Goal: Task Accomplishment & Management: Use online tool/utility

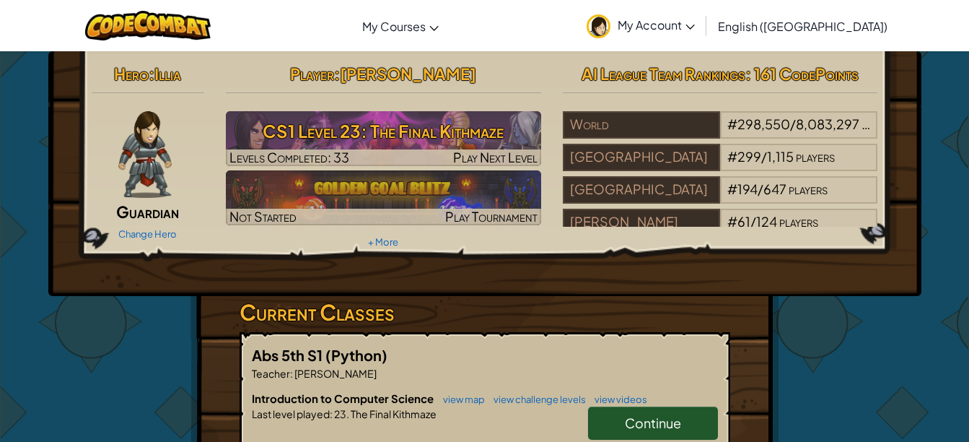
click at [458, 135] on h3 "CS1 Level 23: The Final Kithmaze" at bounding box center [383, 131] width 315 height 32
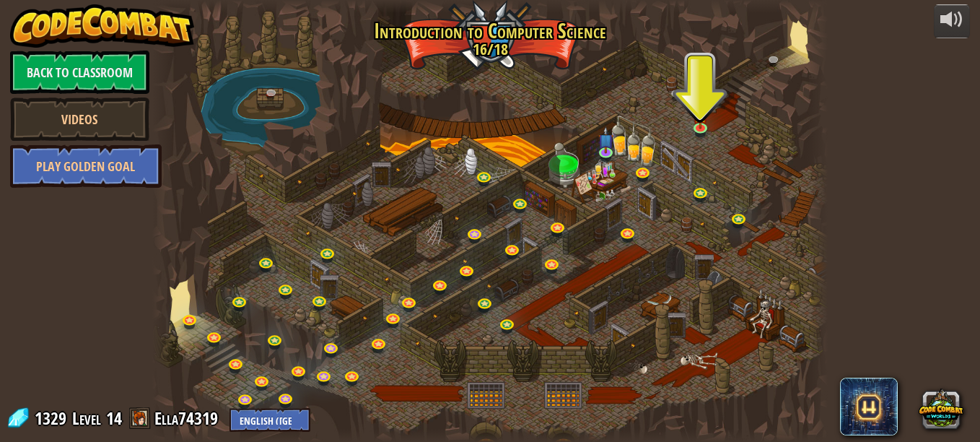
click at [687, 123] on div at bounding box center [490, 221] width 676 height 442
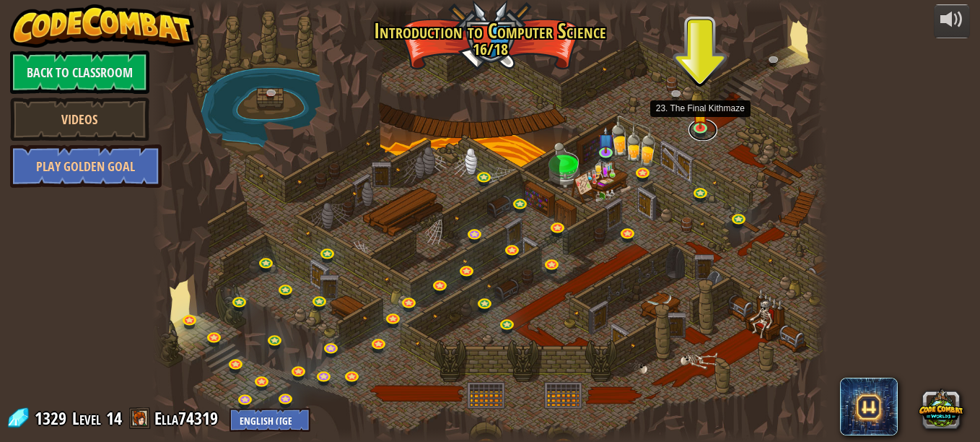
click at [702, 132] on link at bounding box center [703, 130] width 29 height 22
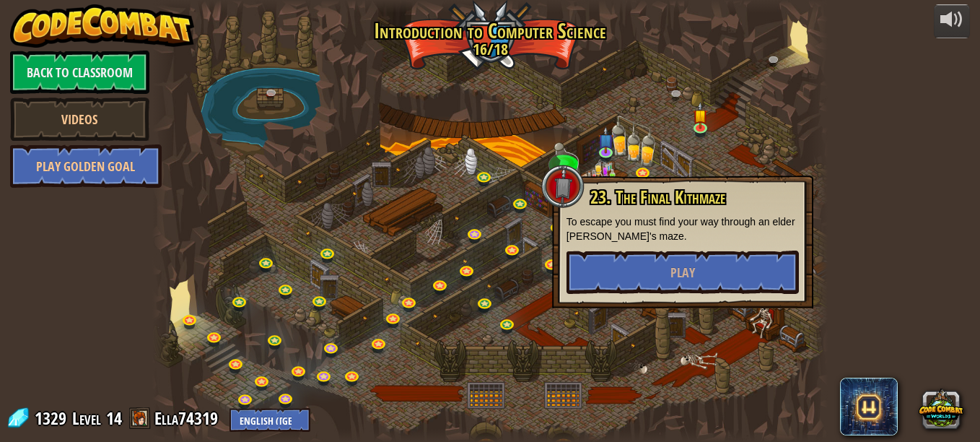
click at [577, 240] on p "To escape you must find your way through an elder [PERSON_NAME]'s maze." at bounding box center [683, 228] width 232 height 29
click at [704, 273] on button "Play" at bounding box center [683, 271] width 232 height 43
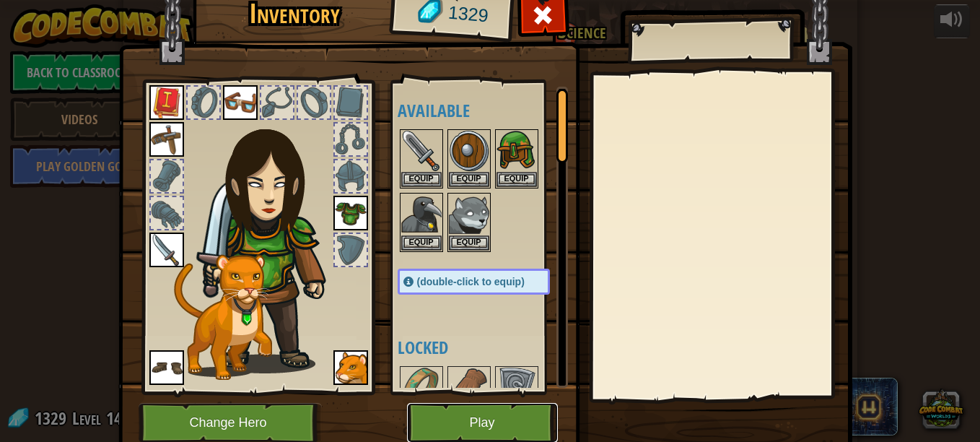
click at [498, 410] on button "Play" at bounding box center [482, 423] width 151 height 40
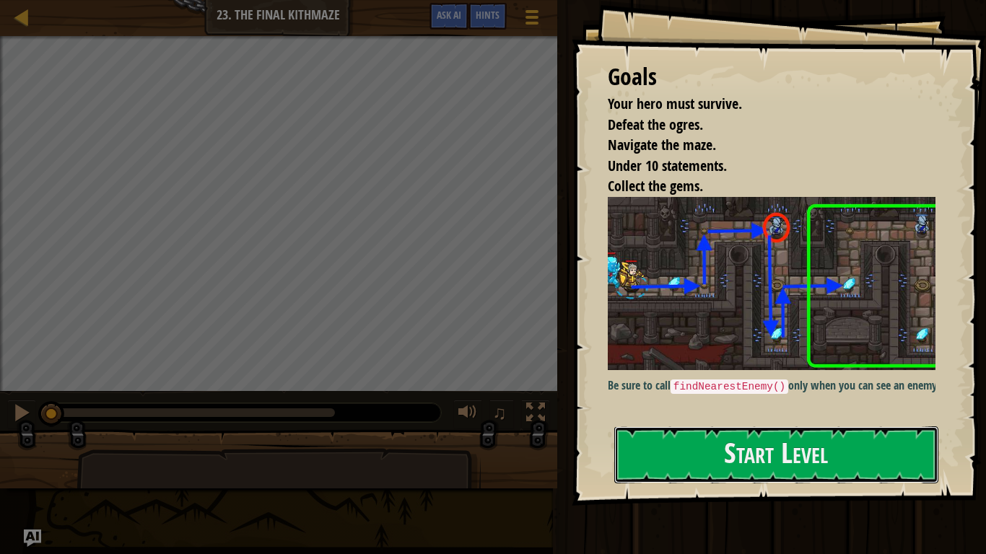
click at [697, 427] on button "Start Level" at bounding box center [776, 455] width 324 height 57
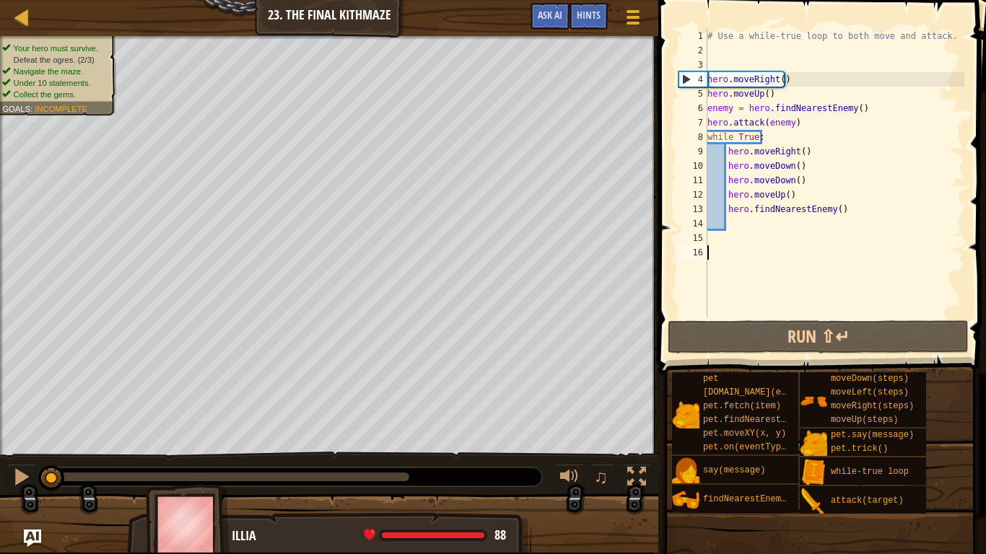
click at [738, 302] on div "# Use a while-true loop to both move and attack. hero . moveRight ( ) hero . mo…" at bounding box center [834, 188] width 260 height 318
click at [736, 336] on button "Run ⇧↵" at bounding box center [818, 336] width 301 height 33
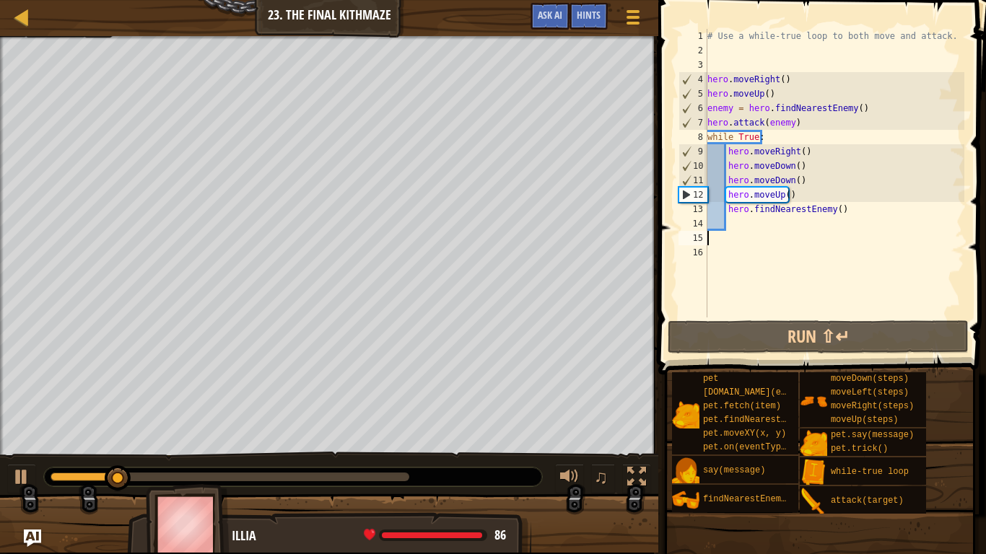
click at [745, 232] on div "# Use a while-true loop to both move and attack. hero . moveRight ( ) hero . mo…" at bounding box center [834, 188] width 260 height 318
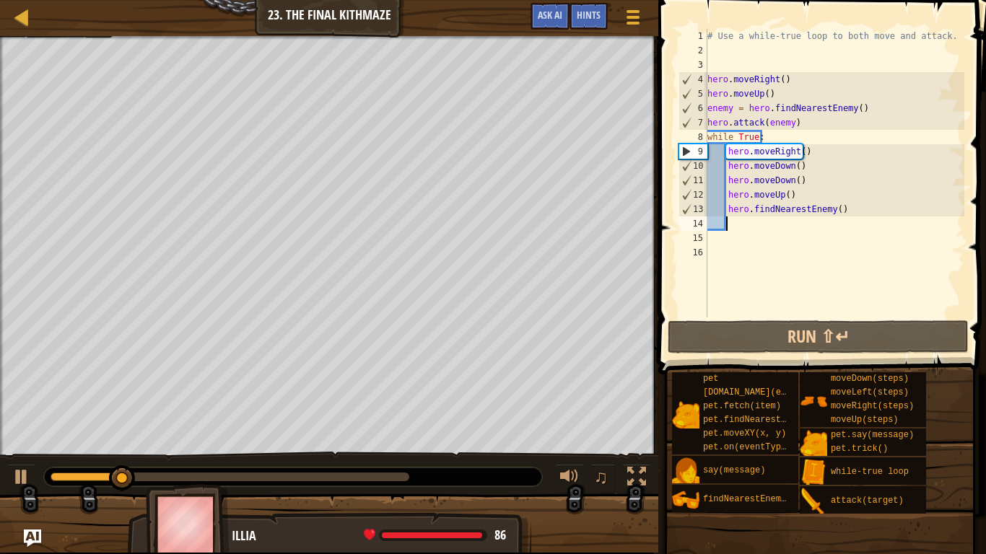
click at [729, 220] on div "# Use a while-true loop to both move and attack. hero . moveRight ( ) hero . mo…" at bounding box center [834, 188] width 260 height 318
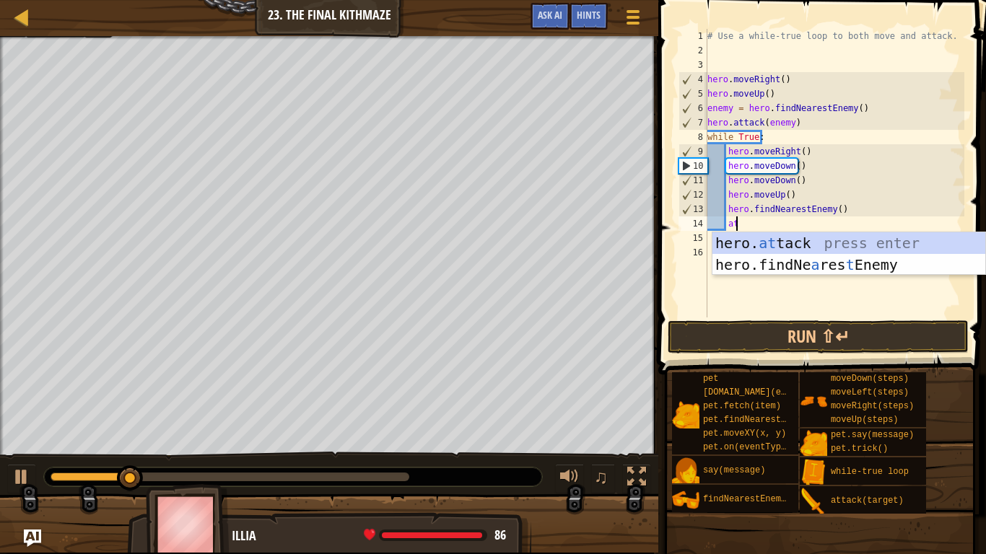
scroll to position [6, 1]
click at [745, 237] on div "hero. at tack press enter hero.findNe a res t Enemy press enter" at bounding box center [848, 275] width 273 height 87
type textarea "hero.attack(enemy)"
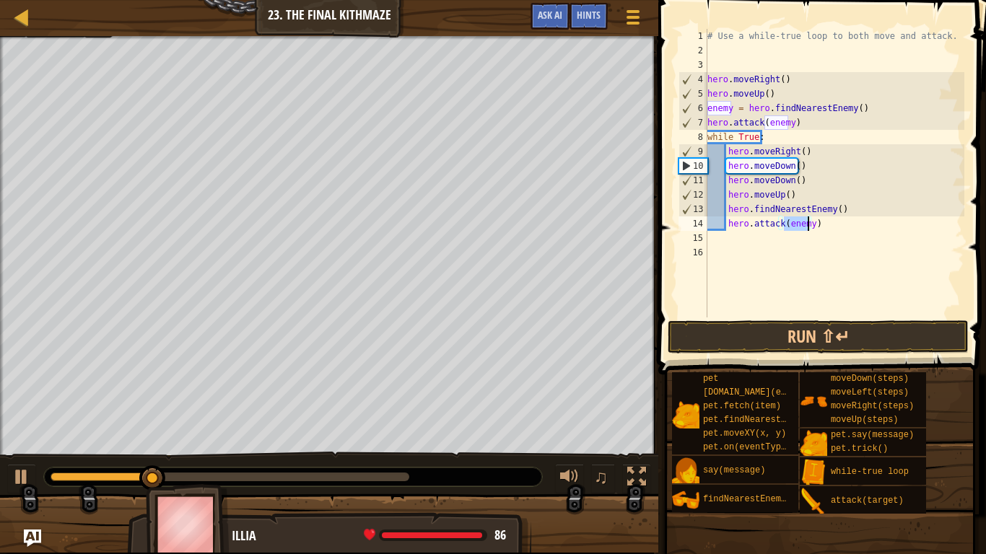
click at [806, 232] on div "# Use a while-true loop to both move and attack. hero . moveRight ( ) hero . mo…" at bounding box center [834, 188] width 260 height 318
click at [782, 332] on button "Run ⇧↵" at bounding box center [818, 336] width 301 height 33
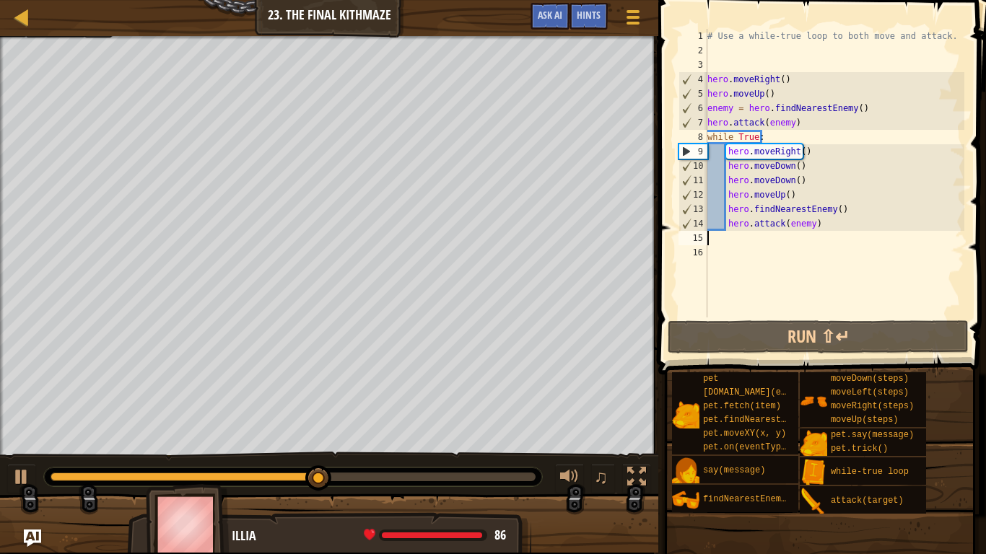
click at [793, 199] on div "# Use a while-true loop to both move and attack. hero . moveRight ( ) hero . mo…" at bounding box center [834, 188] width 260 height 318
type textarea "hero.moveUp()"
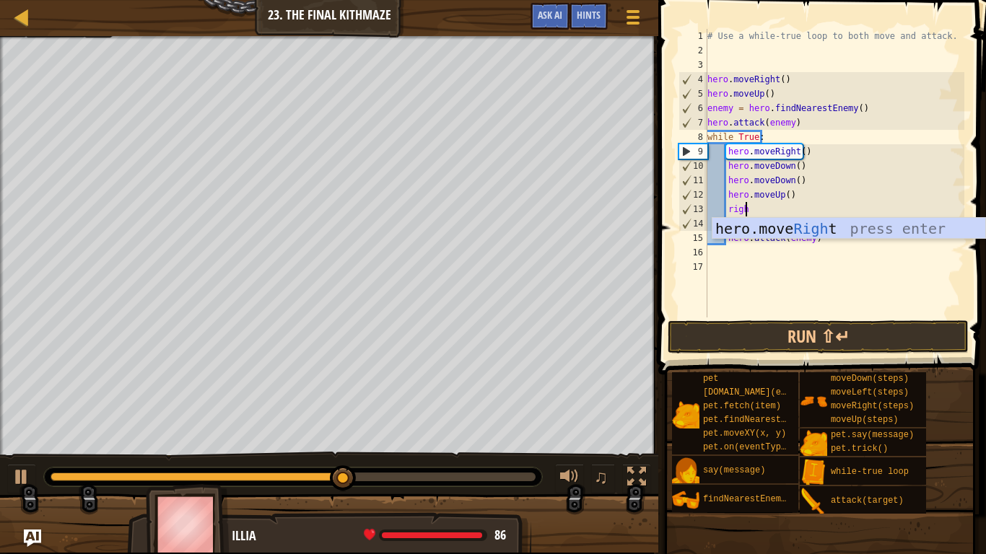
type textarea "right"
click at [822, 219] on div "hero.move Right press enter" at bounding box center [848, 250] width 273 height 65
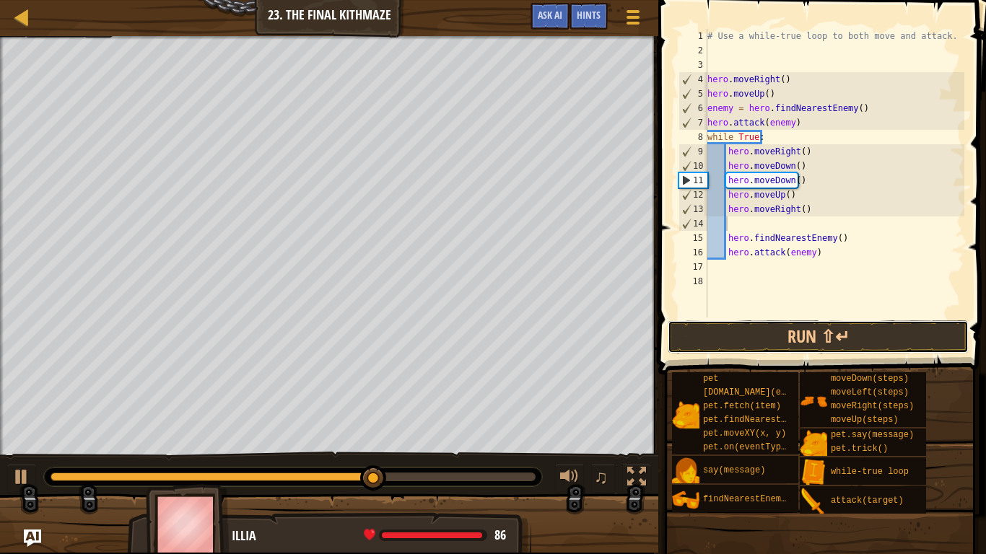
click at [735, 331] on button "Run ⇧↵" at bounding box center [818, 336] width 301 height 33
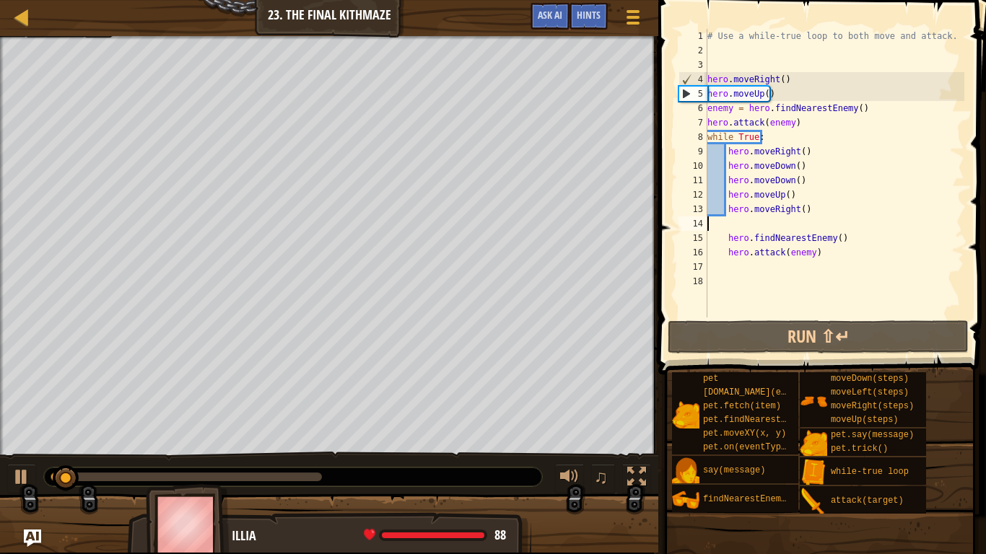
scroll to position [6, 0]
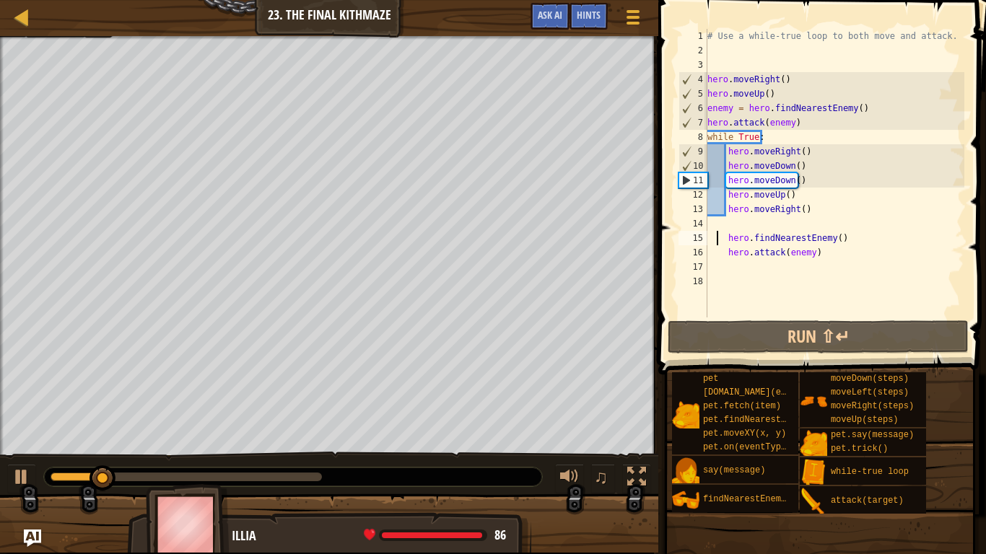
click at [718, 243] on div "# Use a while-true loop to both move and attack. hero . moveRight ( ) hero . mo…" at bounding box center [834, 188] width 260 height 318
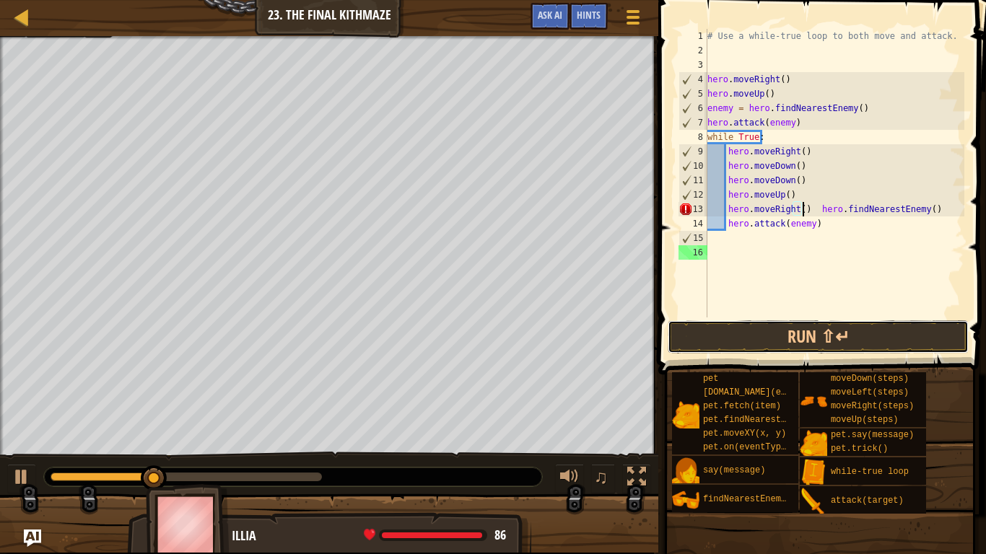
click at [738, 336] on button "Run ⇧↵" at bounding box center [818, 336] width 301 height 33
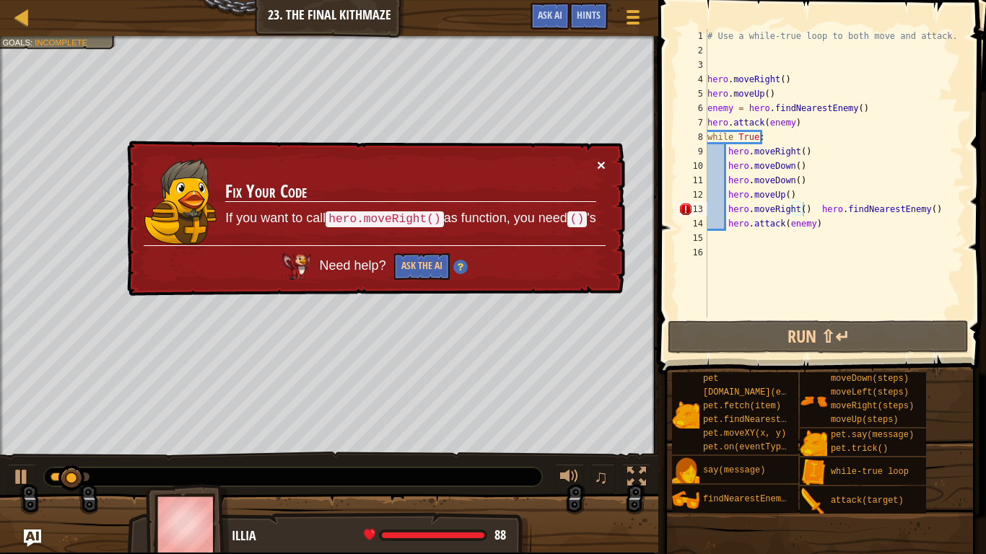
click at [598, 162] on button "×" at bounding box center [601, 164] width 9 height 15
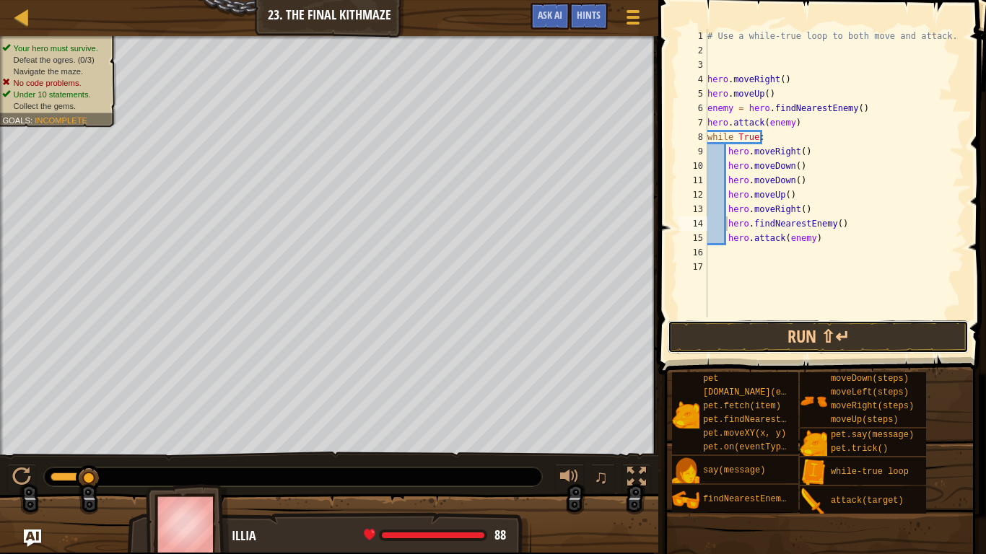
click at [782, 330] on button "Run ⇧↵" at bounding box center [818, 336] width 301 height 33
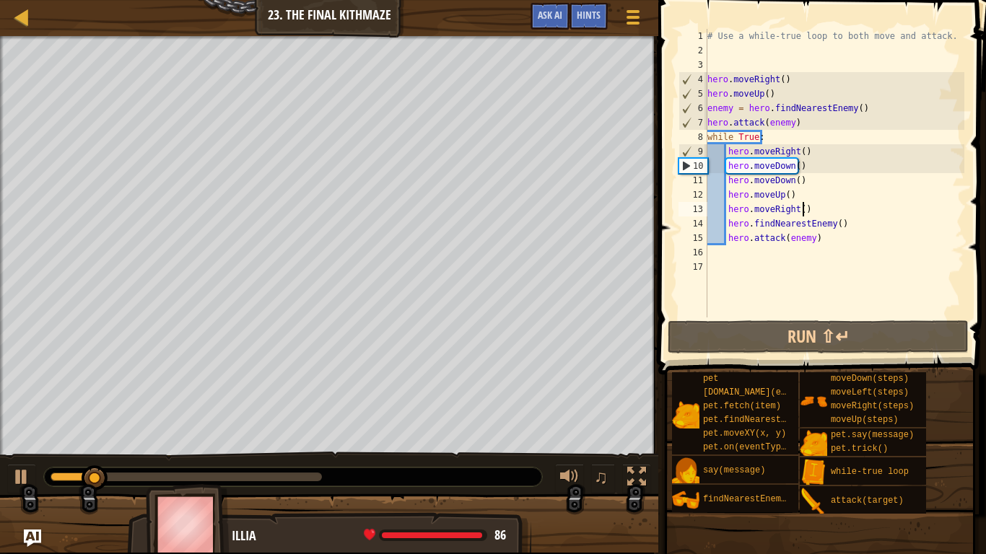
click at [803, 209] on div "# Use a while-true loop to both move and attack. hero . moveRight ( ) hero . mo…" at bounding box center [834, 188] width 260 height 318
type textarea "hero.moveRight()"
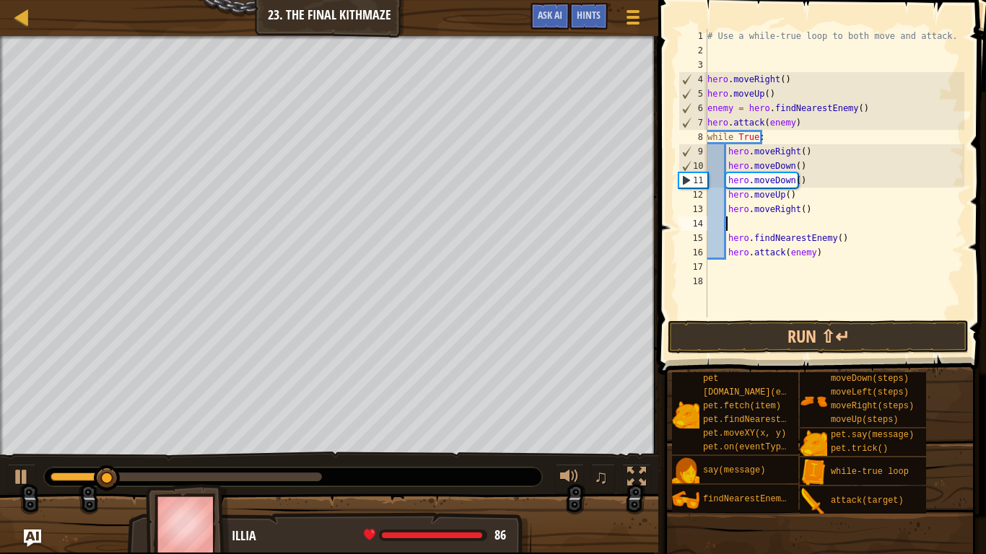
scroll to position [6, 1]
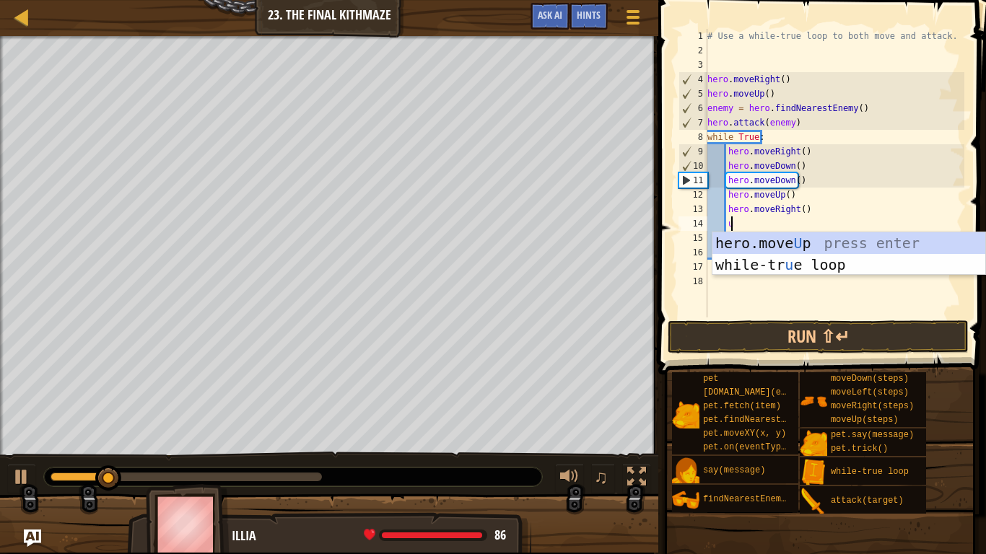
type textarea "up"
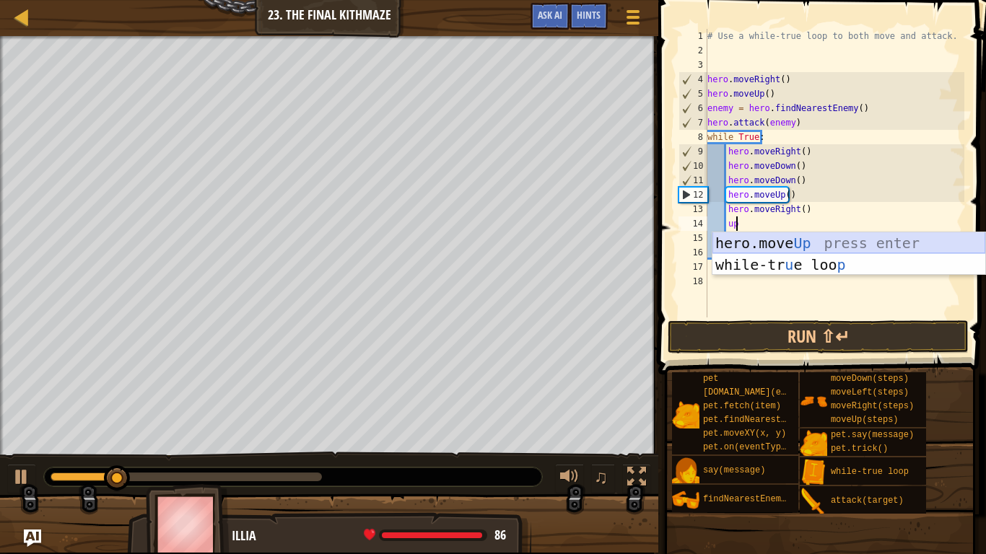
click at [896, 237] on div "hero.move Up press enter while-tr u e loo p press enter" at bounding box center [848, 275] width 273 height 87
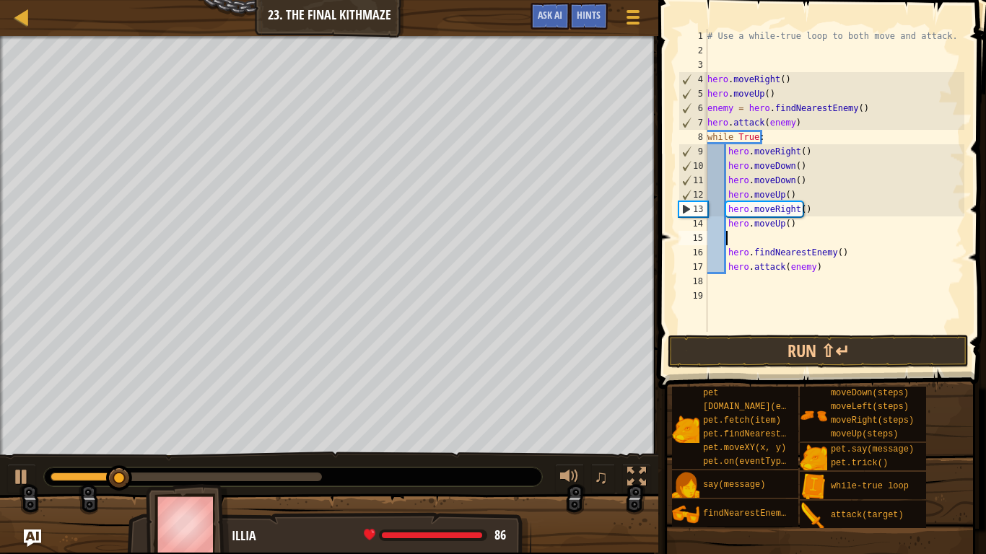
scroll to position [6, 1]
click at [850, 342] on button "Run ⇧↵" at bounding box center [818, 351] width 301 height 33
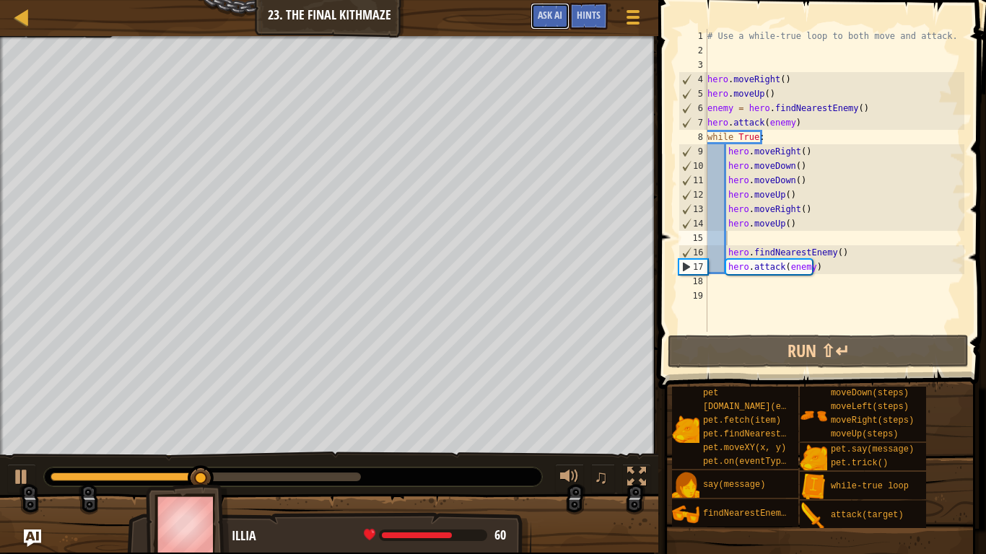
click at [553, 13] on span "Ask AI" at bounding box center [550, 15] width 25 height 14
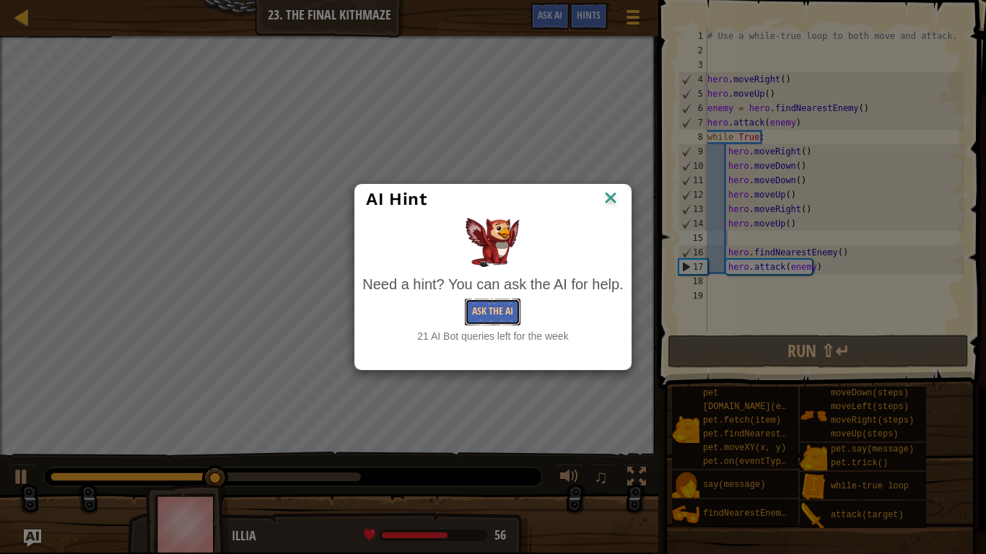
click at [484, 312] on button "Ask the AI" at bounding box center [493, 312] width 56 height 27
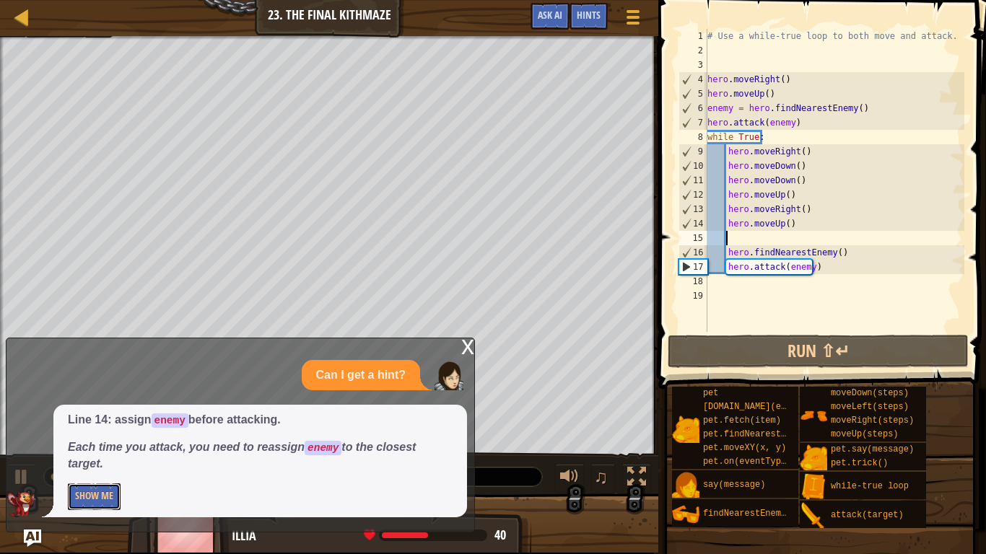
click at [91, 441] on button "Show Me" at bounding box center [94, 497] width 53 height 27
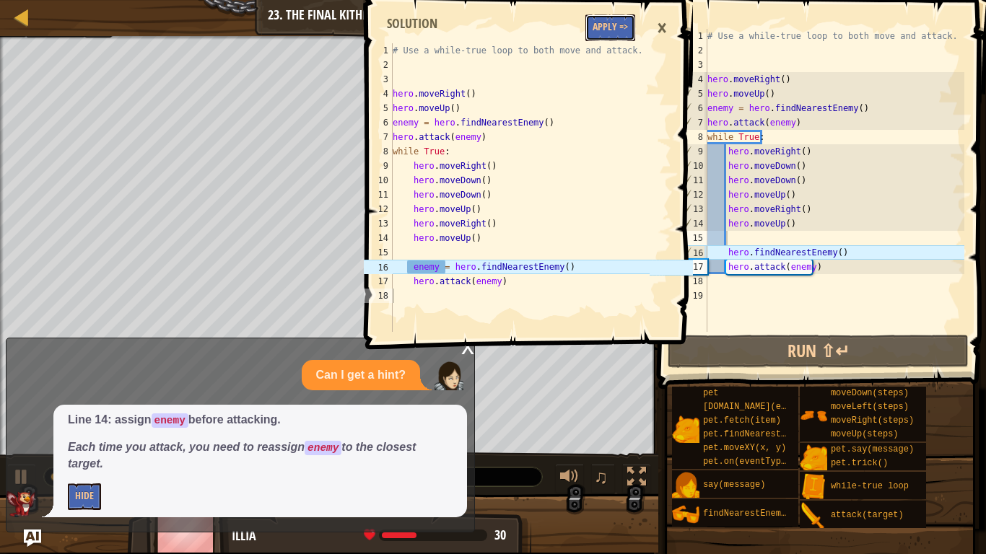
click at [605, 38] on button "Apply =>" at bounding box center [610, 27] width 50 height 27
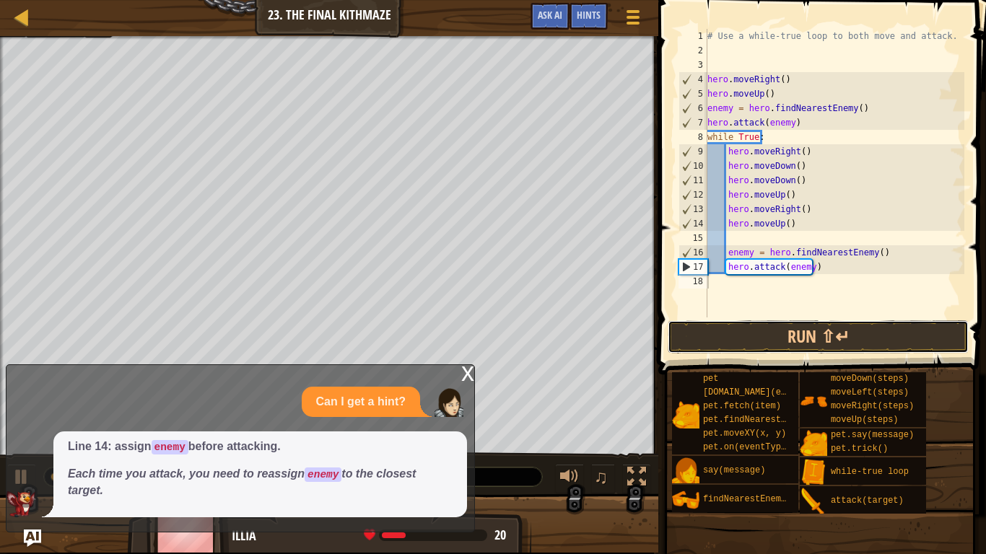
click at [734, 331] on button "Run ⇧↵" at bounding box center [818, 336] width 301 height 33
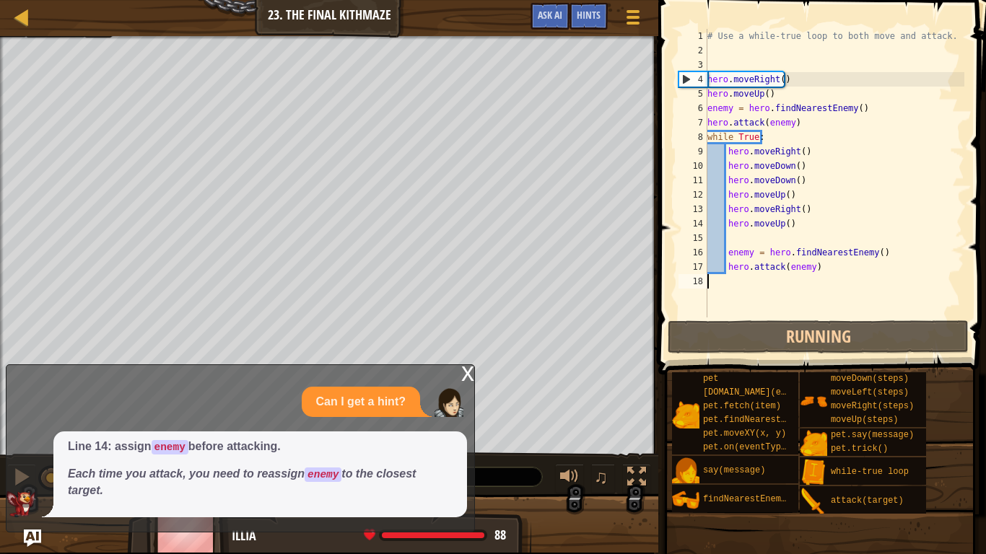
scroll to position [6, 0]
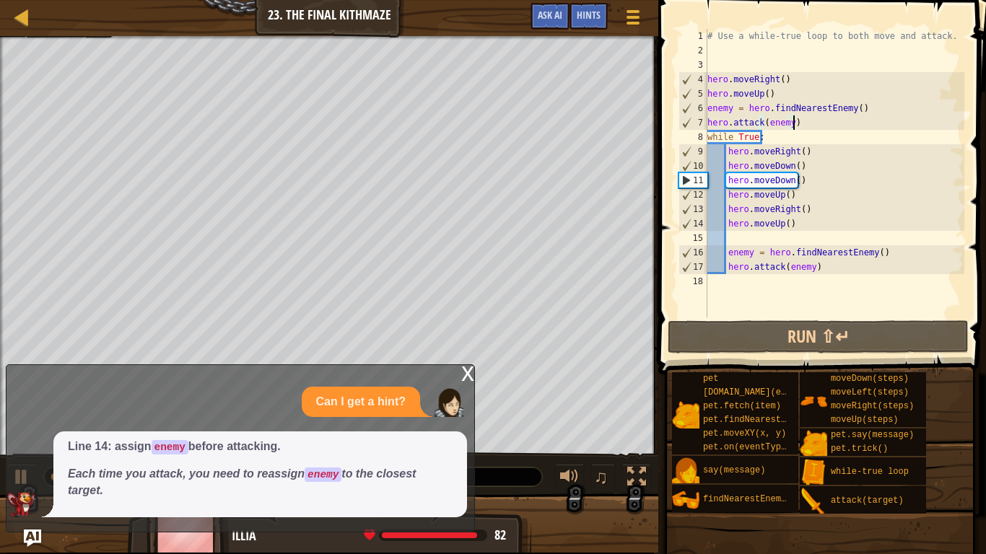
click at [803, 122] on div "# Use a while-true loop to both move and attack. hero . moveRight ( ) hero . mo…" at bounding box center [834, 188] width 260 height 318
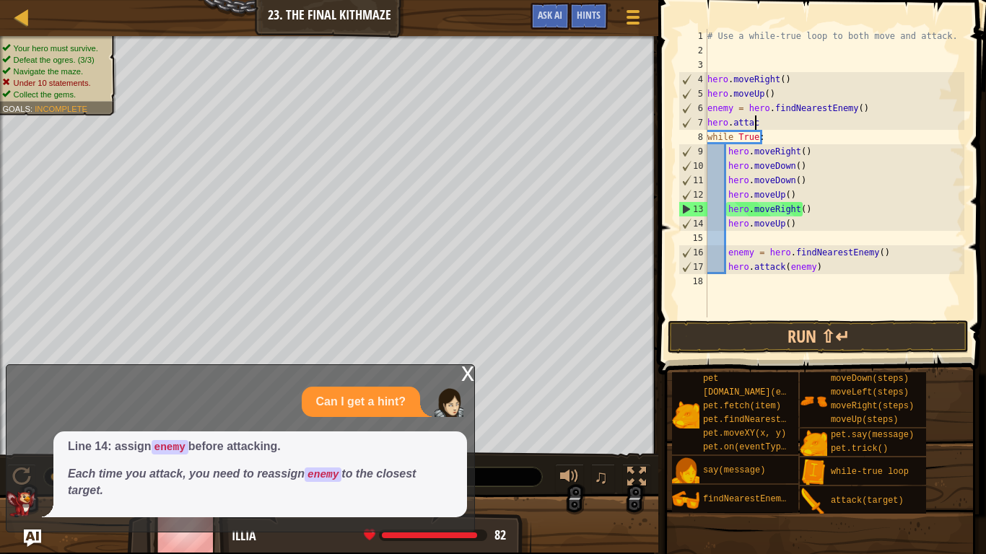
type textarea "h"
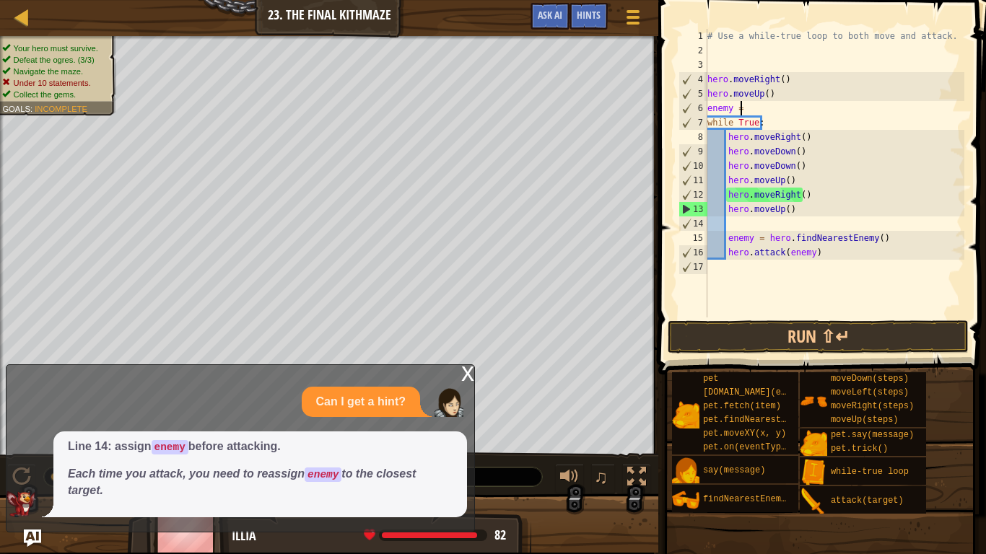
type textarea "e"
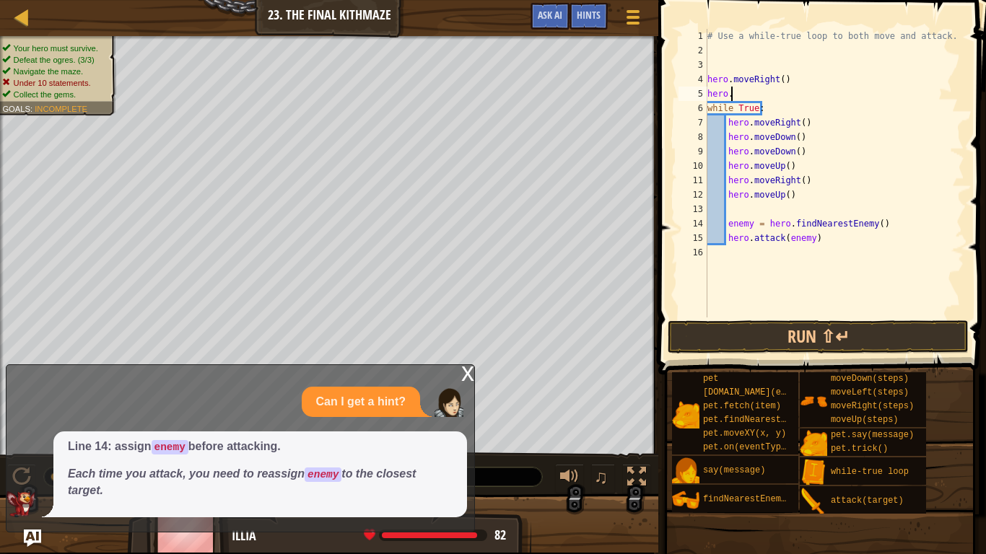
type textarea "h"
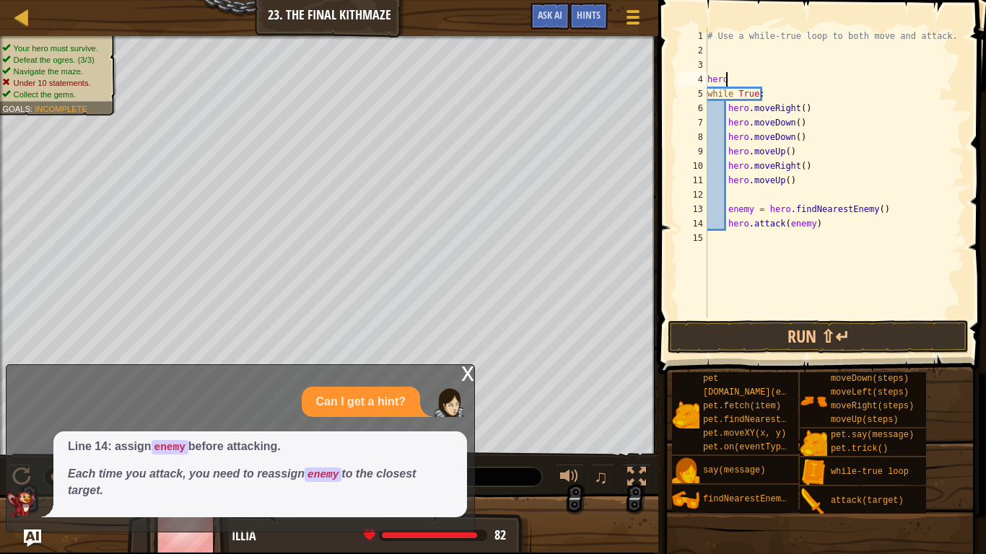
type textarea "h"
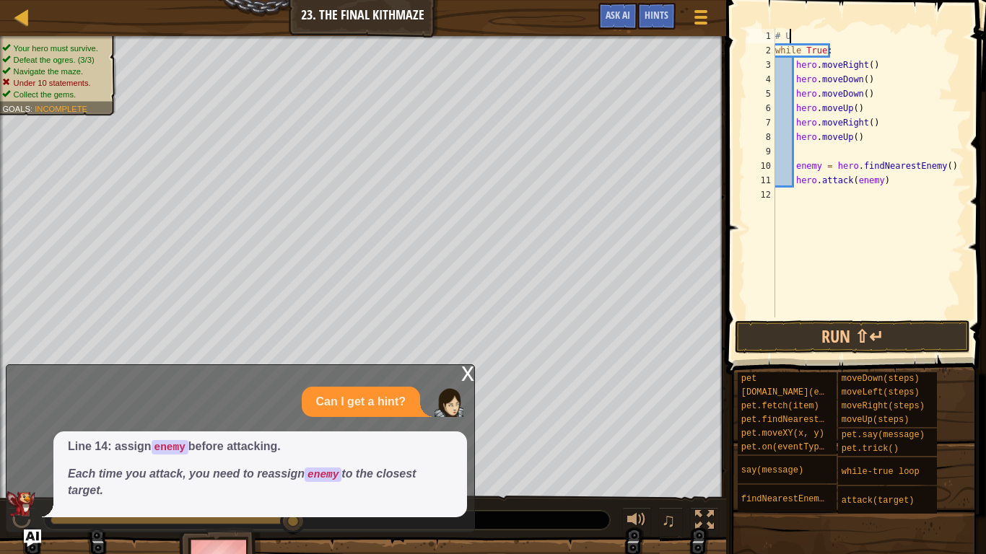
type textarea "#"
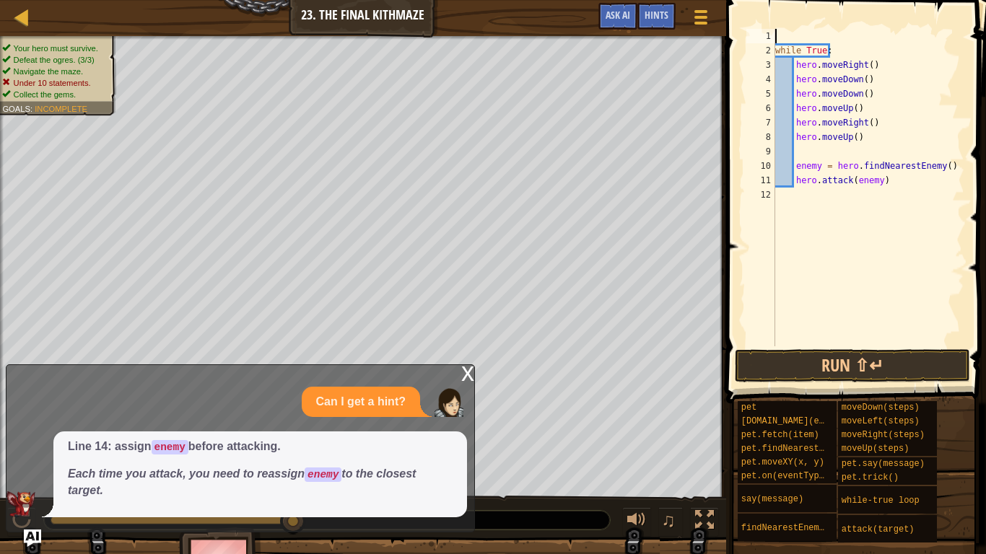
click at [819, 150] on div "while True : hero . moveRight ( ) hero . moveDown ( ) hero . moveDown ( ) hero …" at bounding box center [868, 202] width 192 height 346
type textarea "hero.moveUp()"
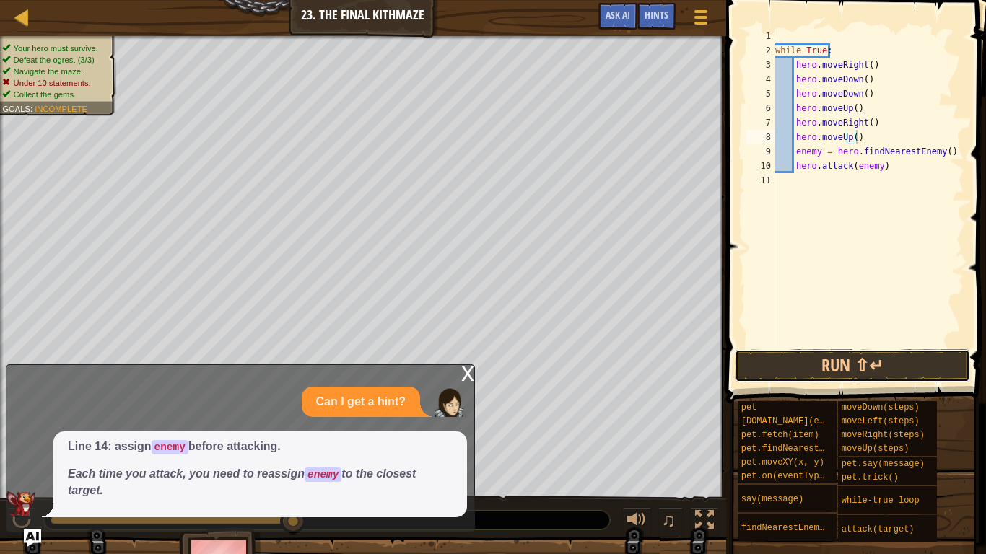
click at [749, 356] on button "Run ⇧↵" at bounding box center [852, 365] width 235 height 33
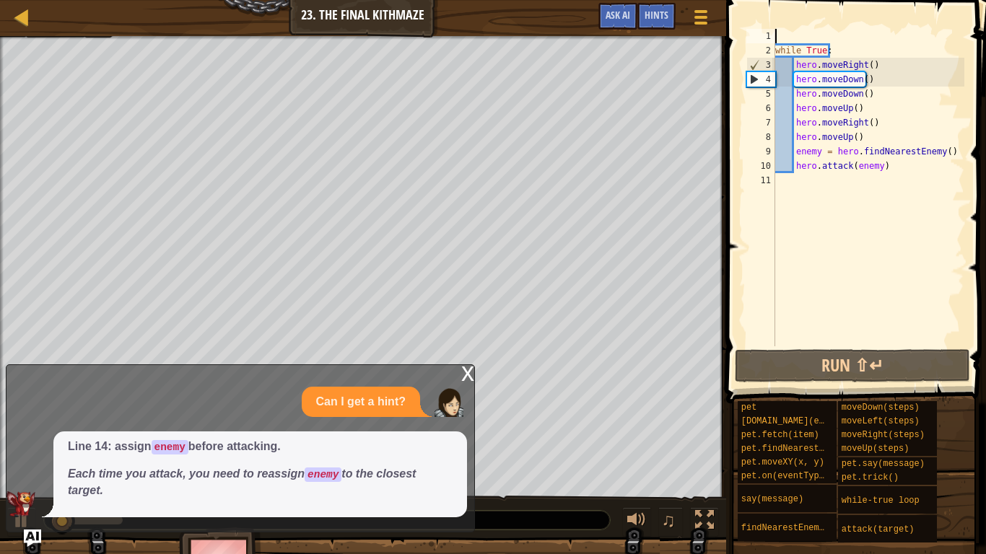
click at [804, 39] on div "while True : hero . moveRight ( ) hero . moveDown ( ) hero . moveDown ( ) hero …" at bounding box center [868, 202] width 192 height 346
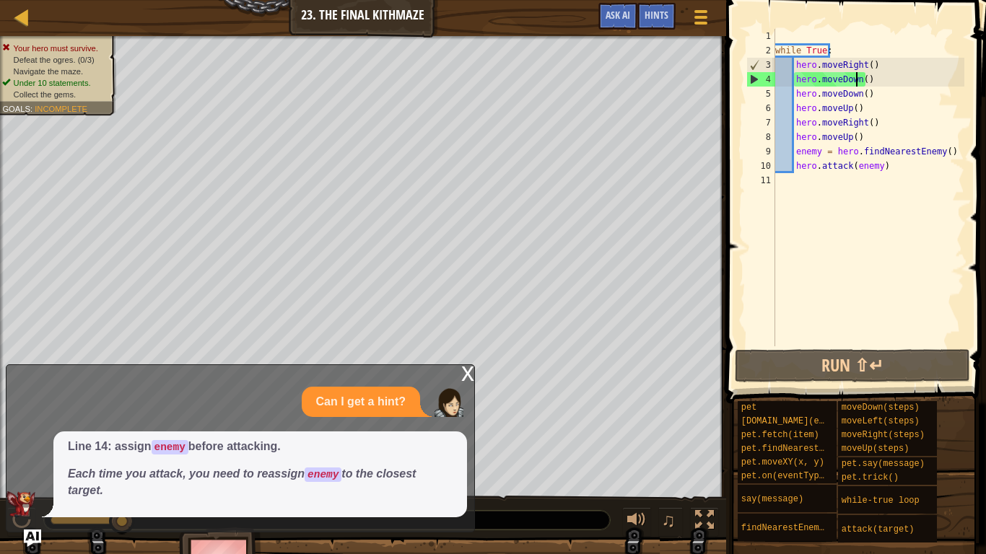
click at [854, 79] on div "while True : hero . moveRight ( ) hero . moveDown ( ) hero . moveDown ( ) hero …" at bounding box center [868, 202] width 192 height 346
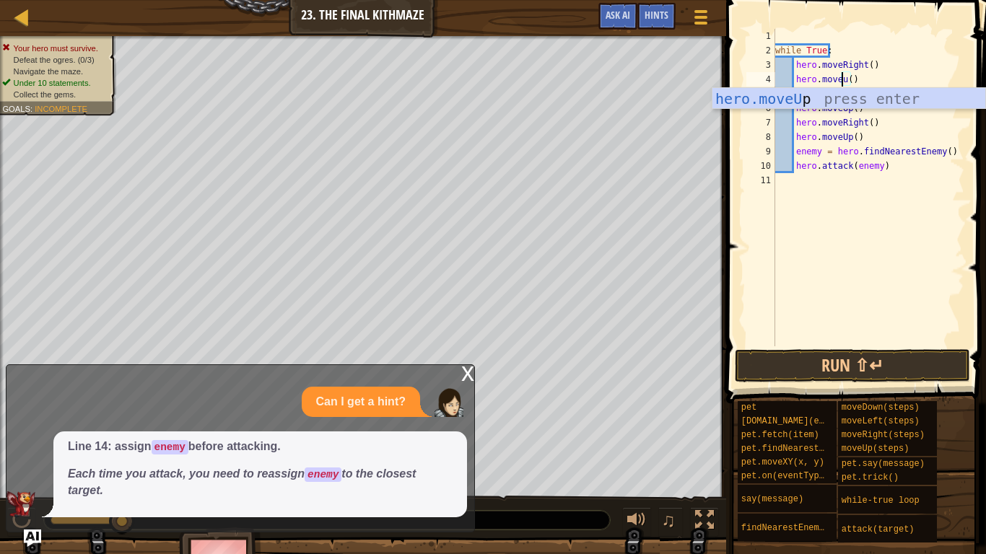
scroll to position [6, 6]
click at [899, 105] on div "hero.moveUp press enter" at bounding box center [848, 120] width 273 height 65
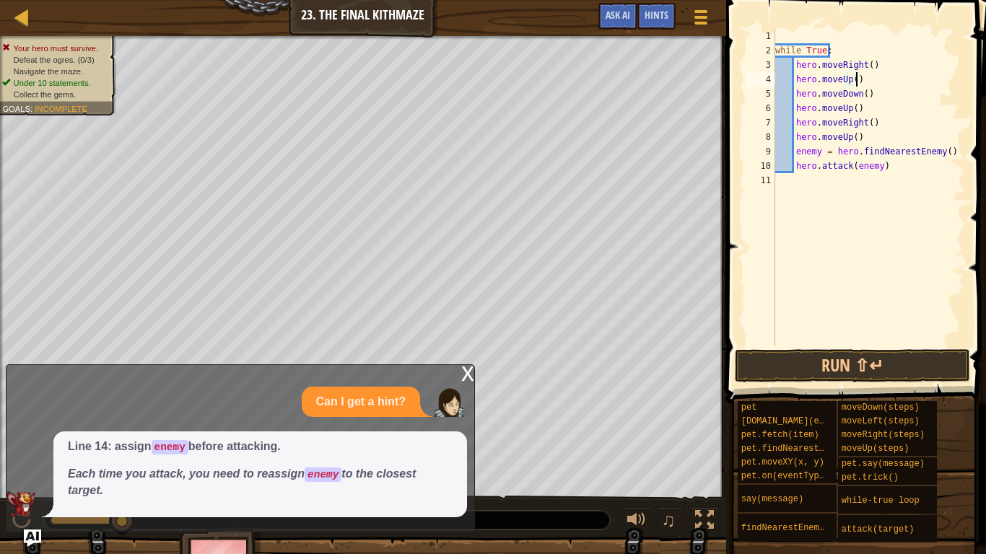
click at [854, 97] on div "while True : hero . moveRight ( ) hero . moveUp ( ) hero . moveDown ( ) hero . …" at bounding box center [868, 202] width 192 height 346
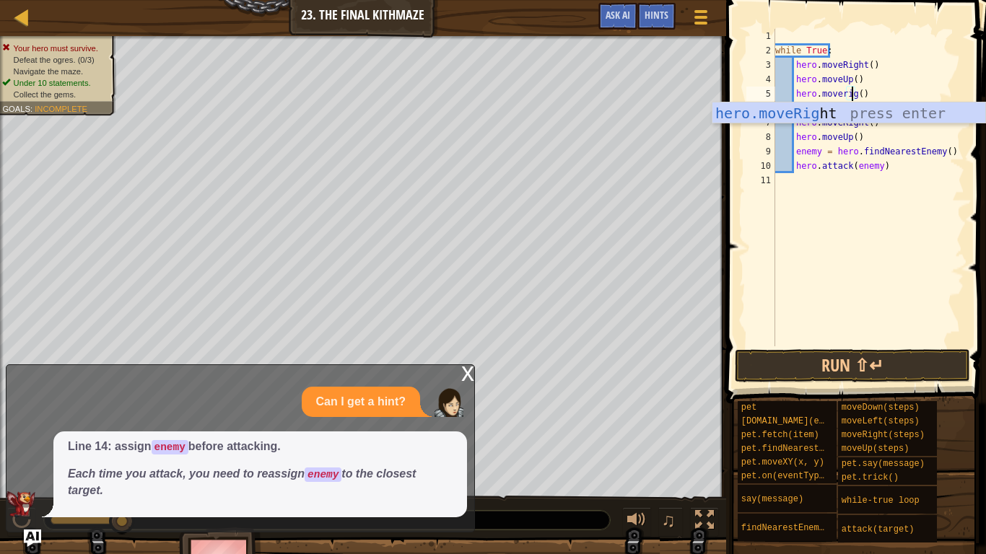
scroll to position [6, 6]
click at [883, 105] on div "hero.moveRight press enter" at bounding box center [848, 134] width 273 height 65
type textarea "hero.moveRight"
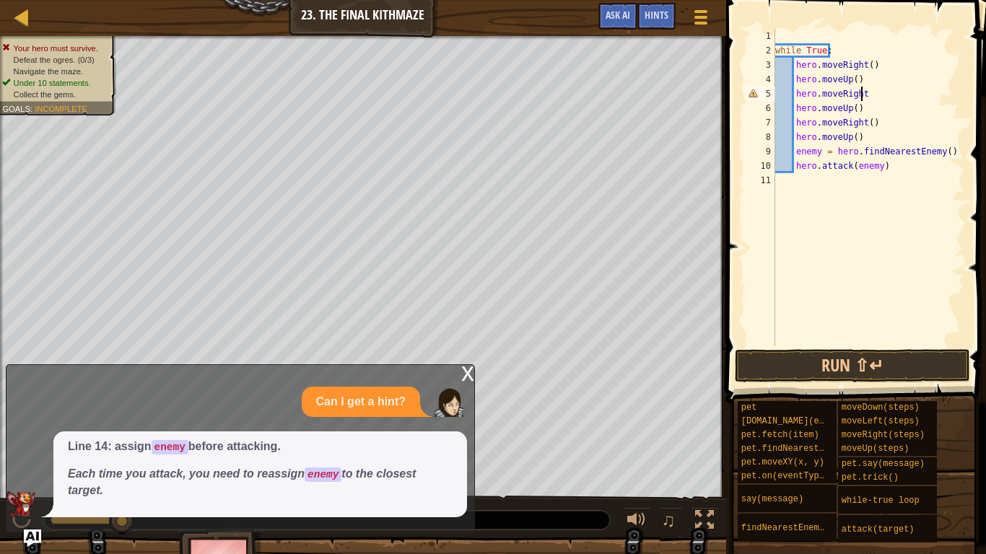
click at [930, 342] on div "while True : hero . moveRight ( ) hero . moveUp ( ) hero . moveRight hero . mov…" at bounding box center [868, 202] width 192 height 346
click at [919, 368] on button "Run ⇧↵" at bounding box center [852, 365] width 235 height 33
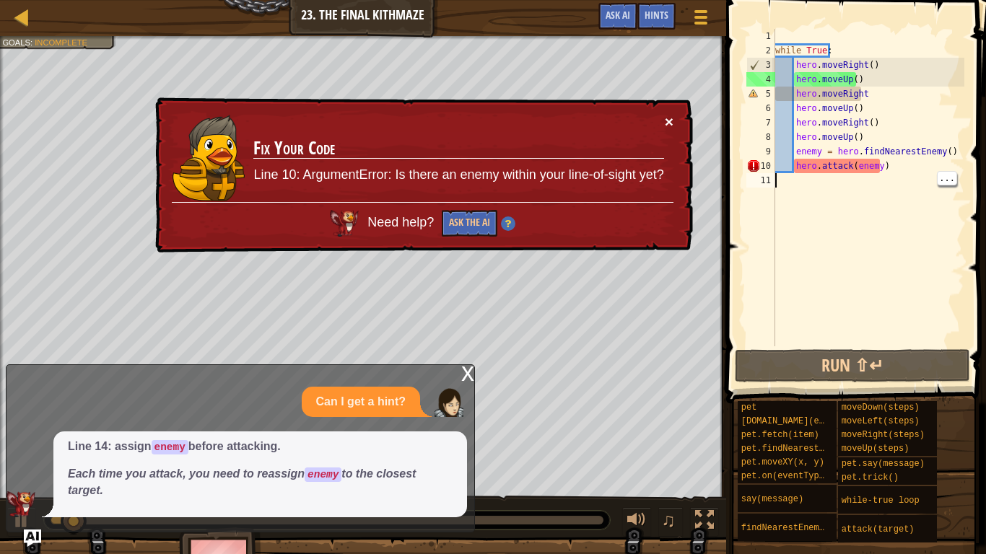
click at [665, 121] on button "×" at bounding box center [669, 121] width 9 height 15
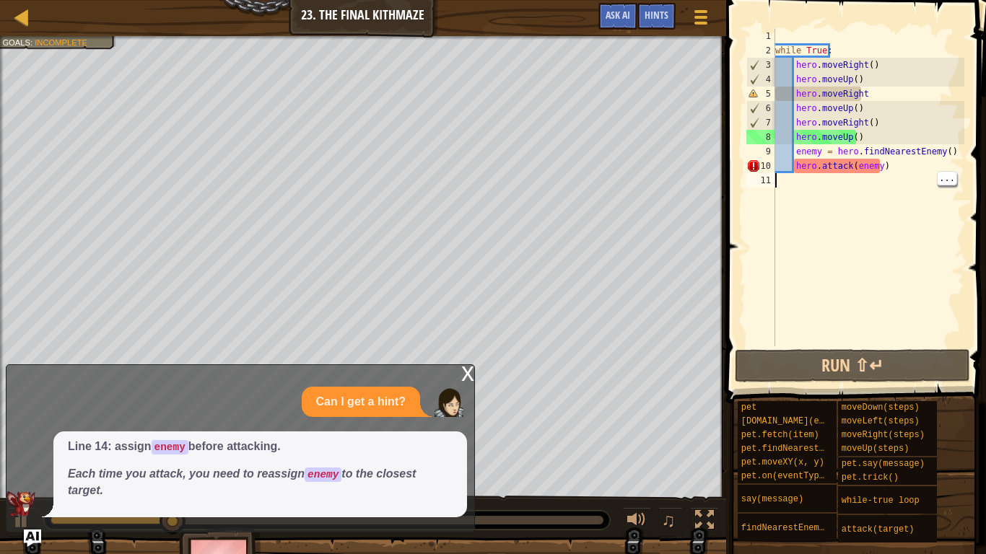
click at [664, 12] on span "Hints" at bounding box center [657, 15] width 24 height 14
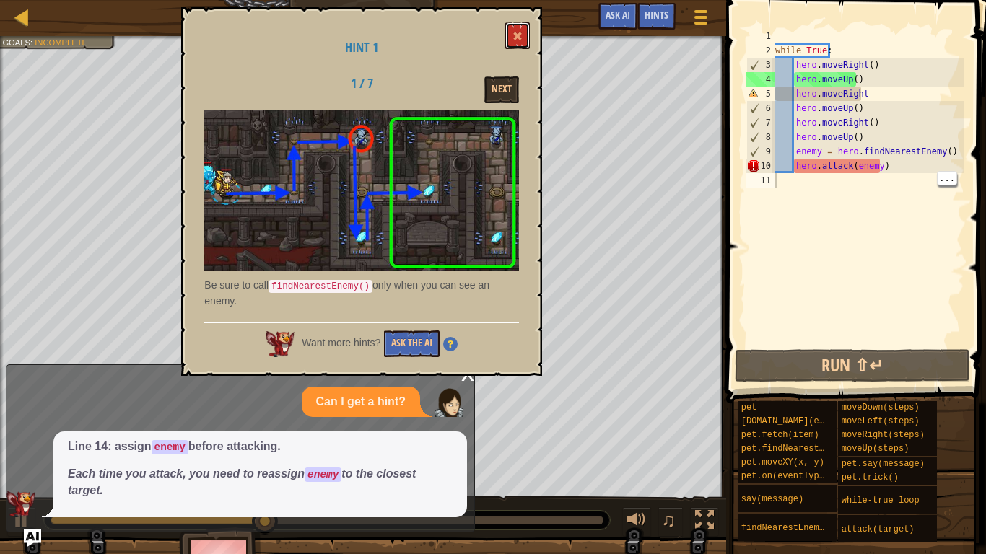
click at [521, 38] on span at bounding box center [517, 36] width 10 height 10
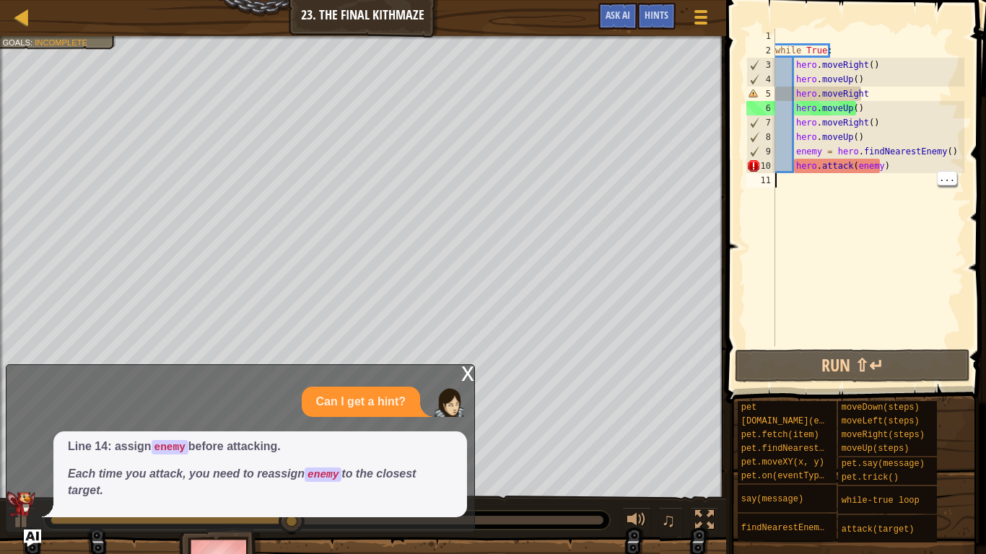
click at [905, 191] on div "while True : hero . moveRight ( ) hero . moveUp ( ) hero . moveRight hero . mov…" at bounding box center [868, 202] width 192 height 346
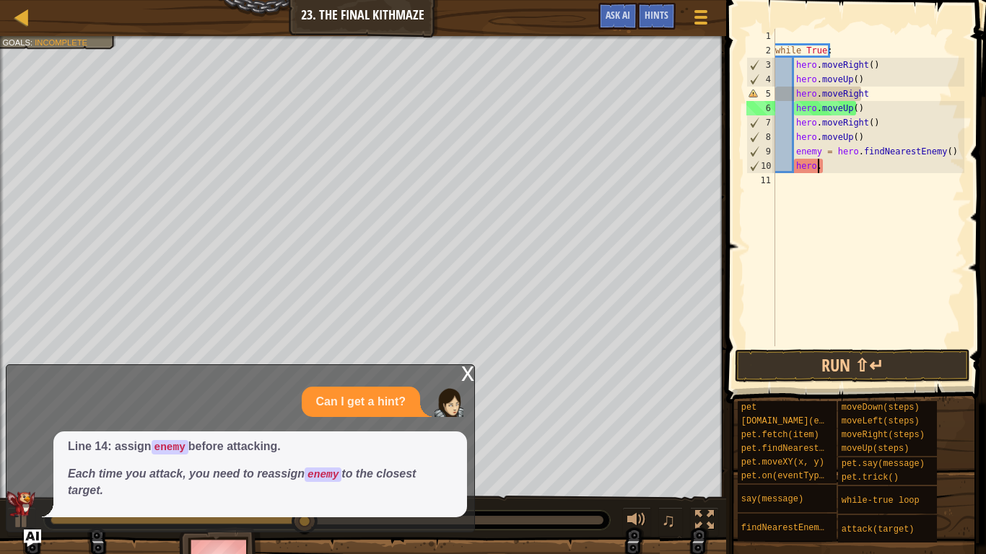
type textarea "h"
type textarea "e"
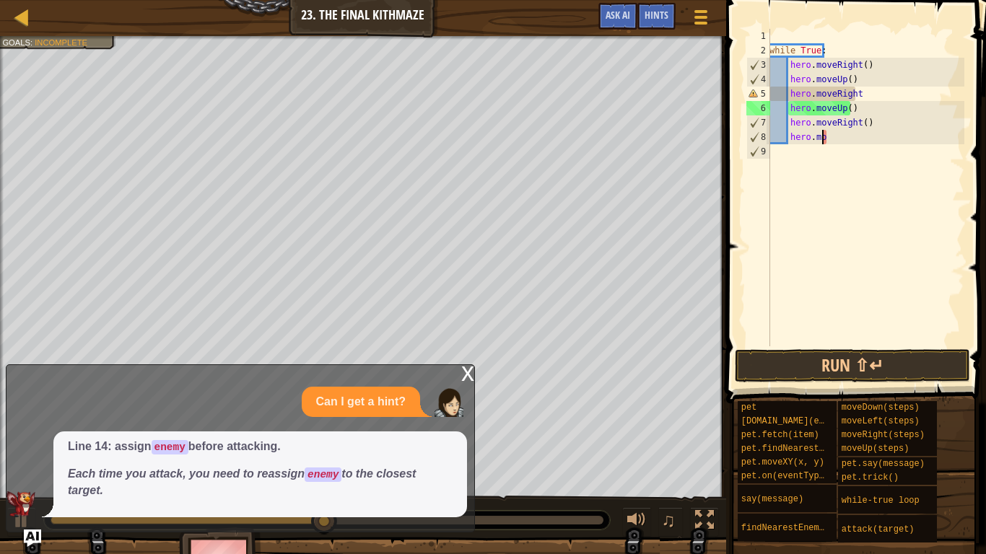
type textarea "h"
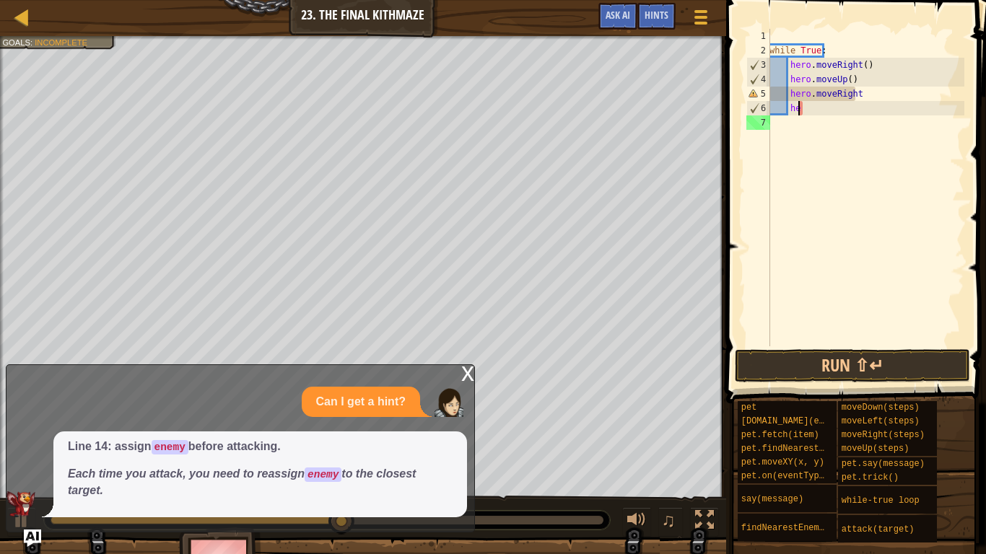
type textarea "h"
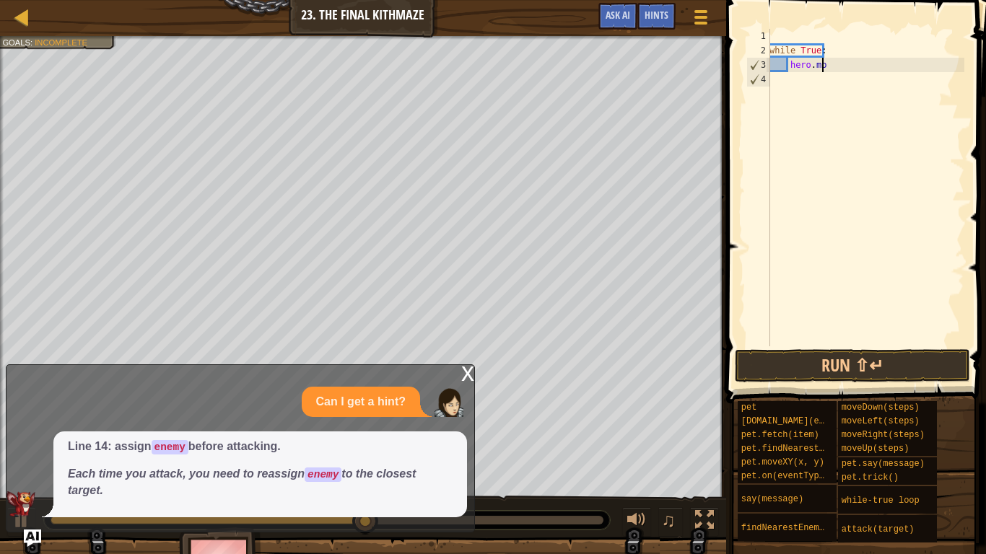
type textarea "h"
type textarea "w"
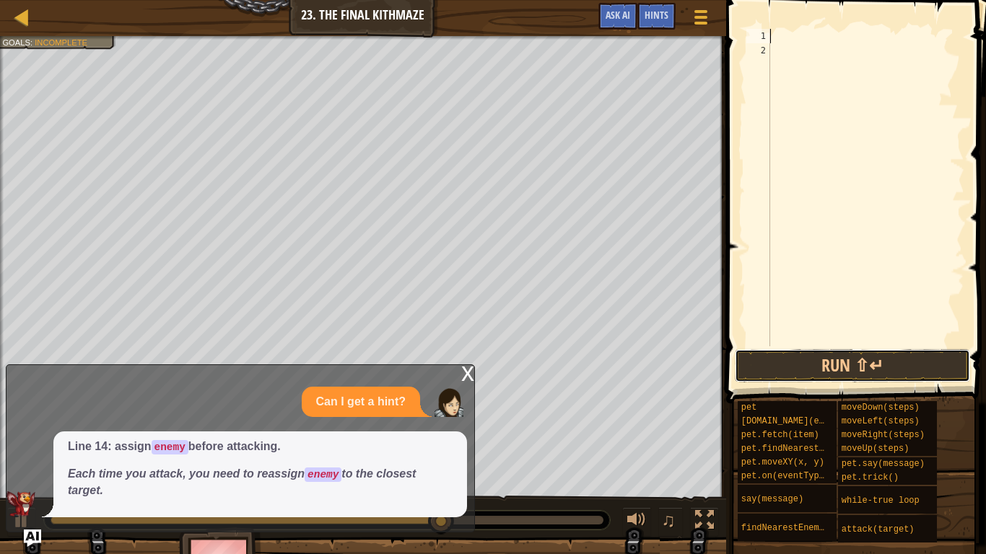
click at [846, 365] on button "Run ⇧↵" at bounding box center [852, 365] width 235 height 33
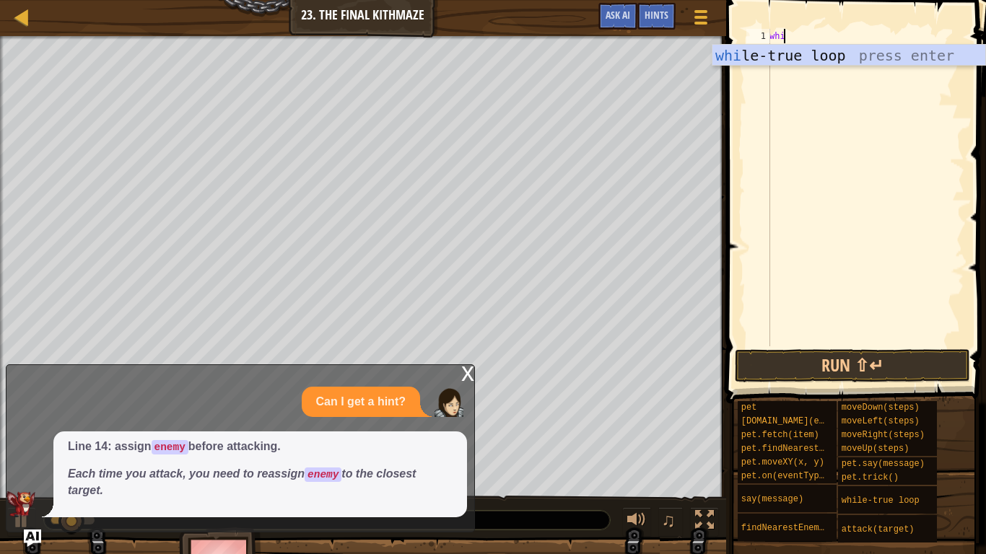
type textarea "while"
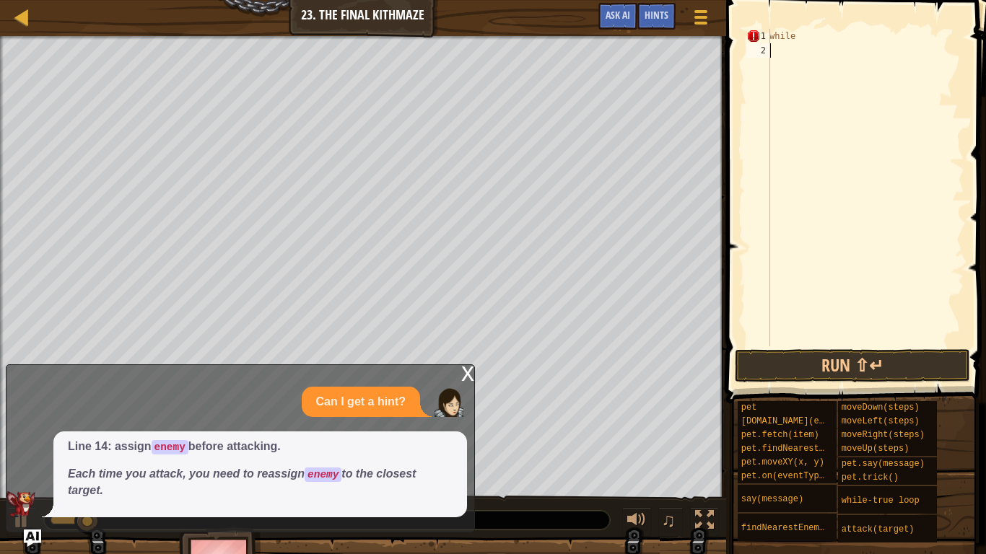
click at [802, 67] on div "while" at bounding box center [866, 202] width 198 height 346
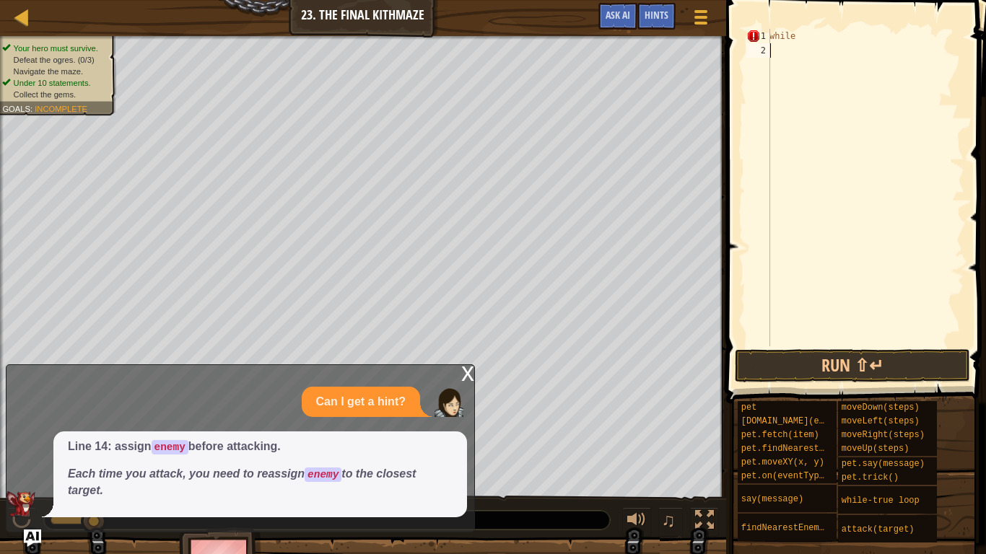
type textarea "while"
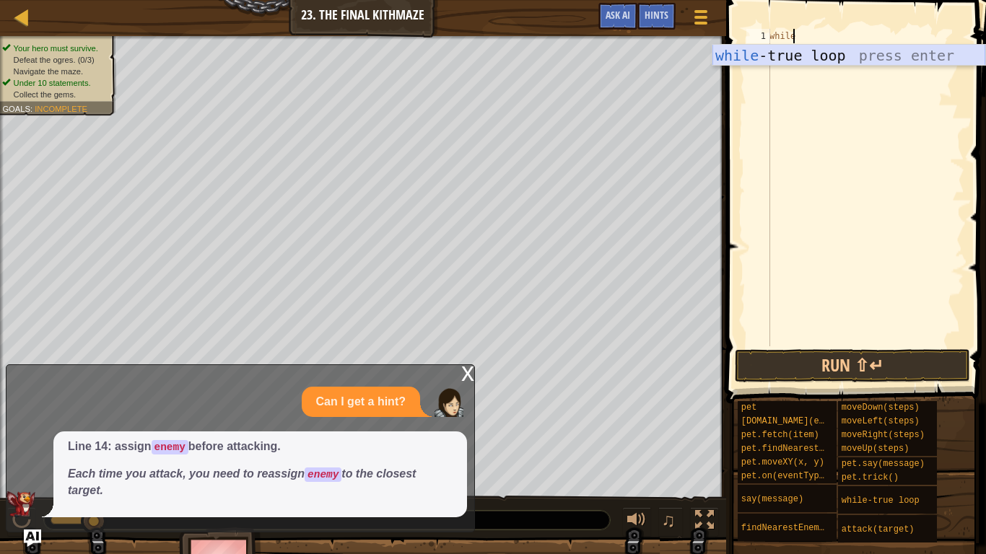
click at [800, 48] on div "while -true loop press enter" at bounding box center [848, 77] width 273 height 65
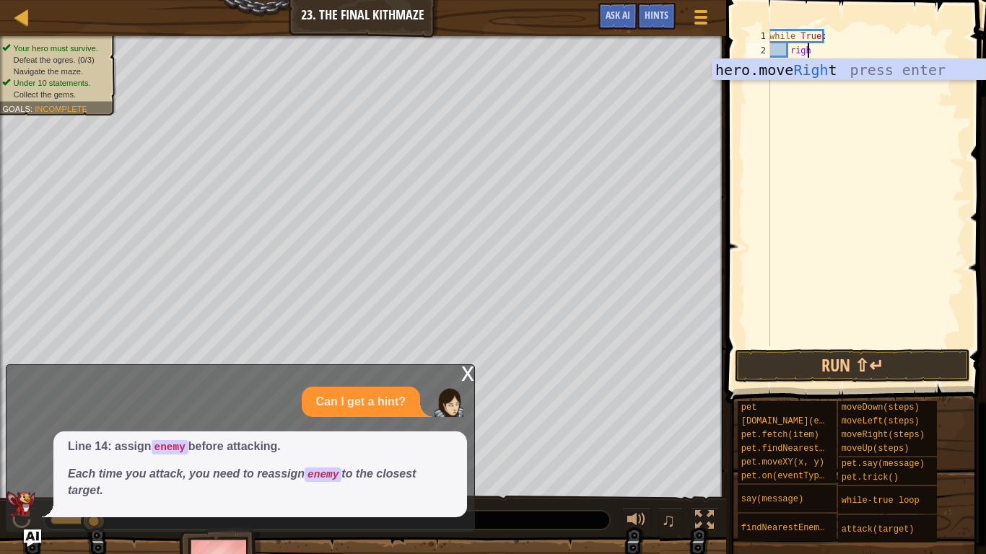
type textarea "right"
click at [845, 67] on div "hero.move Right press enter" at bounding box center [848, 91] width 273 height 65
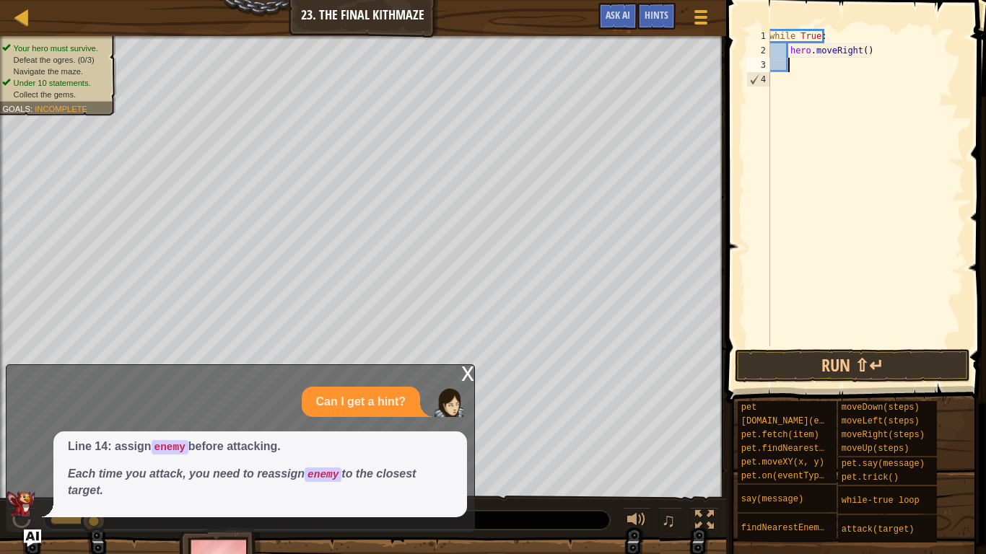
scroll to position [6, 1]
type textarea "u"
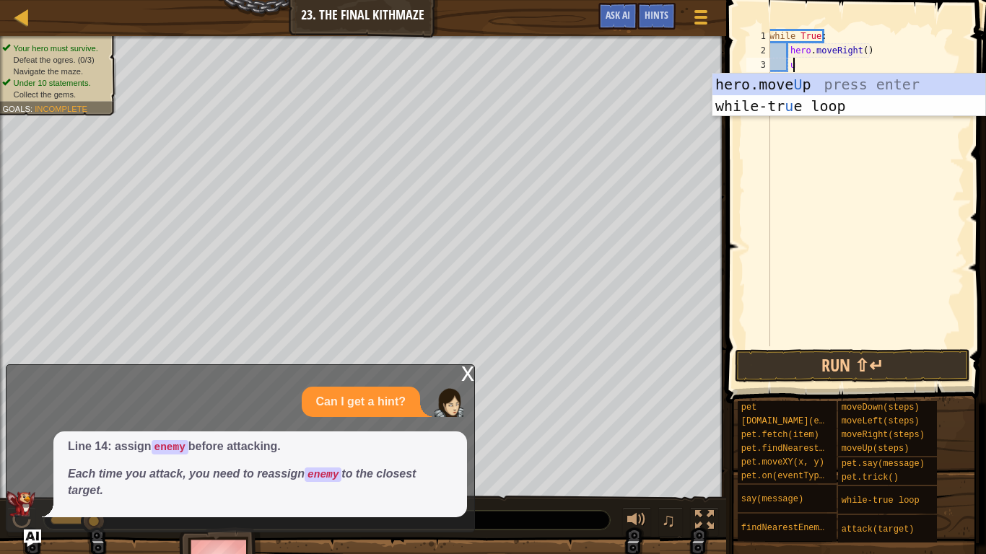
click at [834, 89] on div "hero.move U p press enter while-tr u e loop press enter" at bounding box center [848, 117] width 273 height 87
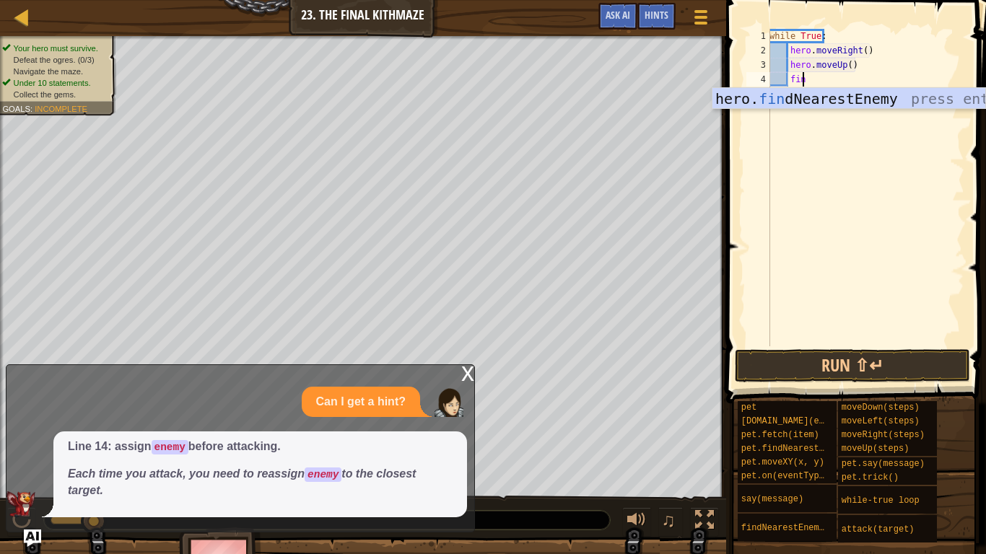
type textarea "find"
click at [838, 109] on div "while True : hero . moveRight ( ) hero . moveUp ( ) find" at bounding box center [866, 202] width 198 height 346
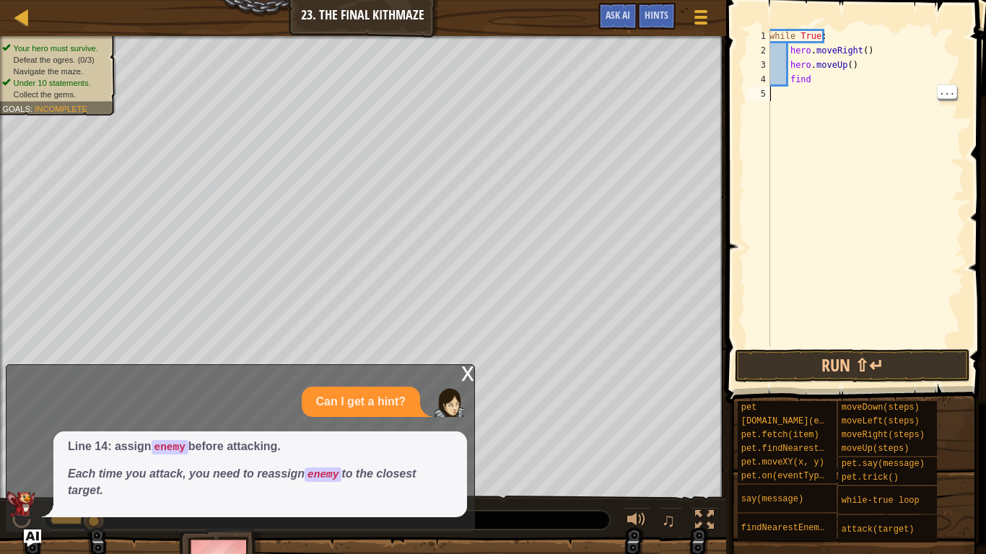
scroll to position [6, 0]
click at [819, 86] on div "while True : hero . moveRight ( ) hero . moveUp ( ) find" at bounding box center [866, 202] width 198 height 346
type textarea "findn"
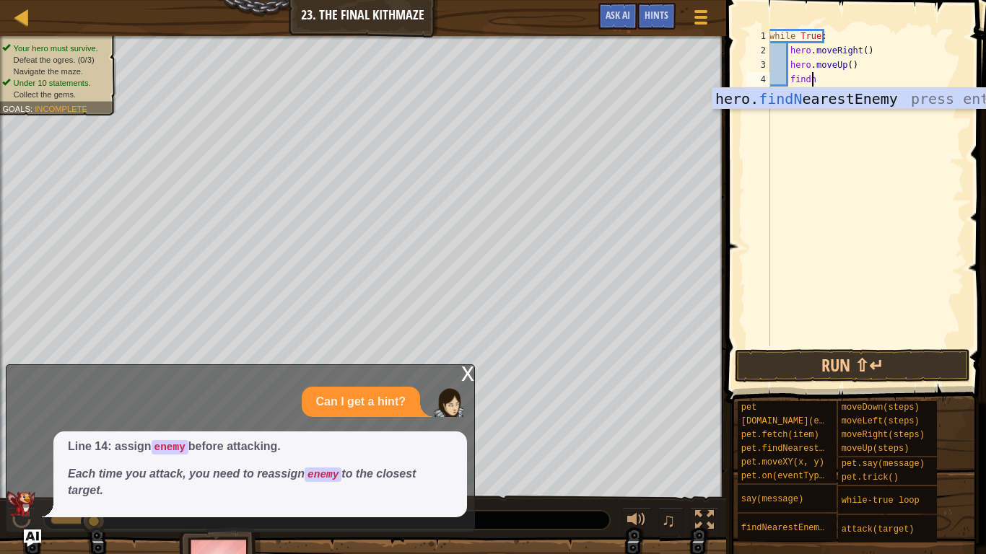
click at [811, 102] on div "hero. findN earestEnemy press enter" at bounding box center [848, 120] width 273 height 65
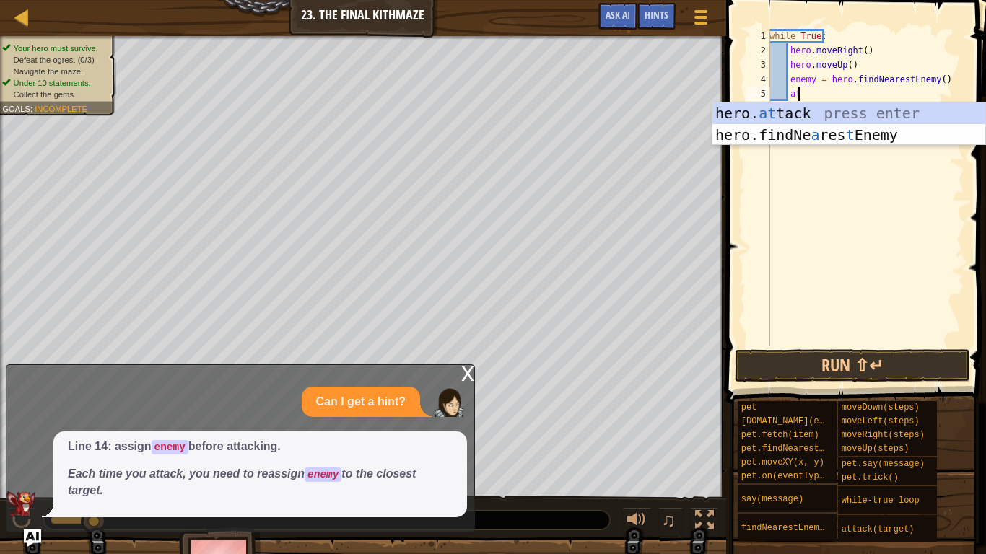
scroll to position [6, 1]
click at [816, 118] on div "hero. at tack press enter hero.findNe a res t Enemy press enter" at bounding box center [848, 145] width 273 height 87
type textarea "hero.attack(enemy)"
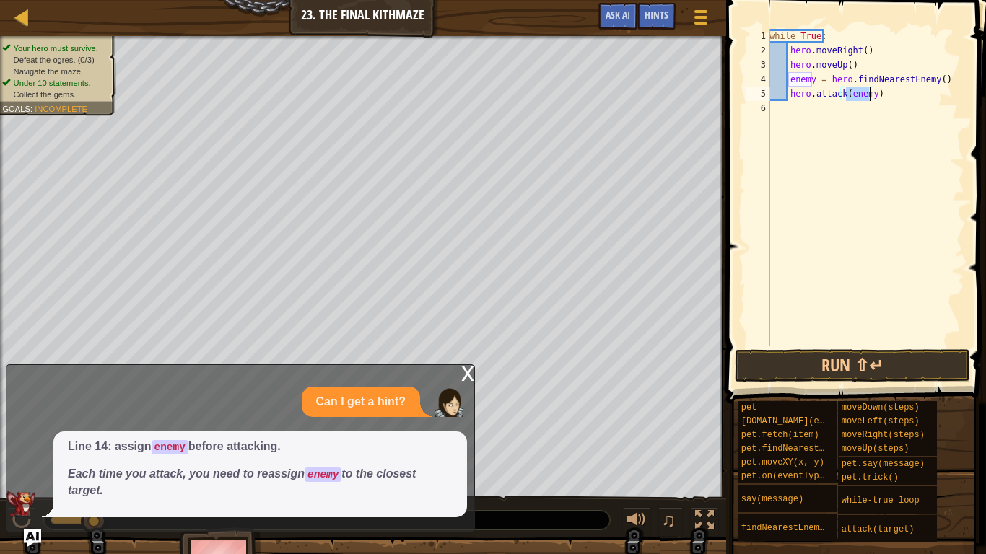
click at [896, 90] on div "while True : hero . moveRight ( ) hero . moveUp ( ) enemy = hero . findNearestE…" at bounding box center [866, 202] width 198 height 346
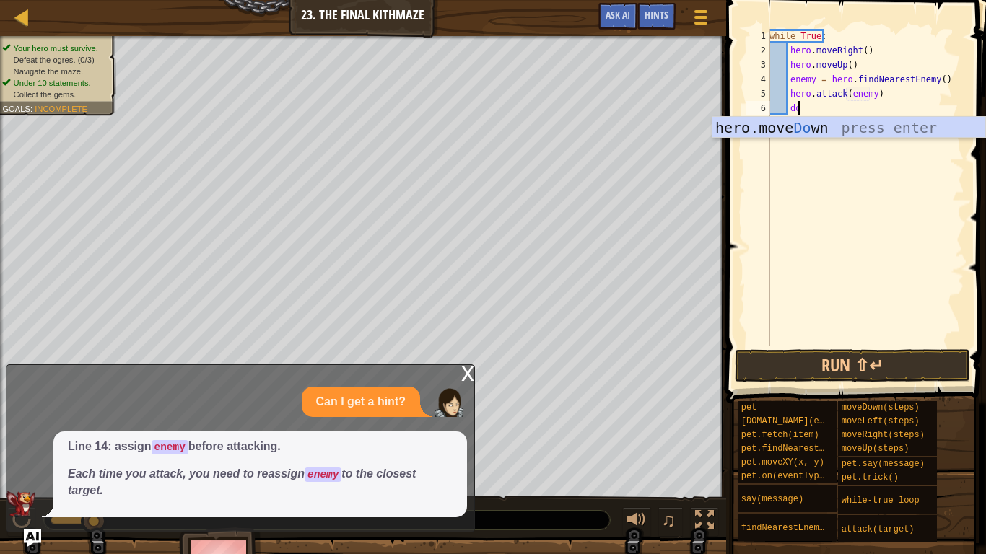
type textarea "down"
click at [866, 121] on div "hero.move Down press enter" at bounding box center [848, 149] width 273 height 65
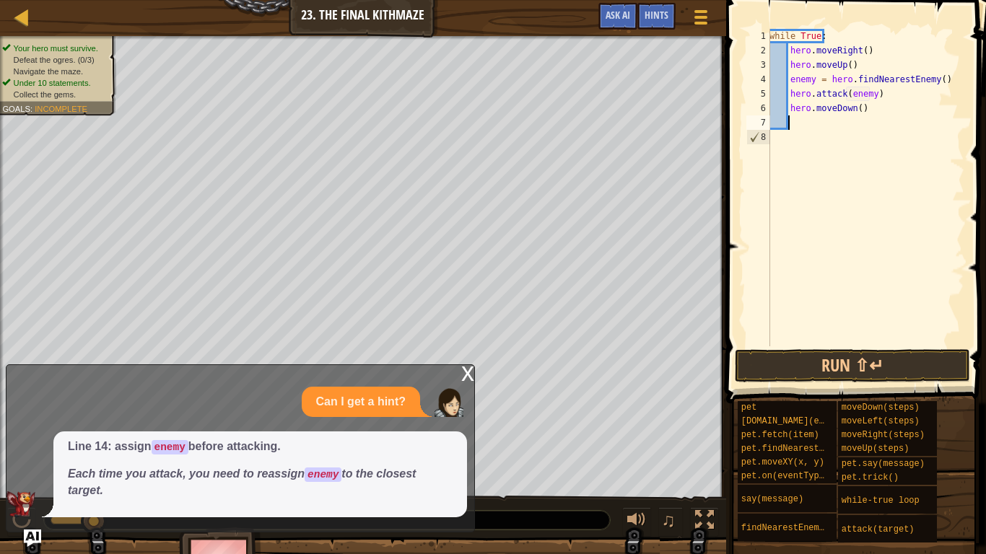
scroll to position [6, 1]
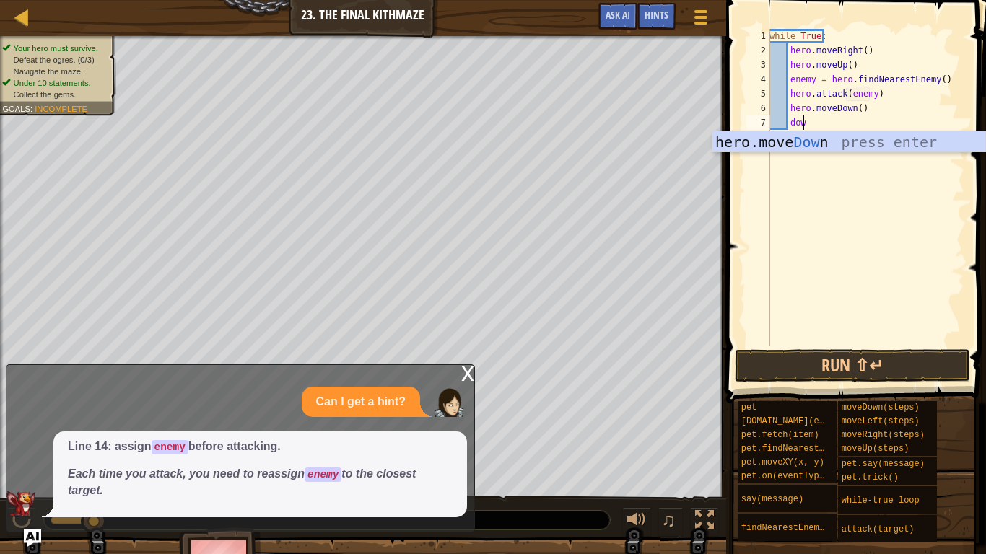
type textarea "down"
click at [845, 147] on div "hero.move Down press enter" at bounding box center [848, 163] width 273 height 65
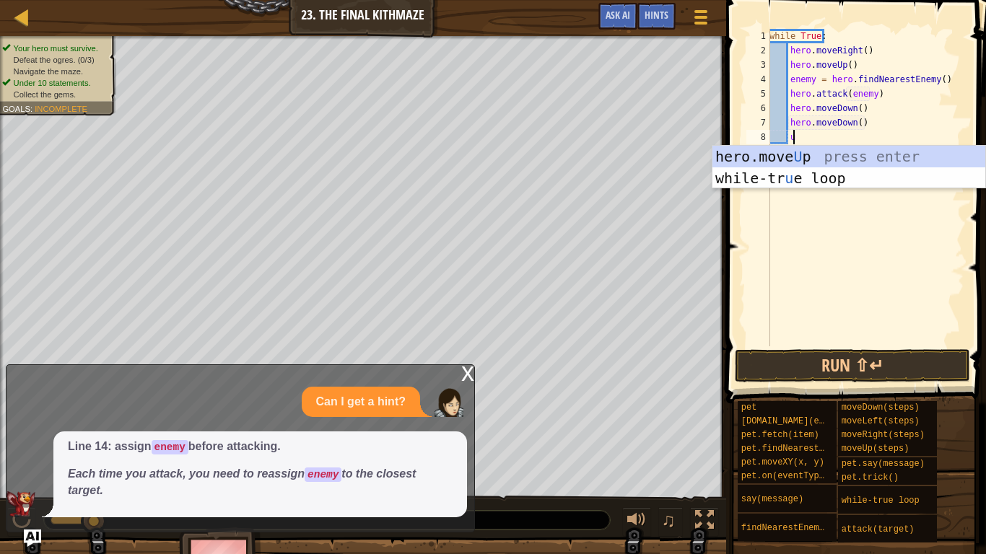
type textarea "up"
click at [867, 160] on div "hero.move Up press enter while-tr u e loo p press enter" at bounding box center [848, 189] width 273 height 87
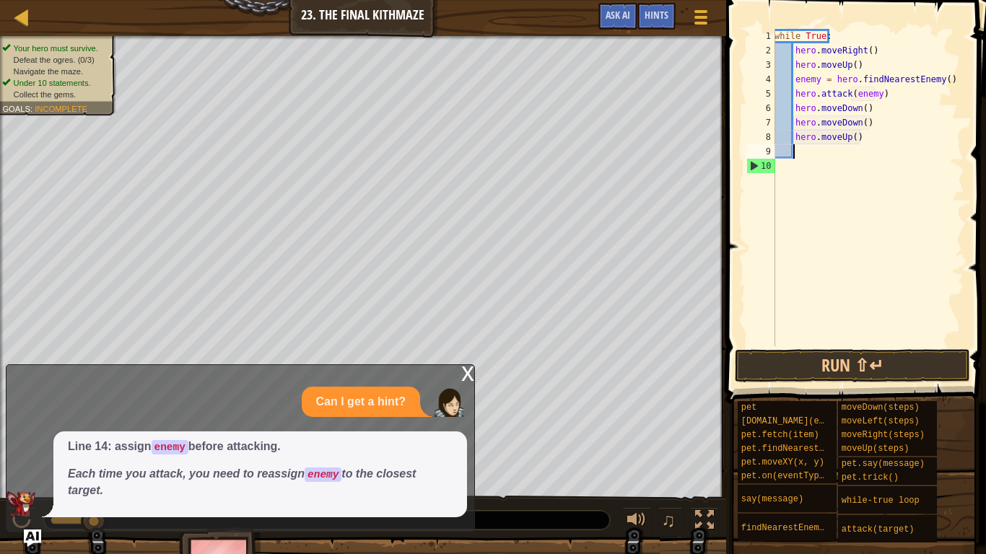
scroll to position [6, 1]
click at [812, 365] on button "Run ⇧↵" at bounding box center [852, 365] width 235 height 33
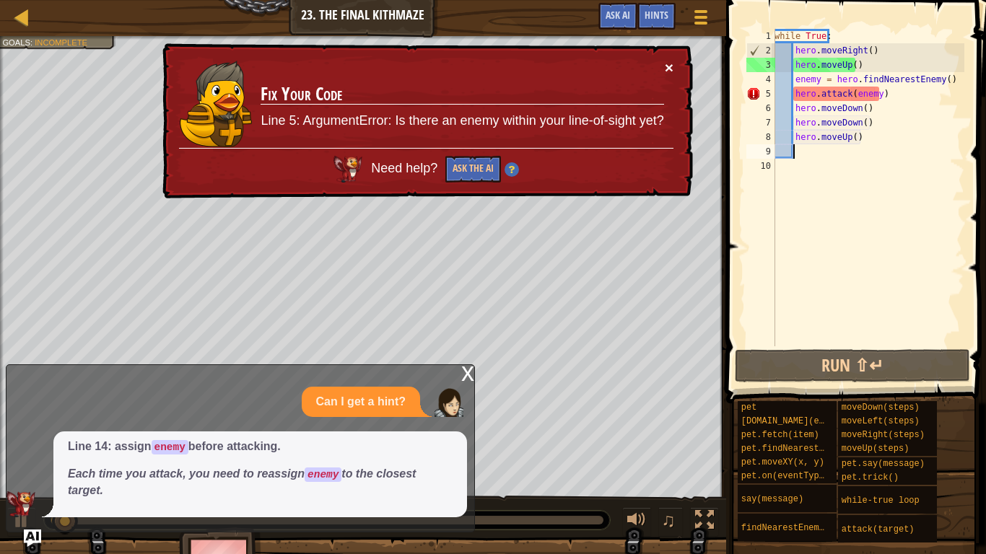
click at [671, 65] on button "×" at bounding box center [669, 67] width 9 height 15
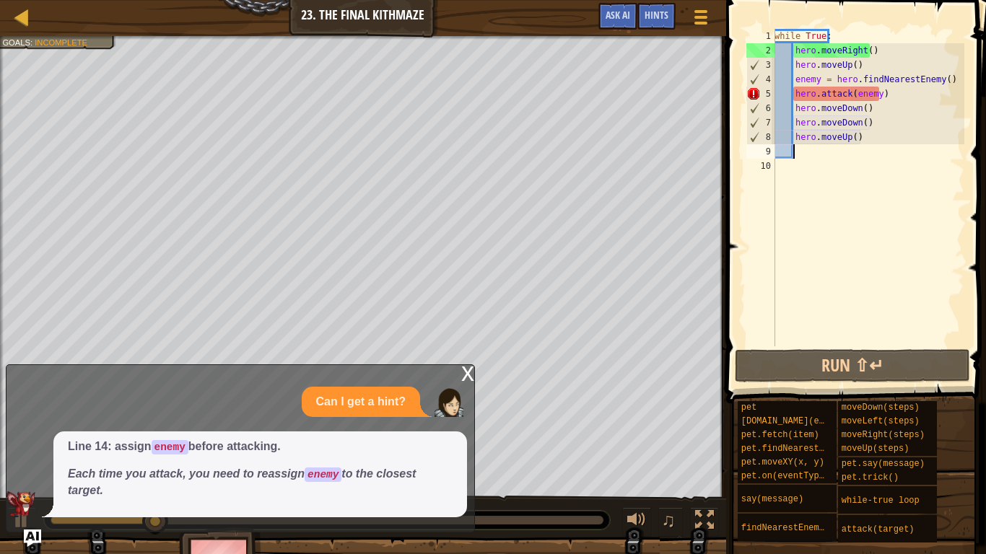
click at [887, 92] on div "while True : hero . moveRight ( ) hero . moveUp ( ) enemy = hero . findNearestE…" at bounding box center [868, 202] width 193 height 346
type textarea "hero.attack(enemy)"
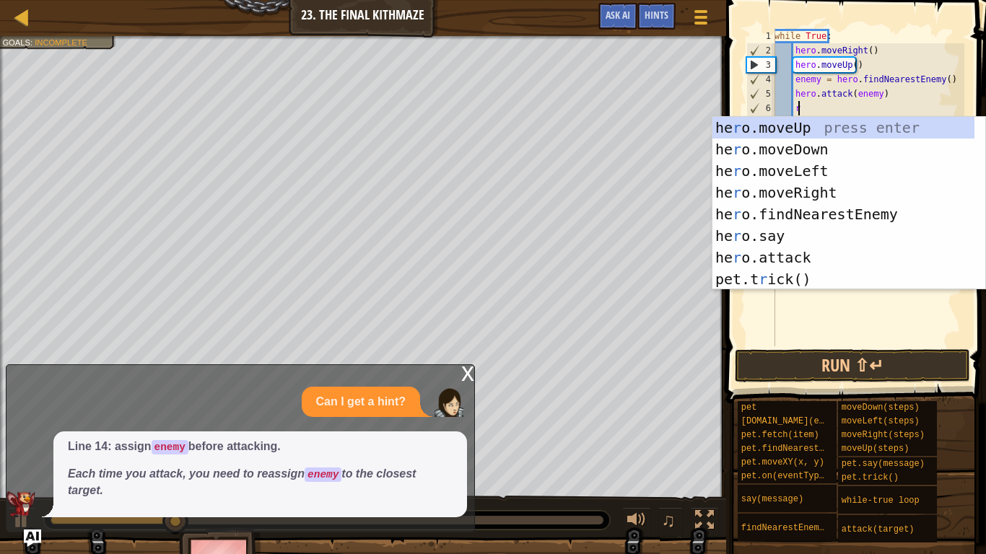
type textarea "right"
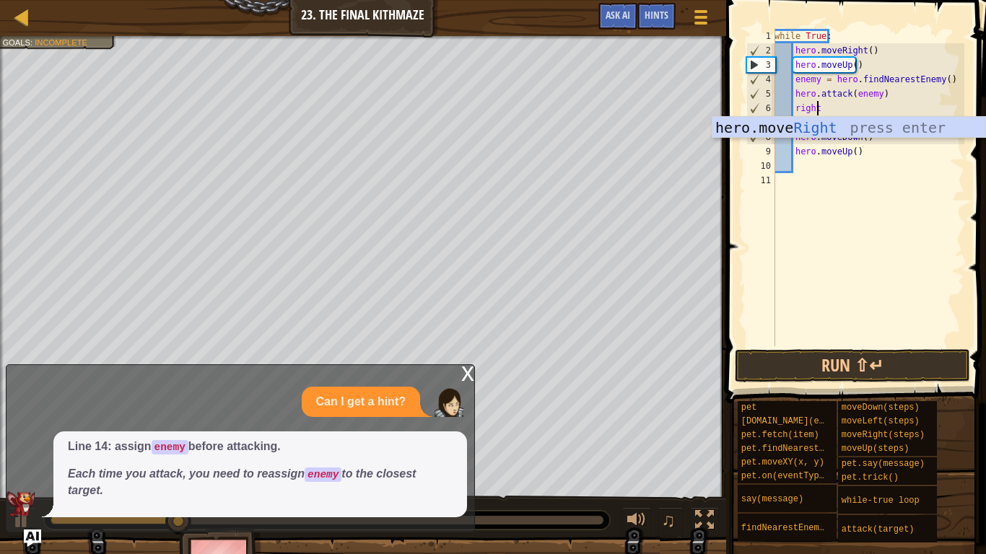
scroll to position [6, 2]
click at [914, 122] on div "hero.move Right press enter" at bounding box center [848, 149] width 273 height 65
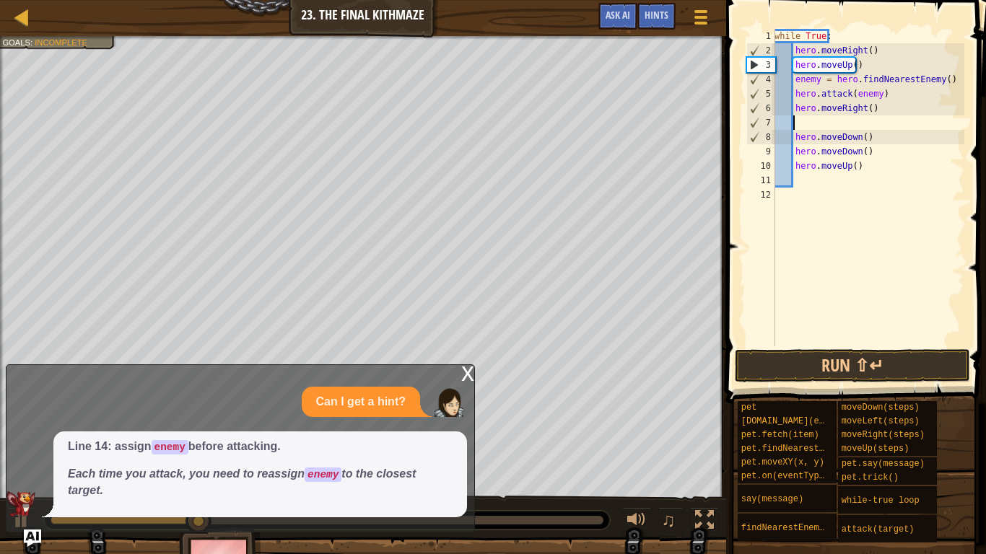
scroll to position [6, 0]
click at [800, 125] on div "while True : hero . moveRight ( ) hero . moveUp ( ) enemy = hero . findNearestE…" at bounding box center [868, 202] width 193 height 346
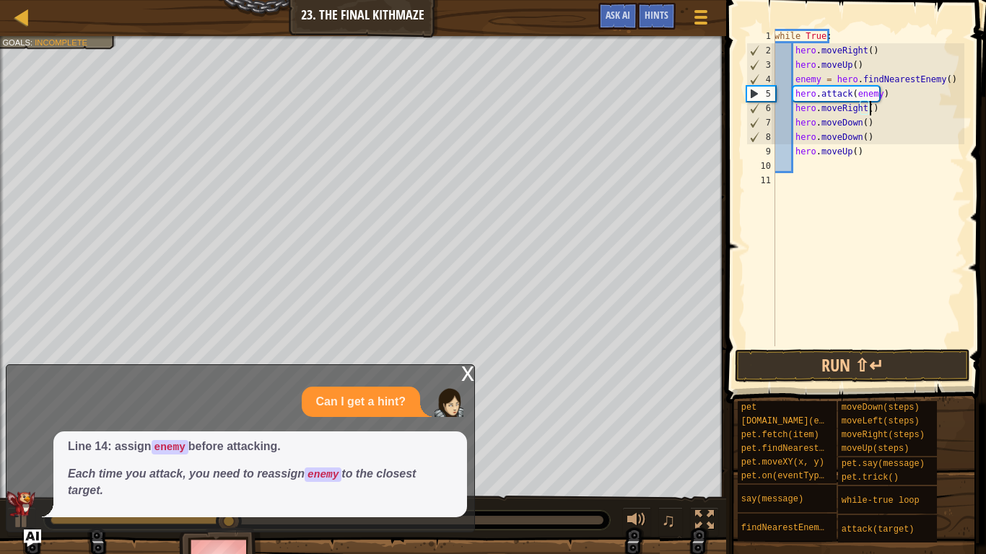
type textarea "hero.moveRight()"
click at [784, 352] on button "Run ⇧↵" at bounding box center [852, 365] width 235 height 33
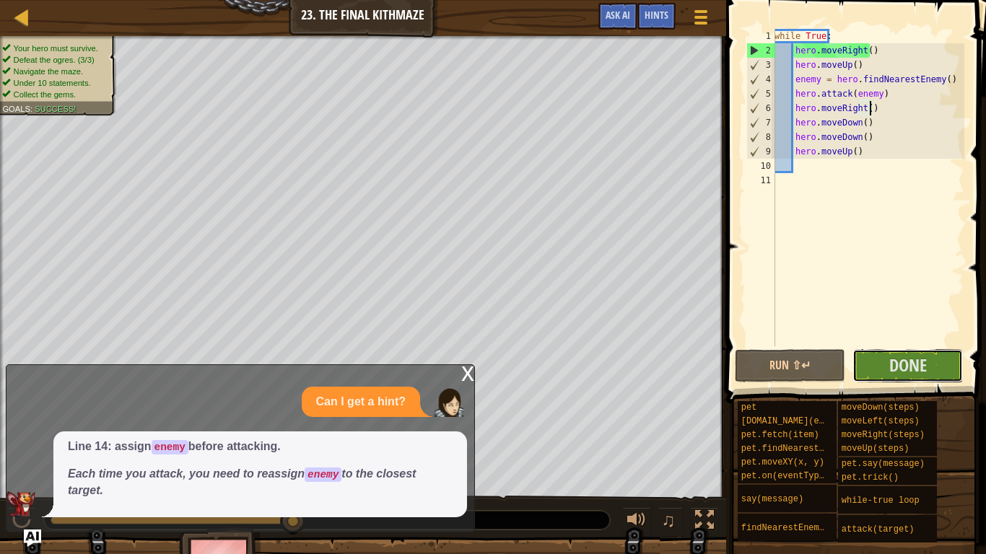
click at [912, 354] on span "Done" at bounding box center [908, 365] width 38 height 23
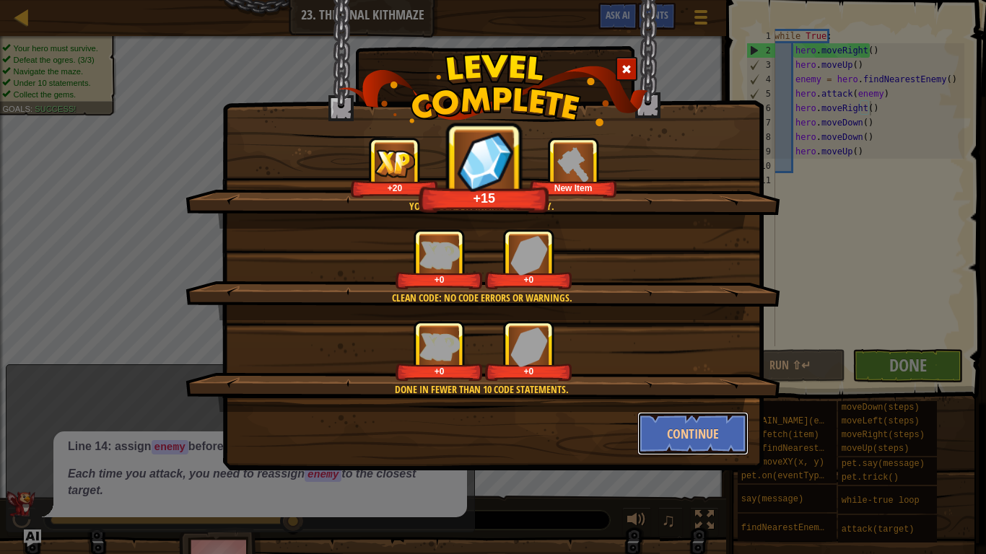
click at [686, 423] on button "Continue" at bounding box center [693, 433] width 112 height 43
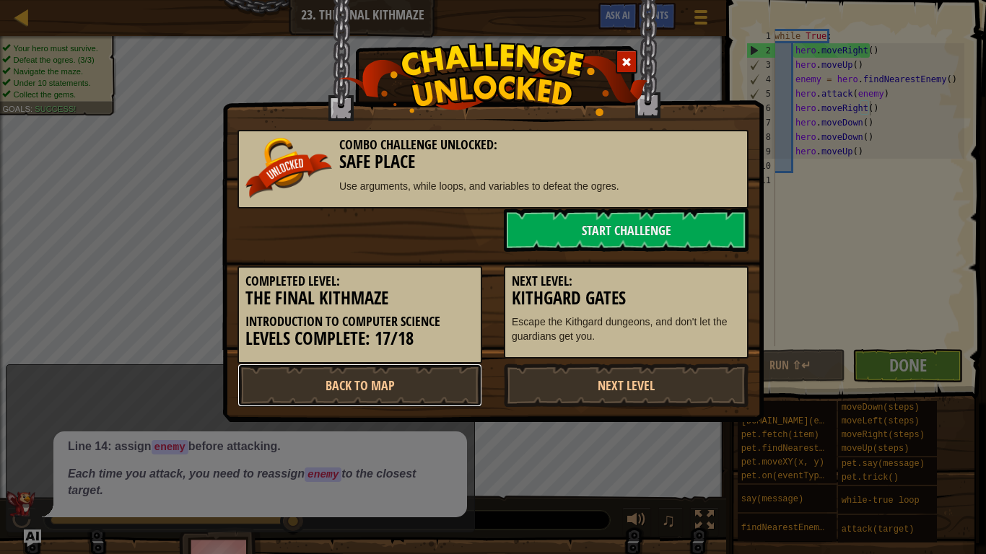
click at [427, 389] on link "Back to Map" at bounding box center [359, 385] width 245 height 43
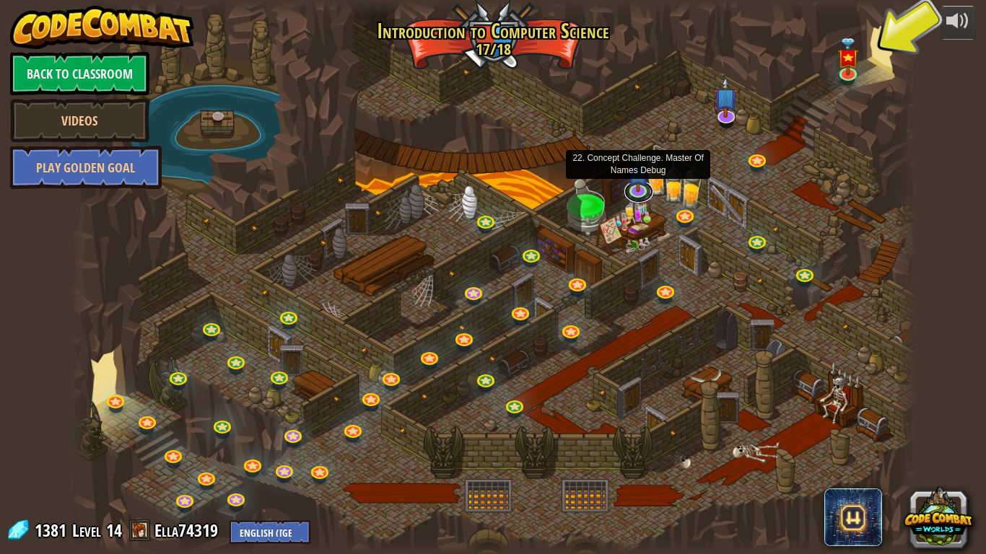
click at [650, 187] on link at bounding box center [638, 192] width 29 height 22
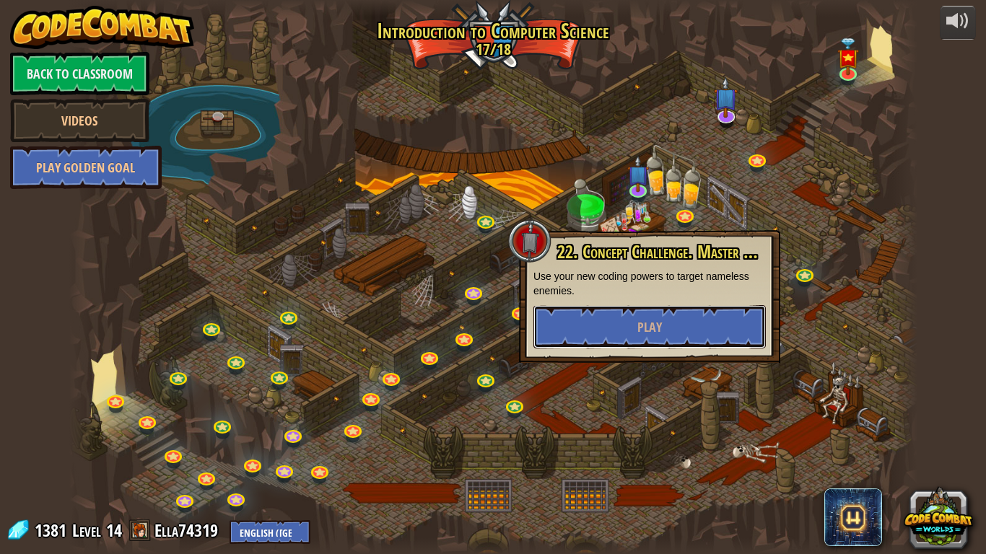
click at [621, 321] on button "Play" at bounding box center [649, 326] width 232 height 43
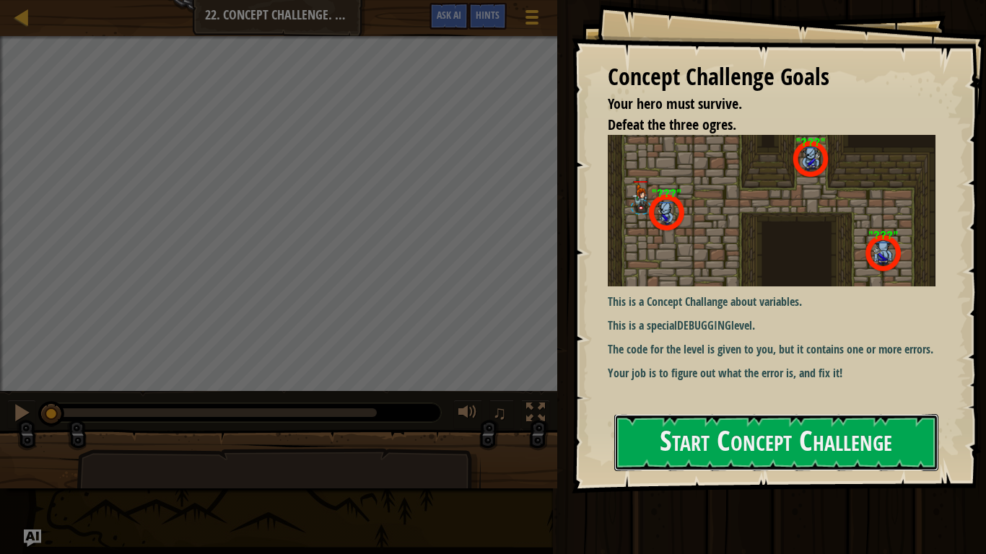
click at [729, 439] on button "Start Concept Challenge" at bounding box center [776, 442] width 324 height 57
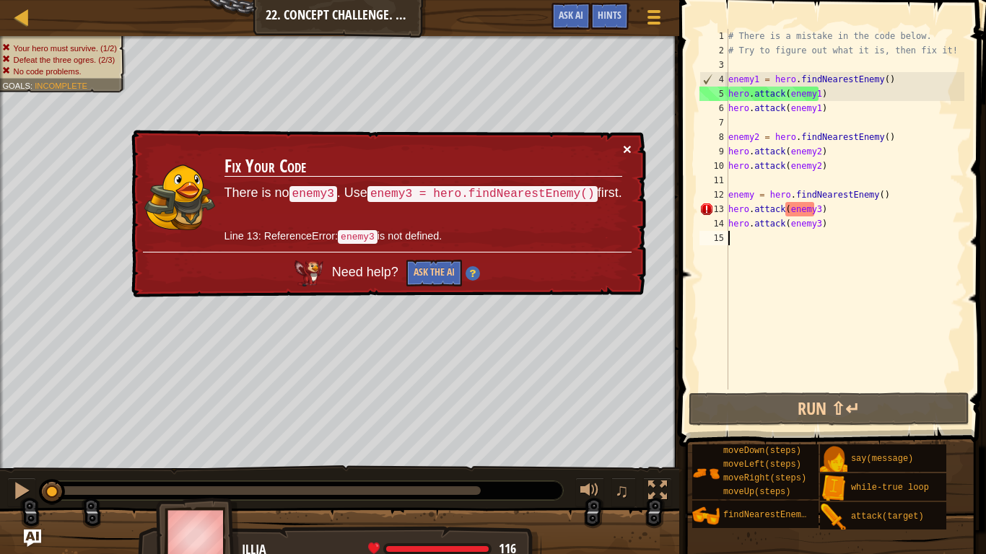
click at [628, 146] on button "×" at bounding box center [627, 148] width 9 height 15
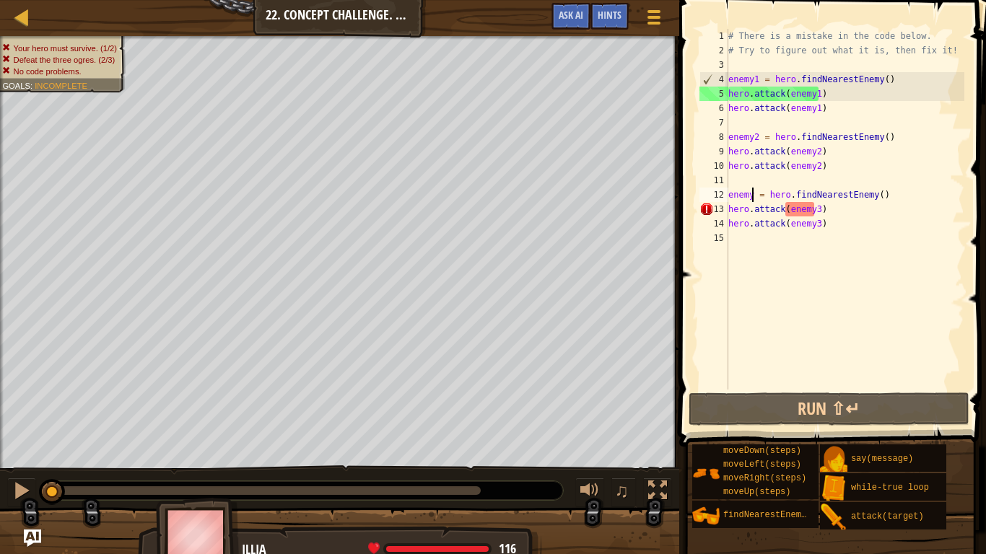
click at [753, 196] on div "# There is a mistake in the code below. # Try to figure out what it is, then fi…" at bounding box center [844, 224] width 239 height 390
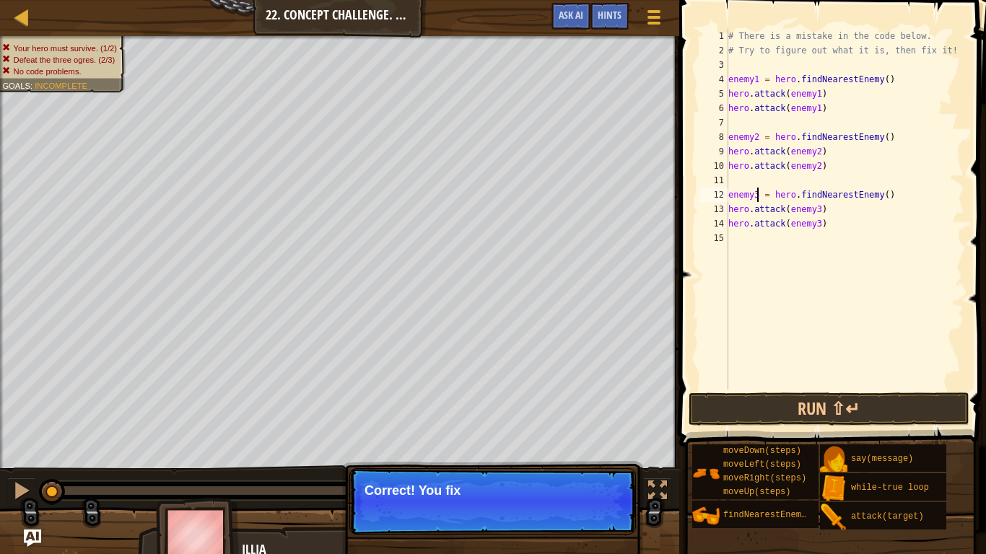
type textarea "enemy3 = hero.findNearestEnemy()"
click at [800, 411] on button "Run ⇧↵" at bounding box center [829, 409] width 281 height 33
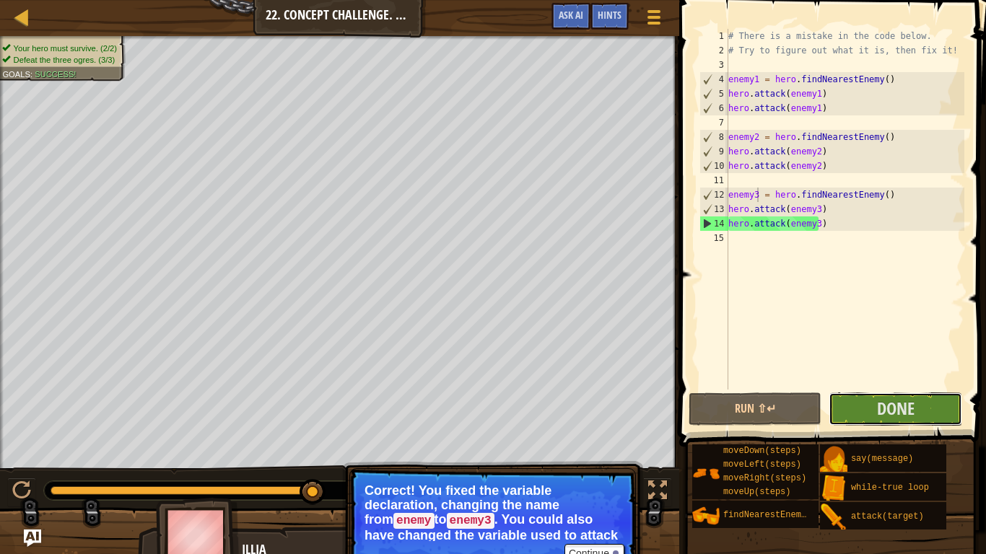
click at [883, 419] on span "Done" at bounding box center [896, 408] width 38 height 23
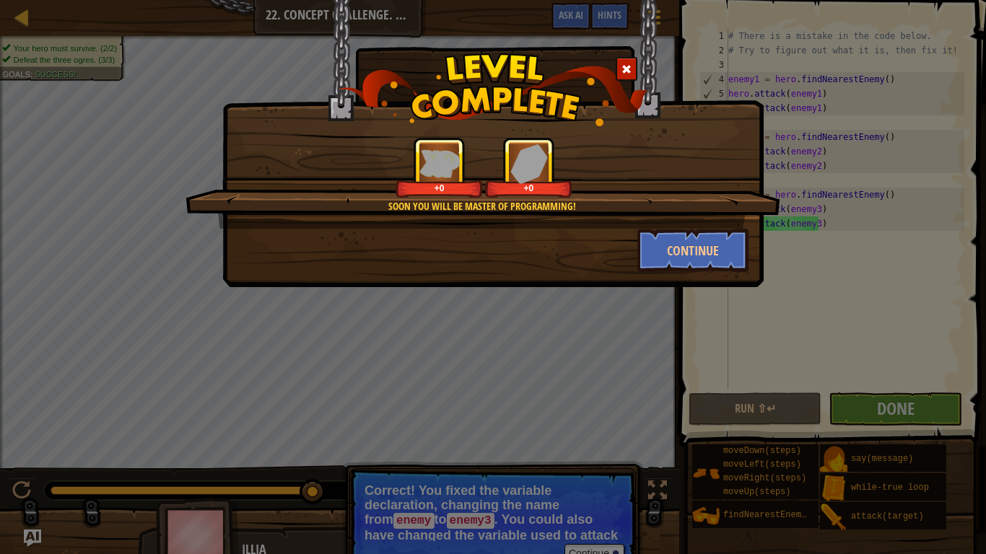
click at [882, 411] on div "Soon you will be master of programming! +0 +0 Continue" at bounding box center [493, 277] width 986 height 554
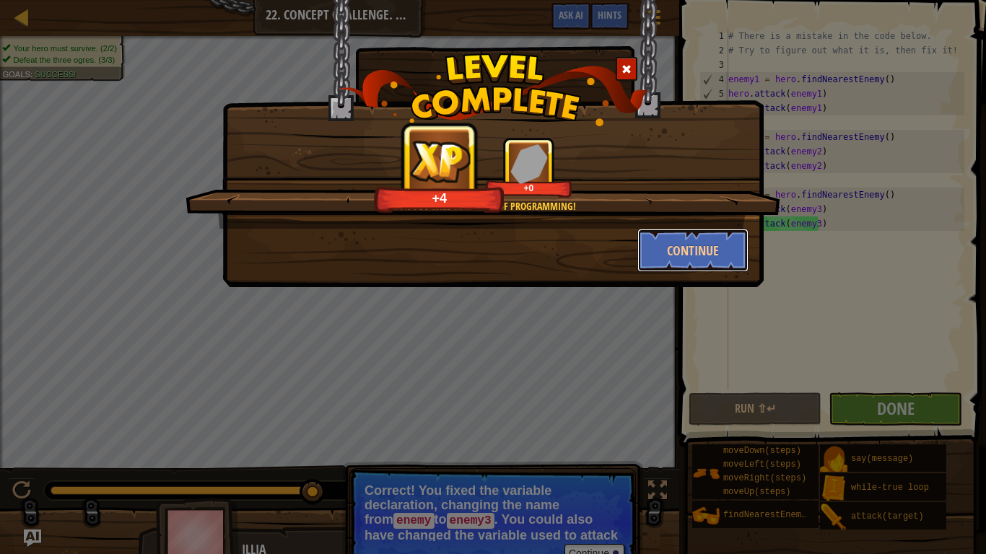
click at [715, 239] on button "Continue" at bounding box center [693, 250] width 112 height 43
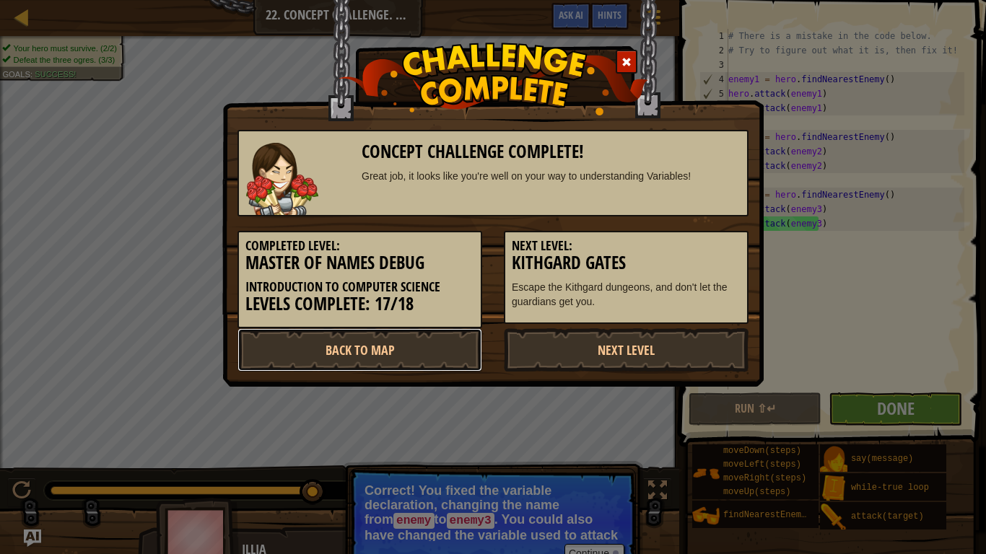
click at [429, 352] on link "Back to Map" at bounding box center [359, 349] width 245 height 43
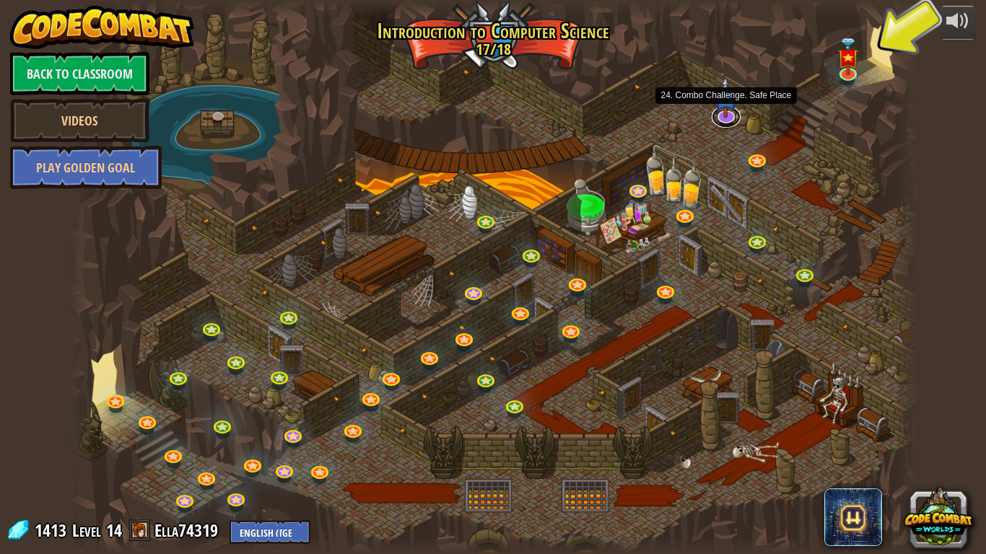
click at [727, 118] on link at bounding box center [726, 116] width 29 height 22
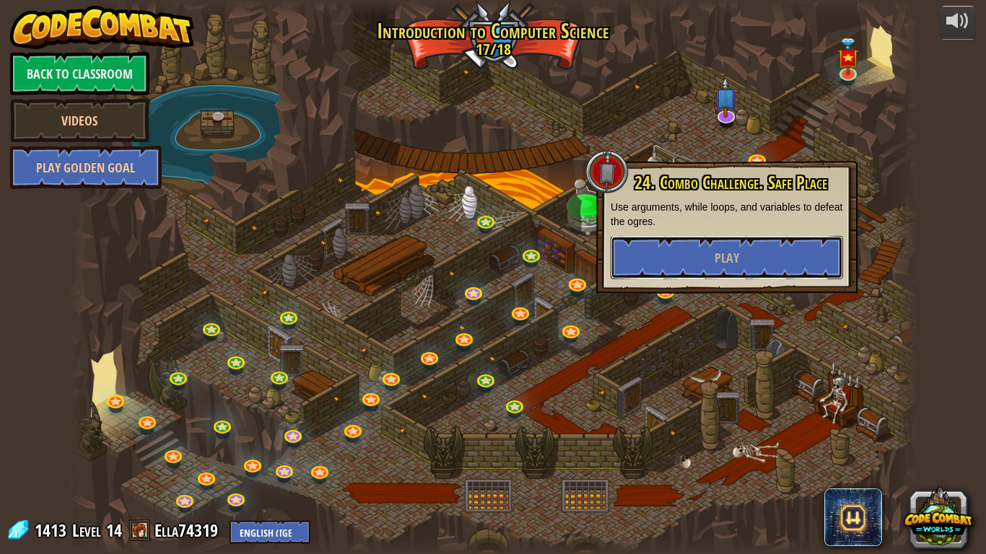
click at [696, 261] on button "Play" at bounding box center [727, 257] width 232 height 43
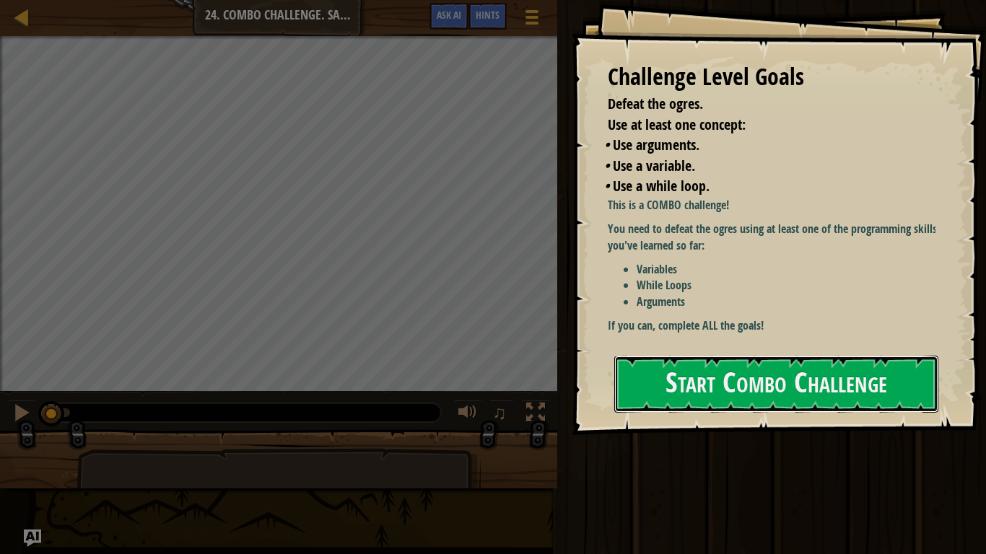
click at [809, 382] on button "Start Combo Challenge" at bounding box center [776, 384] width 324 height 57
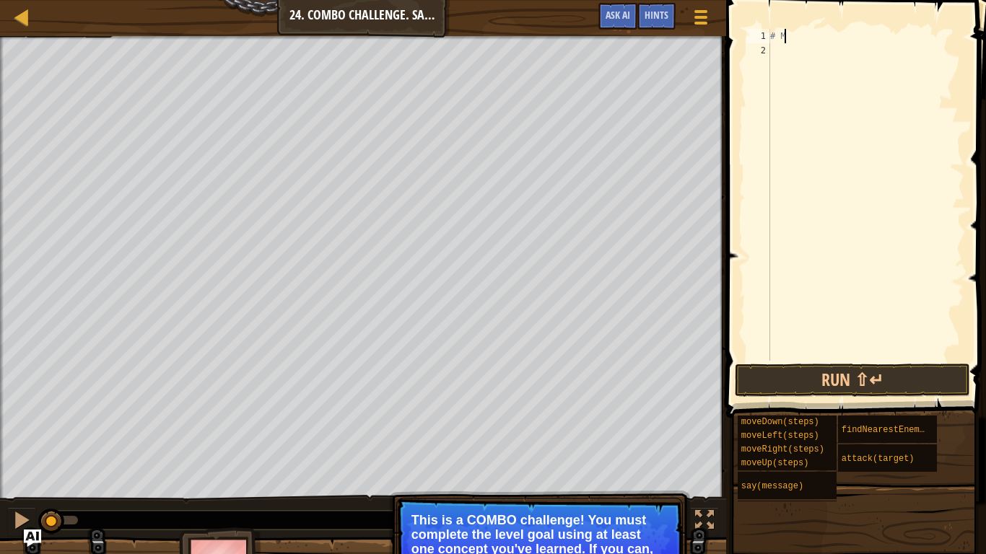
type textarea "#"
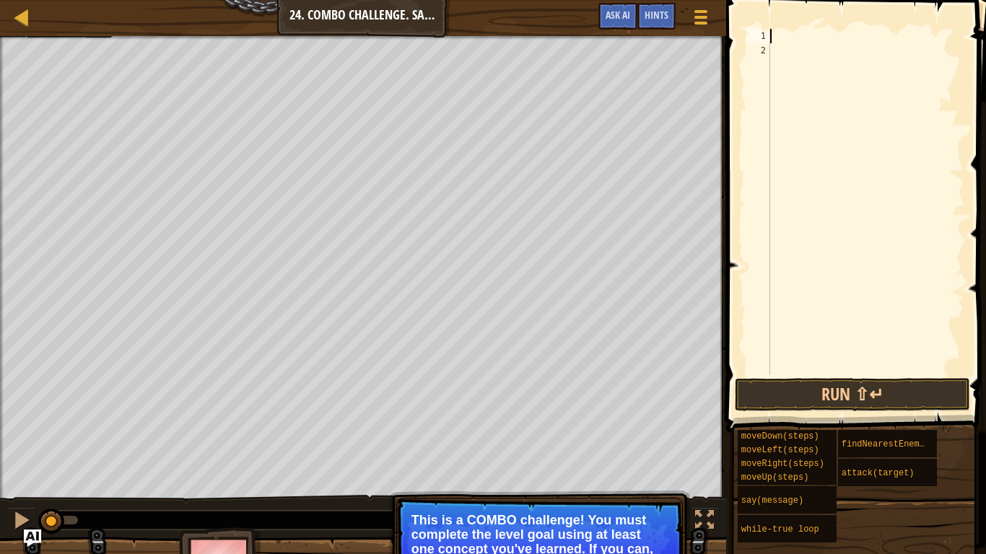
type textarea "up"
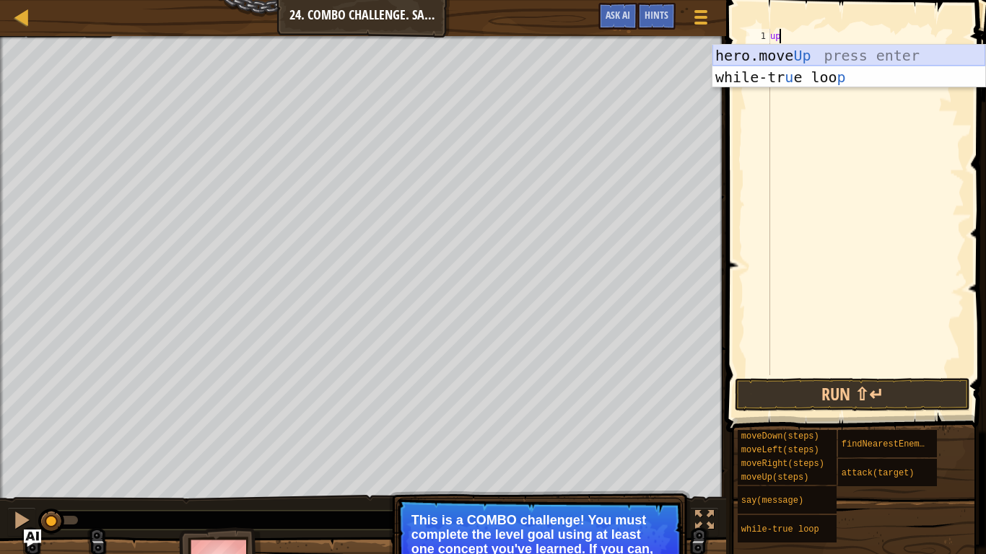
drag, startPoint x: 728, startPoint y: 53, endPoint x: 733, endPoint y: 69, distance: 17.4
click at [733, 69] on div "hero.move Up press enter while-tr u e loo p press enter" at bounding box center [848, 88] width 273 height 87
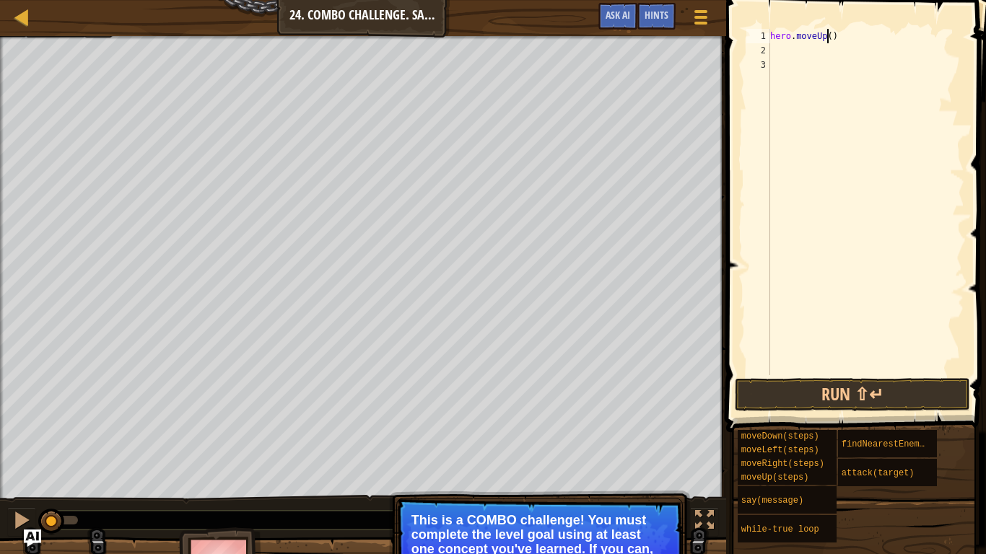
click at [827, 35] on div "hero . moveUp ( )" at bounding box center [865, 216] width 197 height 375
type textarea "hero.moveUp(4)"
click at [807, 58] on div "hero . moveUp ( 4 )" at bounding box center [865, 216] width 197 height 375
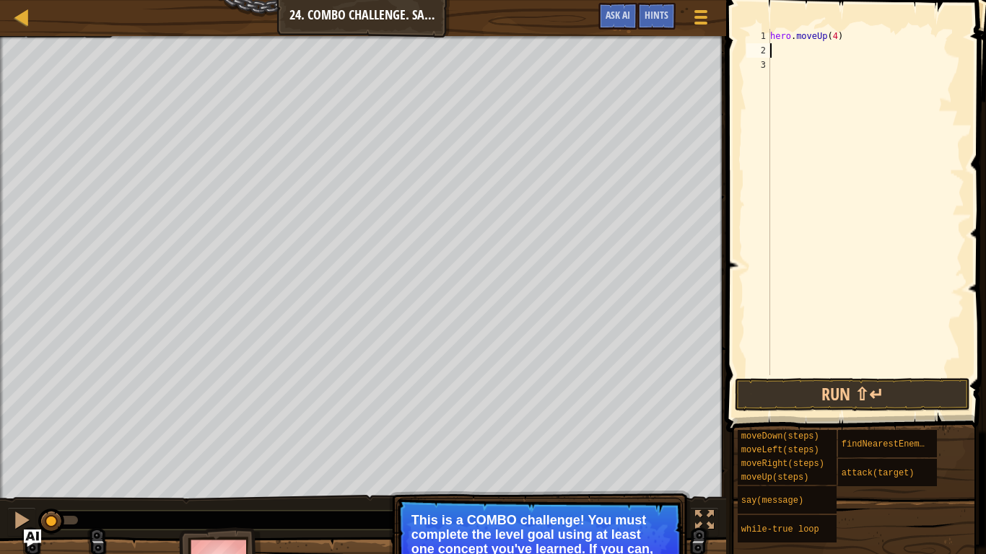
click at [808, 53] on div "hero . moveUp ( 4 )" at bounding box center [865, 216] width 197 height 375
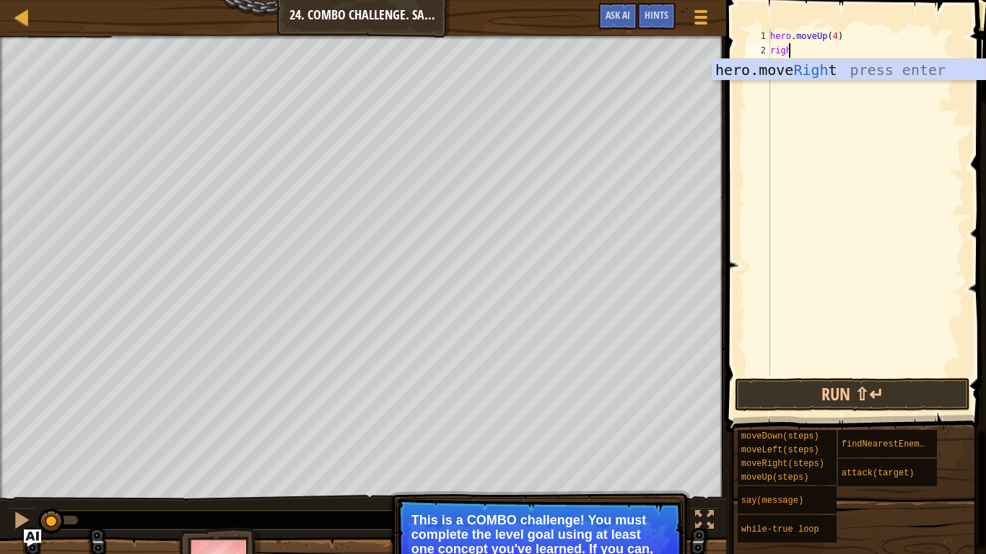
type textarea "right"
click at [810, 92] on div "hero . moveUp ( 4 ) right" at bounding box center [865, 216] width 197 height 375
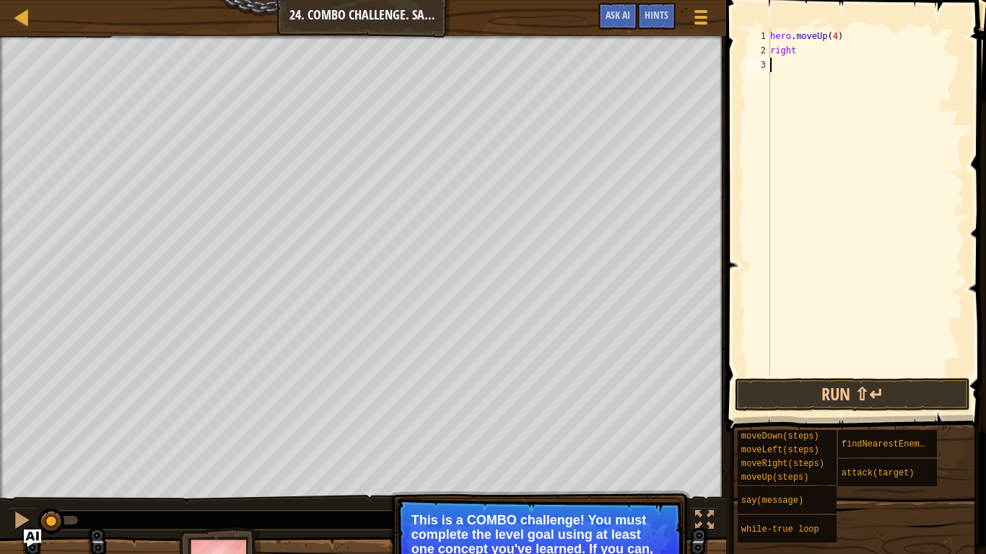
scroll to position [6, 0]
click at [813, 58] on div "hero . moveUp ( 4 ) right" at bounding box center [865, 216] width 197 height 375
click at [779, 55] on div "hero . moveUp ( 4 ) right" at bounding box center [865, 216] width 197 height 375
click at [806, 53] on div "hero . moveUp ( 4 ) right" at bounding box center [865, 216] width 197 height 375
type textarea "r"
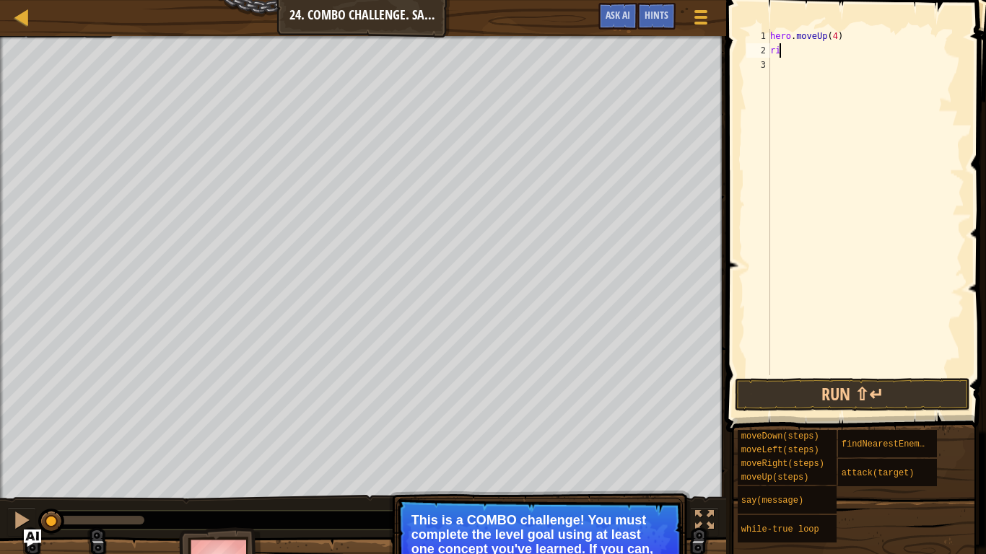
type textarea "r"
type textarea "ri"
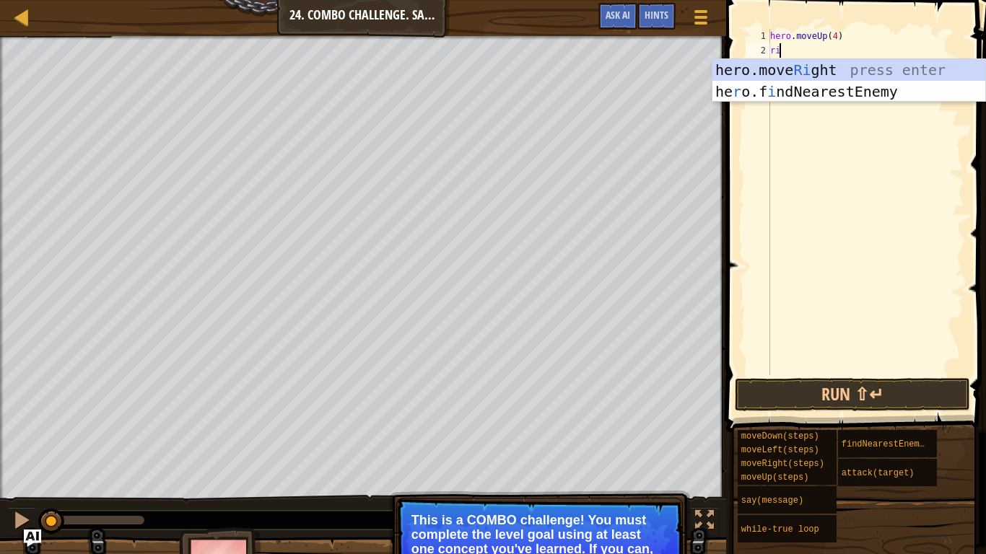
click at [826, 63] on div "hero.move Ri ght press enter he r o.f i ndNearestEnemy press enter" at bounding box center [848, 102] width 273 height 87
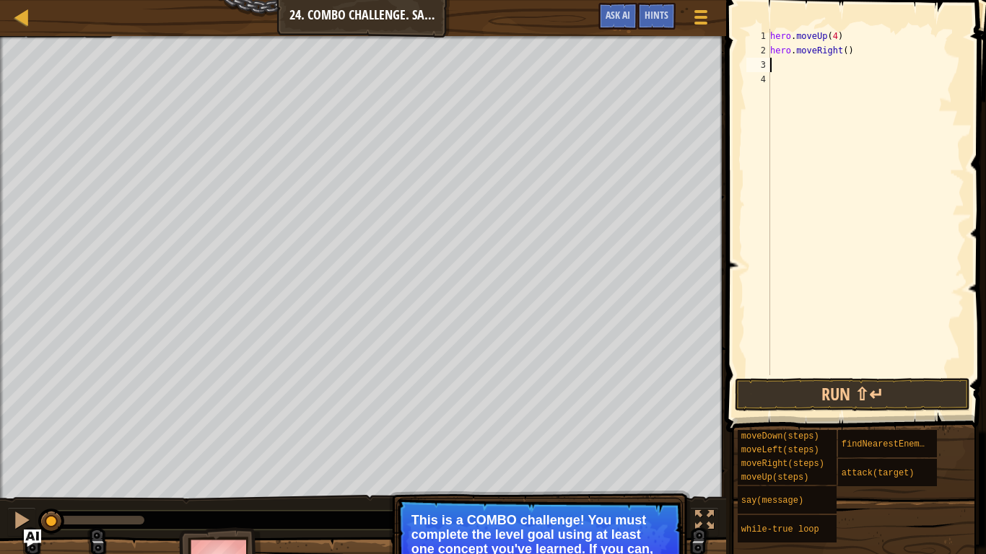
click at [842, 52] on div "hero . moveUp ( 4 ) hero . moveRight ( )" at bounding box center [865, 216] width 197 height 375
type textarea "hero.moveRight(4)"
click at [802, 77] on div "hero . moveUp ( 4 ) hero . moveRight ( 4 )" at bounding box center [865, 216] width 197 height 375
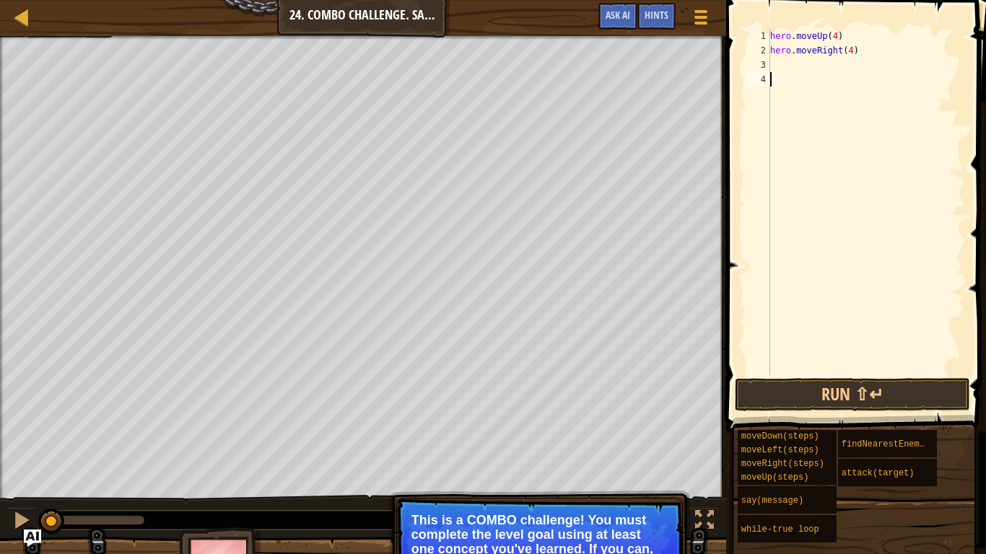
click at [789, 64] on div "hero . moveUp ( 4 ) hero . moveRight ( 4 )" at bounding box center [865, 216] width 197 height 375
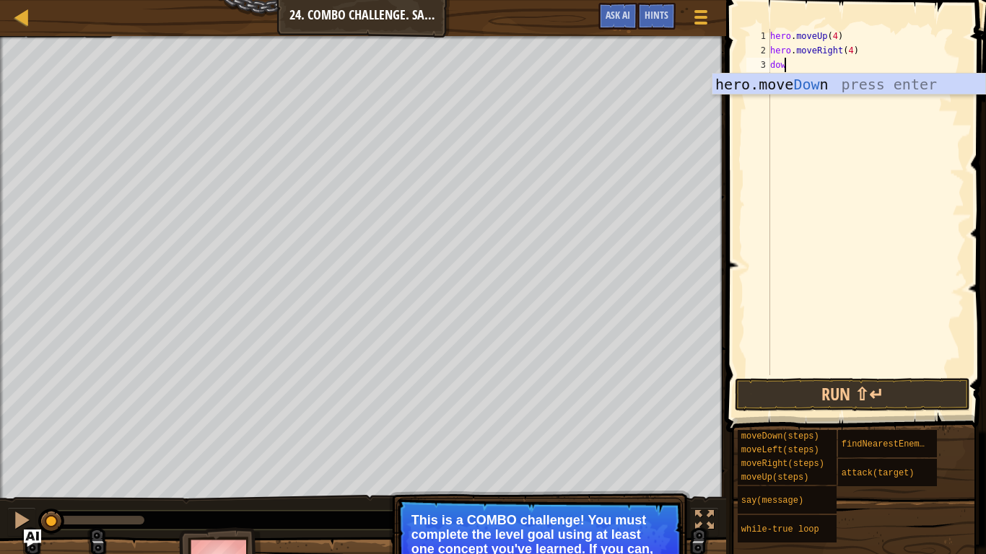
type textarea "down"
click at [802, 84] on div "hero.move Down press enter" at bounding box center [848, 106] width 273 height 65
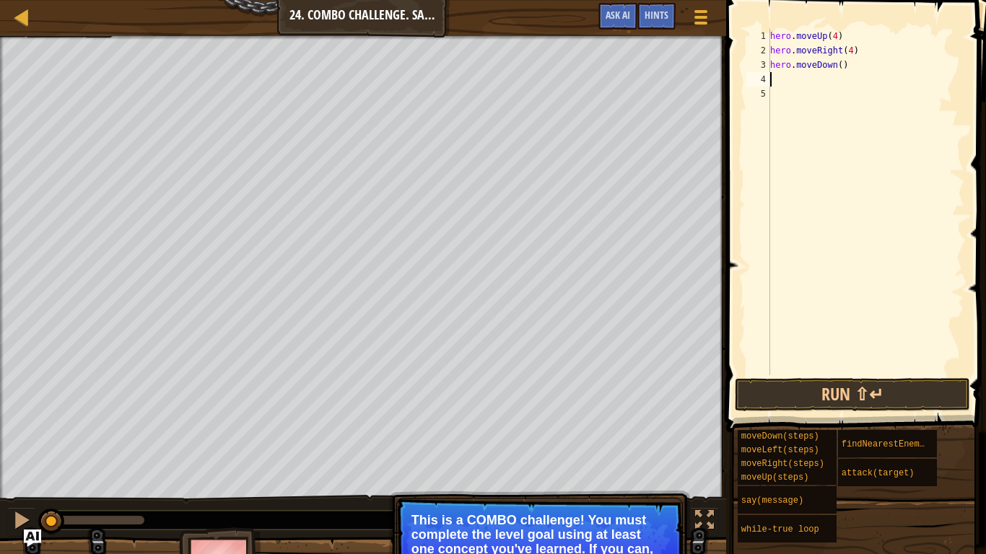
click at [837, 64] on div "hero . moveUp ( 4 ) hero . moveRight ( 4 ) hero . moveDown ( )" at bounding box center [865, 216] width 197 height 375
type textarea "hero.moveDown(3)"
click at [28, 17] on div at bounding box center [22, 17] width 18 height 18
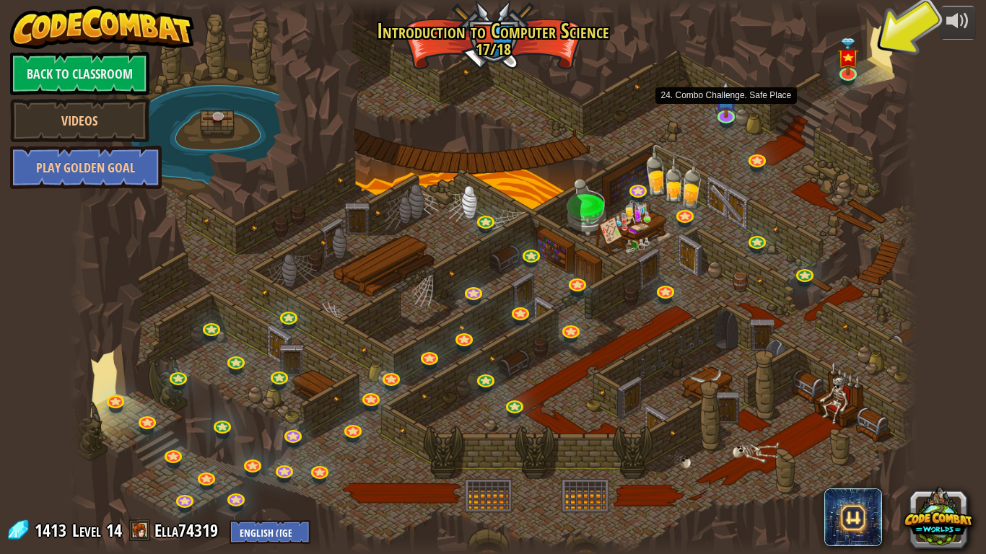
click at [728, 110] on img at bounding box center [726, 99] width 22 height 37
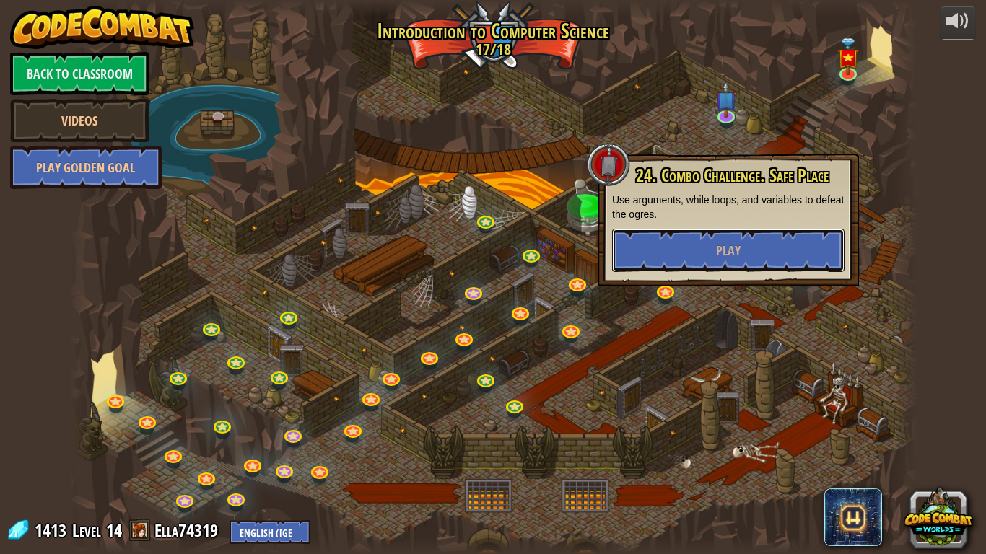
click at [747, 257] on button "Play" at bounding box center [728, 250] width 232 height 43
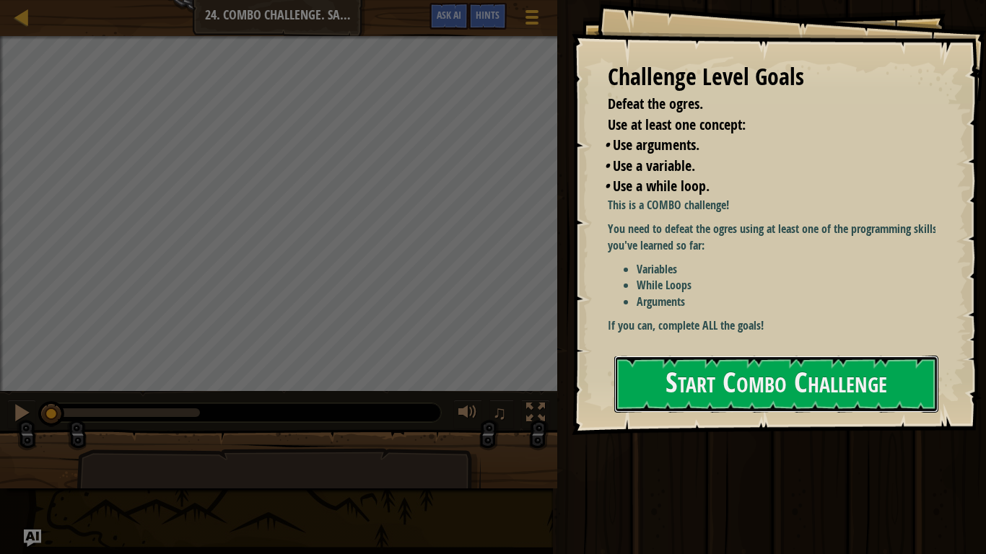
click at [769, 356] on button "Start Combo Challenge" at bounding box center [776, 384] width 324 height 57
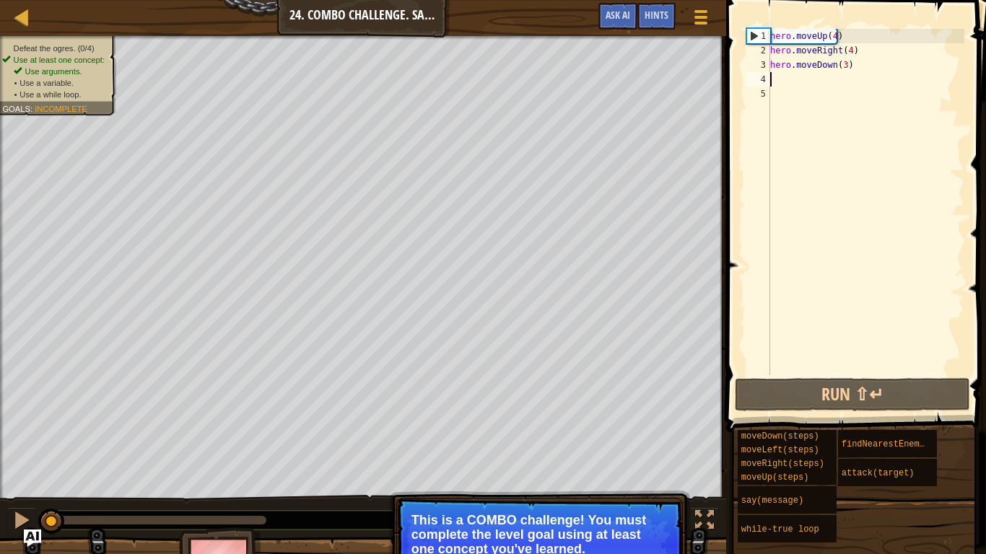
click at [785, 81] on div "hero . moveUp ( 4 ) hero . moveRight ( 4 ) hero . moveDown ( 3 )" at bounding box center [865, 216] width 197 height 375
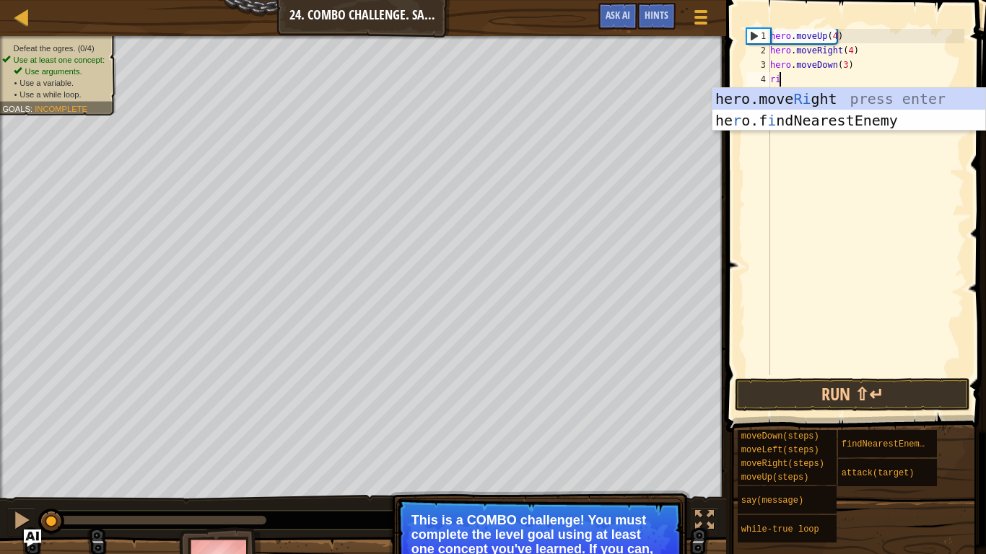
type textarea "rigt"
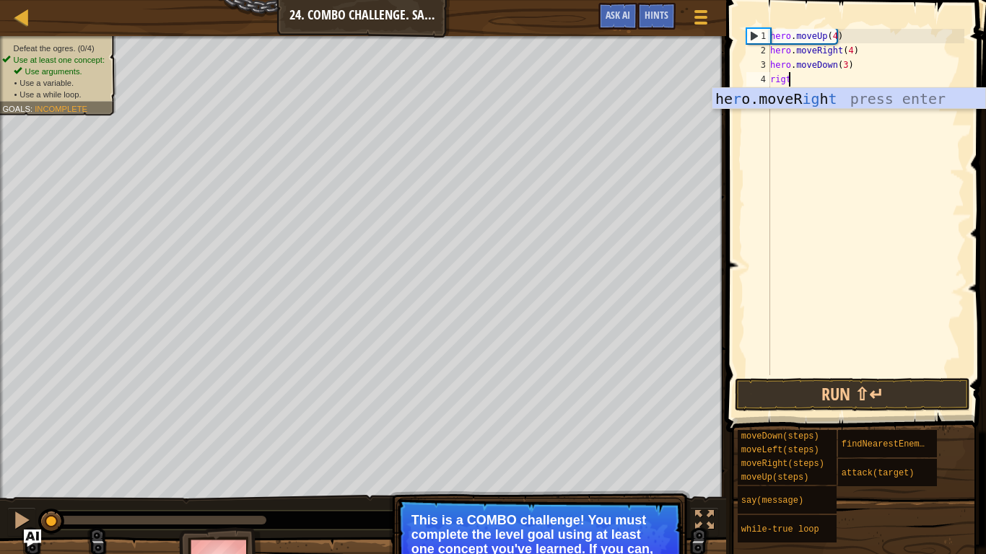
scroll to position [6, 1]
click at [780, 93] on div "he r o.moveR ig h t press enter" at bounding box center [848, 120] width 273 height 65
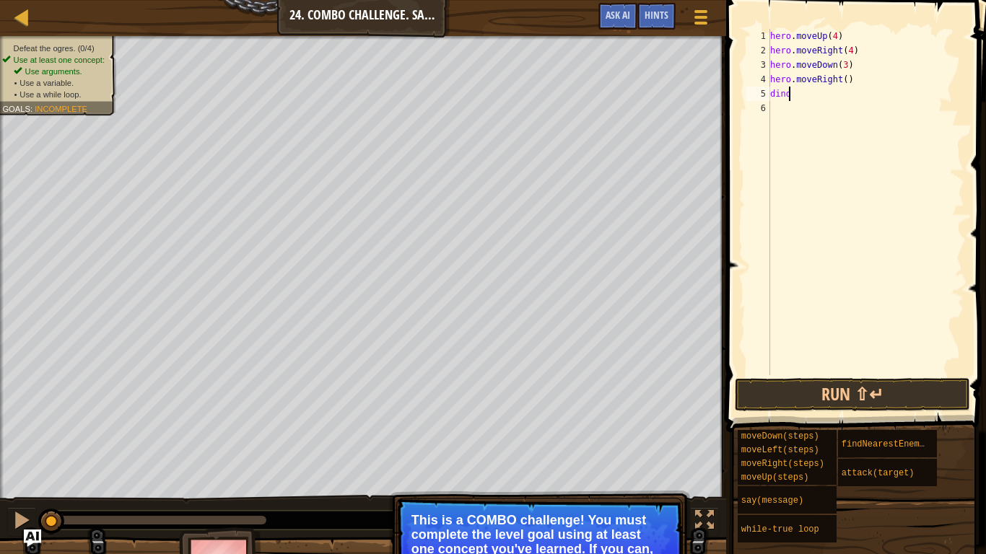
type textarea "d"
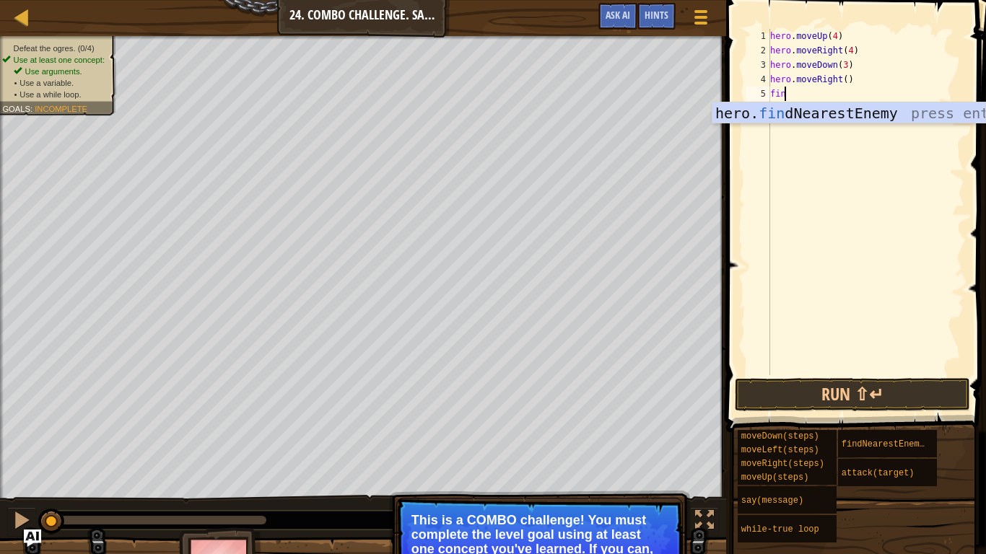
type textarea "find"
click at [776, 102] on div "hero. find NearestEnemy press enter" at bounding box center [848, 134] width 273 height 65
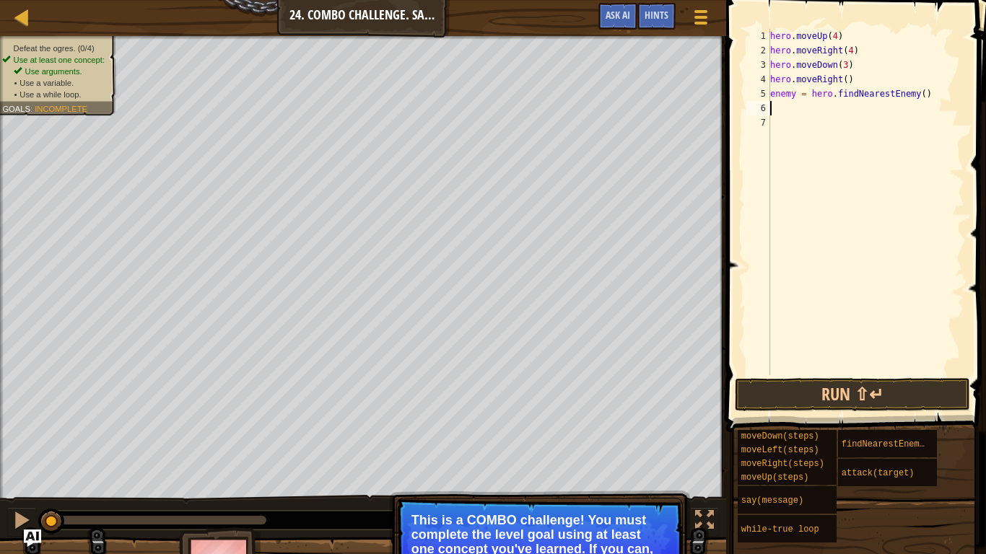
scroll to position [6, 0]
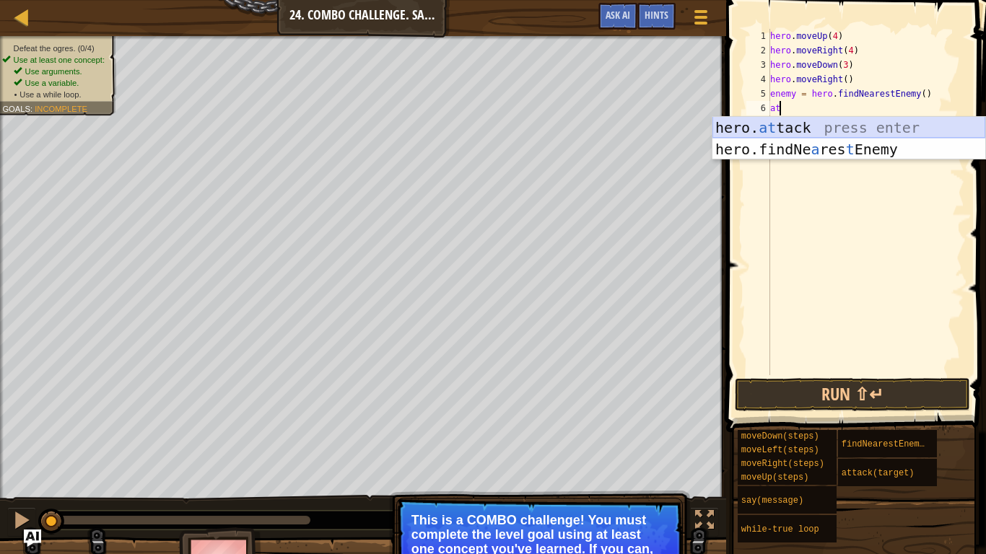
click at [811, 123] on div "hero. at tack press enter hero.findNe a res t Enemy press enter" at bounding box center [848, 160] width 273 height 87
type textarea "hero.attack(enemy)"
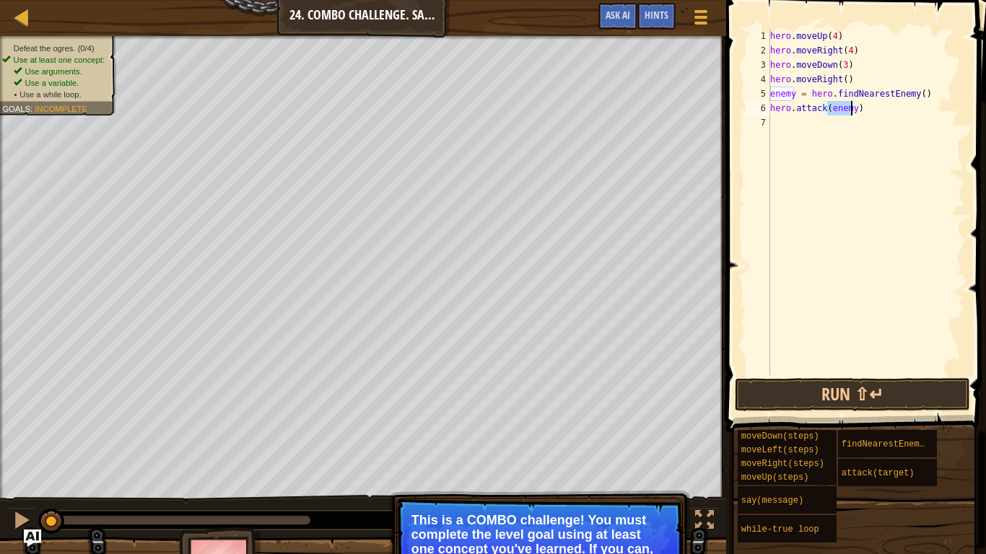
click at [798, 130] on div "hero . moveUp ( 4 ) hero . moveRight ( 4 ) hero . moveDown ( 3 ) hero . moveRig…" at bounding box center [865, 216] width 197 height 375
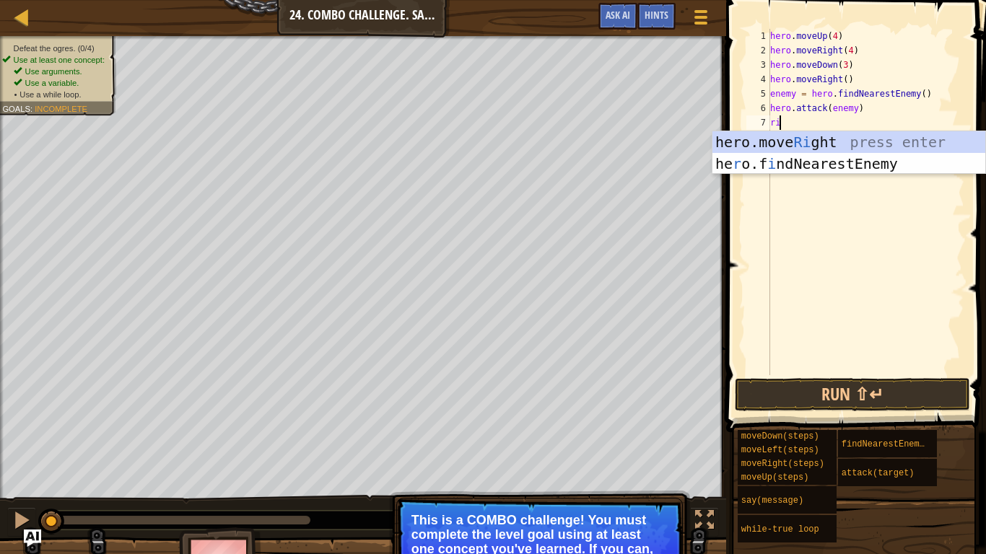
type textarea "right"
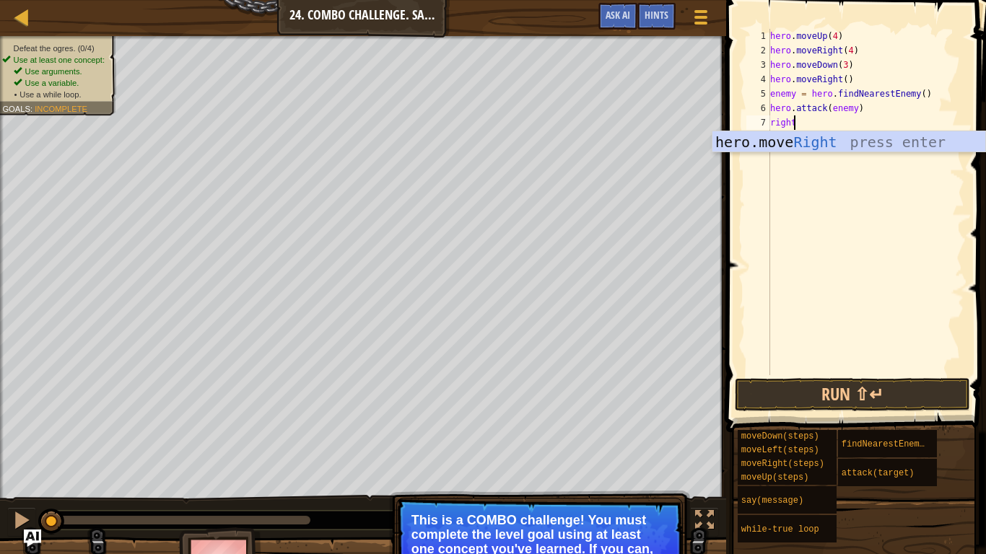
scroll to position [6, 1]
click at [825, 141] on div "hero.move Right press enter" at bounding box center [848, 163] width 273 height 65
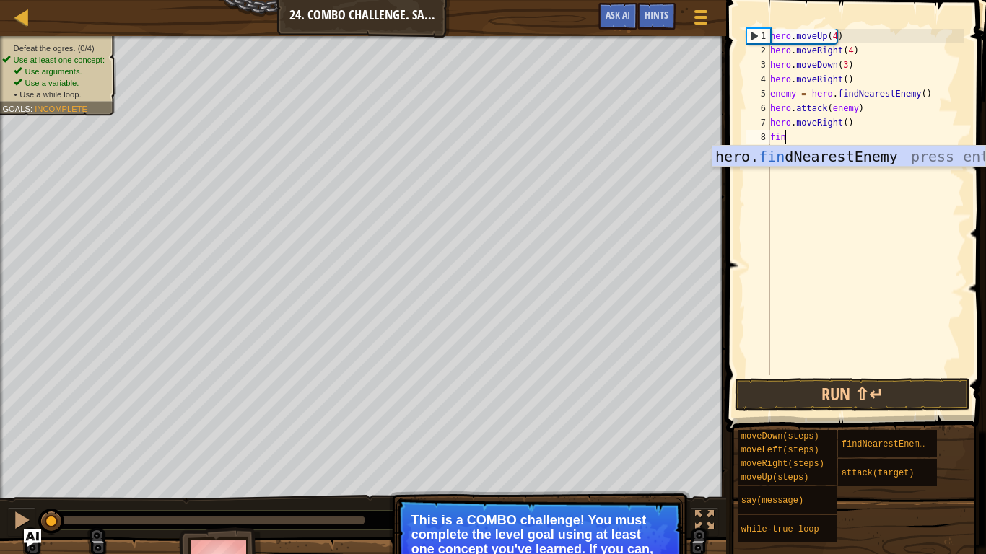
type textarea "find"
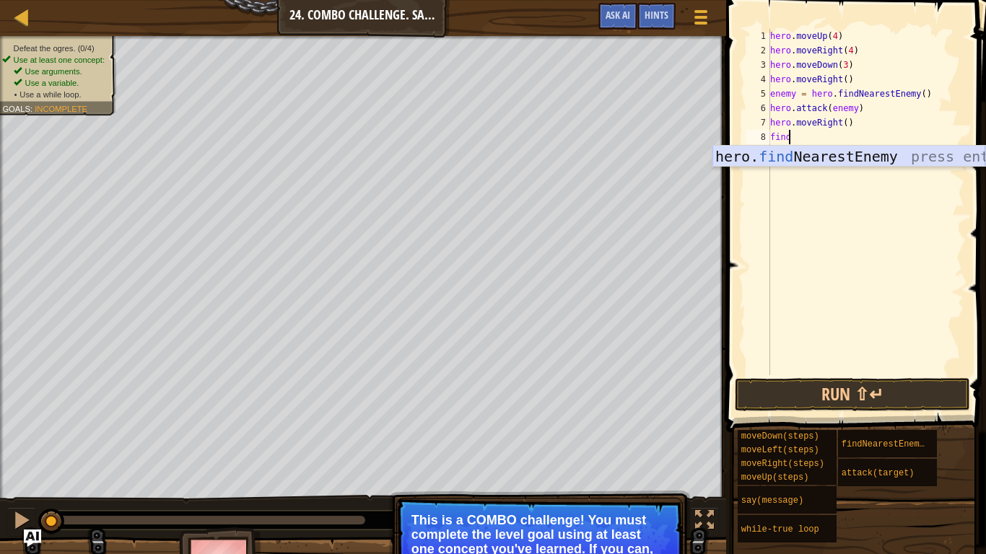
click at [822, 163] on div "hero. find NearestEnemy press enter" at bounding box center [848, 178] width 273 height 65
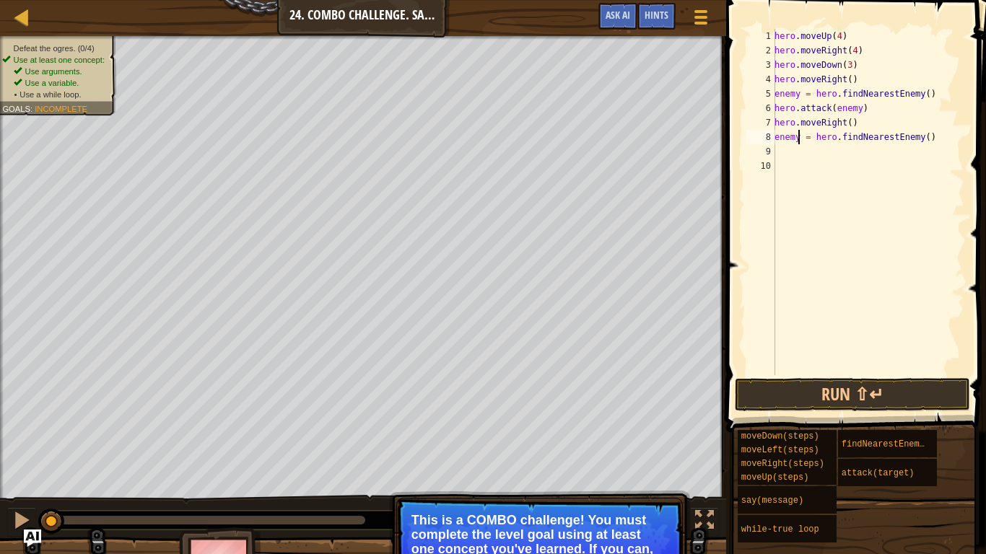
click at [800, 139] on div "hero . moveUp ( 4 ) hero . moveRight ( 4 ) hero . moveDown ( 3 ) hero . moveRig…" at bounding box center [868, 216] width 193 height 375
type textarea "enemy2 = hero.findNearestEnemy()"
click at [794, 152] on div "hero . moveUp ( 4 ) hero . moveRight ( 4 ) hero . moveDown ( 3 ) hero . moveRig…" at bounding box center [868, 216] width 193 height 375
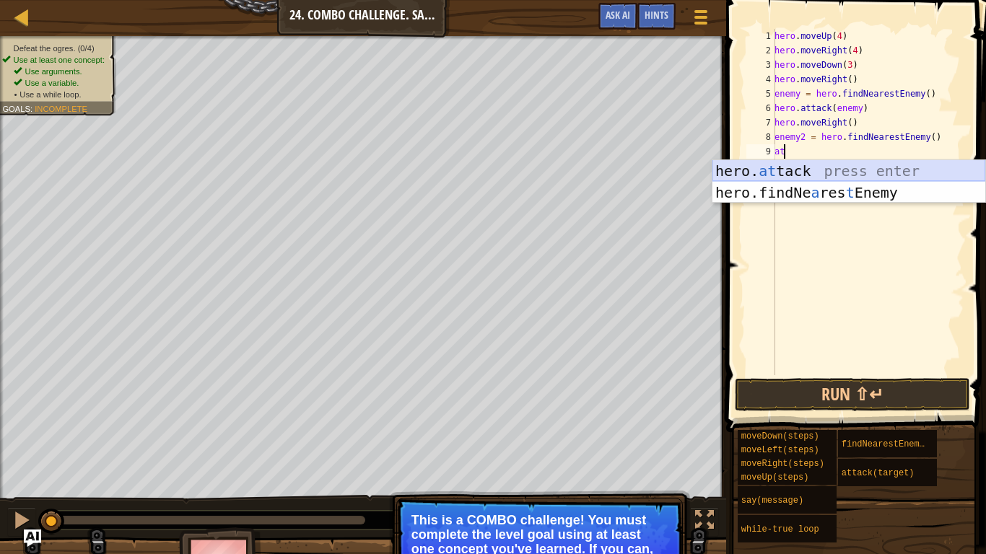
click at [796, 174] on div "hero. at tack press enter hero.findNe a res t Enemy press enter" at bounding box center [848, 203] width 273 height 87
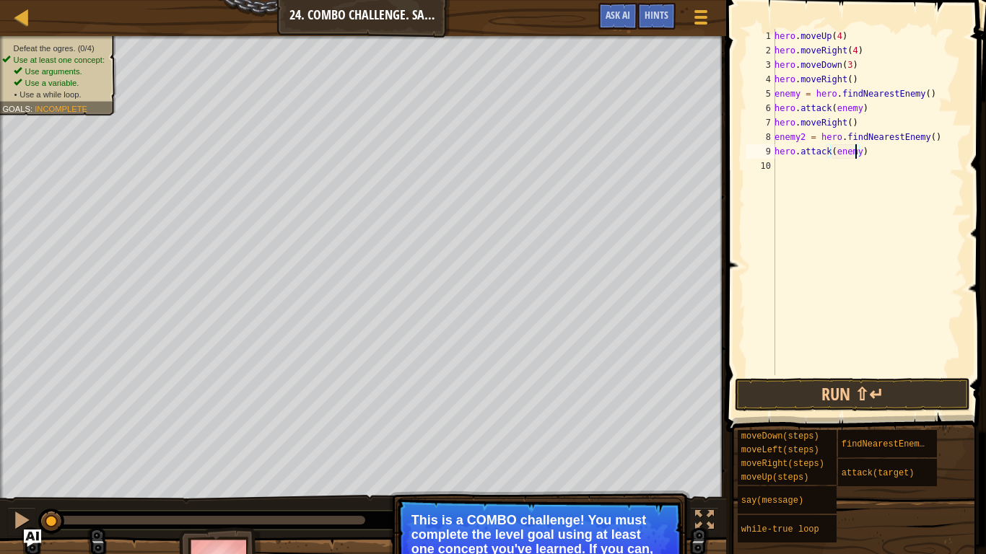
click at [855, 152] on div "hero . moveUp ( 4 ) hero . moveRight ( 4 ) hero . moveDown ( 3 ) hero . moveRig…" at bounding box center [868, 216] width 193 height 375
type textarea "hero.attack(enemy2)"
click at [798, 162] on div "hero . moveUp ( 4 ) hero . moveRight ( 4 ) hero . moveDown ( 3 ) hero . moveRig…" at bounding box center [868, 216] width 193 height 375
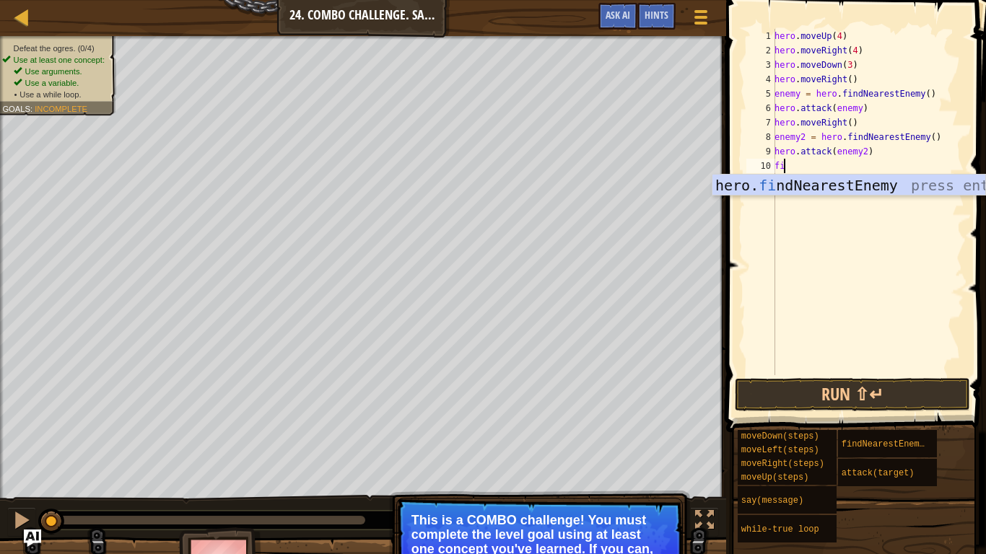
type textarea "fin"
click at [806, 189] on div "hero. fin dNearestEnemy press enter" at bounding box center [848, 207] width 273 height 65
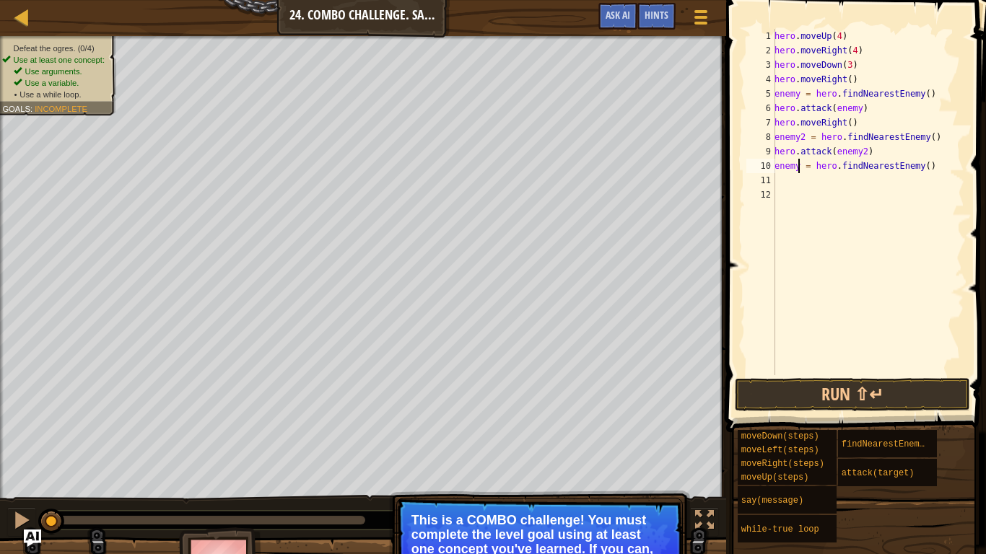
click at [796, 164] on div "hero . moveUp ( 4 ) hero . moveRight ( 4 ) hero . moveDown ( 3 ) hero . moveRig…" at bounding box center [868, 216] width 193 height 375
type textarea "enemy3 = hero.findNearestEnemy()"
click at [803, 182] on div "hero . moveUp ( 4 ) hero . moveRight ( 4 ) hero . moveDown ( 3 ) hero . moveRig…" at bounding box center [868, 216] width 193 height 375
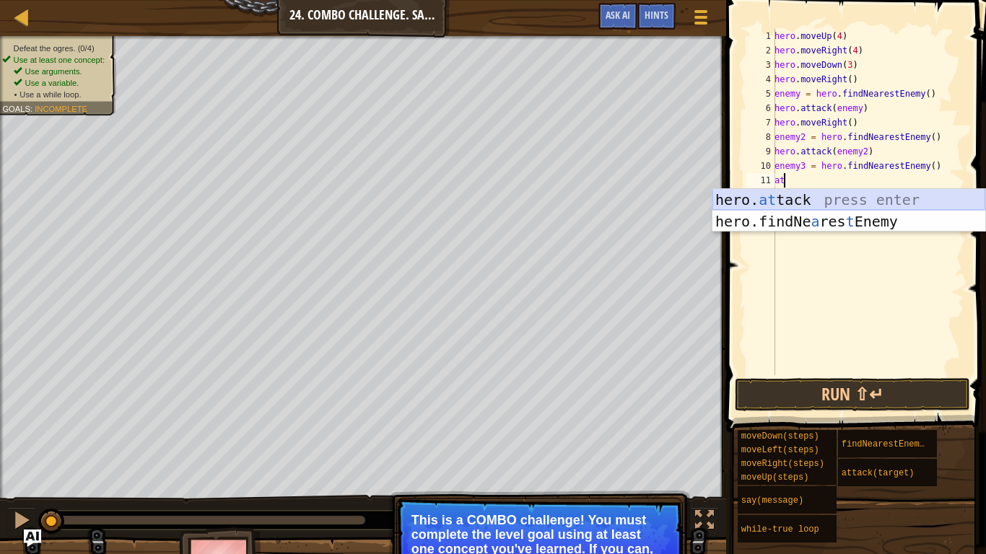
click at [803, 204] on div "hero. at tack press enter hero.findNe a res t Enemy press enter" at bounding box center [848, 232] width 273 height 87
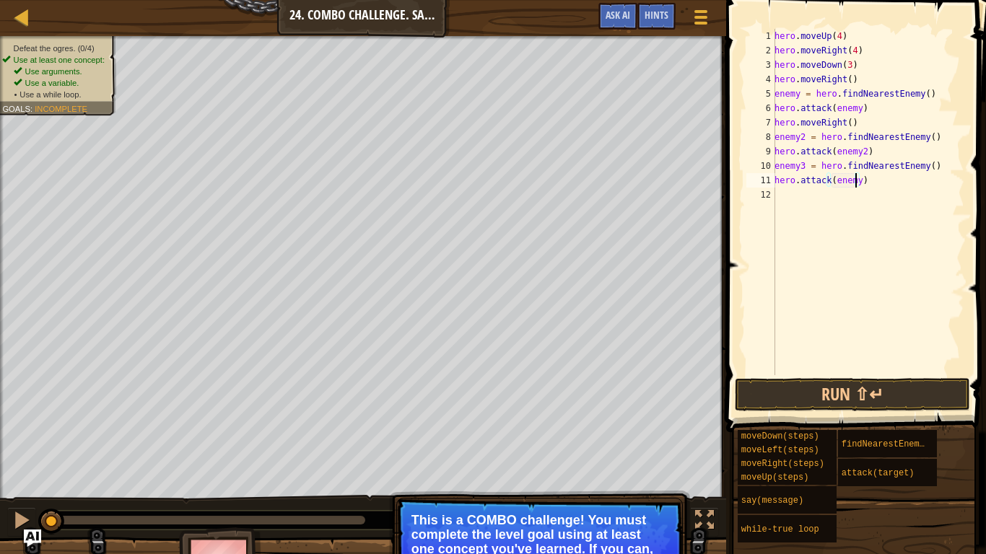
click at [857, 178] on div "hero . moveUp ( 4 ) hero . moveRight ( 4 ) hero . moveDown ( 3 ) hero . moveRig…" at bounding box center [868, 216] width 193 height 375
type textarea "hero.attack(enemy3)"
click at [775, 195] on div "hero . moveUp ( 4 ) hero . moveRight ( 4 ) hero . moveDown ( 3 ) hero . moveRig…" at bounding box center [868, 216] width 193 height 375
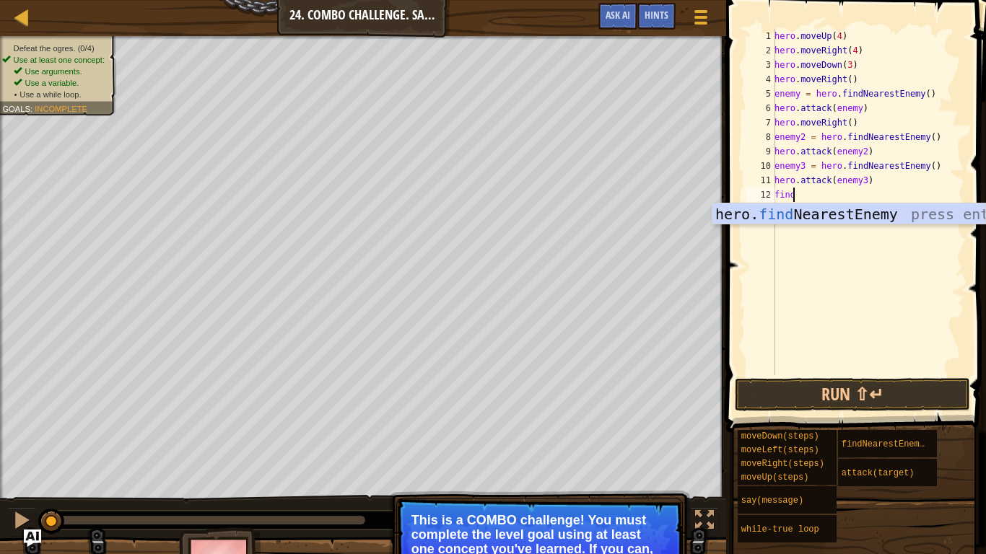
type textarea "find"
click at [783, 212] on div "hero. find NearestEnemy press enter" at bounding box center [848, 236] width 273 height 65
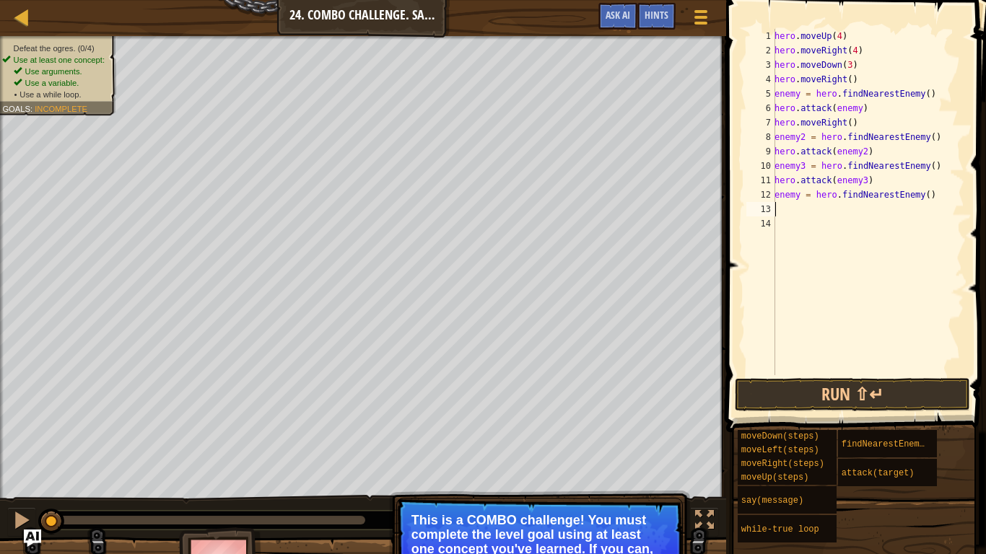
scroll to position [6, 0]
click at [798, 195] on div "hero . moveUp ( 4 ) hero . moveRight ( 4 ) hero . moveDown ( 3 ) hero . moveRig…" at bounding box center [868, 216] width 193 height 375
type textarea "enemy4 = hero.findNearestEnemy()"
click at [801, 209] on div "hero . moveUp ( 4 ) hero . moveRight ( 4 ) hero . moveDown ( 3 ) hero . moveRig…" at bounding box center [868, 216] width 193 height 375
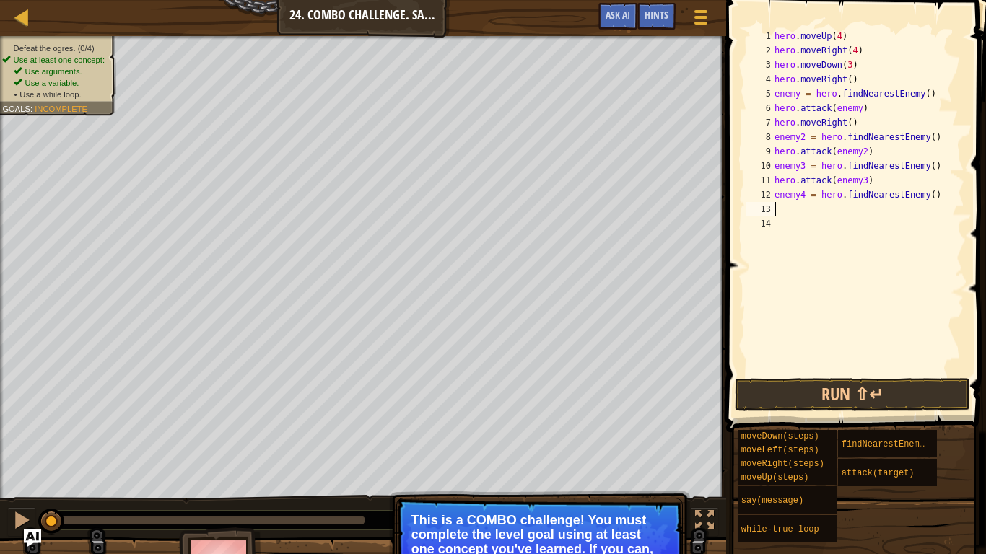
scroll to position [6, 0]
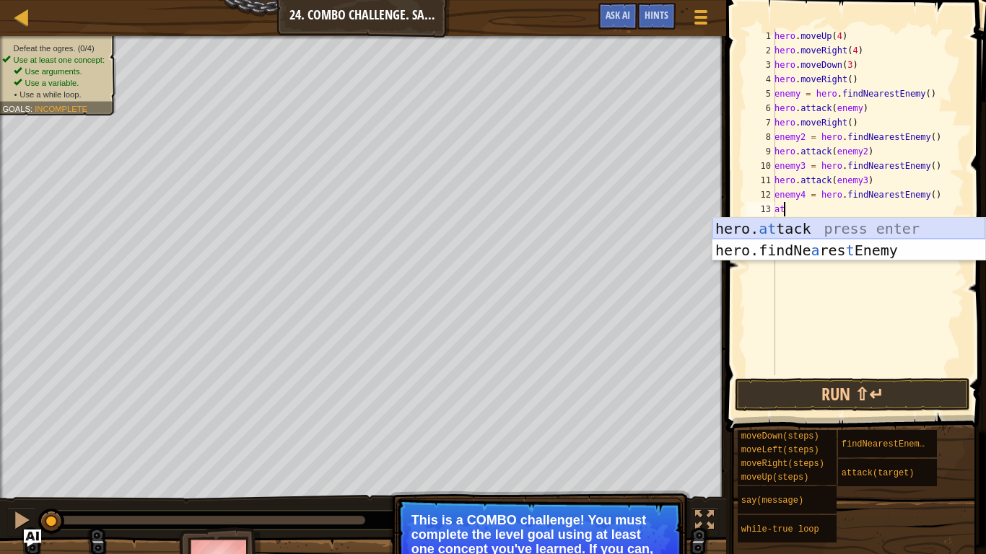
click at [839, 232] on div "hero. at tack press enter hero.findNe a res t Enemy press enter" at bounding box center [848, 261] width 273 height 87
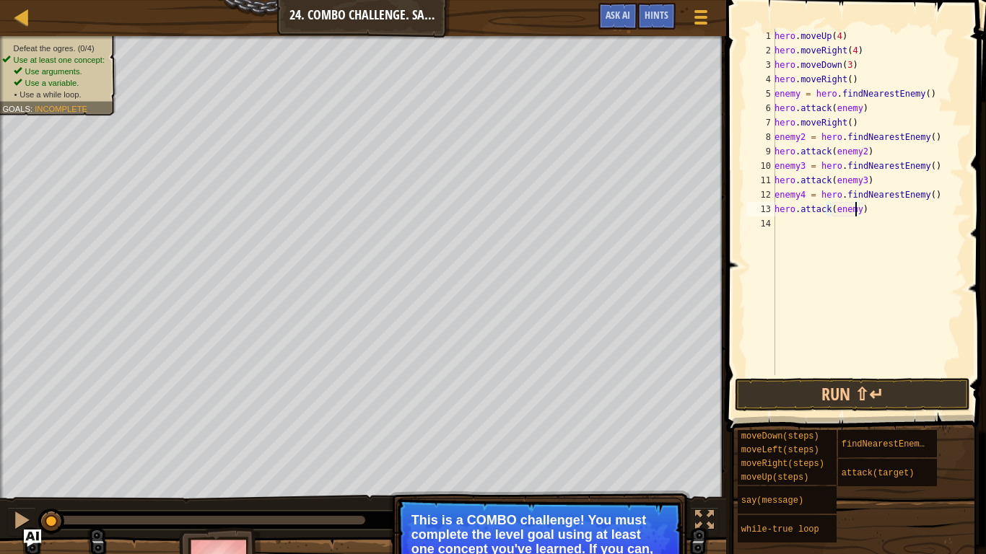
click at [855, 211] on div "hero . moveUp ( 4 ) hero . moveRight ( 4 ) hero . moveDown ( 3 ) hero . moveRig…" at bounding box center [868, 216] width 193 height 375
click at [781, 385] on button "Run ⇧↵" at bounding box center [852, 394] width 235 height 33
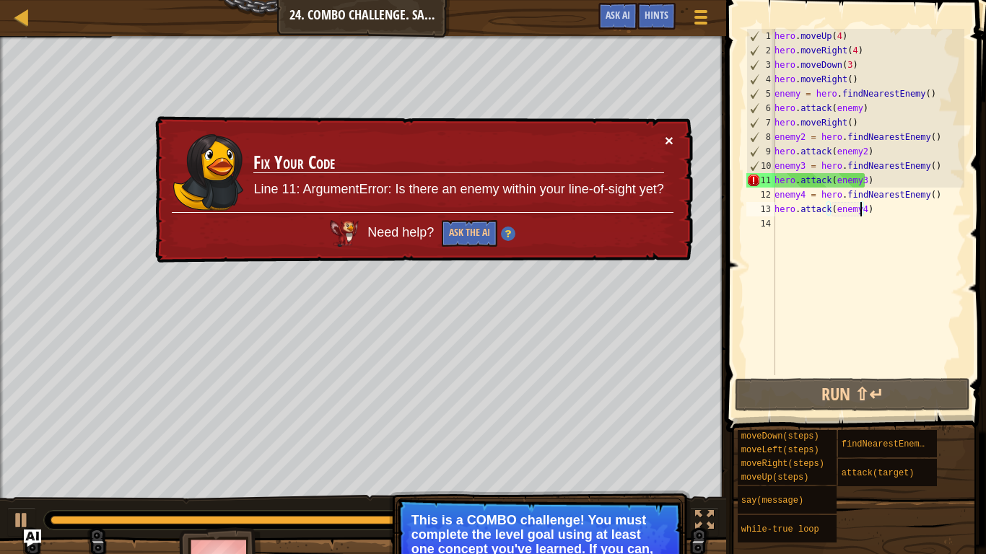
click at [666, 141] on button "×" at bounding box center [669, 140] width 9 height 15
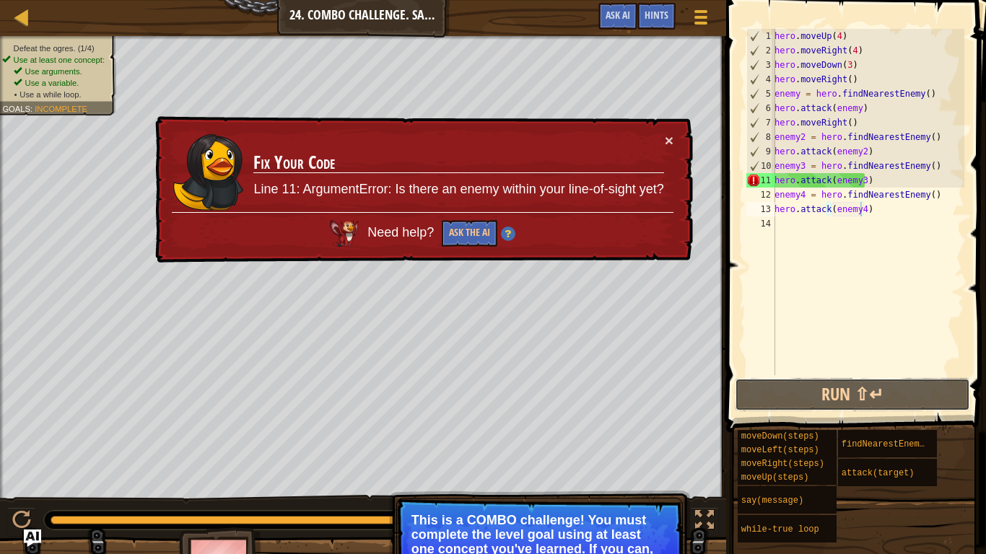
click at [799, 393] on button "Run ⇧↵" at bounding box center [852, 394] width 235 height 33
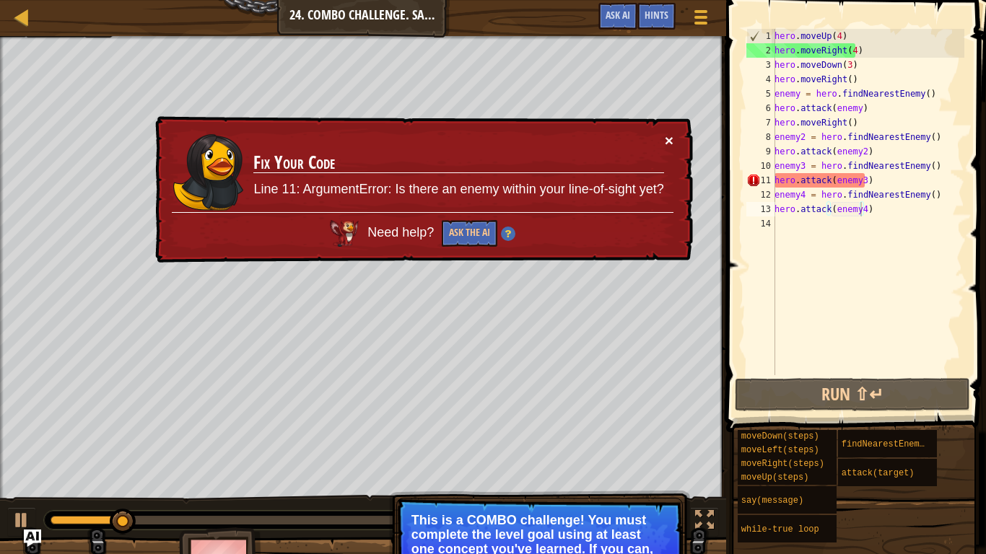
click at [668, 136] on button "×" at bounding box center [669, 141] width 9 height 15
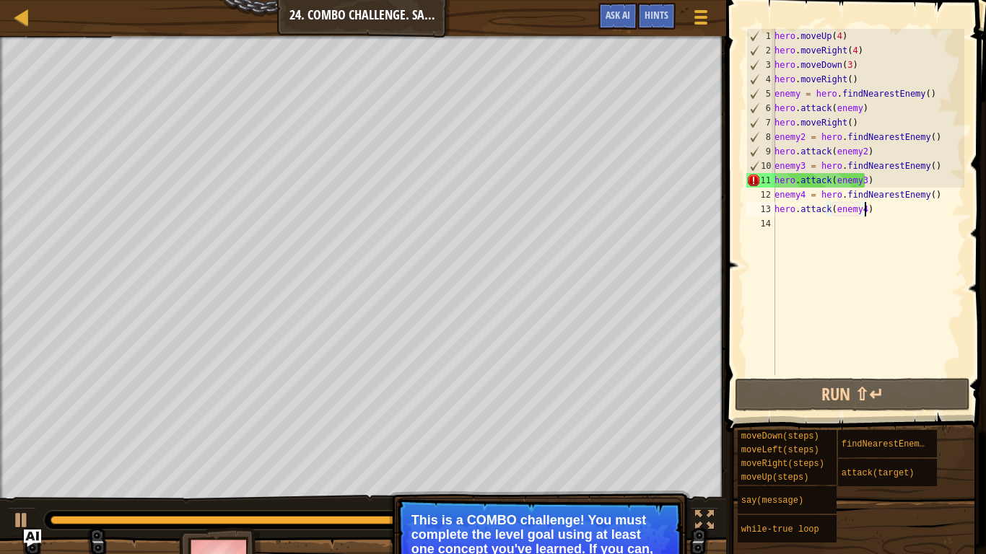
click at [876, 214] on div "hero . moveUp ( 4 ) hero . moveRight ( 4 ) hero . moveDown ( 3 ) hero . moveRig…" at bounding box center [868, 216] width 193 height 375
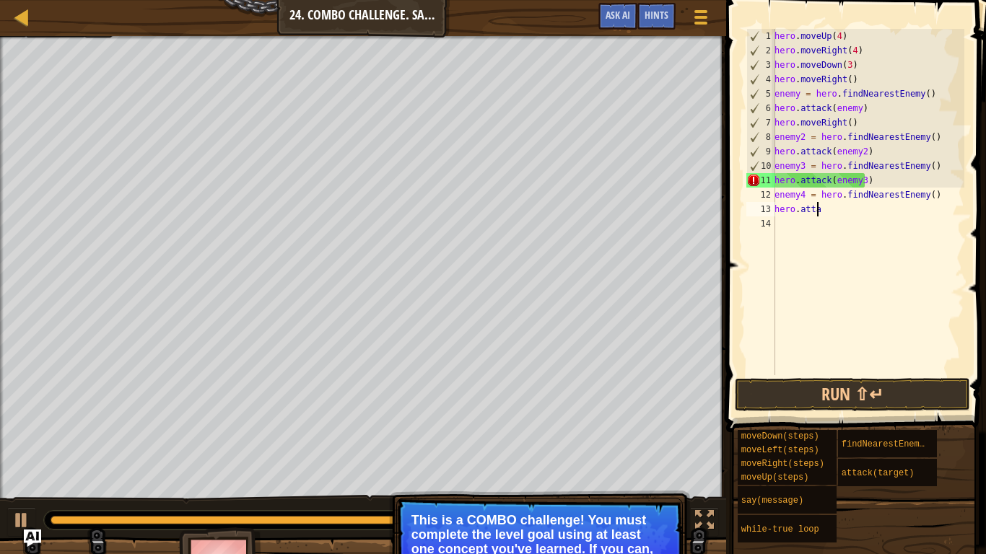
scroll to position [6, 1]
type textarea "h"
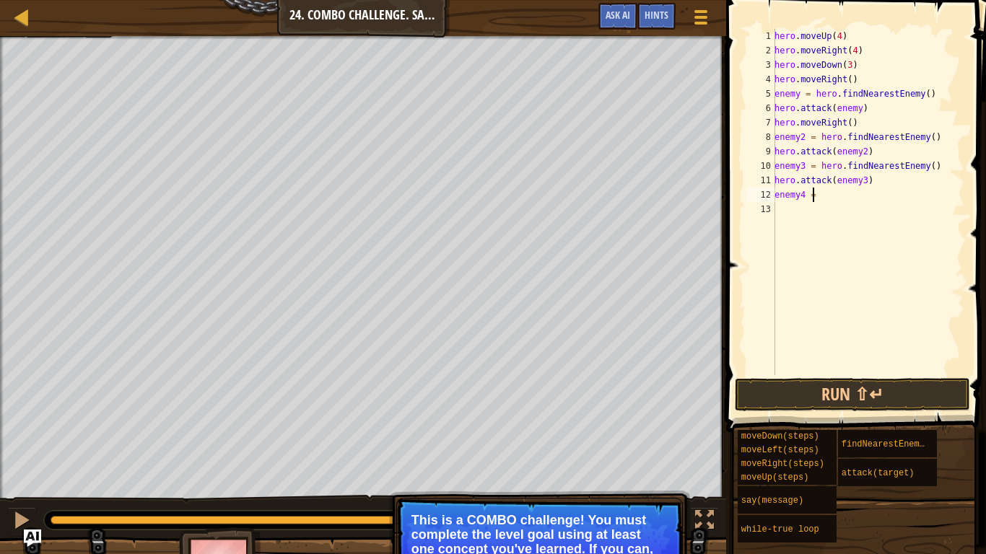
type textarea "e"
type textarea "h"
type textarea "e"
type textarea "h"
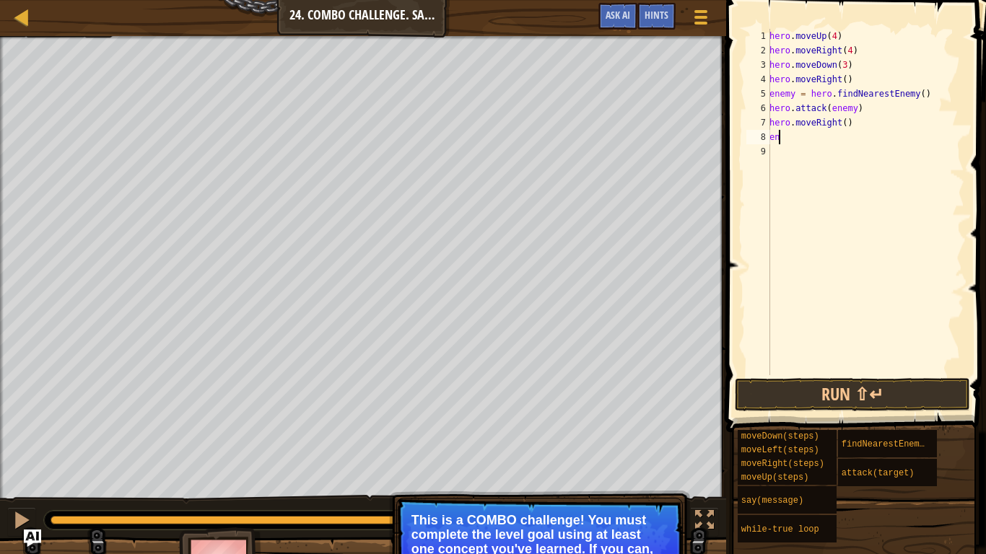
type textarea "e"
type textarea "h"
click at [843, 398] on button "Run ⇧↵" at bounding box center [852, 394] width 235 height 33
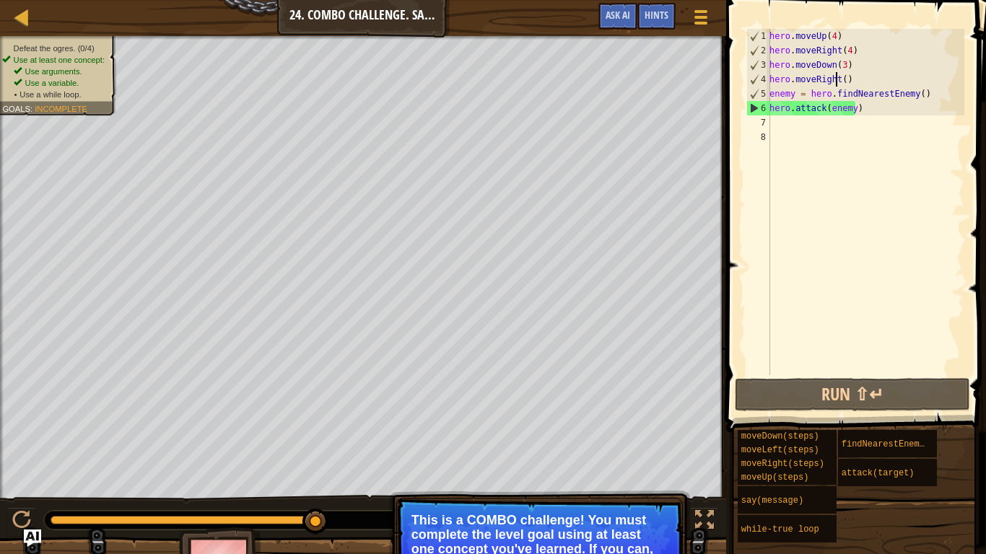
click at [837, 79] on div "hero . moveUp ( 4 ) hero . moveRight ( 4 ) hero . moveDown ( 3 ) hero . moveRig…" at bounding box center [866, 216] width 198 height 375
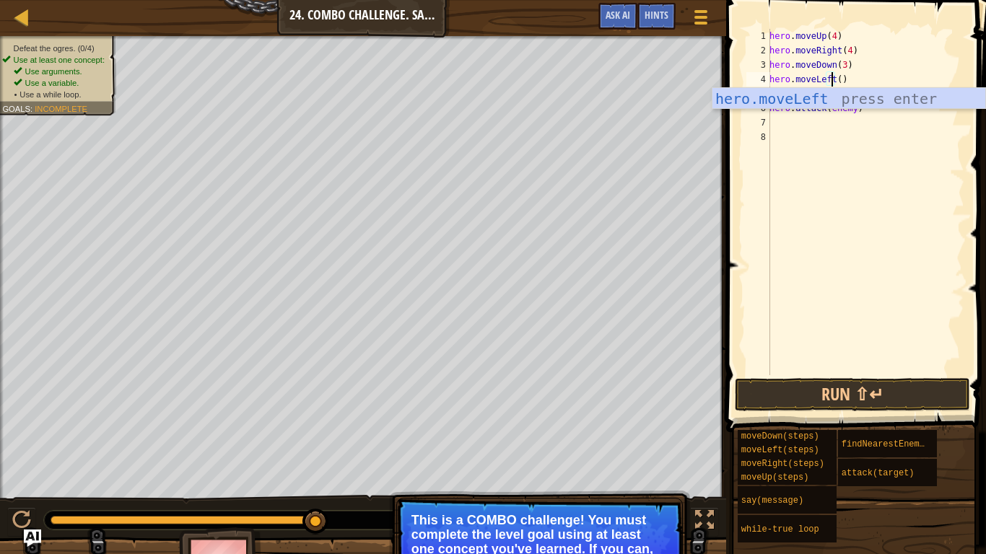
scroll to position [6, 5]
click at [858, 101] on div "hero.moveLeft press enter" at bounding box center [848, 120] width 273 height 65
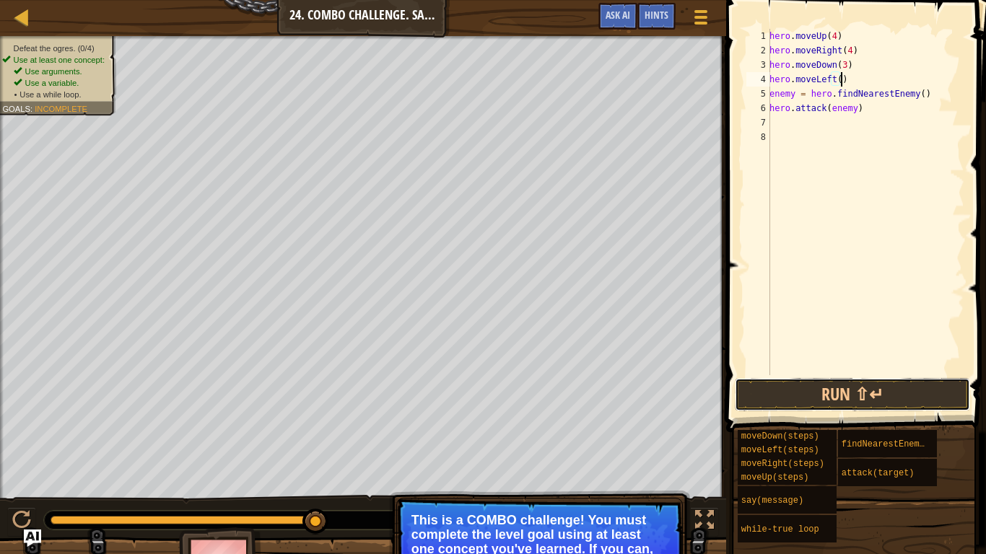
click at [845, 396] on button "Run ⇧↵" at bounding box center [852, 394] width 235 height 33
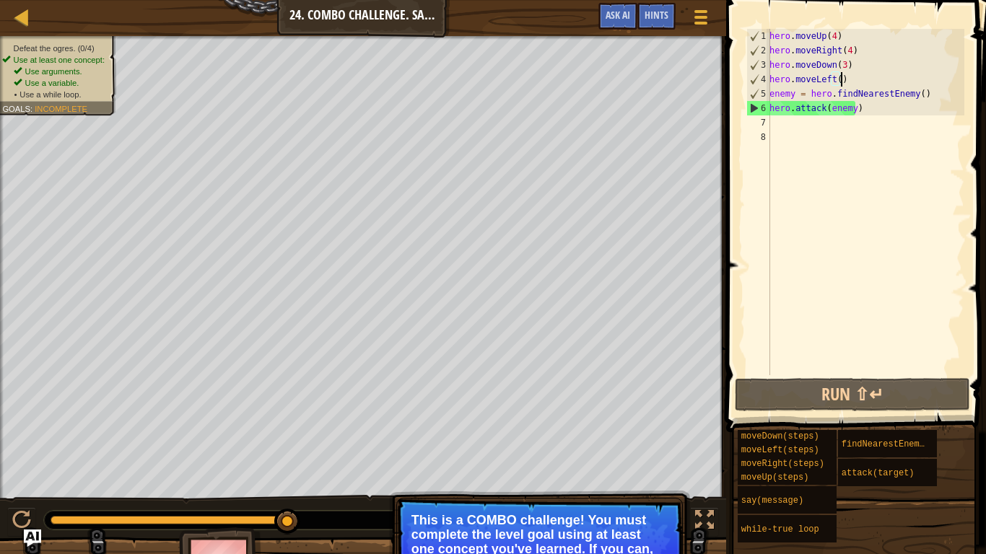
click at [771, 34] on div "hero . moveUp ( 4 ) hero . moveRight ( 4 ) hero . moveDown ( 3 ) hero . moveLef…" at bounding box center [866, 216] width 198 height 375
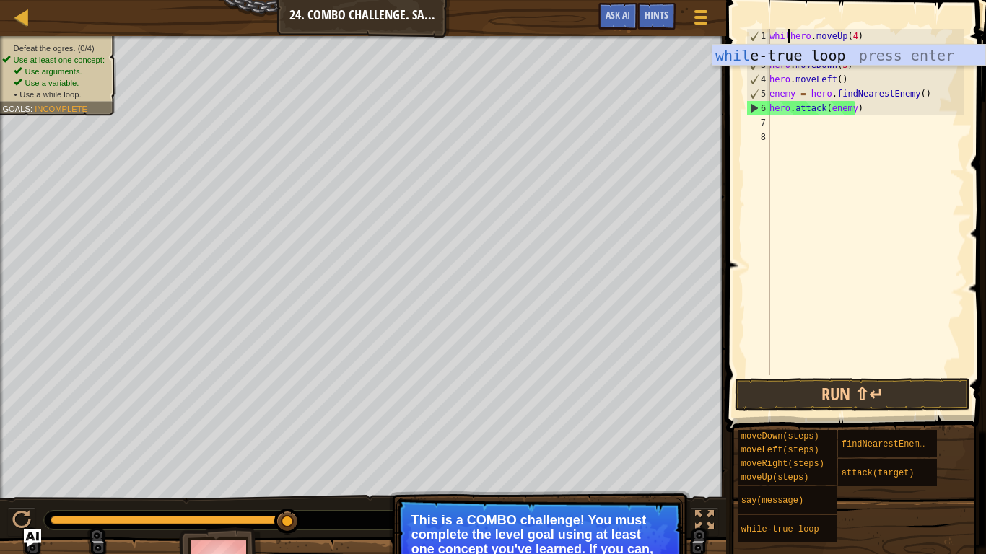
scroll to position [6, 1]
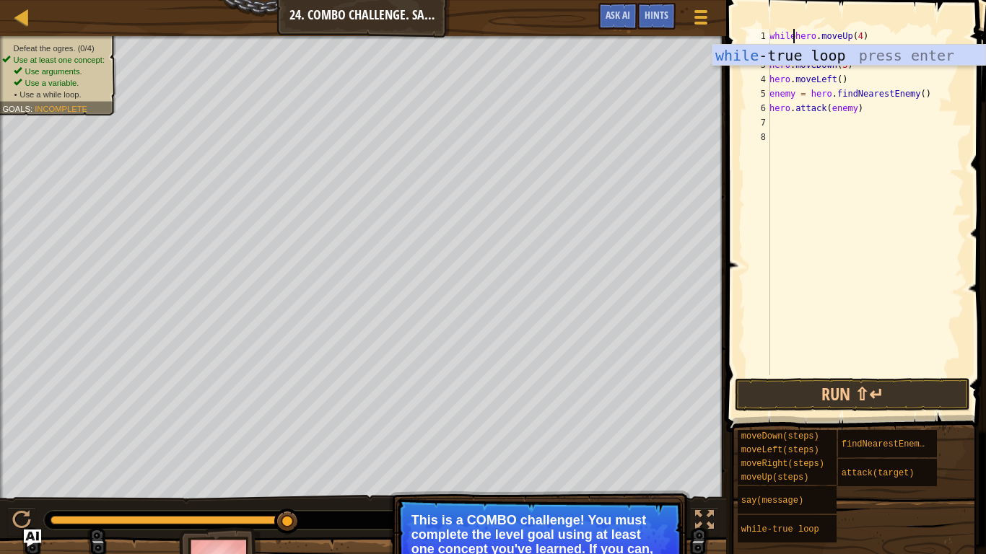
click at [880, 46] on div "while -true loop press enter" at bounding box center [848, 77] width 273 height 65
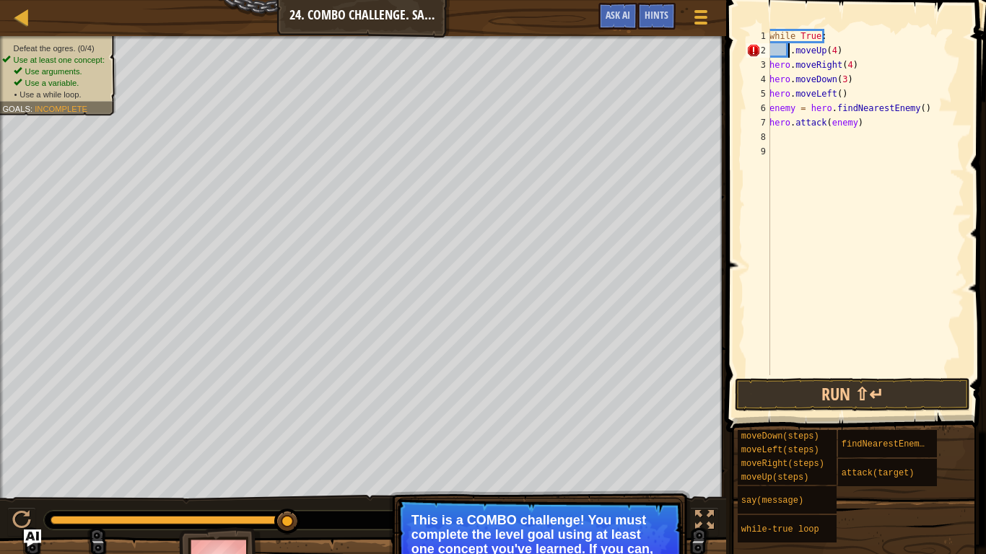
click at [769, 66] on div "3" at bounding box center [758, 65] width 24 height 14
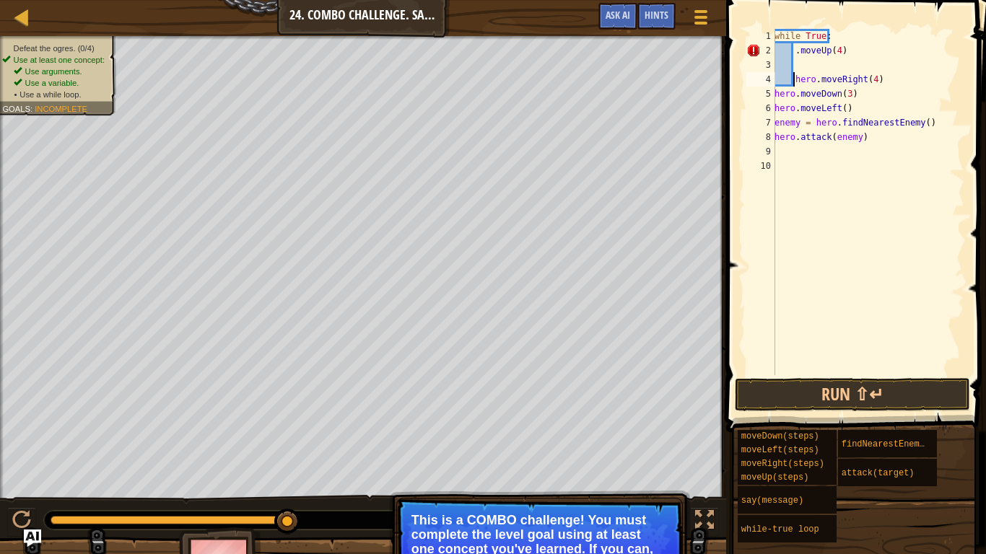
click at [779, 94] on div "while True : . moveUp ( 4 ) hero . moveRight ( 4 ) hero . moveDown ( 3 ) hero .…" at bounding box center [868, 216] width 193 height 375
click at [778, 94] on div "while True : . moveUp ( 4 ) hero . moveRight ( 4 ) hero . moveDown ( 3 ) hero .…" at bounding box center [868, 216] width 193 height 375
click at [774, 93] on div "5" at bounding box center [760, 94] width 29 height 14
click at [775, 107] on div "while True : . moveUp ( 4 ) hero . moveRight ( 4 ) hero . moveDown ( 3 ) hero .…" at bounding box center [868, 216] width 193 height 375
click at [774, 125] on div "7" at bounding box center [760, 122] width 29 height 14
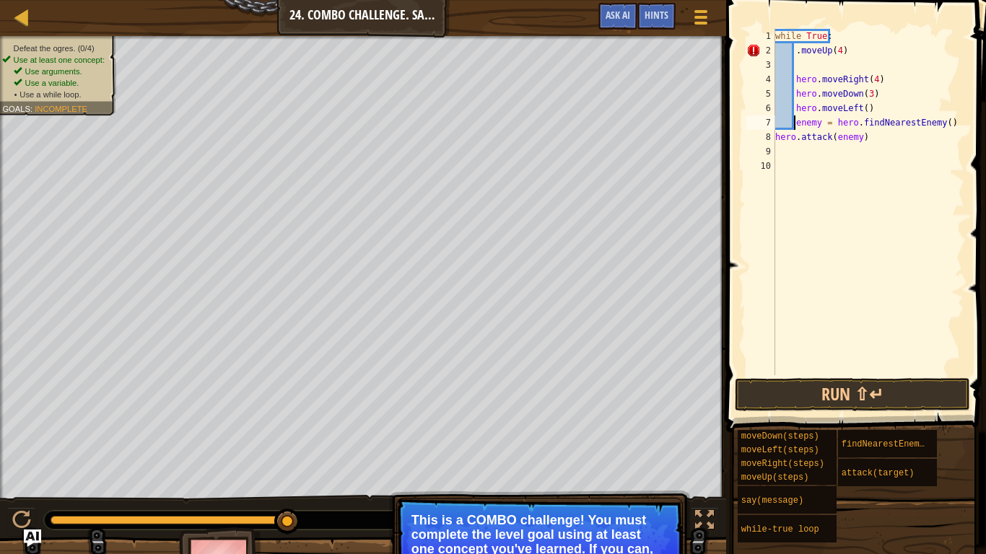
click at [777, 142] on div "while True : . moveUp ( 4 ) hero . moveRight ( 4 ) hero . moveDown ( 3 ) hero .…" at bounding box center [868, 216] width 192 height 375
type textarea "hero.attack(enemy)"
click at [843, 60] on div "while True : . moveUp ( 4 ) hero . moveRight ( 4 ) hero . moveDown ( 3 ) hero .…" at bounding box center [868, 216] width 192 height 375
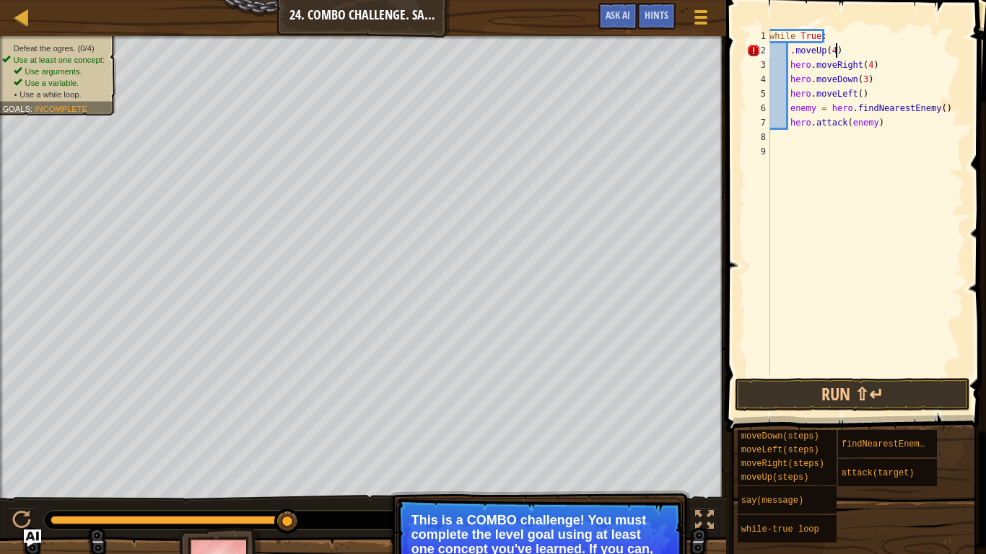
click at [788, 53] on div "while True : . moveUp ( 4 ) hero . moveRight ( 4 ) hero . moveDown ( 3 ) hero .…" at bounding box center [866, 216] width 198 height 375
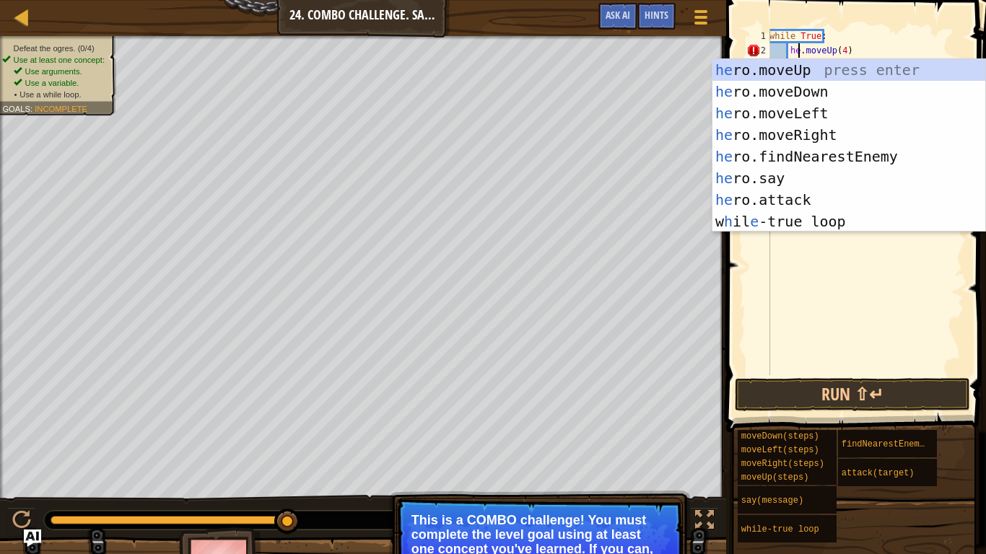
type textarea "hero.moveUp(4)"
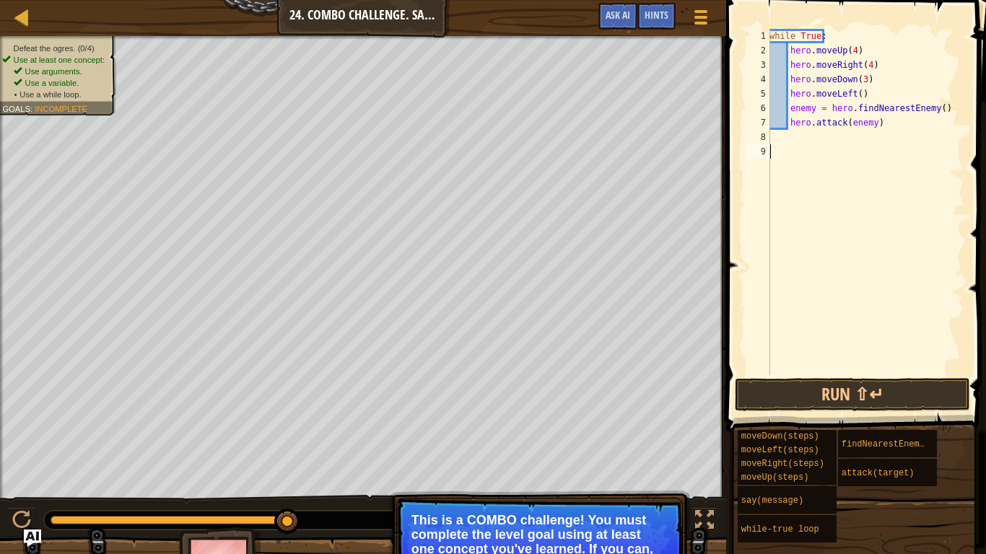
click at [896, 304] on div "while True : hero . moveUp ( 4 ) hero . moveRight ( 4 ) hero . moveDown ( 3 ) h…" at bounding box center [866, 216] width 198 height 375
click at [855, 392] on button "Run ⇧↵" at bounding box center [852, 394] width 235 height 33
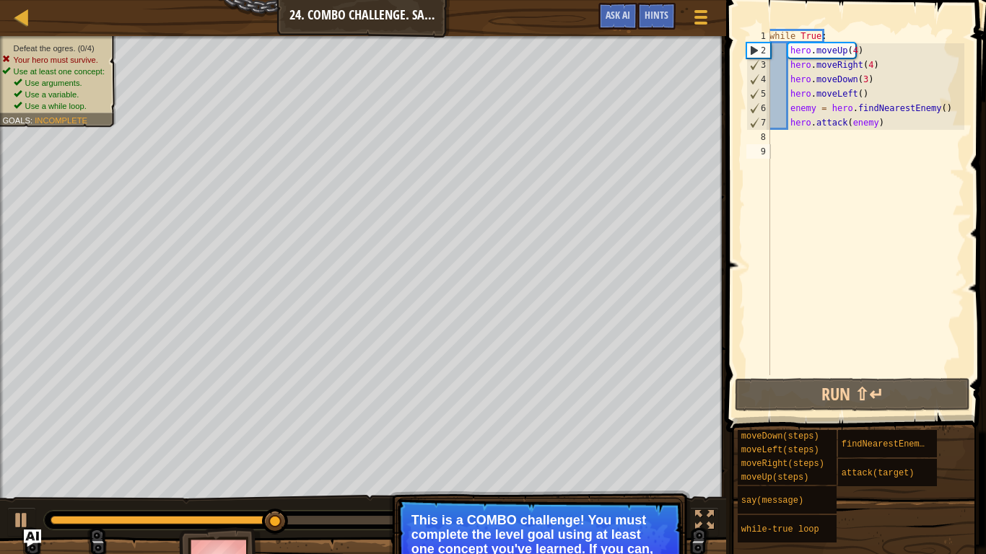
click at [50, 43] on div "Defeat the ogres. (0/4) Your hero must survive. Use at least one concept: Use a…" at bounding box center [56, 77] width 108 height 69
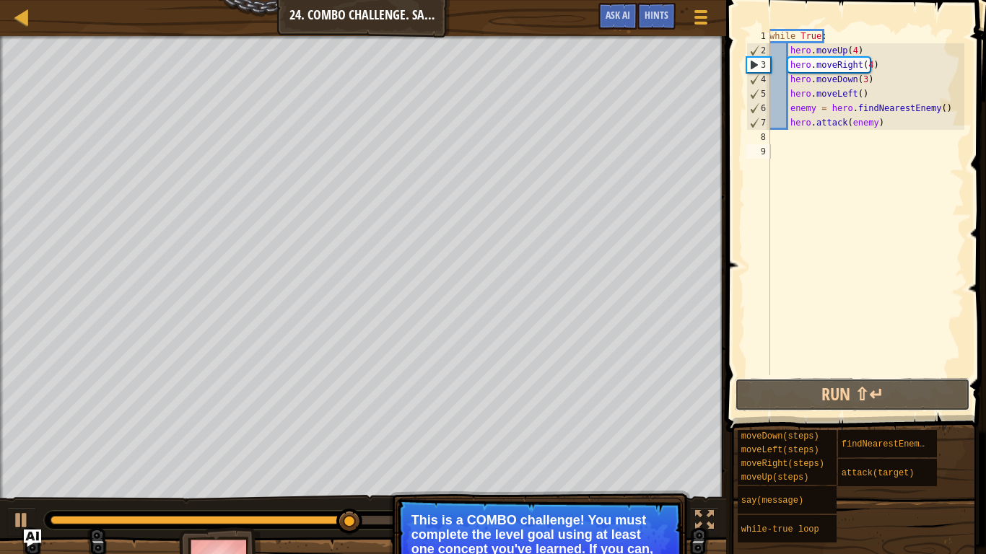
click at [878, 401] on button "Run ⇧↵" at bounding box center [852, 394] width 235 height 33
click at [781, 135] on div "while True : hero . moveUp ( 4 ) hero . moveRight ( 4 ) hero . moveDown ( 3 ) h…" at bounding box center [866, 216] width 198 height 375
type textarea "hero.attack(enemy)"
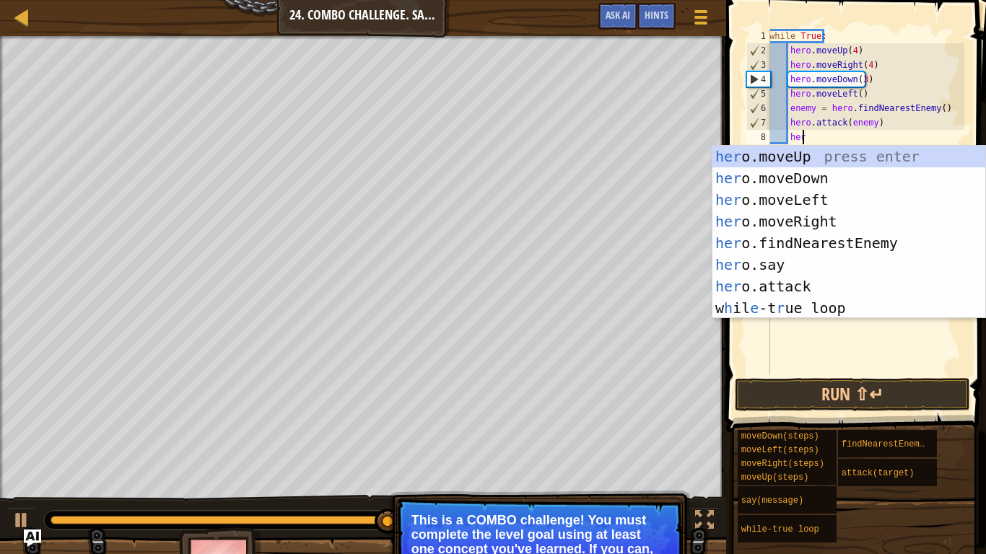
type textarea "hero"
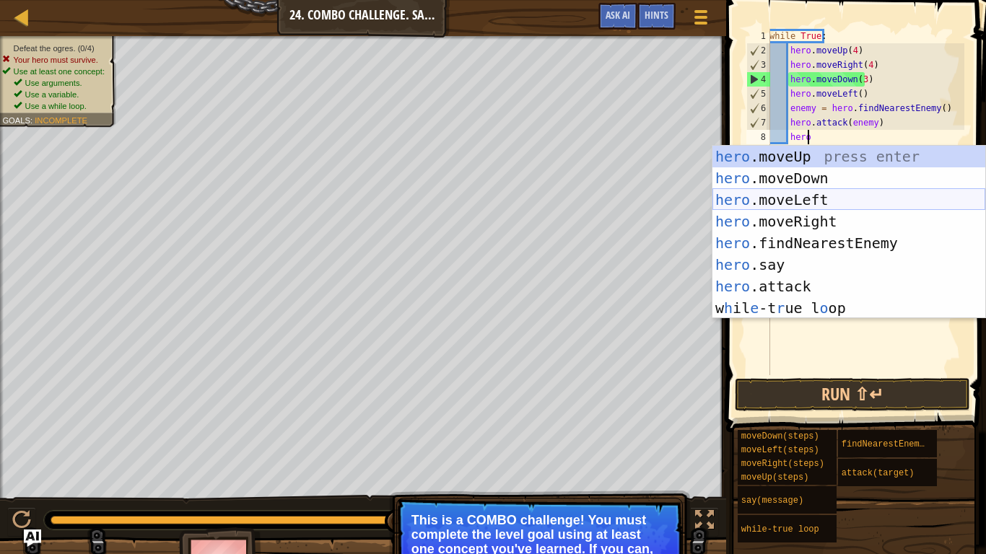
click at [795, 200] on div "hero .moveUp press enter hero .moveDown press enter hero .moveLeft press enter …" at bounding box center [848, 254] width 273 height 217
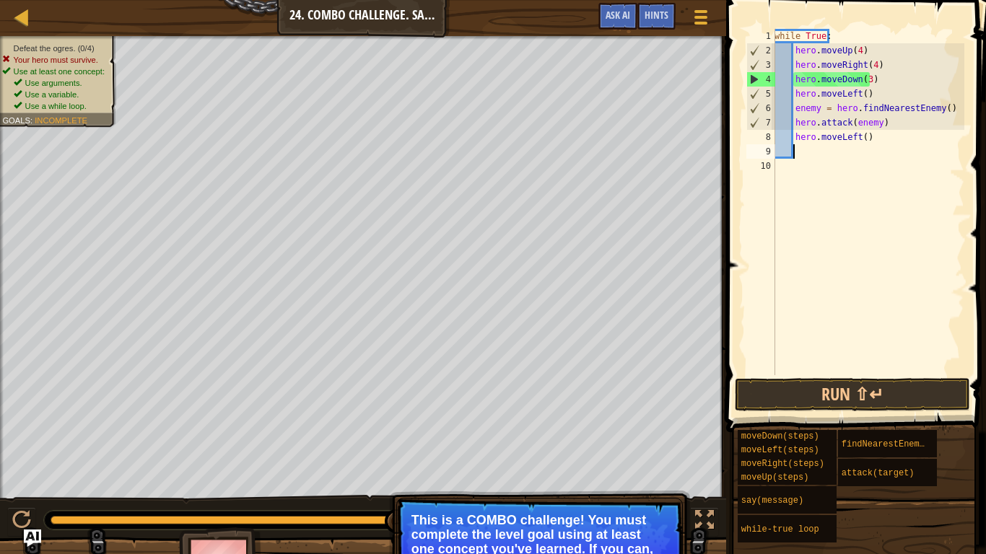
scroll to position [6, 1]
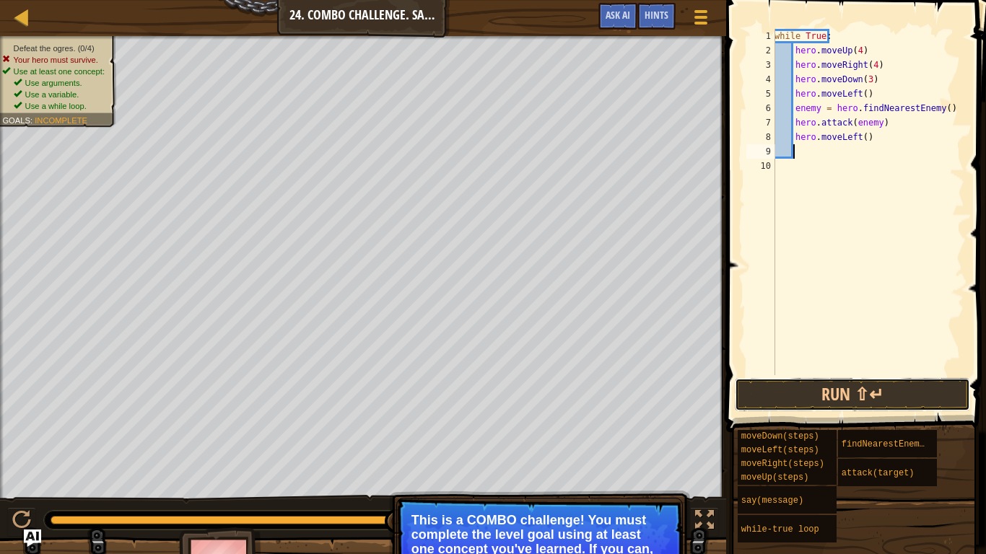
click at [849, 397] on button "Run ⇧↵" at bounding box center [852, 394] width 235 height 33
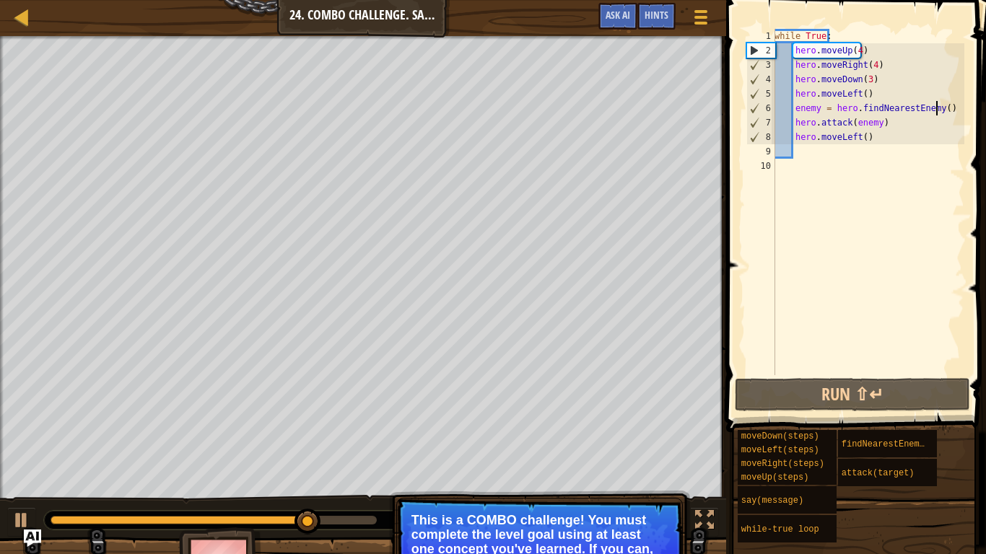
click at [935, 112] on div "while True : hero . moveUp ( 4 ) hero . moveRight ( 4 ) hero . moveDown ( 3 ) h…" at bounding box center [868, 216] width 193 height 375
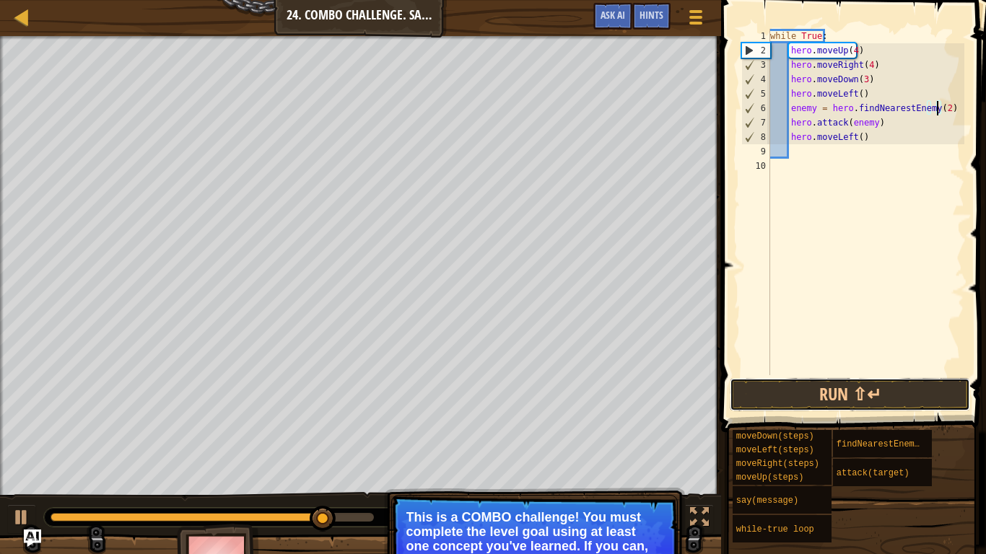
click at [823, 393] on button "Run ⇧↵" at bounding box center [850, 394] width 240 height 33
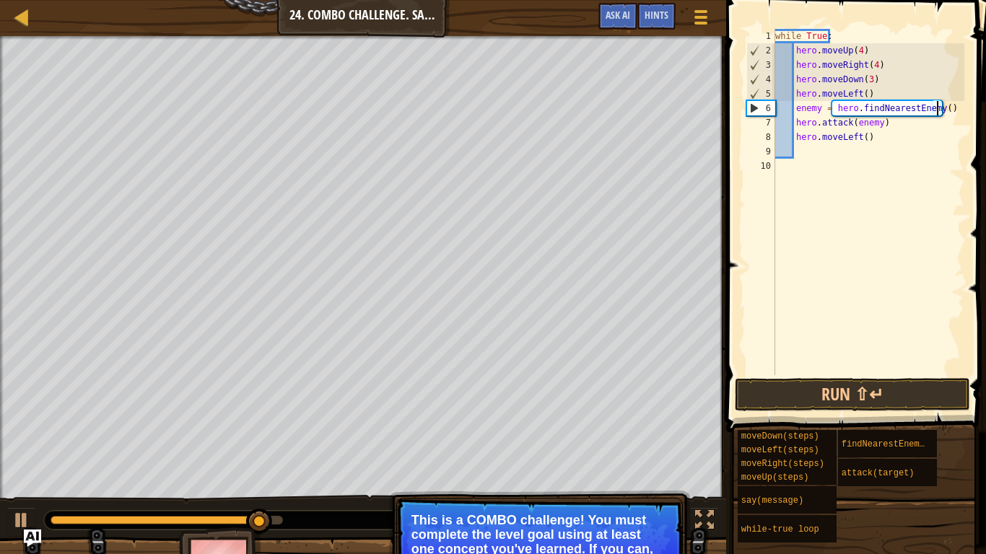
click at [883, 123] on div "while True : hero . moveUp ( 4 ) hero . moveRight ( 4 ) hero . moveDown ( 3 ) h…" at bounding box center [868, 216] width 192 height 375
type textarea "hero.attack(enemy)"
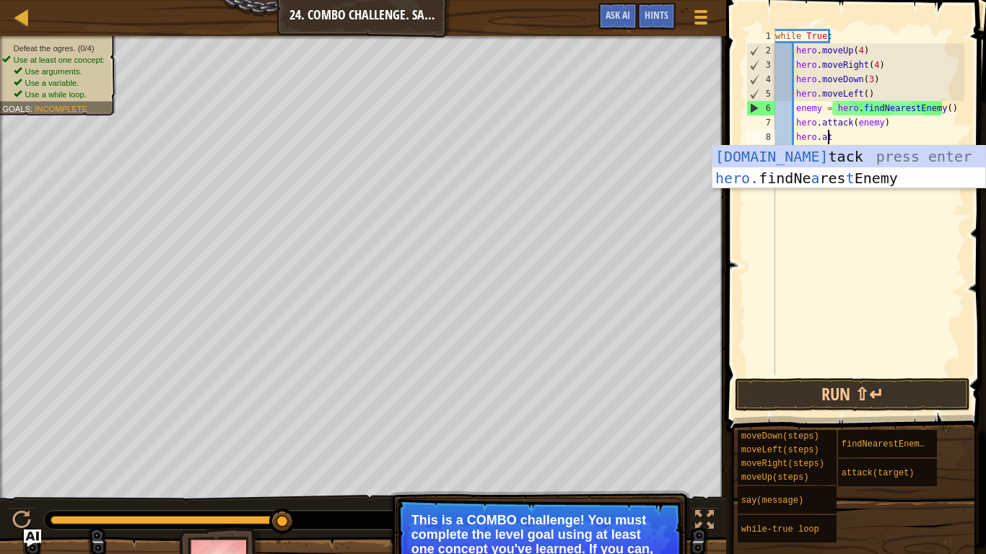
scroll to position [6, 4]
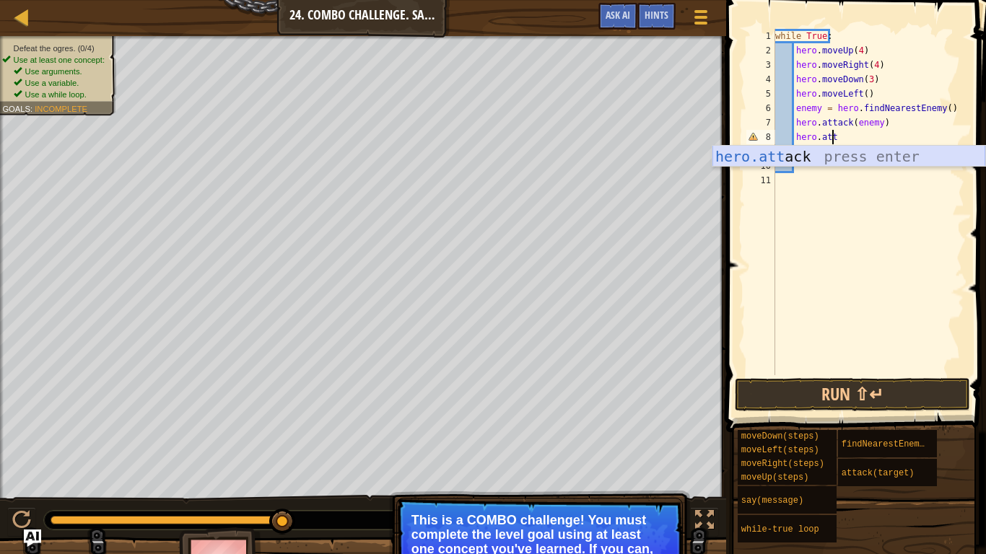
click at [869, 164] on div "hero.att ack press enter" at bounding box center [848, 178] width 273 height 65
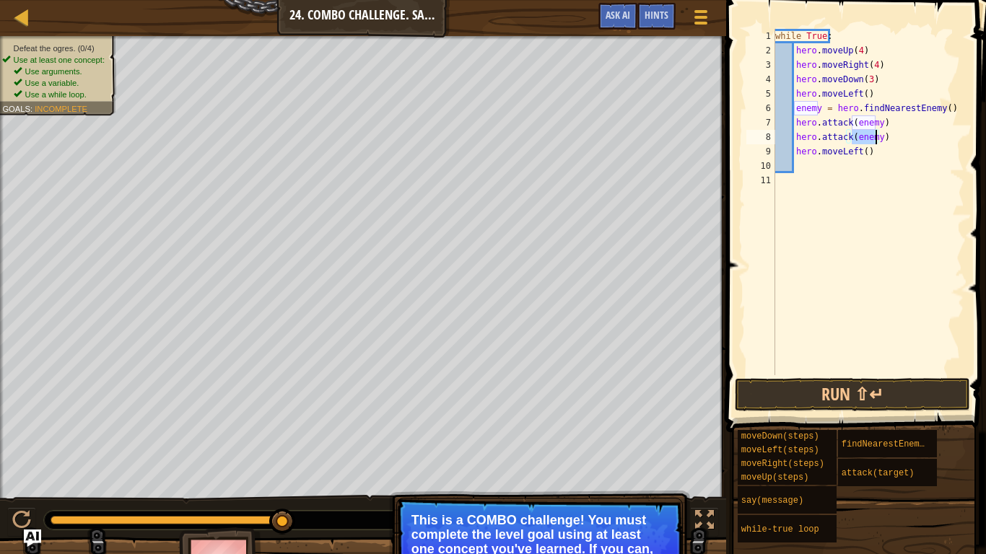
type textarea "hero.attack(enemy)"
click at [823, 403] on button "Run ⇧↵" at bounding box center [852, 394] width 235 height 33
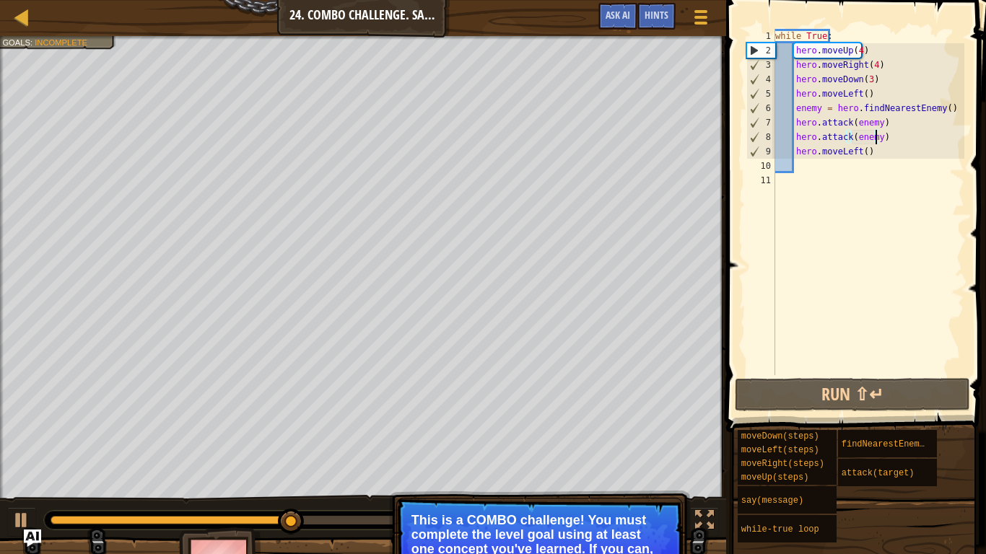
click at [818, 164] on div "while True : hero . moveUp ( 4 ) hero . moveRight ( 4 ) hero . moveDown ( 3 ) h…" at bounding box center [868, 216] width 192 height 375
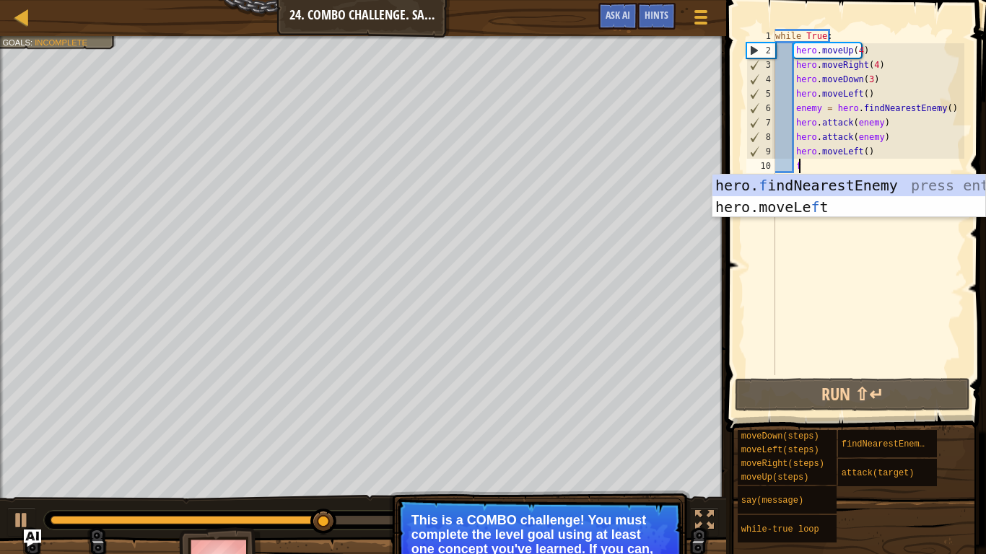
type textarea "find"
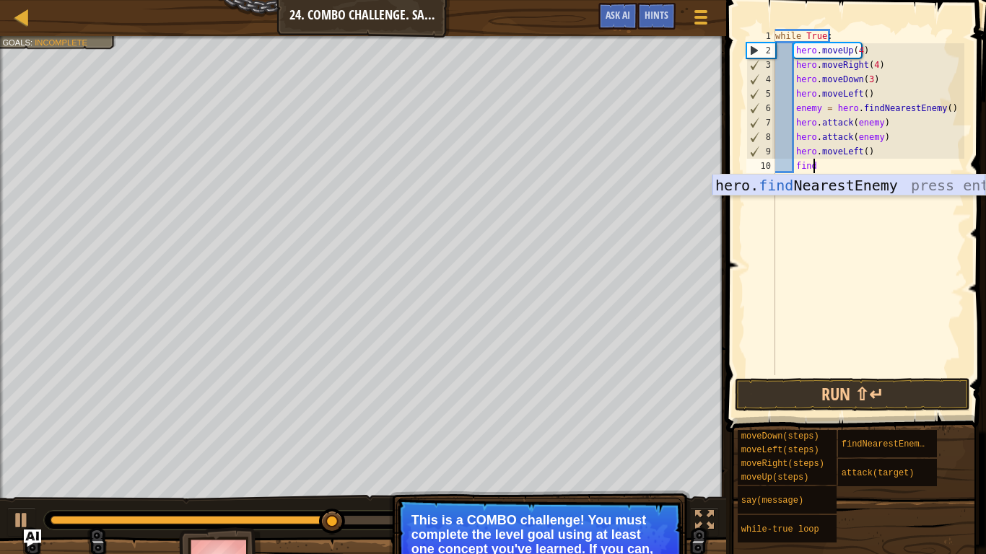
click at [818, 186] on div "hero. find NearestEnemy press enter" at bounding box center [848, 207] width 273 height 65
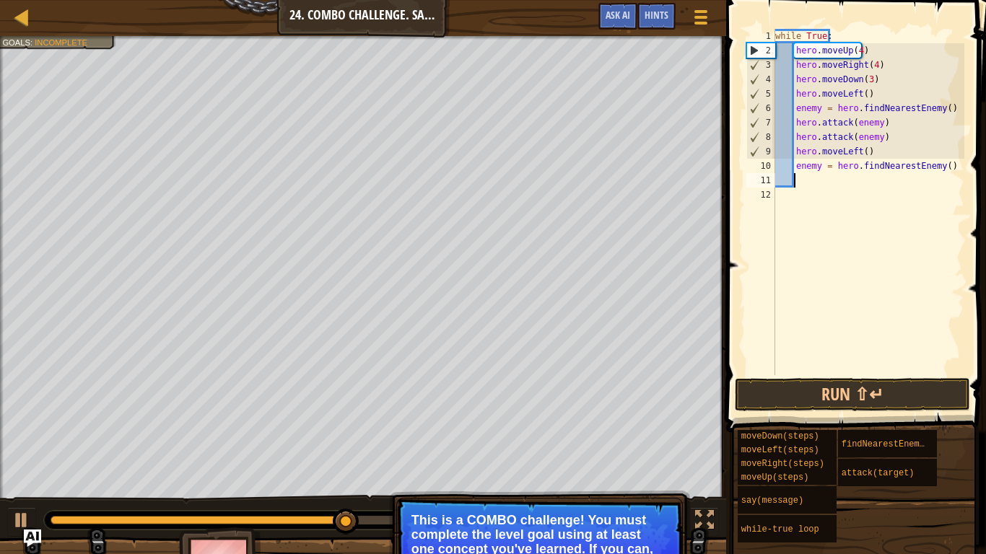
click at [817, 167] on div "while True : hero . moveUp ( 4 ) hero . moveRight ( 4 ) hero . moveDown ( 3 ) h…" at bounding box center [868, 216] width 192 height 375
type textarea "enemy2 = hero.findNearestEnemy()"
click at [813, 193] on div "while True : hero . moveUp ( 4 ) hero . moveRight ( 4 ) hero . moveDown ( 3 ) h…" at bounding box center [868, 216] width 192 height 375
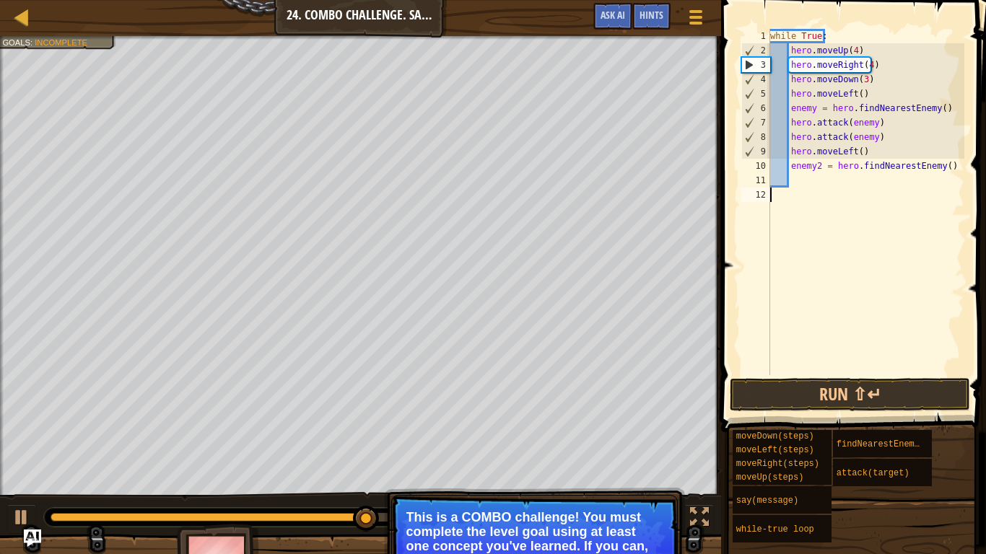
click at [811, 190] on div "while True : hero . moveUp ( 4 ) hero . moveRight ( 4 ) hero . moveDown ( 3 ) h…" at bounding box center [865, 216] width 197 height 375
click at [802, 178] on div "while True : hero . moveUp ( 4 ) hero . moveRight ( 4 ) hero . moveDown ( 3 ) h…" at bounding box center [865, 216] width 197 height 375
type textarea "at"
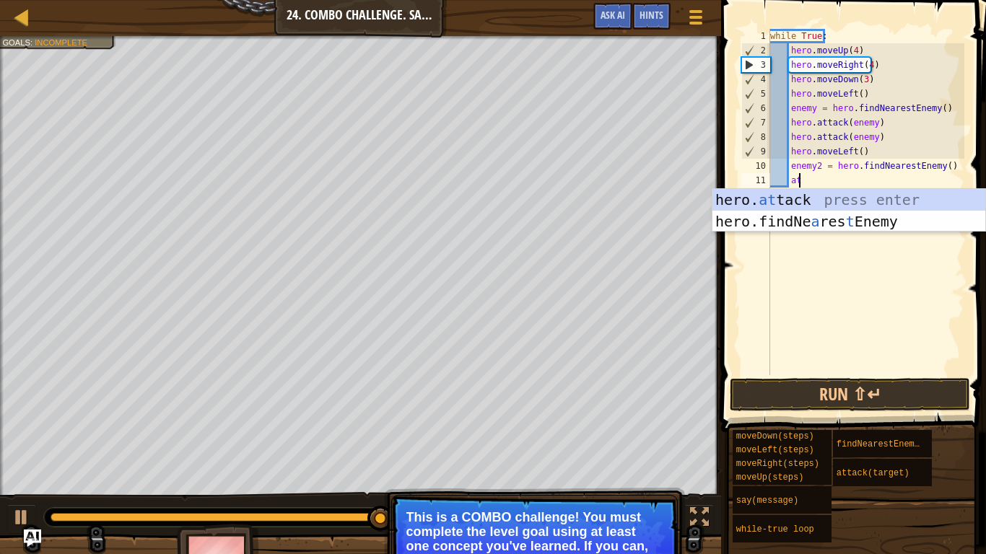
scroll to position [6, 1]
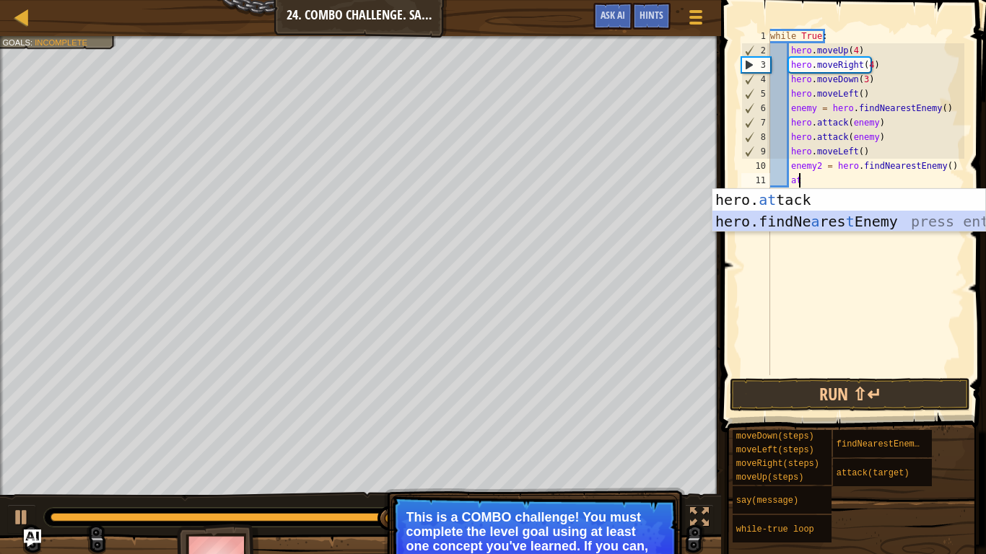
click at [797, 221] on div "hero. at tack press enter hero.findNe a res t Enemy press enter" at bounding box center [848, 232] width 273 height 87
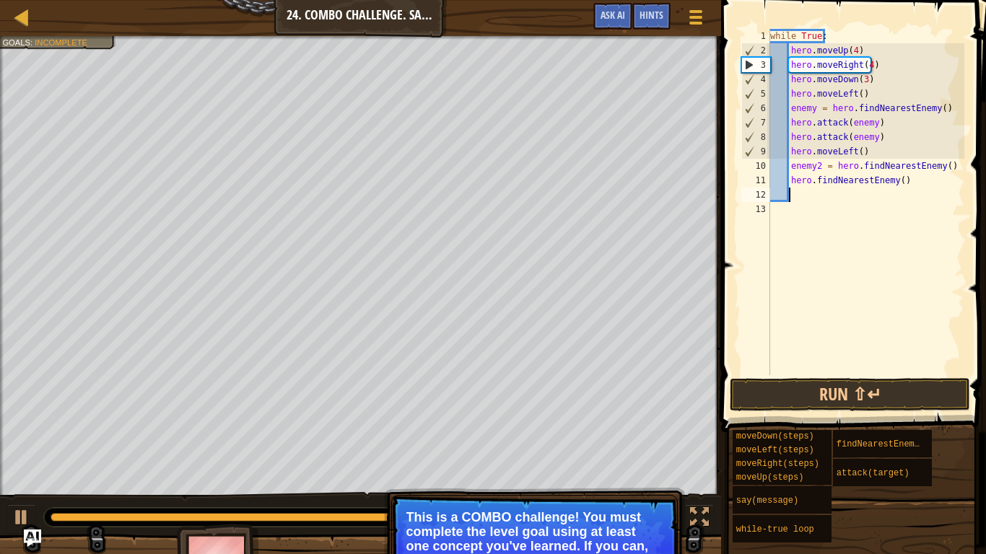
click at [902, 180] on div "while True : hero . moveUp ( 4 ) hero . moveRight ( 4 ) hero . moveDown ( 3 ) h…" at bounding box center [865, 216] width 197 height 375
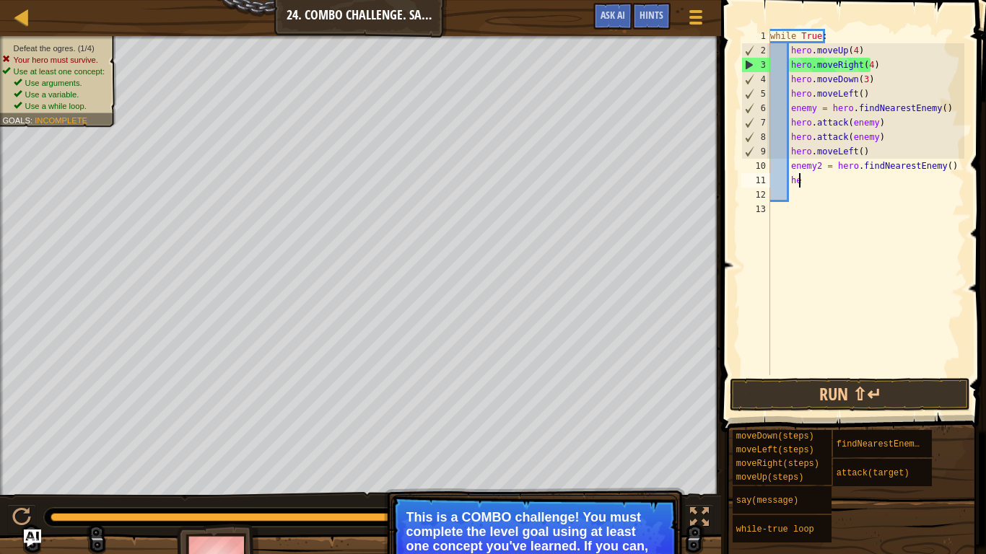
type textarea "h"
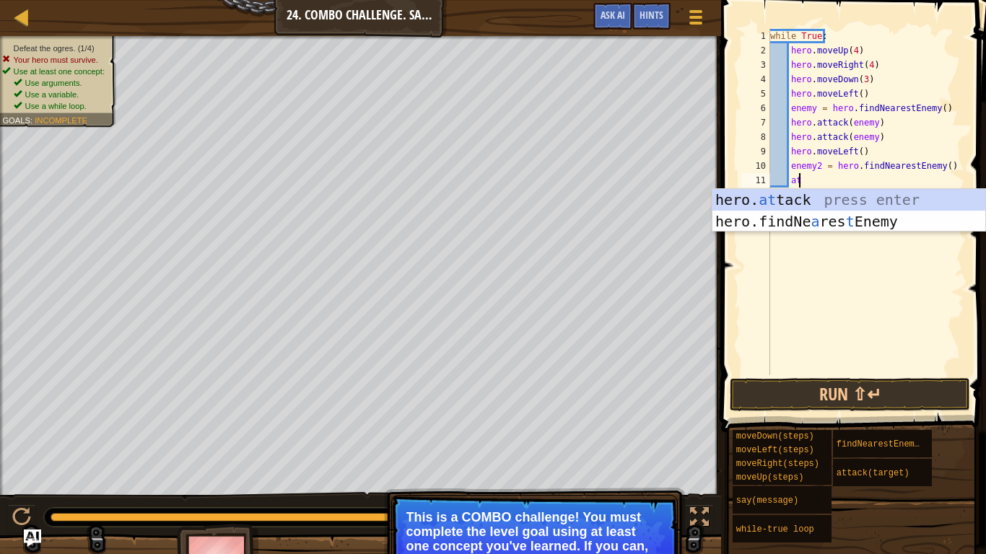
scroll to position [6, 1]
click at [886, 195] on div "hero. at tack press enter hero.findNe a res t Enemy press enter" at bounding box center [848, 232] width 273 height 87
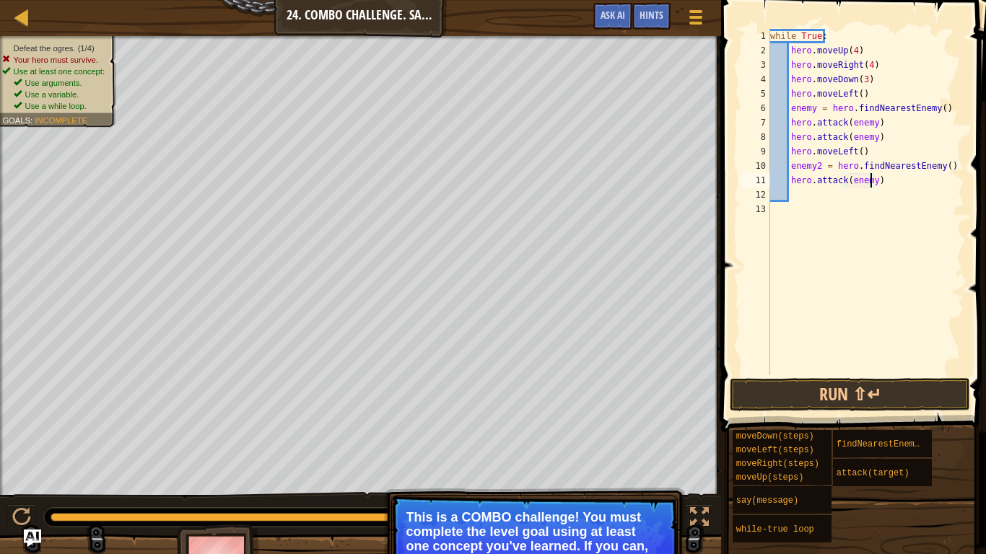
click at [868, 181] on div "while True : hero . moveUp ( 4 ) hero . moveRight ( 4 ) hero . moveDown ( 3 ) h…" at bounding box center [865, 216] width 197 height 375
type textarea "hero.attack(enemy2)"
click at [819, 198] on div "while True : hero . moveUp ( 4 ) hero . moveRight ( 4 ) hero . moveDown ( 3 ) h…" at bounding box center [865, 216] width 197 height 375
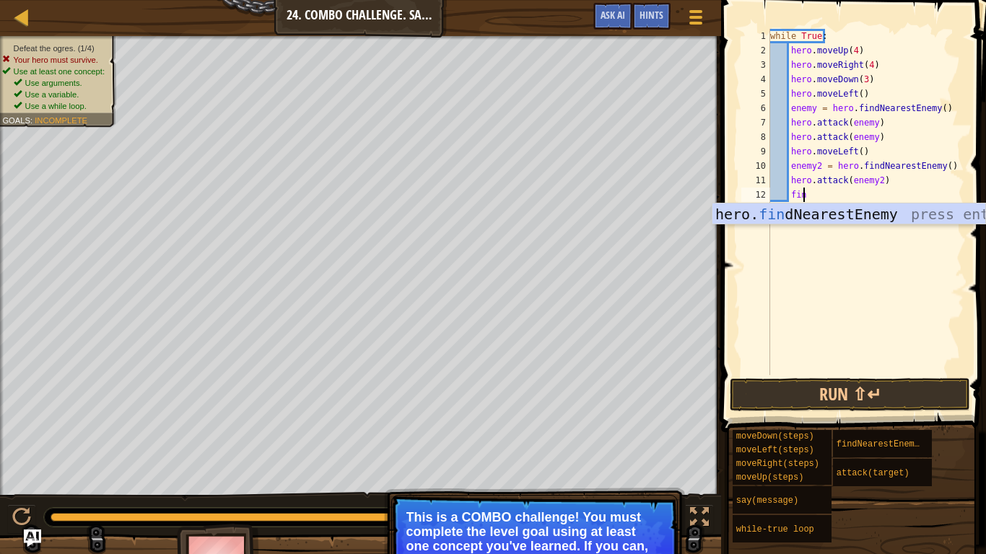
type textarea "find"
click at [798, 205] on div "hero. find NearestEnemy press enter" at bounding box center [848, 236] width 273 height 65
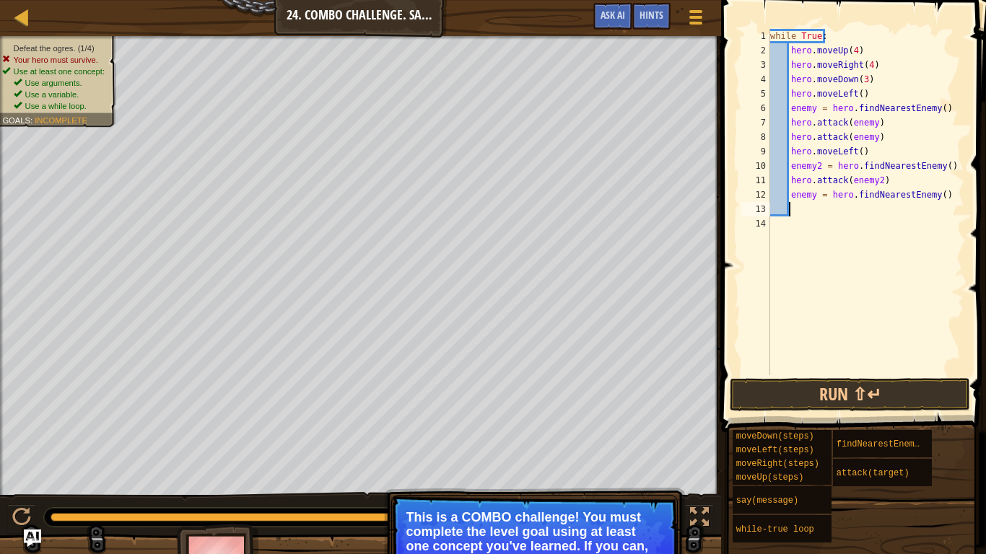
click at [811, 194] on div "while True : hero . moveUp ( 4 ) hero . moveRight ( 4 ) hero . moveDown ( 3 ) h…" at bounding box center [865, 216] width 197 height 375
type textarea "enemy3 = hero.findNearestEnemy()"
click at [805, 204] on div "while True : hero . moveUp ( 4 ) hero . moveRight ( 4 ) hero . moveDown ( 3 ) h…" at bounding box center [865, 216] width 197 height 375
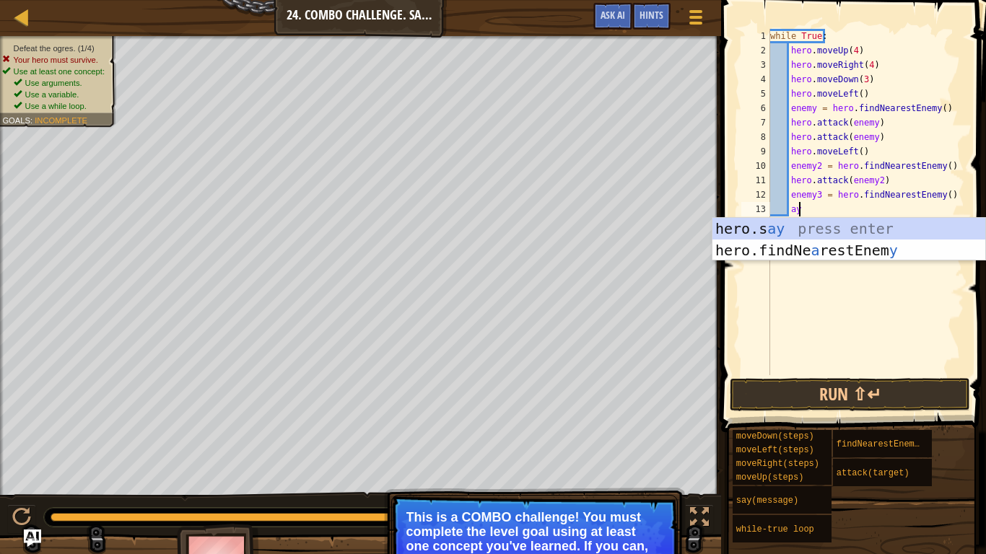
scroll to position [6, 1]
click at [809, 232] on div "hero. at tack press enter hero.findNe a res t Enemy press enter" at bounding box center [848, 261] width 273 height 87
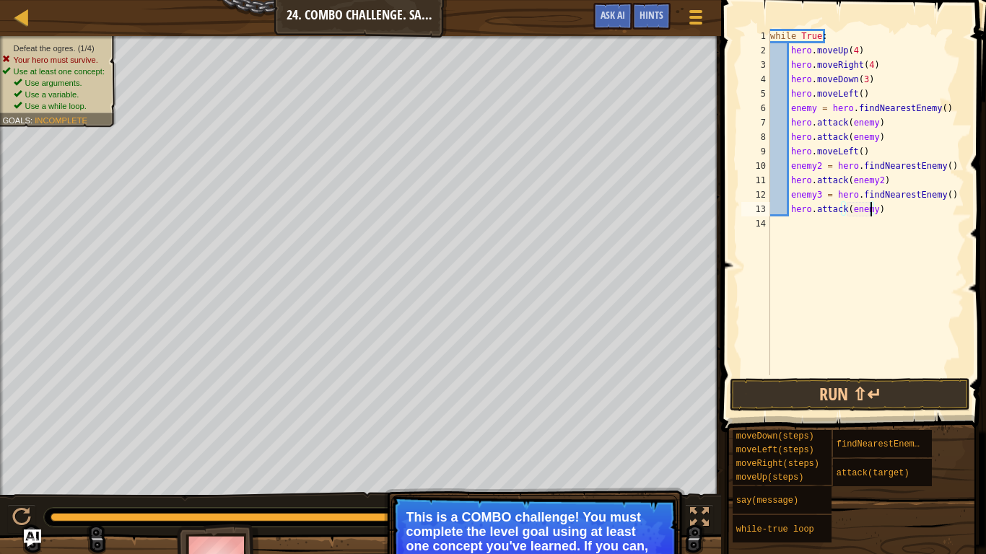
click at [870, 214] on div "while True : hero . moveUp ( 4 ) hero . moveRight ( 4 ) hero . moveDown ( 3 ) h…" at bounding box center [865, 216] width 197 height 375
type textarea "hero.attack(enemy3)"
click at [902, 216] on div "while True : hero . moveUp ( 4 ) hero . moveRight ( 4 ) hero . moveDown ( 3 ) h…" at bounding box center [865, 216] width 197 height 375
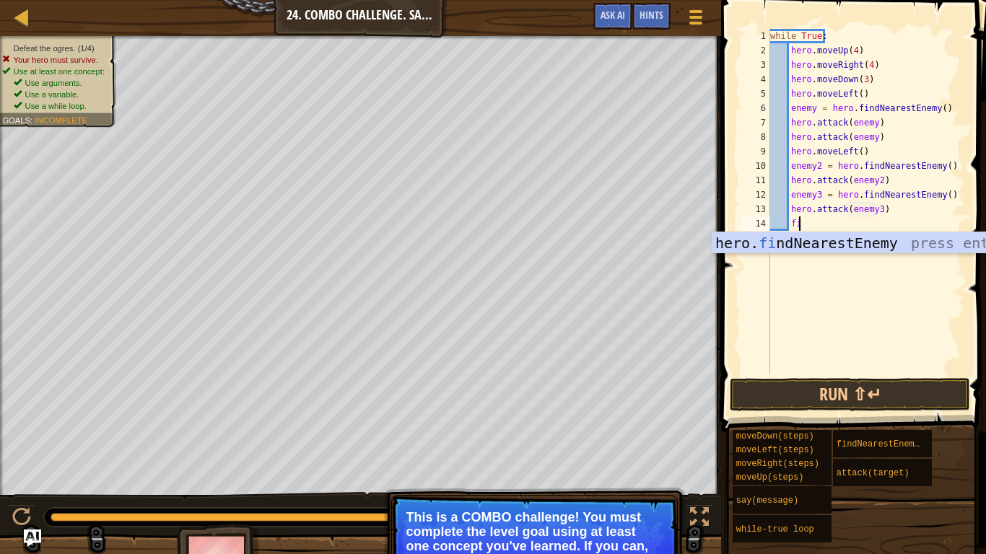
type textarea "find"
click at [873, 240] on div "hero. find NearestEnemy press enter" at bounding box center [848, 264] width 273 height 65
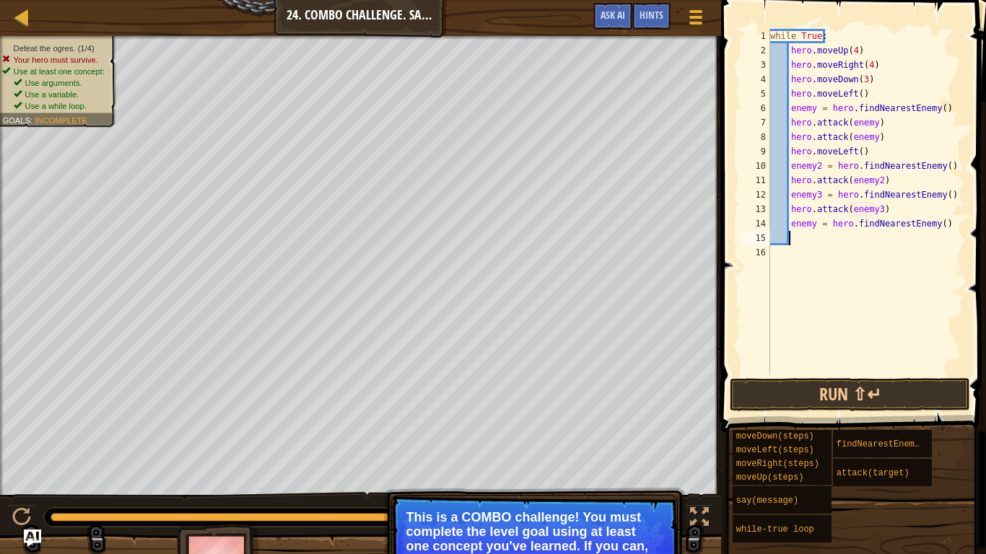
scroll to position [6, 1]
click at [811, 224] on div "while True : hero . moveUp ( 4 ) hero . moveRight ( 4 ) hero . moveDown ( 3 ) h…" at bounding box center [865, 216] width 197 height 375
type textarea "enemy4 = hero.findNearestEnemy()"
click at [940, 226] on div "while True : hero . moveUp ( 4 ) hero . moveRight ( 4 ) hero . moveDown ( 3 ) h…" at bounding box center [865, 216] width 197 height 375
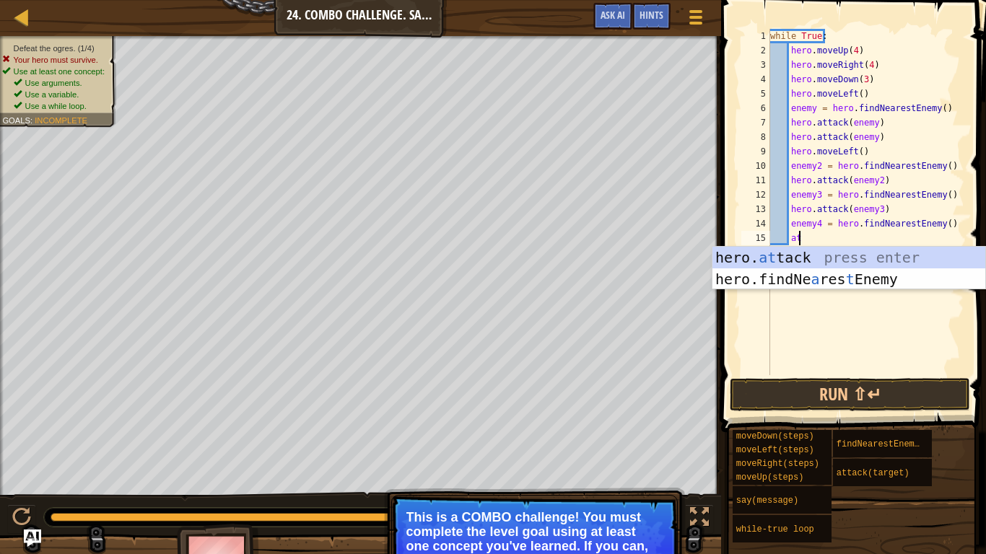
scroll to position [6, 1]
click at [856, 252] on div "hero. at tack press enter hero.findNe a res t Enemy press enter" at bounding box center [848, 290] width 273 height 87
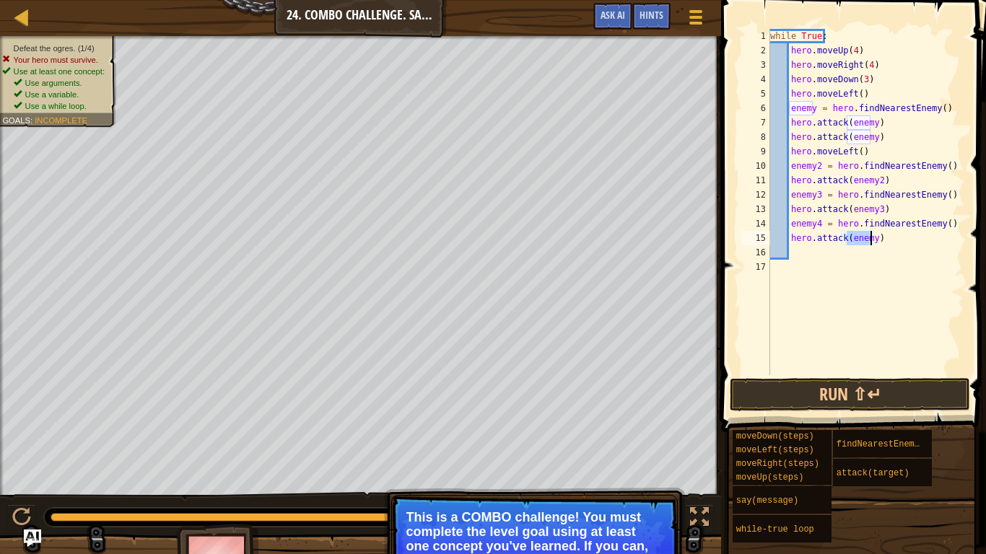
click at [872, 240] on div "while True : hero . moveUp ( 4 ) hero . moveRight ( 4 ) hero . moveDown ( 3 ) h…" at bounding box center [865, 216] width 197 height 375
type textarea "hero.attack(enemy4)"
click at [824, 261] on div "while True : hero . moveUp ( 4 ) hero . moveRight ( 4 ) hero . moveDown ( 3 ) h…" at bounding box center [865, 216] width 197 height 375
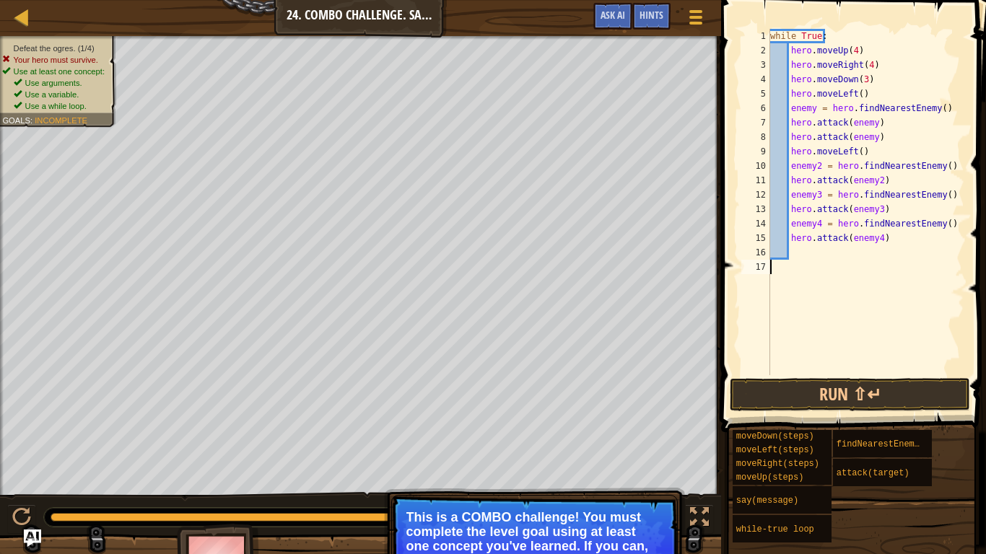
click at [821, 251] on div "while True : hero . moveUp ( 4 ) hero . moveRight ( 4 ) hero . moveDown ( 3 ) h…" at bounding box center [865, 216] width 197 height 375
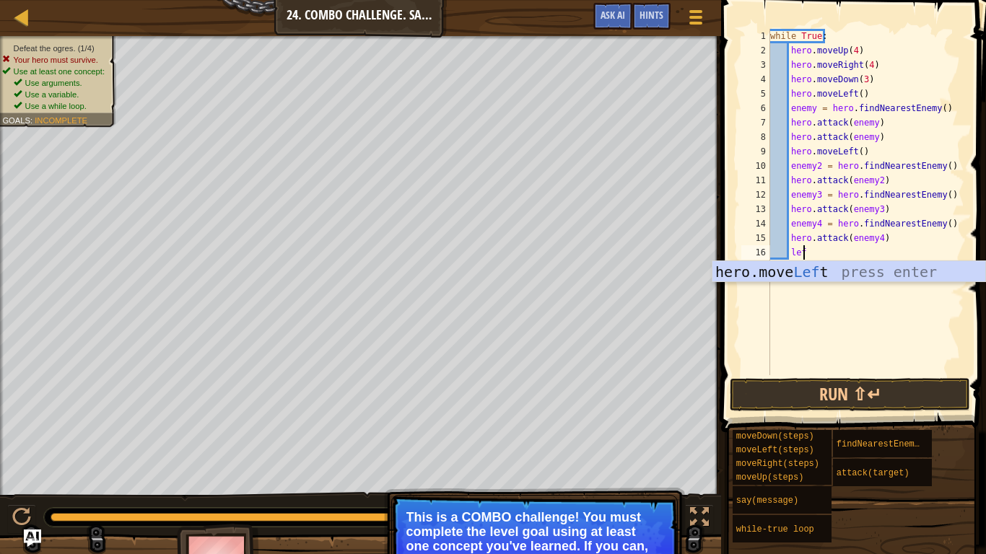
type textarea "left"
click at [817, 276] on div "hero.move Left press enter" at bounding box center [848, 293] width 273 height 65
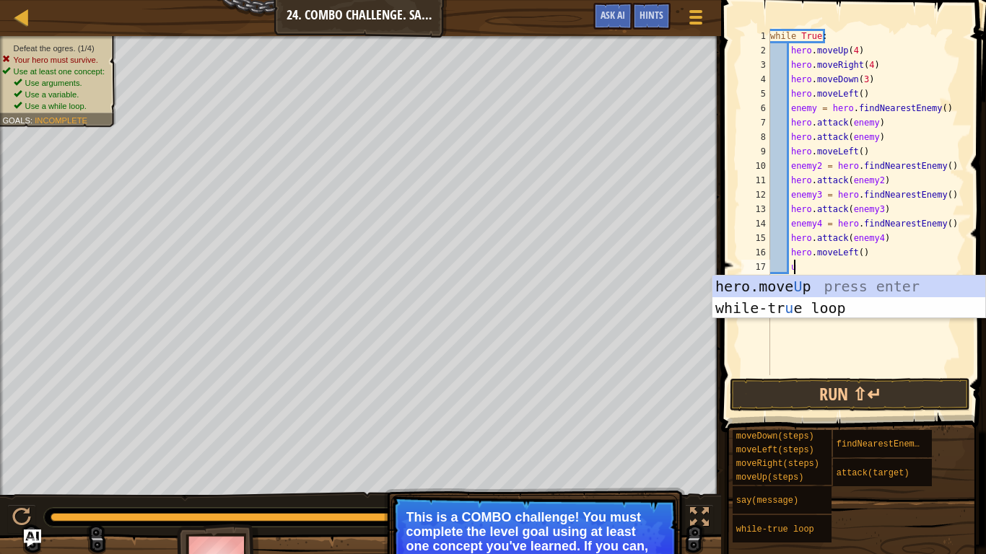
type textarea "up"
click at [831, 285] on div "hero.move Up press enter while-tr u e loo p press enter" at bounding box center [848, 319] width 273 height 87
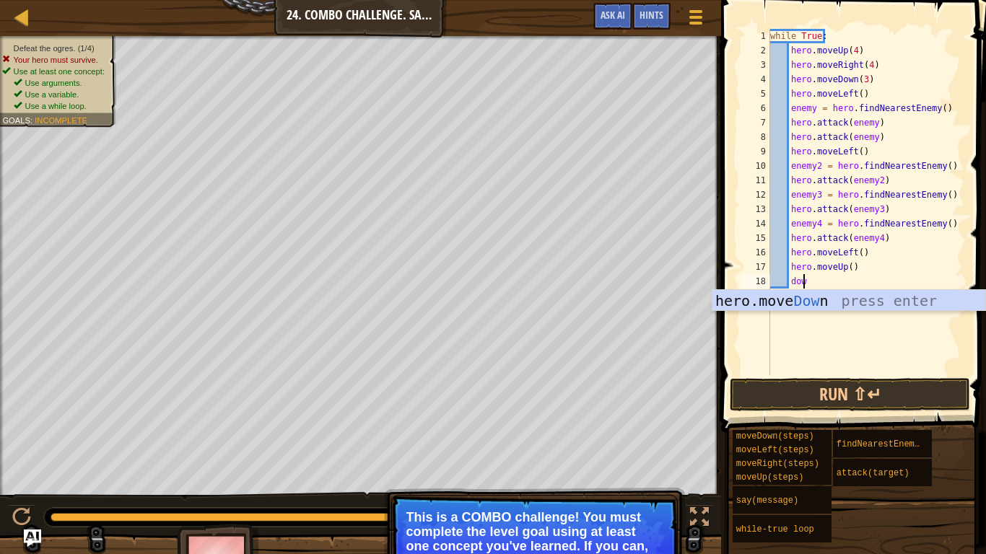
type textarea "down"
click at [811, 305] on div "hero.move Down press enter" at bounding box center [848, 322] width 273 height 65
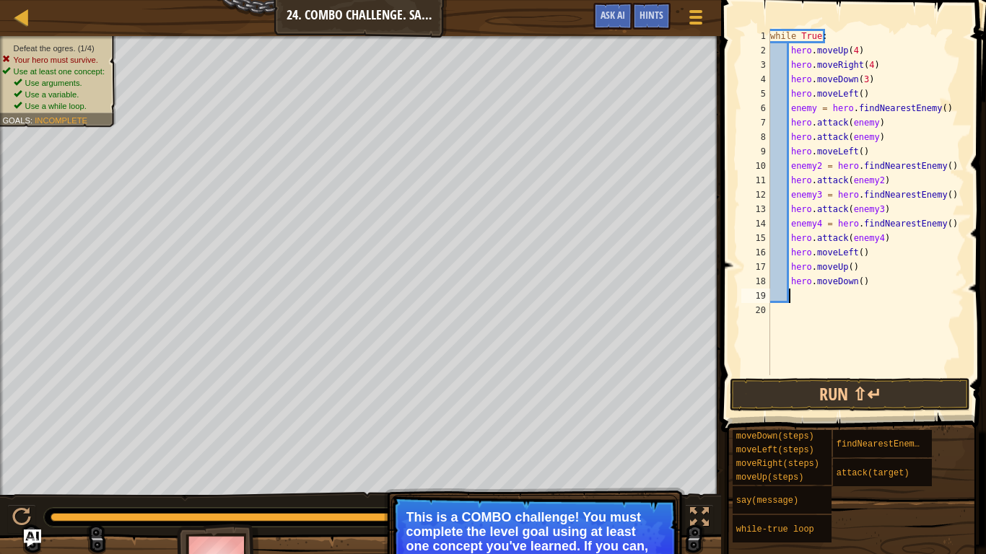
click at [857, 283] on div "while True : hero . moveUp ( 4 ) hero . moveRight ( 4 ) hero . moveDown ( 3 ) h…" at bounding box center [865, 216] width 197 height 375
click at [829, 393] on button "Run ⇧↵" at bounding box center [850, 394] width 240 height 33
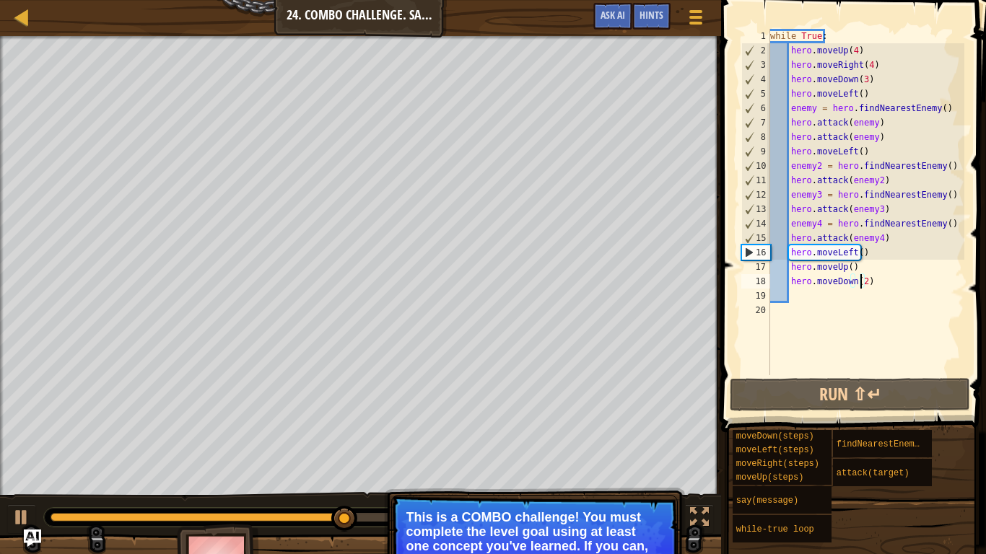
click at [881, 211] on div "while True : hero . moveUp ( 4 ) hero . moveRight ( 4 ) hero . moveDown ( 3 ) h…" at bounding box center [865, 216] width 197 height 375
type textarea "hero.attack(enemy3)"
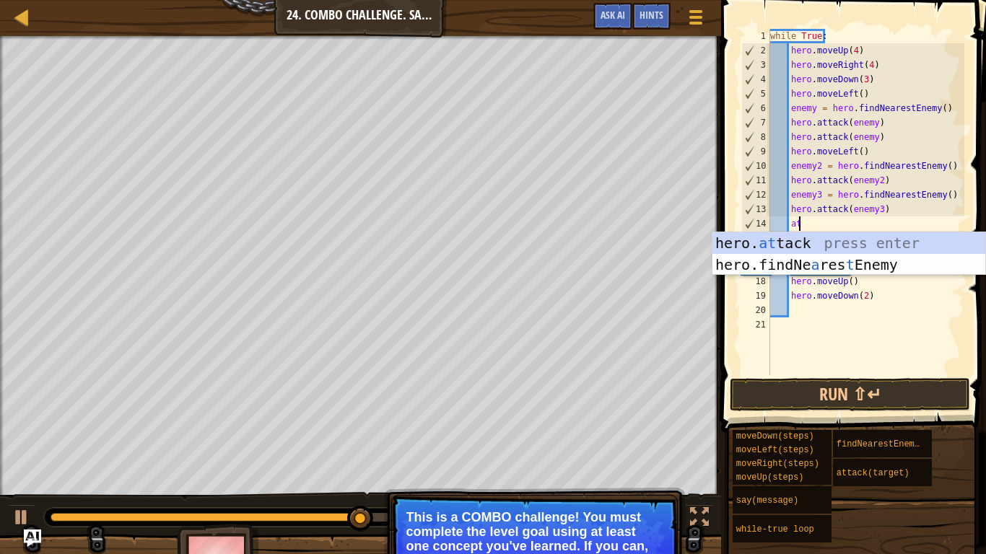
scroll to position [6, 1]
click at [892, 246] on div "hero. at tack press enter hero.findNe a res t Enemy press enter" at bounding box center [848, 275] width 273 height 87
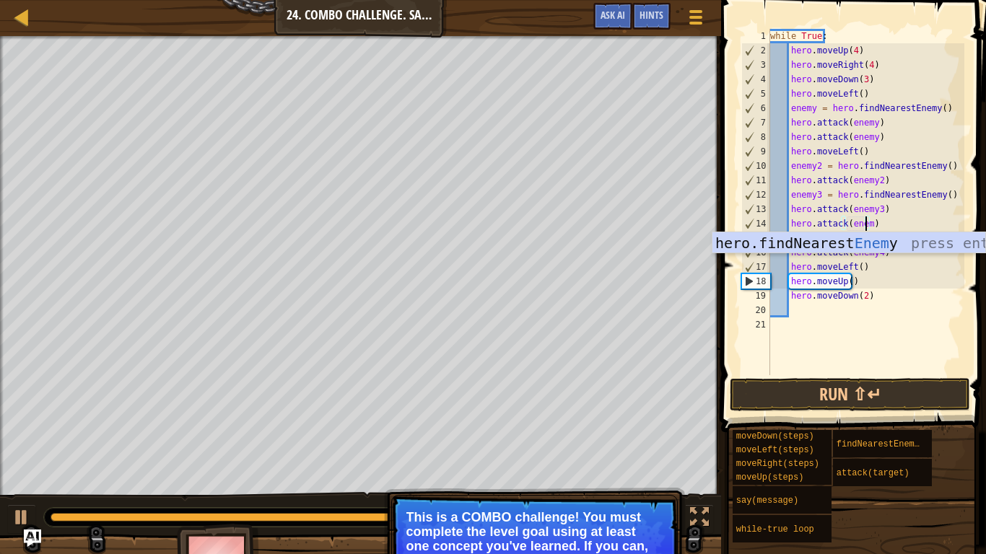
scroll to position [6, 8]
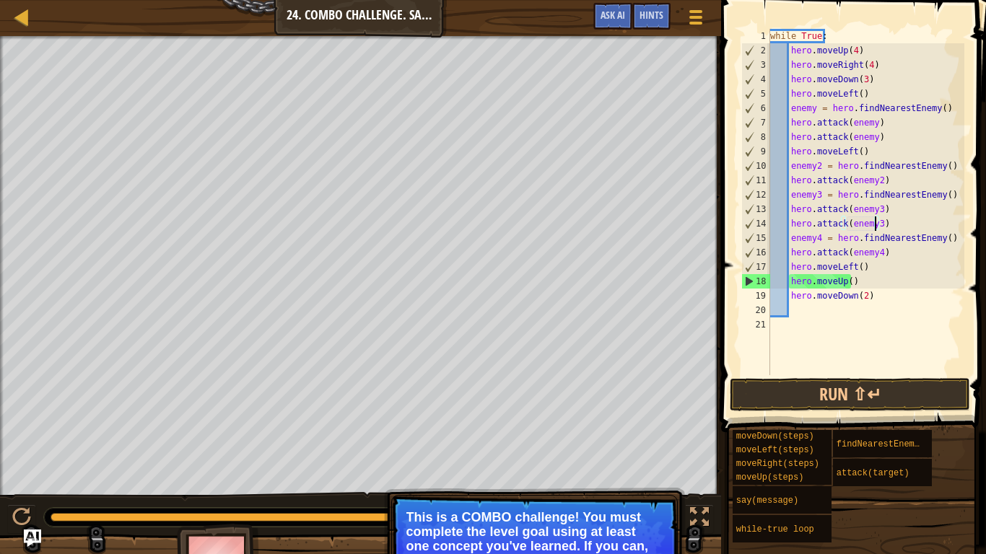
click at [883, 253] on div "while True : hero . moveUp ( 4 ) hero . moveRight ( 4 ) hero . moveDown ( 3 ) h…" at bounding box center [865, 216] width 197 height 375
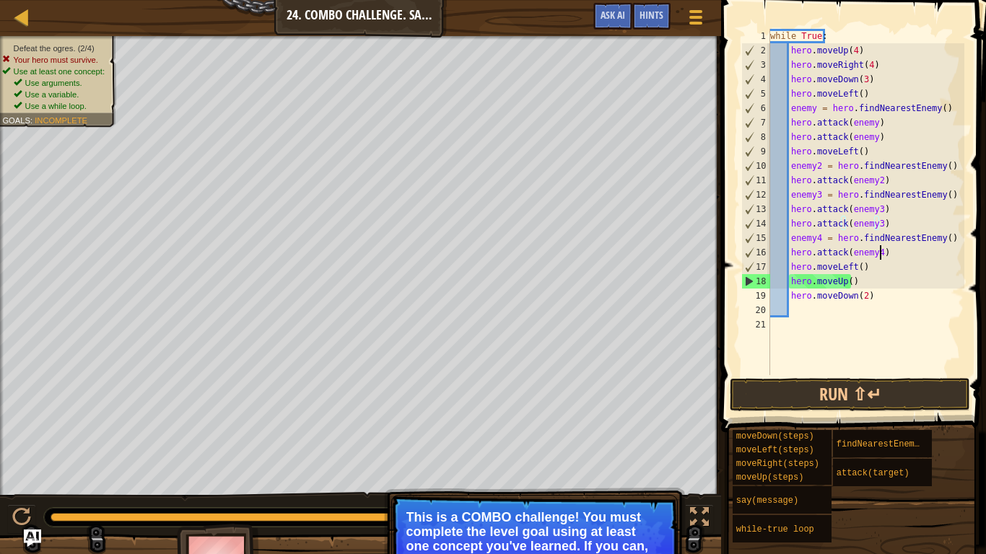
type textarea "hero.attack(enemy4)"
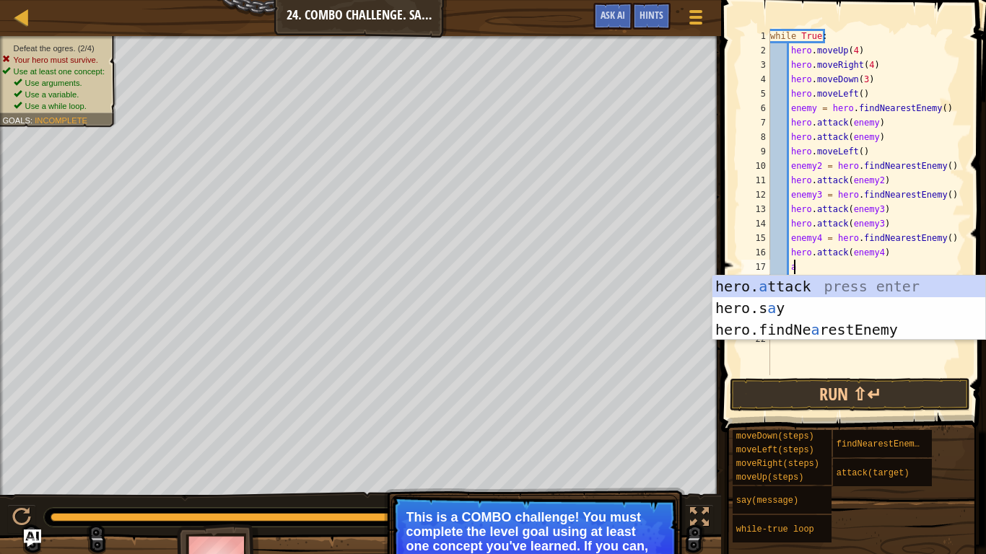
scroll to position [6, 1]
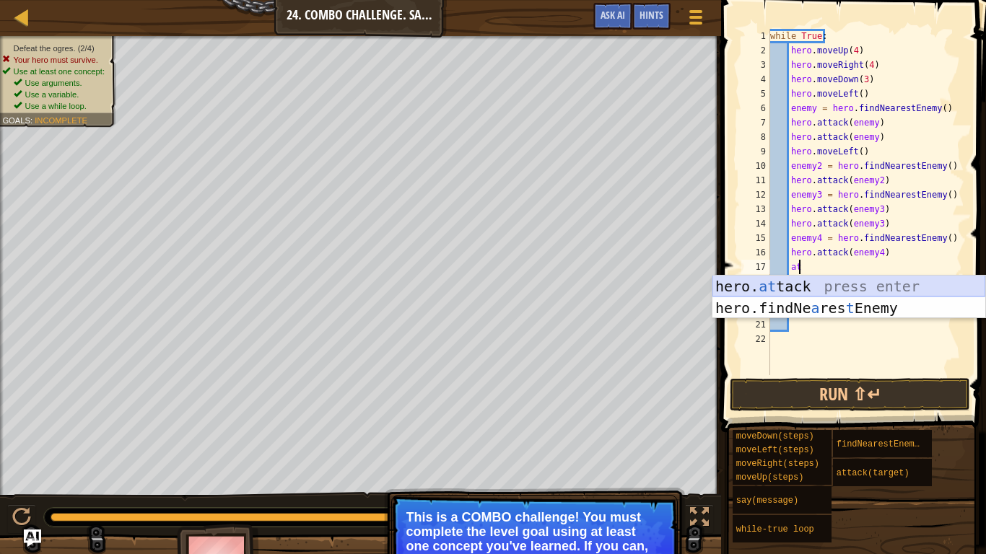
click at [859, 282] on div "hero. at tack press enter hero.findNe a res t Enemy press enter" at bounding box center [848, 319] width 273 height 87
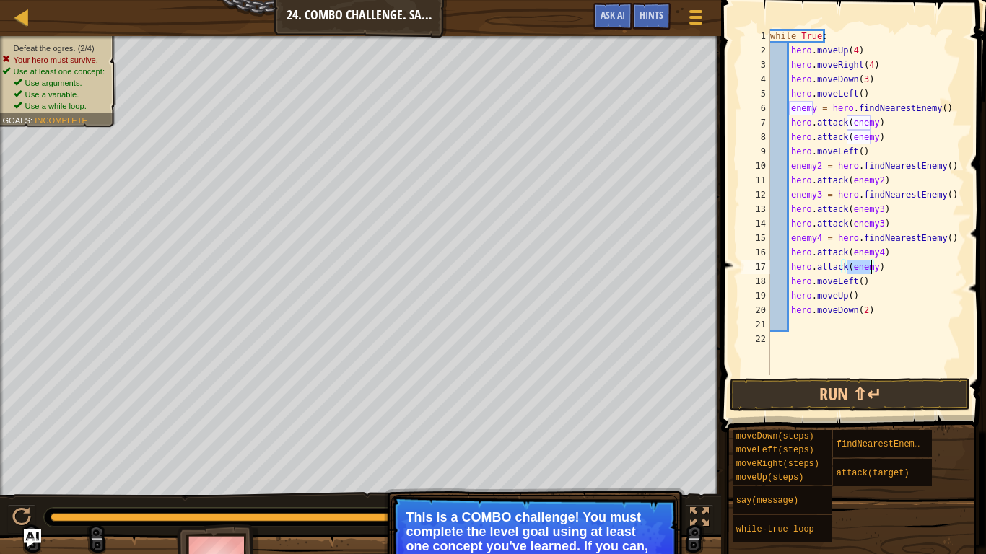
click at [870, 268] on div "while True : hero . moveUp ( 4 ) hero . moveRight ( 4 ) hero . moveDown ( 3 ) h…" at bounding box center [865, 216] width 197 height 375
click at [793, 394] on button "Run ⇧↵" at bounding box center [850, 394] width 240 height 33
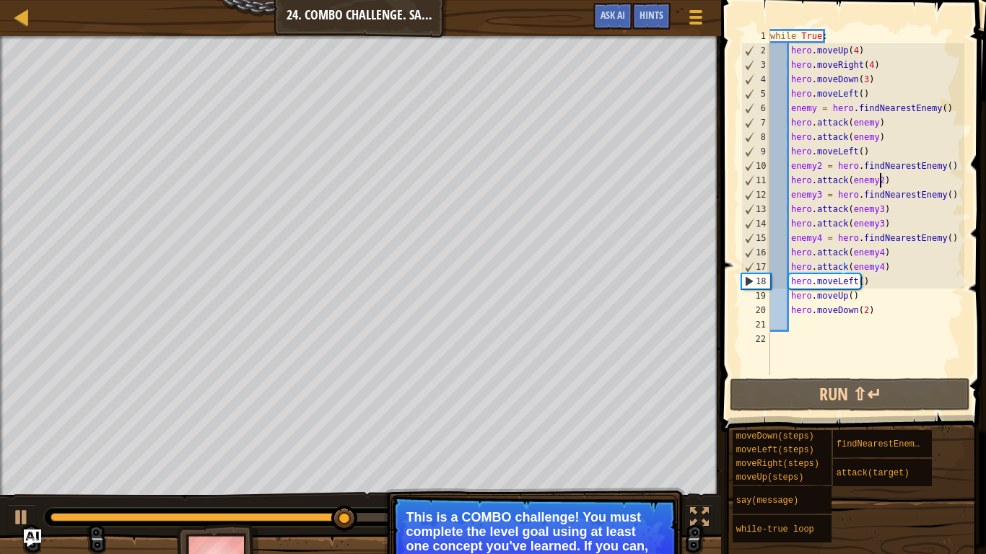
click at [889, 186] on div "while True : hero . moveUp ( 4 ) hero . moveRight ( 4 ) hero . moveDown ( 3 ) h…" at bounding box center [865, 216] width 197 height 375
type textarea "hero.attack(enemy2)"
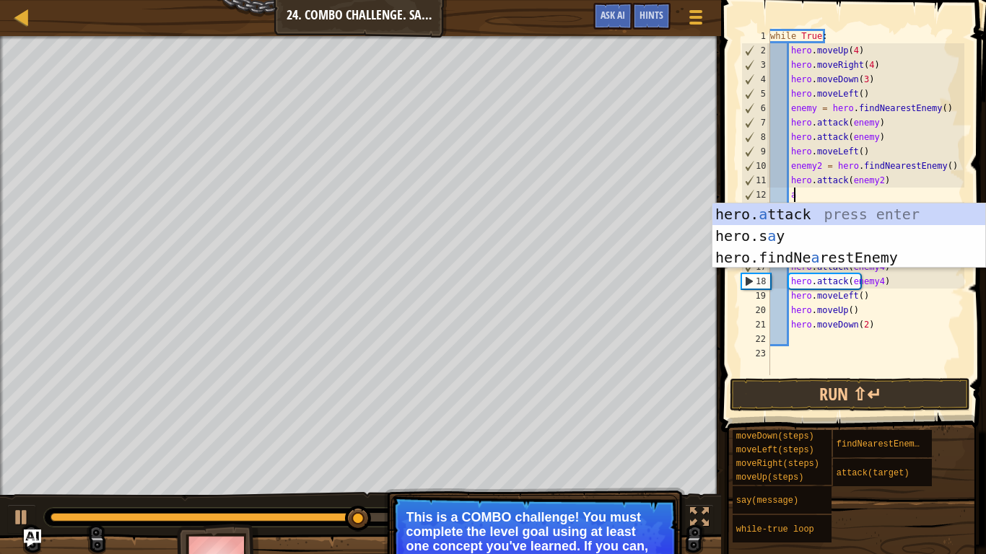
scroll to position [6, 1]
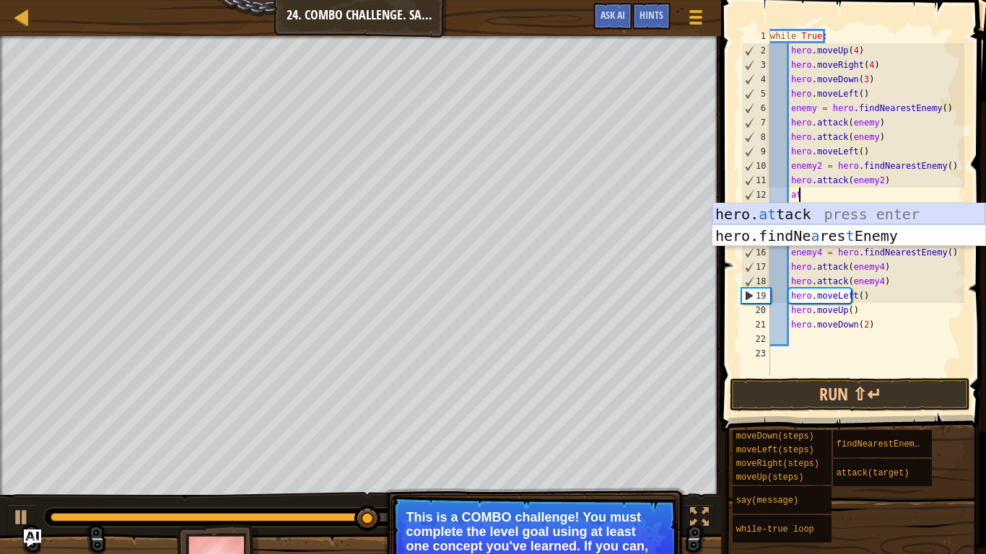
click at [926, 211] on div "hero. at tack press enter hero.findNe a res t Enemy press enter" at bounding box center [848, 247] width 273 height 87
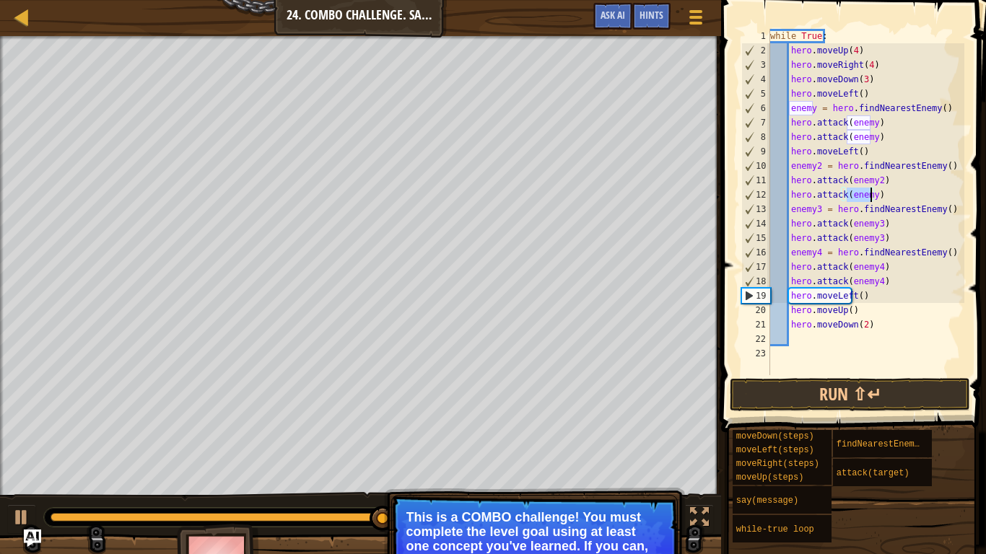
click at [868, 191] on div "while True : hero . moveUp ( 4 ) hero . moveRight ( 4 ) hero . moveDown ( 3 ) h…" at bounding box center [865, 216] width 197 height 375
type textarea "hero.attack(enemy2)"
click at [831, 389] on button "Run ⇧↵" at bounding box center [850, 394] width 240 height 33
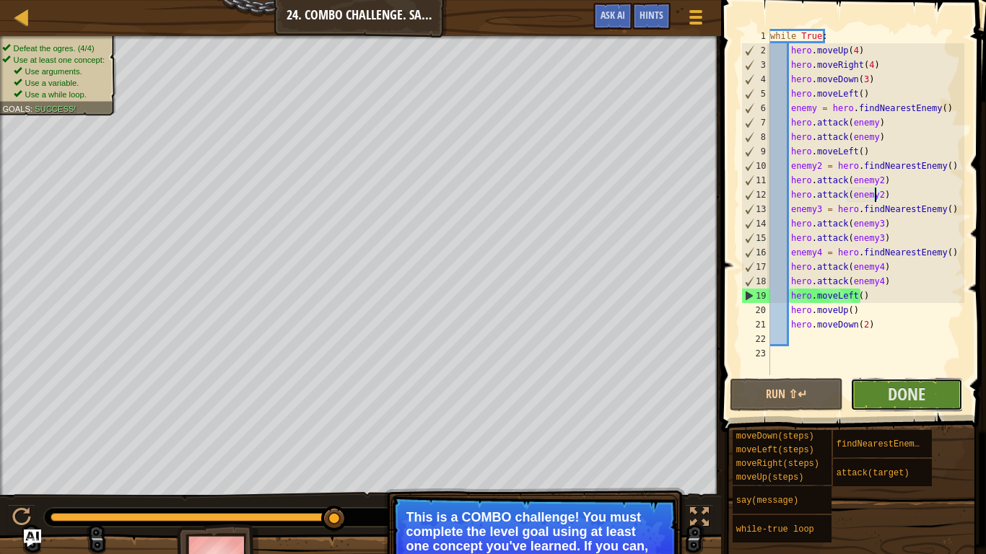
click at [927, 396] on button "Done" at bounding box center [906, 394] width 113 height 33
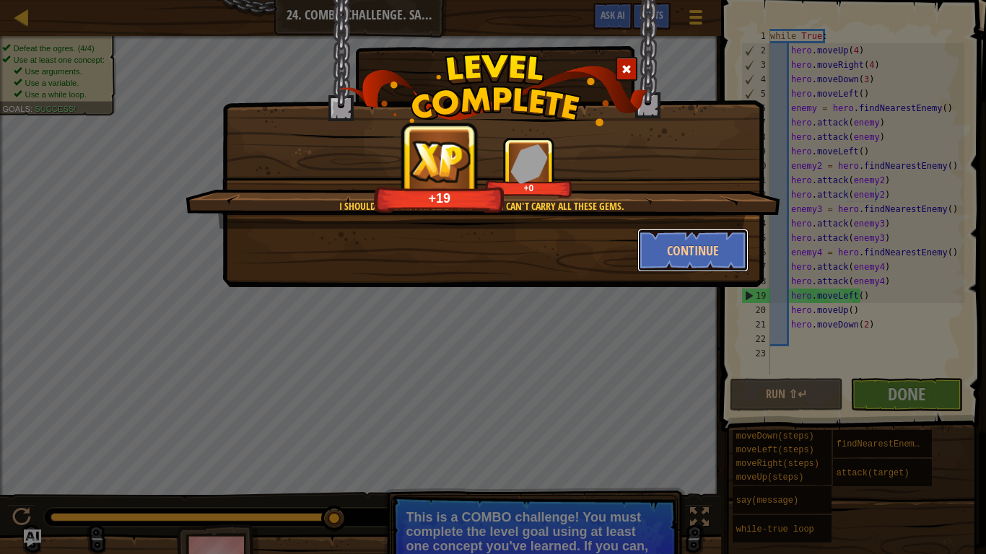
click at [703, 252] on button "Continue" at bounding box center [693, 250] width 112 height 43
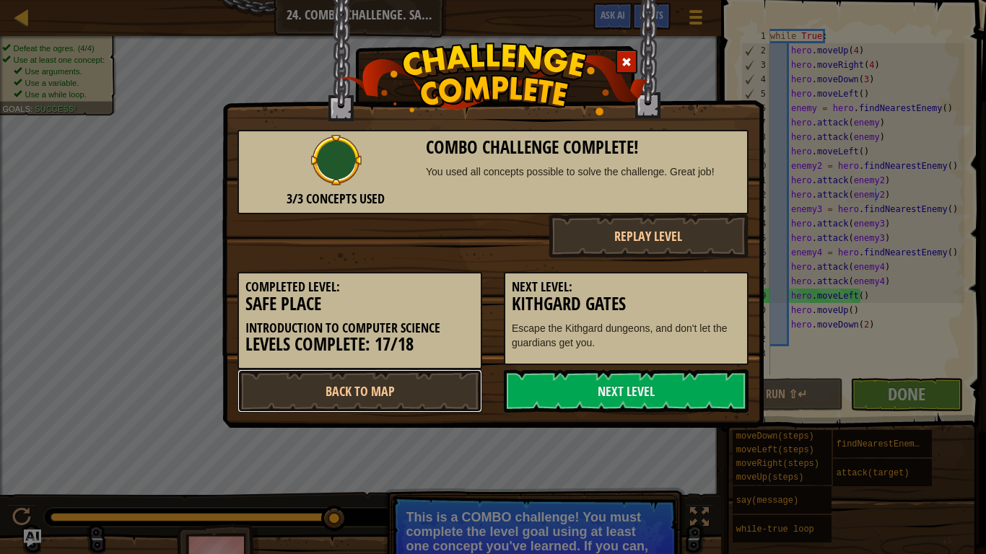
click at [440, 390] on link "Back to Map" at bounding box center [359, 391] width 245 height 43
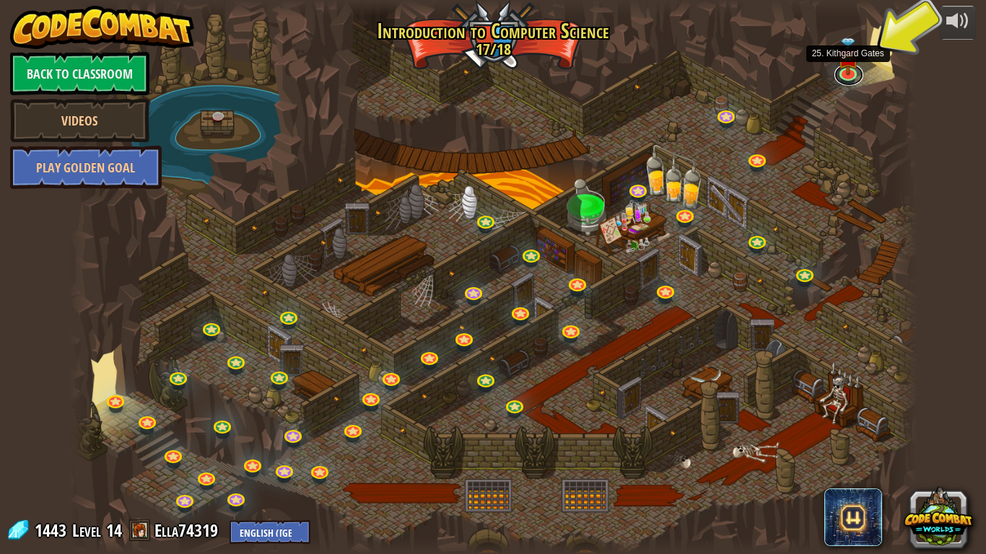
click at [842, 82] on div "25. Kithgard Gates 25. Kithgard Gates Escape the Kithgard dungeons, and don't l…" at bounding box center [493, 277] width 848 height 554
click at [843, 78] on link at bounding box center [848, 75] width 29 height 22
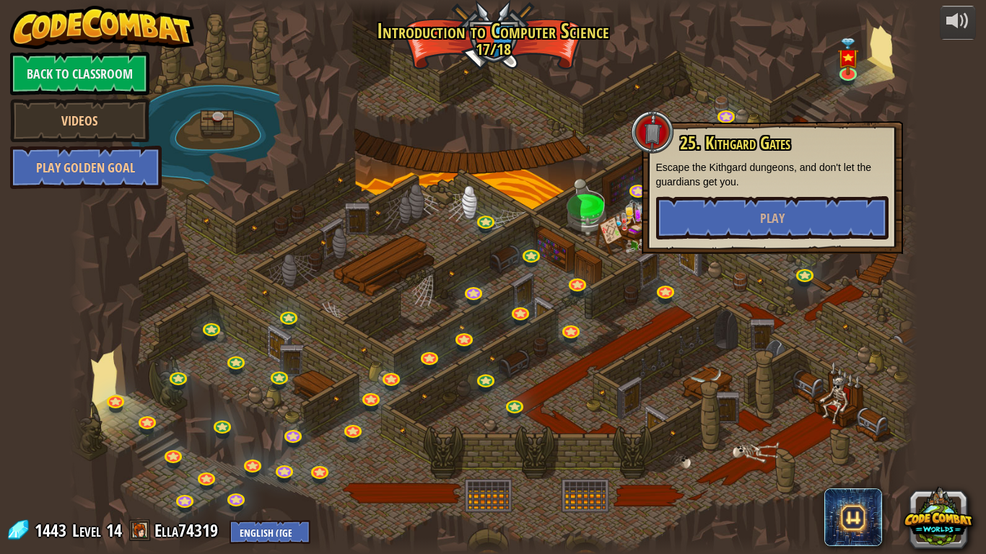
click at [553, 44] on div at bounding box center [493, 277] width 848 height 554
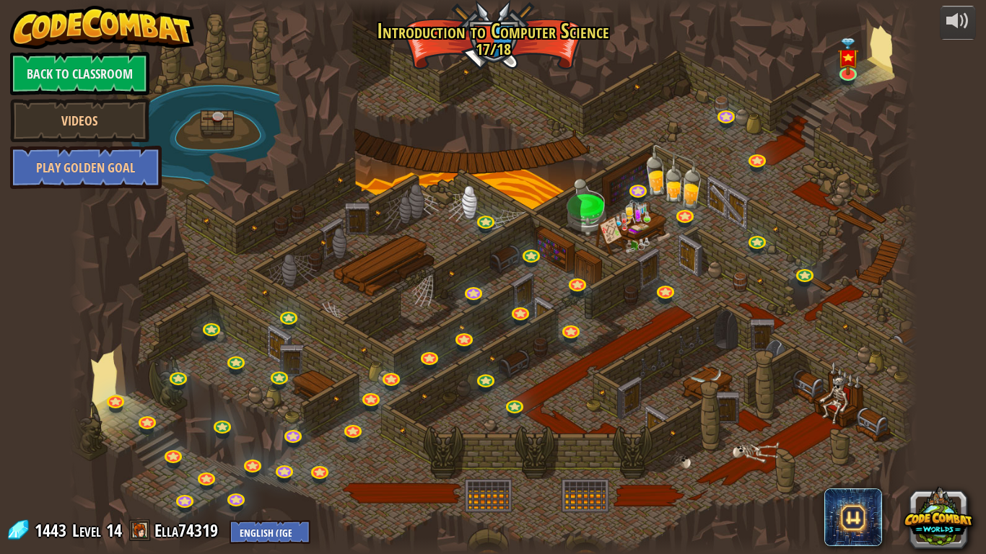
click at [655, 339] on div at bounding box center [493, 277] width 848 height 554
click at [845, 71] on img at bounding box center [848, 57] width 22 height 38
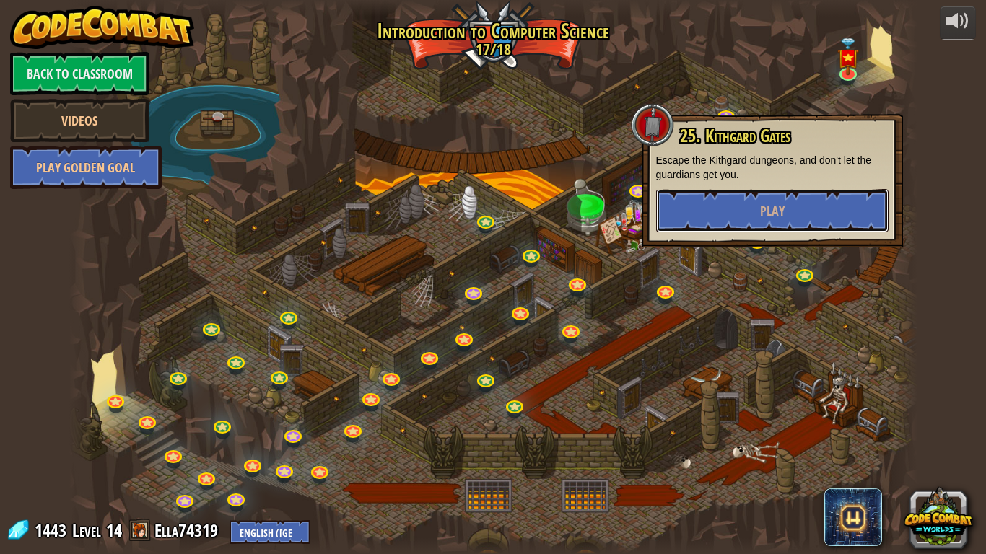
click at [793, 206] on button "Play" at bounding box center [772, 210] width 232 height 43
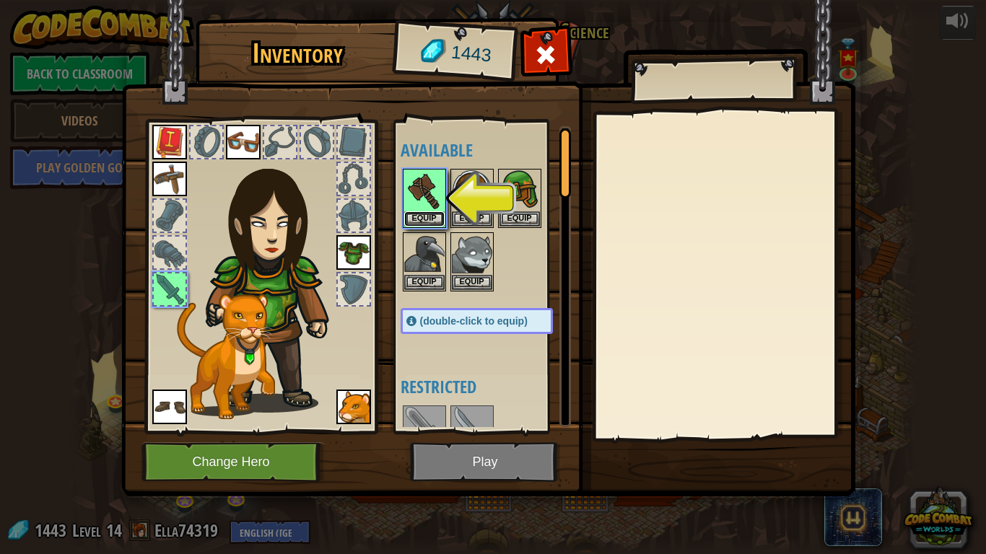
click at [414, 214] on button "Equip" at bounding box center [424, 218] width 40 height 15
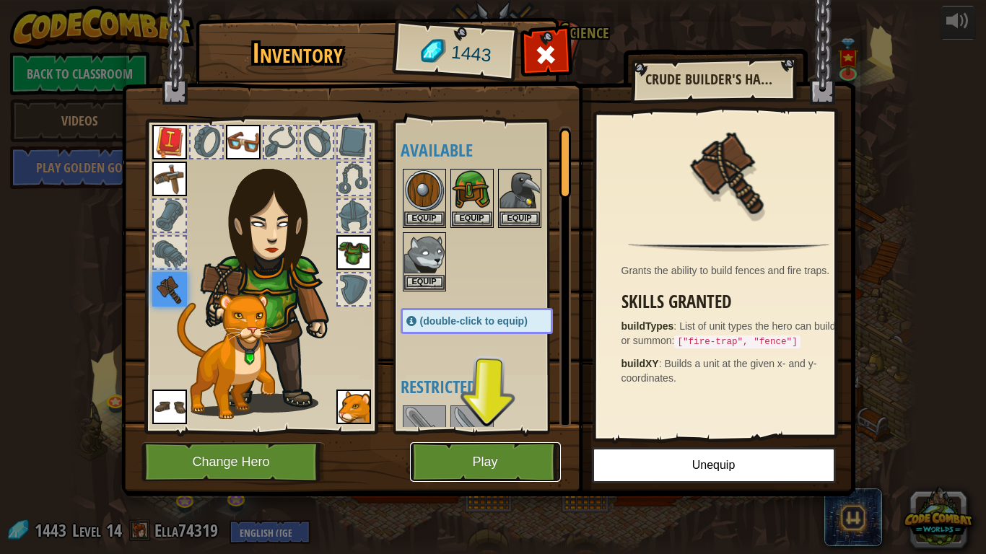
click at [463, 441] on button "Play" at bounding box center [485, 462] width 151 height 40
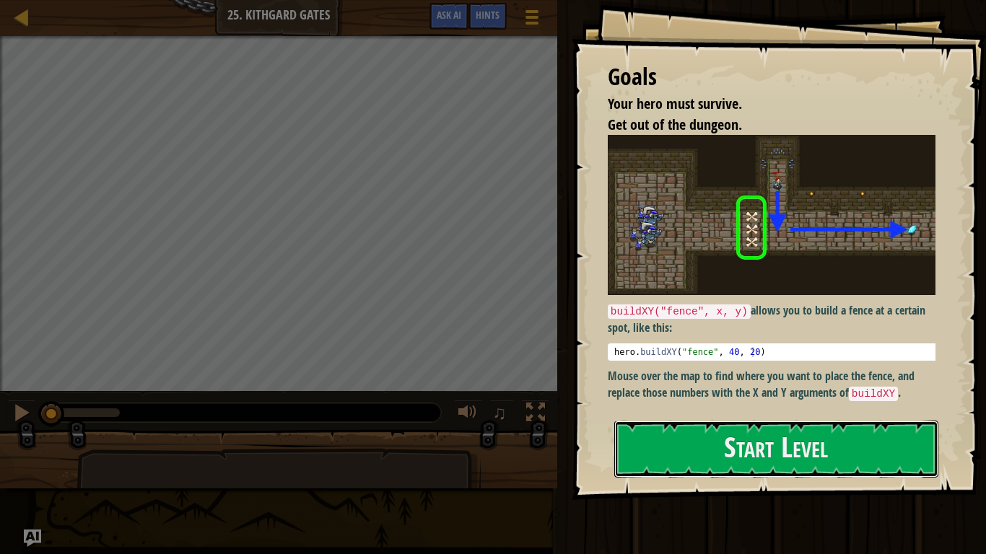
click at [668, 441] on button "Start Level" at bounding box center [776, 449] width 324 height 57
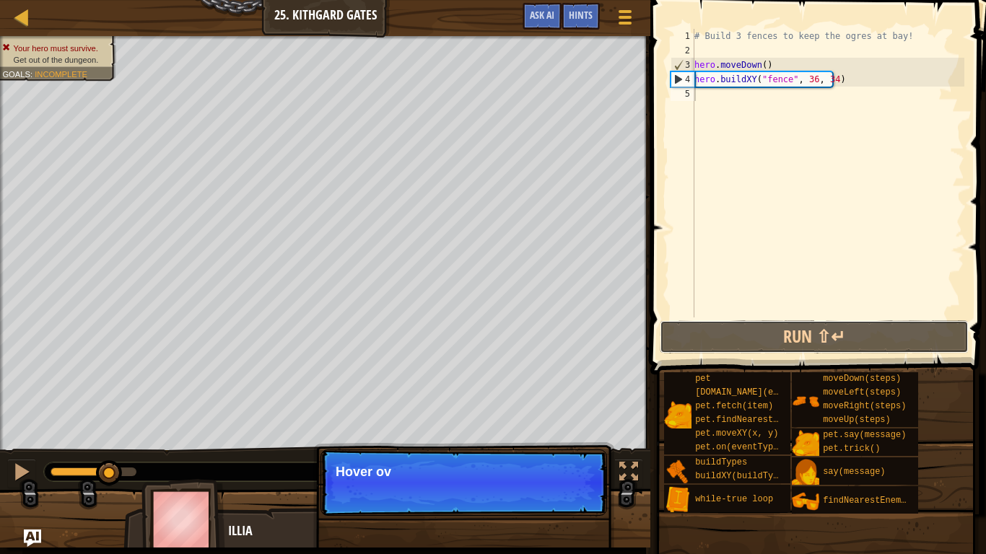
click at [785, 336] on button "Run ⇧↵" at bounding box center [814, 336] width 309 height 33
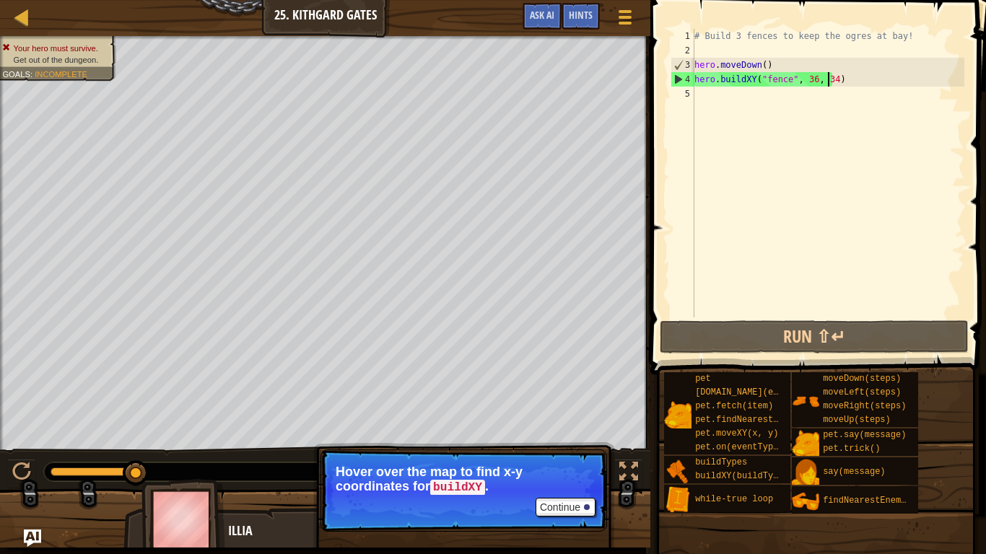
click at [829, 82] on div "# Build 3 fences to keep the ogres at bay! hero . moveDown ( ) hero . buildXY (…" at bounding box center [827, 188] width 273 height 318
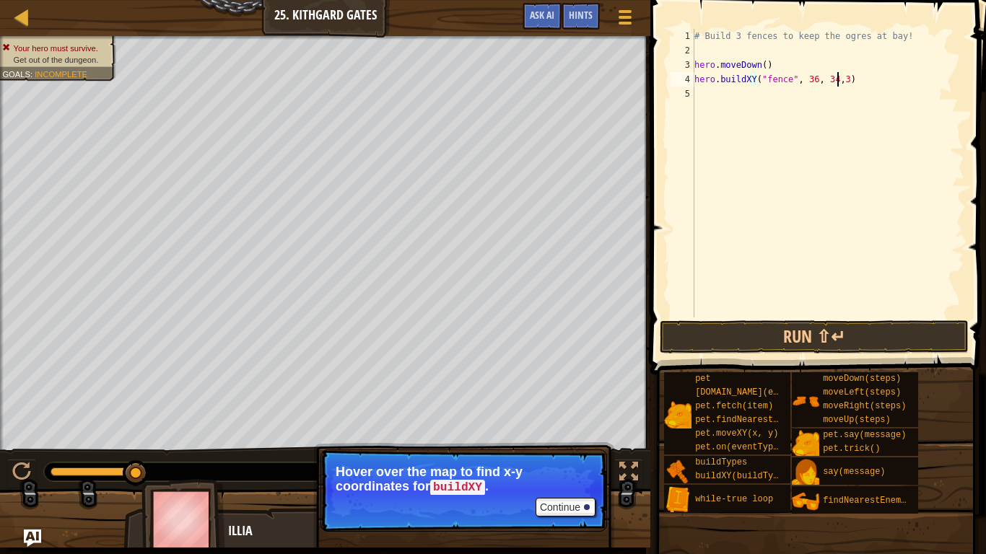
scroll to position [6, 12]
click at [818, 335] on button "Run ⇧↵" at bounding box center [814, 336] width 309 height 33
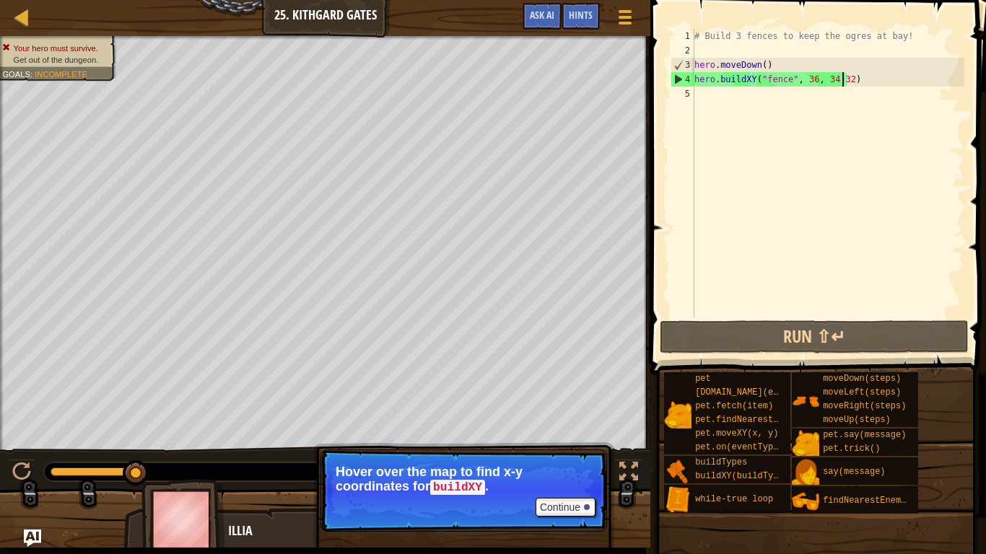
type textarea "hero.buildXY("fence", 36, 34,)"
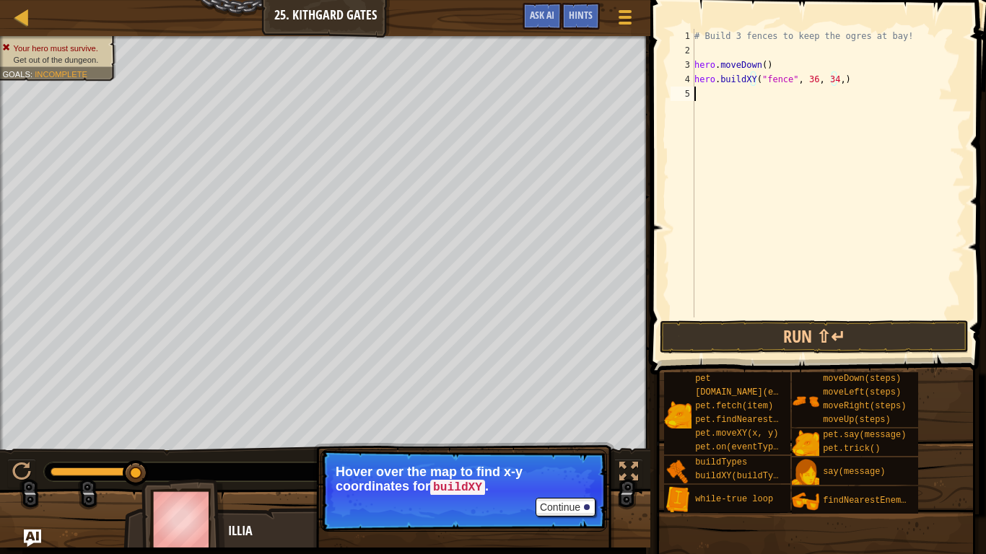
click at [791, 98] on div "# Build 3 fences to keep the ogres at bay! hero . moveDown ( ) hero . buildXY (…" at bounding box center [827, 188] width 273 height 318
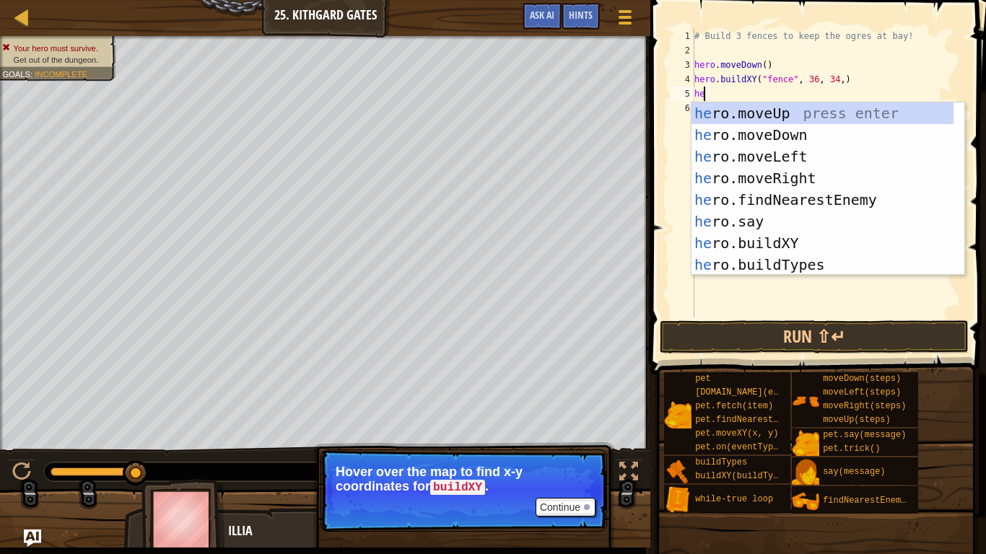
type textarea "herp"
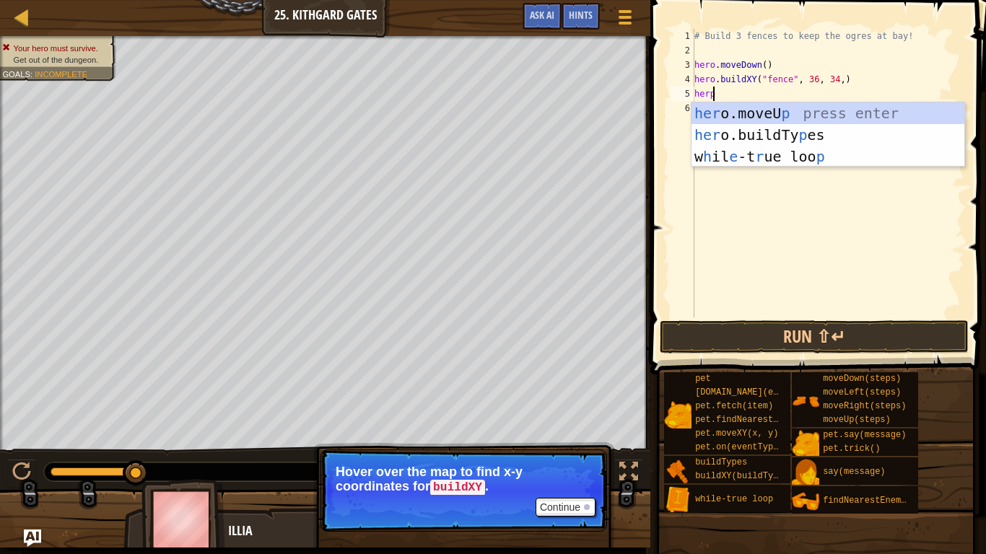
scroll to position [6, 1]
click at [803, 136] on div "her o.moveU p press enter her o.buildTy p es press enter w h il e -t r ue loo p…" at bounding box center [827, 156] width 273 height 108
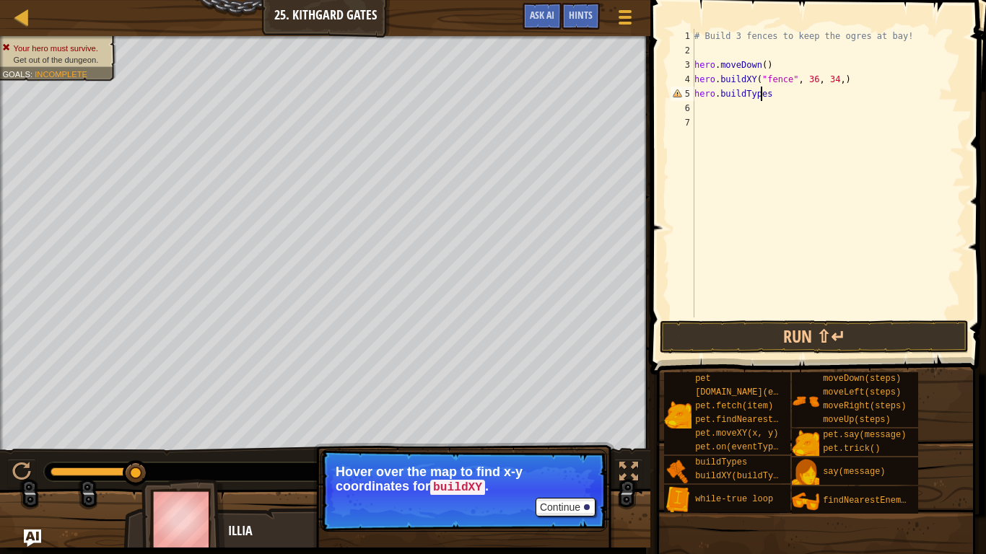
click at [761, 97] on div "# Build 3 fences to keep the ogres at bay! hero . moveDown ( ) hero . buildXY (…" at bounding box center [827, 188] width 273 height 318
click at [763, 95] on div "# Build 3 fences to keep the ogres at bay! hero . moveDown ( ) hero . buildXY (…" at bounding box center [827, 188] width 273 height 318
click at [780, 100] on div "# Build 3 fences to keep the ogres at bay! hero . moveDown ( ) hero . buildXY (…" at bounding box center [827, 188] width 273 height 318
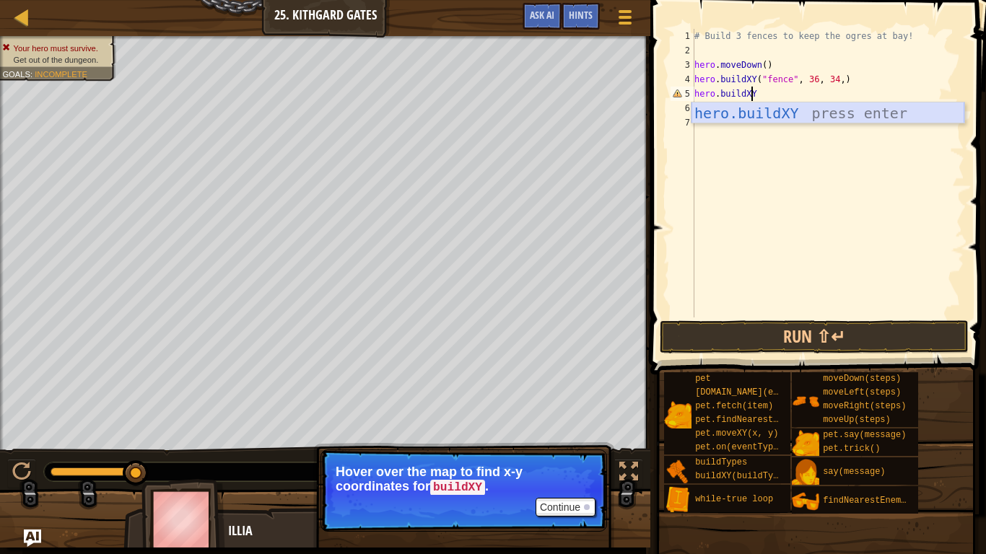
click at [783, 115] on div "hero.buildXY press enter" at bounding box center [827, 134] width 273 height 65
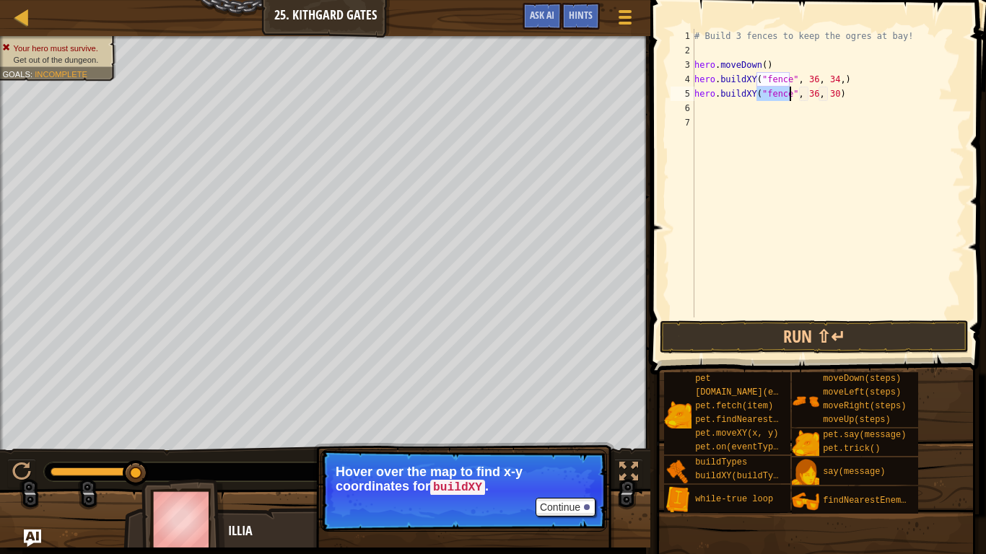
click at [829, 97] on div "# Build 3 fences to keep the ogres at bay! hero . moveDown ( ) hero . buildXY (…" at bounding box center [827, 188] width 273 height 318
type textarea "hero.buildXY("fence", 36, 34)"
click at [769, 341] on button "Run ⇧↵" at bounding box center [814, 336] width 309 height 33
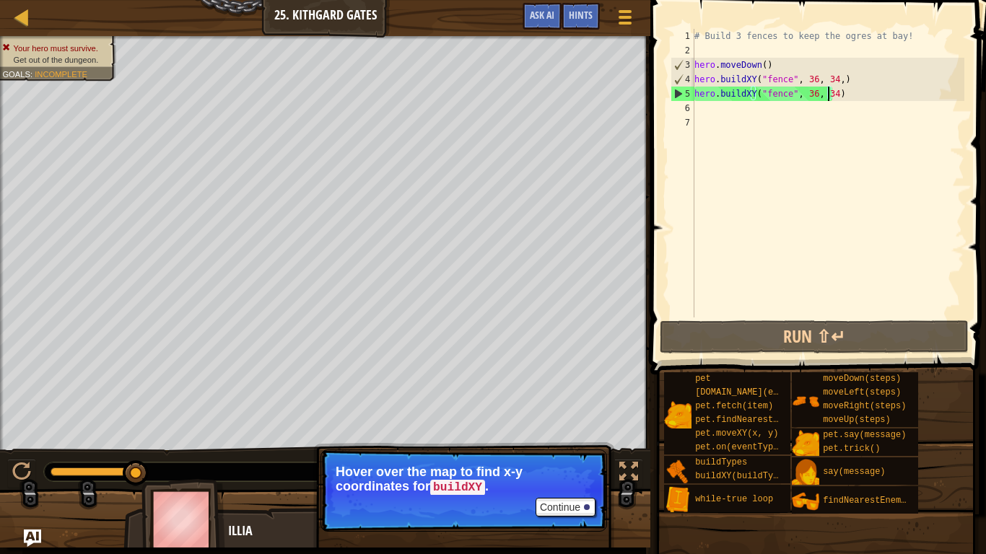
click at [720, 116] on div "# Build 3 fences to keep the ogres at bay! hero . moveDown ( ) hero . buildXY (…" at bounding box center [827, 188] width 273 height 318
click at [738, 108] on div "# Build 3 fences to keep the ogres at bay! hero . moveDown ( ) hero . buildXY (…" at bounding box center [827, 188] width 273 height 318
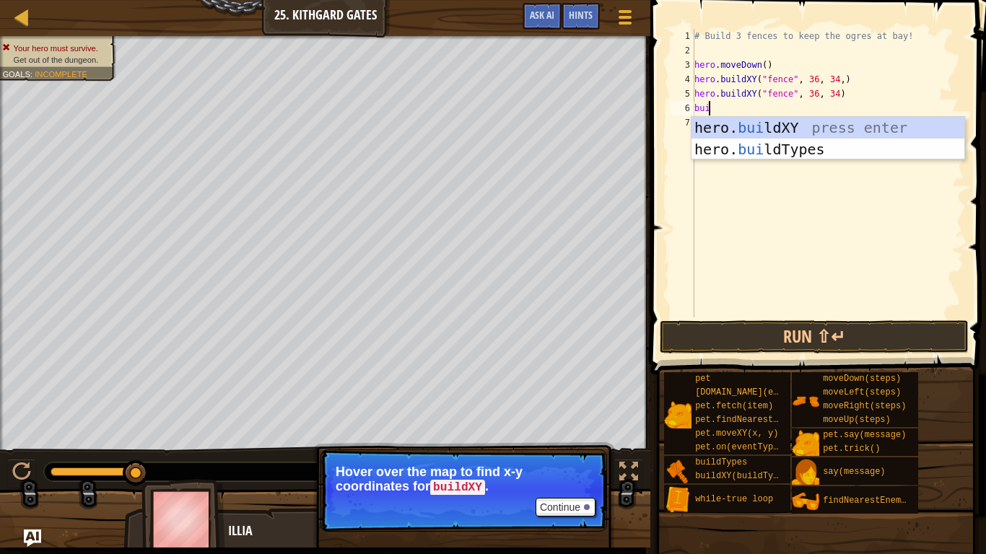
click at [837, 131] on div "hero. [PERSON_NAME] ldXY press enter hero. [PERSON_NAME] ldTypes press enter" at bounding box center [827, 160] width 273 height 87
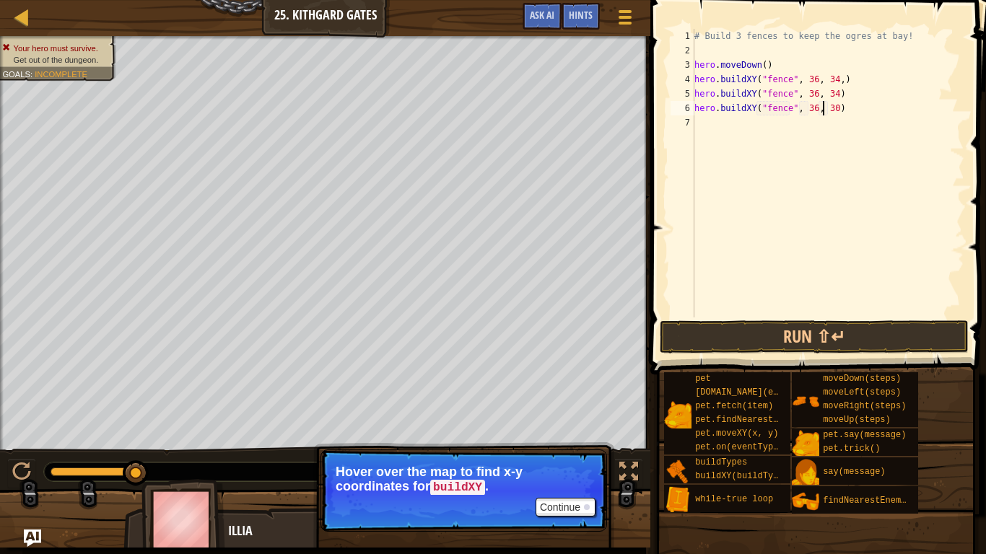
click at [825, 108] on div "# Build 3 fences to keep the ogres at bay! hero . moveDown ( ) hero . buildXY (…" at bounding box center [827, 188] width 273 height 318
click at [827, 109] on div "# Build 3 fences to keep the ogres at bay! hero . moveDown ( ) hero . buildXY (…" at bounding box center [827, 188] width 273 height 318
type textarea "hero.buildXY("fence", 36, 34)"
click at [869, 324] on button "Run ⇧↵" at bounding box center [814, 336] width 309 height 33
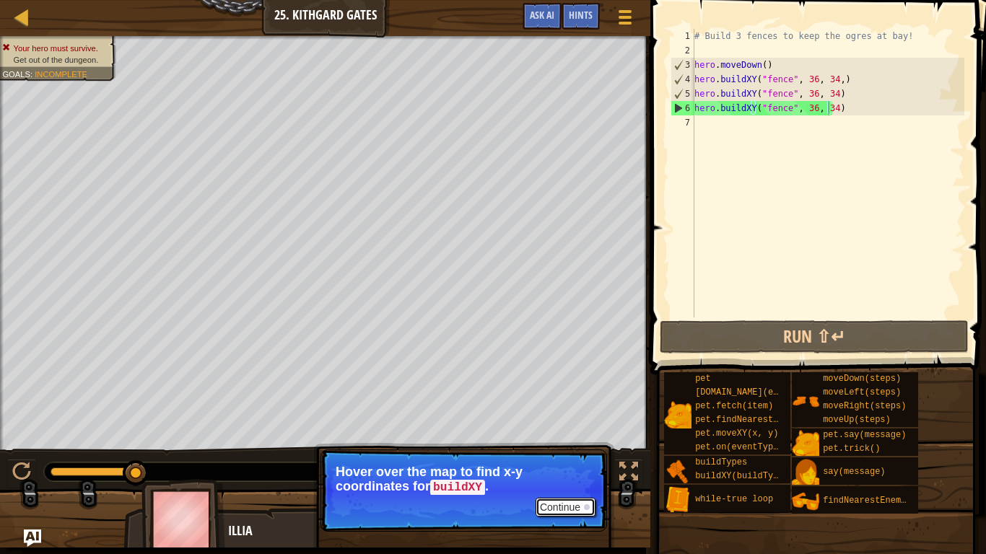
click at [548, 441] on button "Continue" at bounding box center [566, 507] width 60 height 19
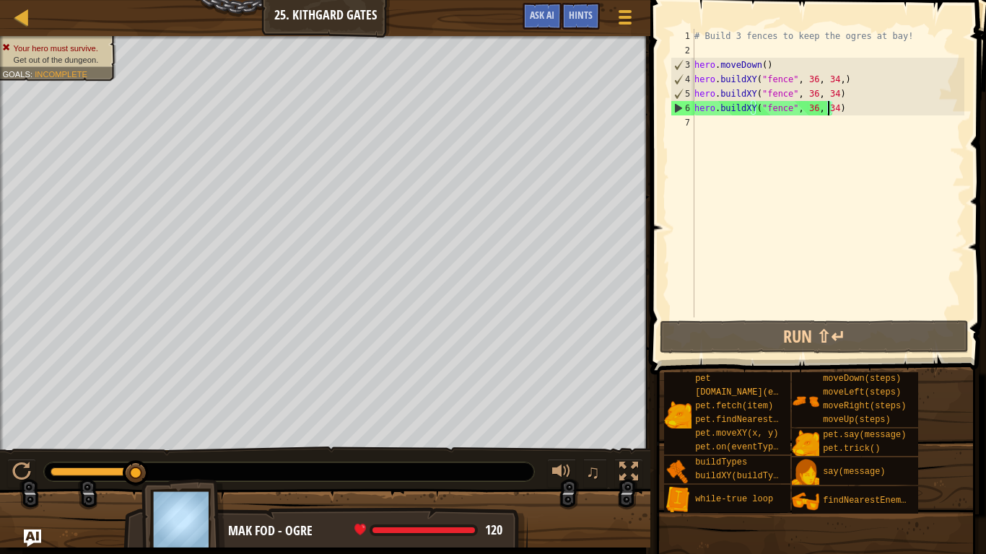
click at [733, 126] on div "# Build 3 fences to keep the ogres at bay! hero . moveDown ( ) hero . buildXY (…" at bounding box center [827, 188] width 273 height 318
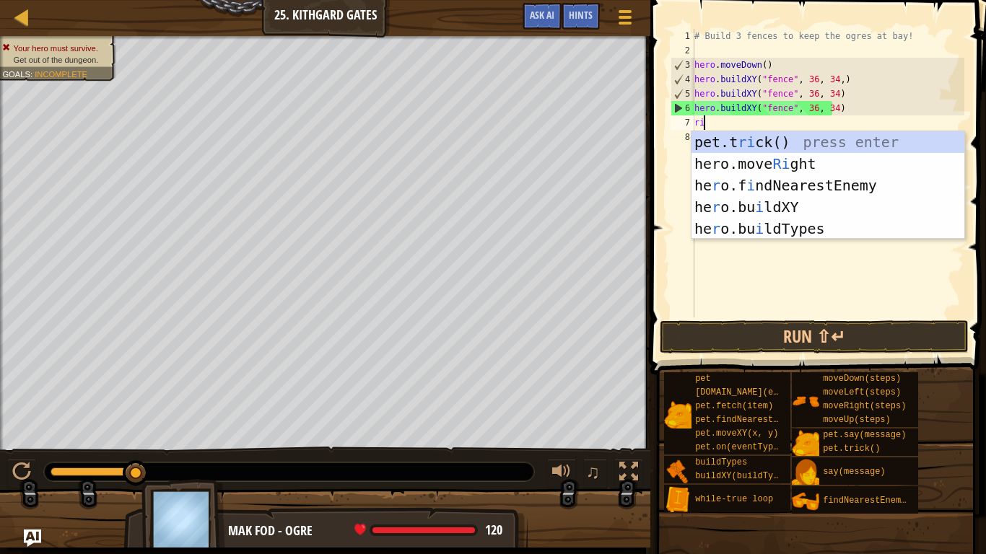
type textarea "rih"
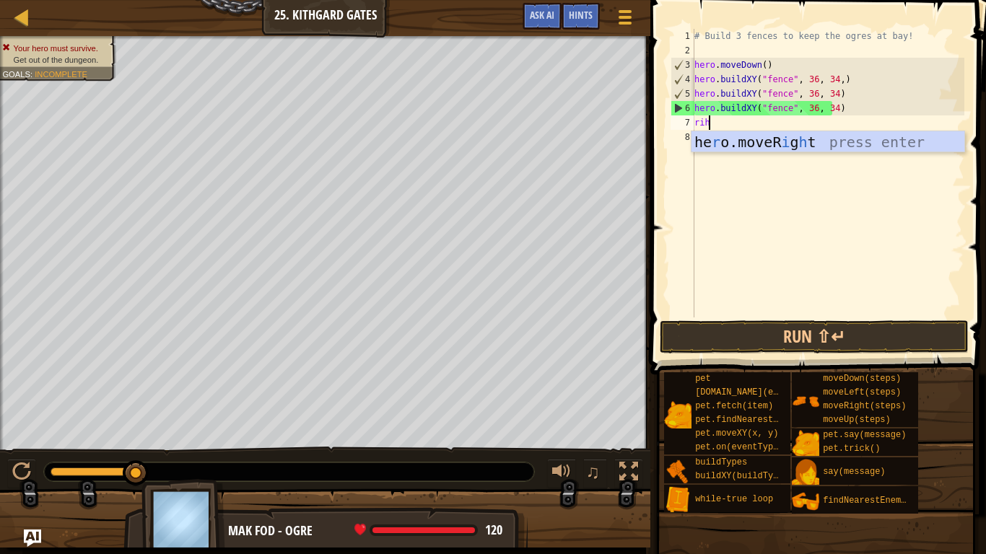
click at [841, 140] on div "he r o.moveR i g h t press enter" at bounding box center [827, 163] width 273 height 65
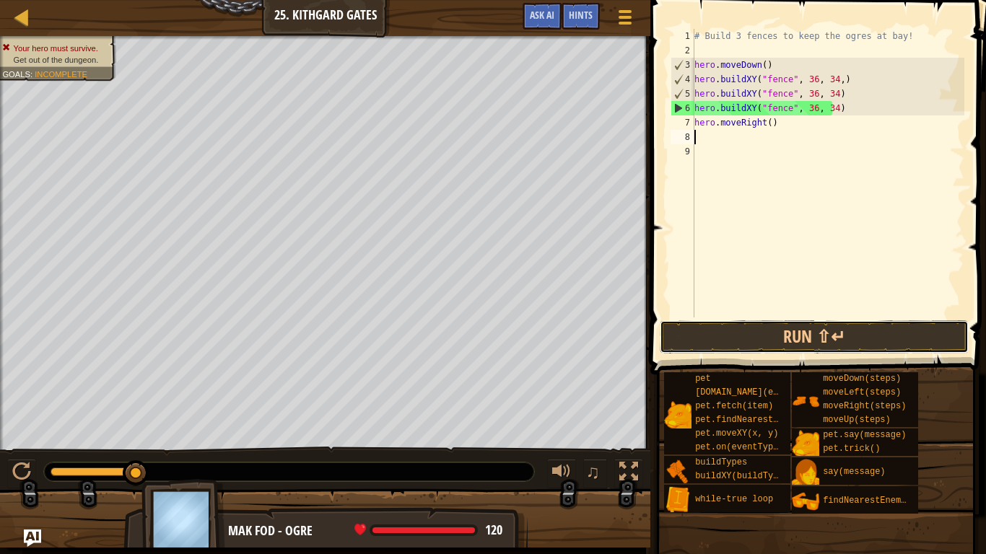
click at [849, 353] on button "Run ⇧↵" at bounding box center [814, 336] width 309 height 33
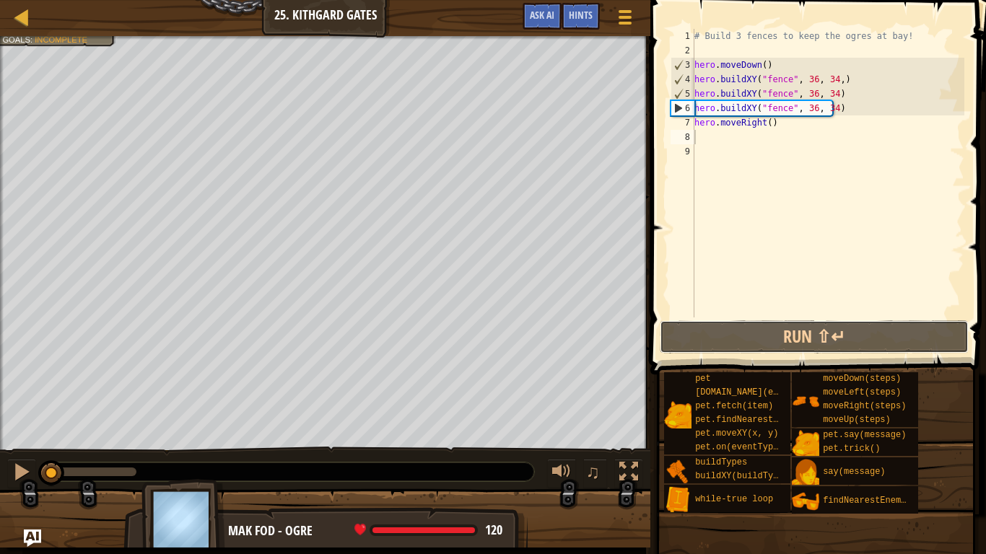
click at [716, 349] on button "Run ⇧↵" at bounding box center [814, 336] width 309 height 33
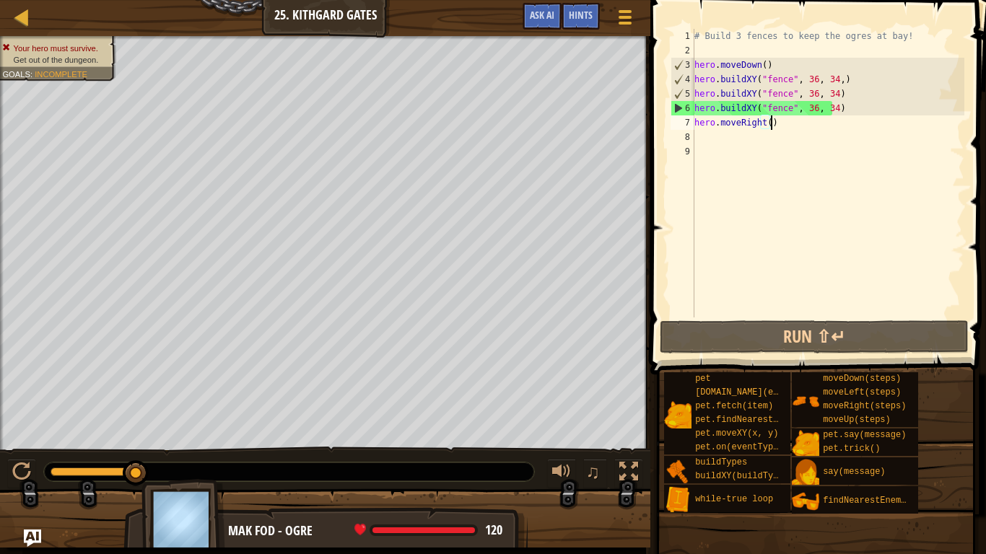
click at [780, 123] on div "# Build 3 fences to keep the ogres at bay! hero . moveDown ( ) hero . buildXY (…" at bounding box center [827, 188] width 273 height 318
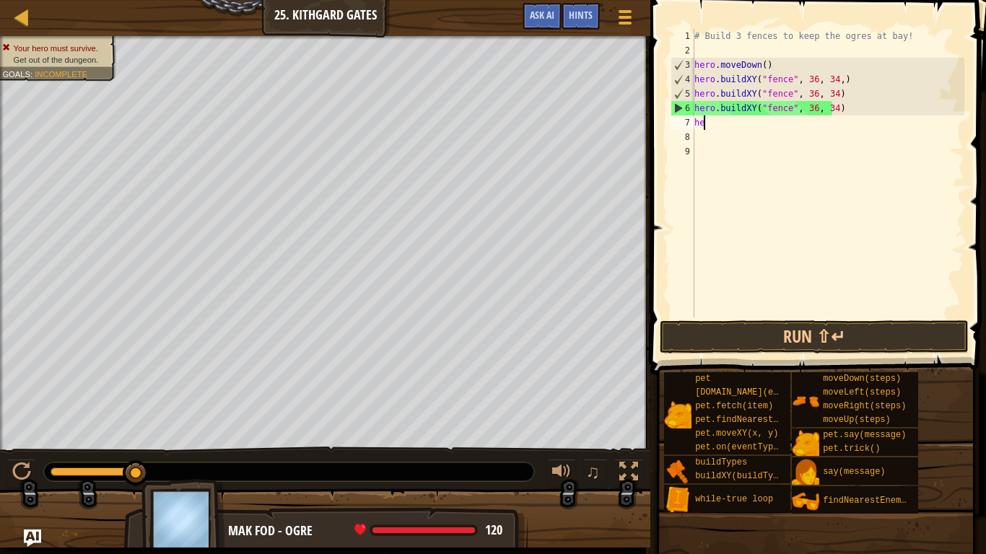
type textarea "h"
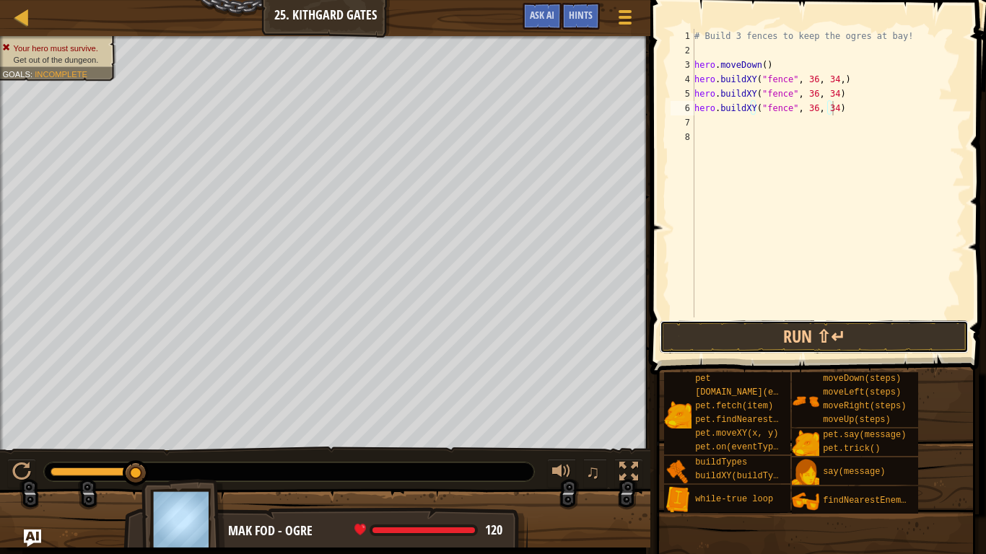
click at [719, 331] on button "Run ⇧↵" at bounding box center [814, 336] width 309 height 33
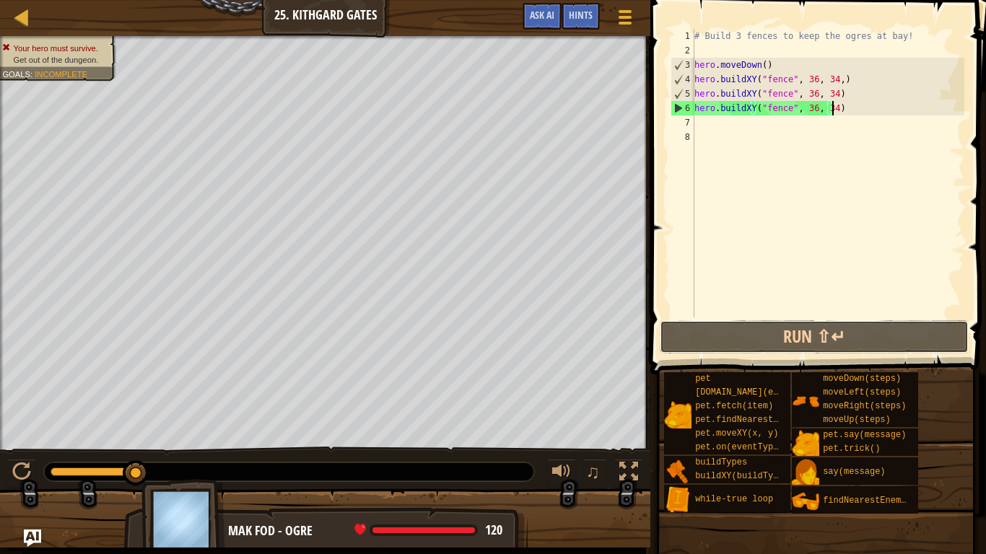
click at [868, 339] on button "Run ⇧↵" at bounding box center [814, 336] width 309 height 33
click at [826, 94] on div "# Build 3 fences to keep the ogres at bay! hero . moveDown ( ) hero . buildXY (…" at bounding box center [827, 188] width 273 height 318
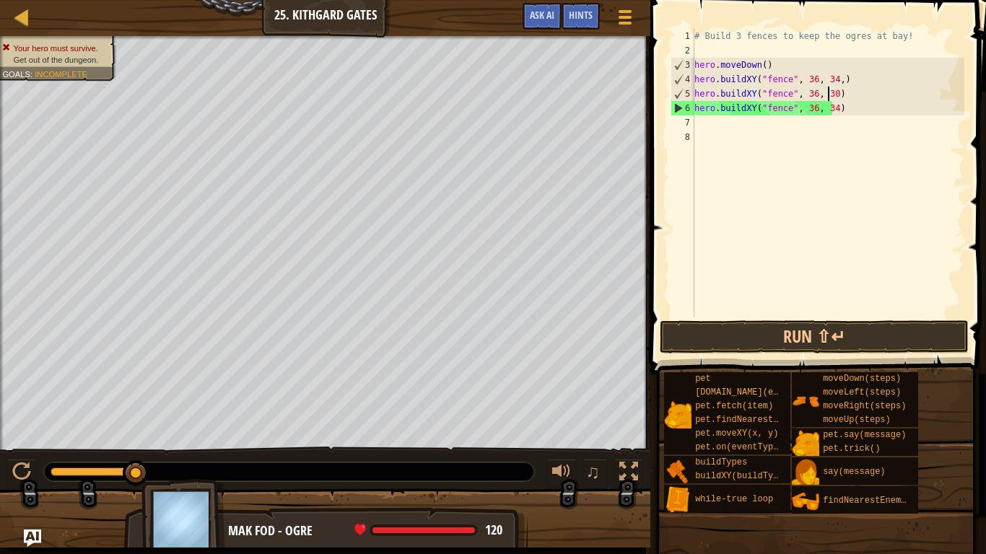
scroll to position [6, 10]
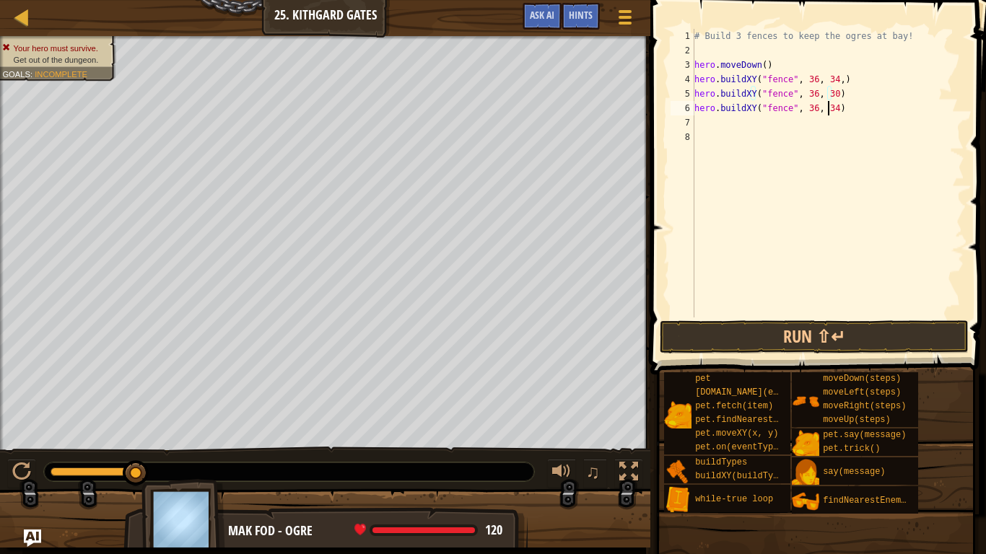
click at [828, 108] on div "# Build 3 fences to keep the ogres at bay! hero . moveDown ( ) hero . buildXY (…" at bounding box center [827, 188] width 273 height 318
type textarea "hero.buildXY("fence", 36, 26)"
click at [813, 334] on button "Run ⇧↵" at bounding box center [814, 336] width 309 height 33
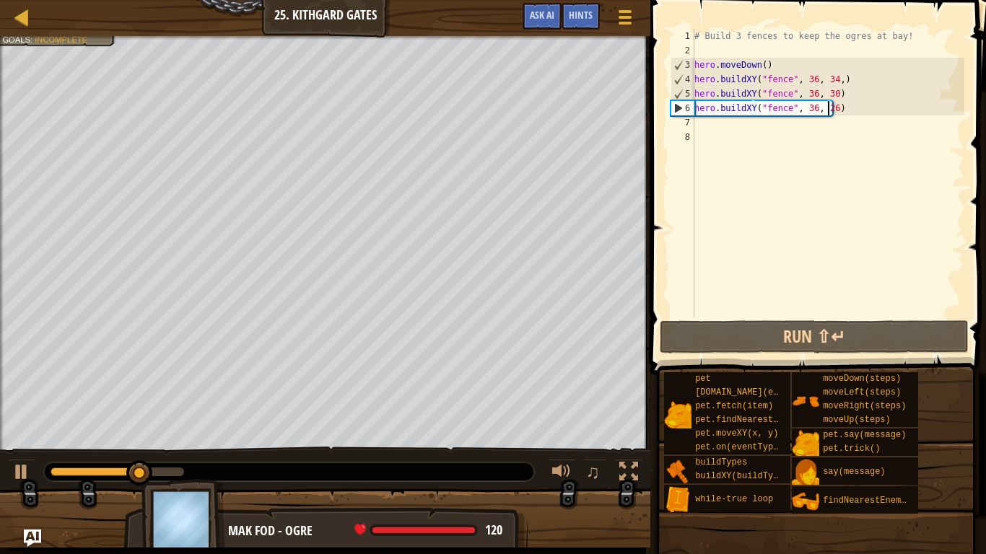
click at [707, 128] on div "# Build 3 fences to keep the ogres at bay! hero . moveDown ( ) hero . buildXY (…" at bounding box center [827, 188] width 273 height 318
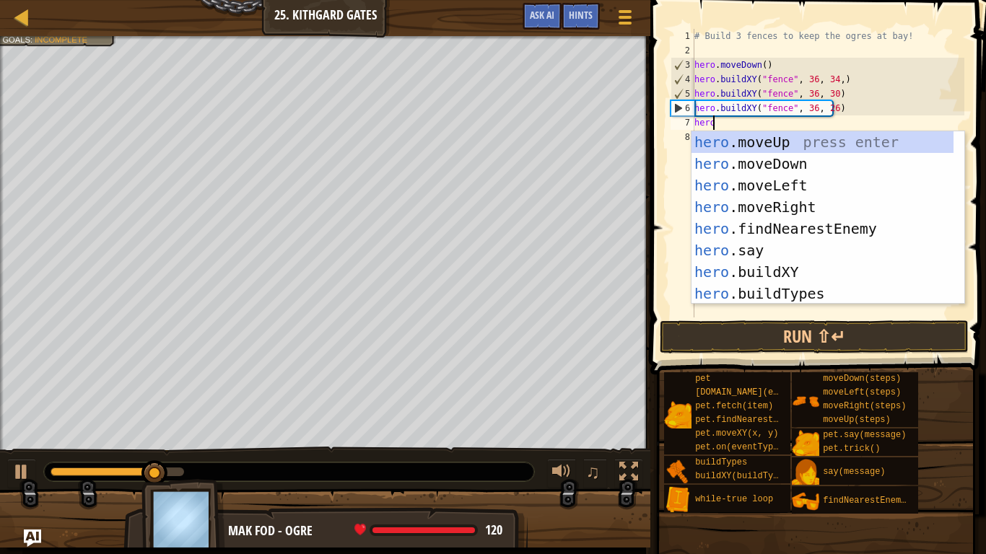
type textarea "hero"
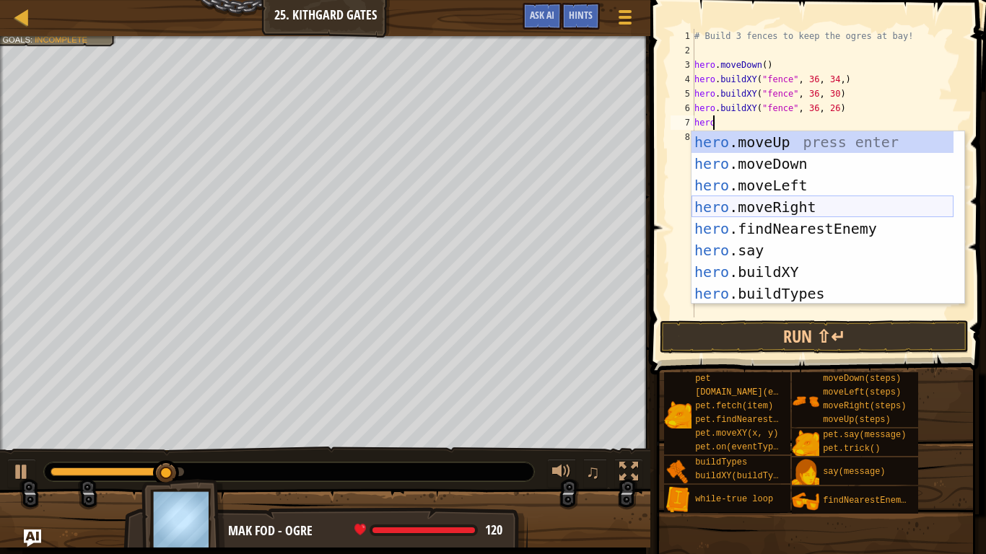
click at [759, 202] on div "hero .moveUp press enter hero .moveDown press enter hero .moveLeft press enter …" at bounding box center [822, 239] width 262 height 217
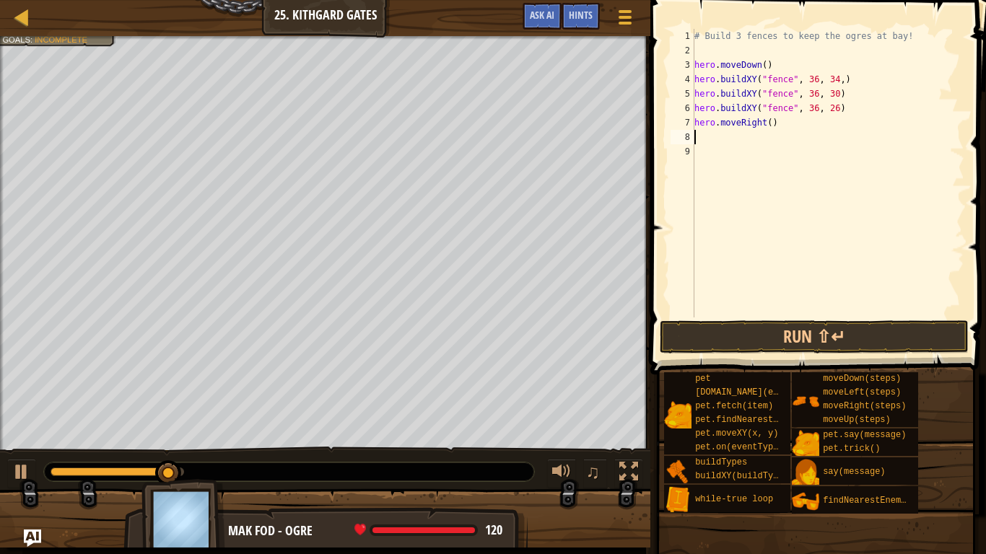
scroll to position [6, 0]
click at [765, 120] on div "# Build 3 fences to keep the ogres at bay! hero . moveDown ( ) hero . buildXY (…" at bounding box center [827, 188] width 273 height 318
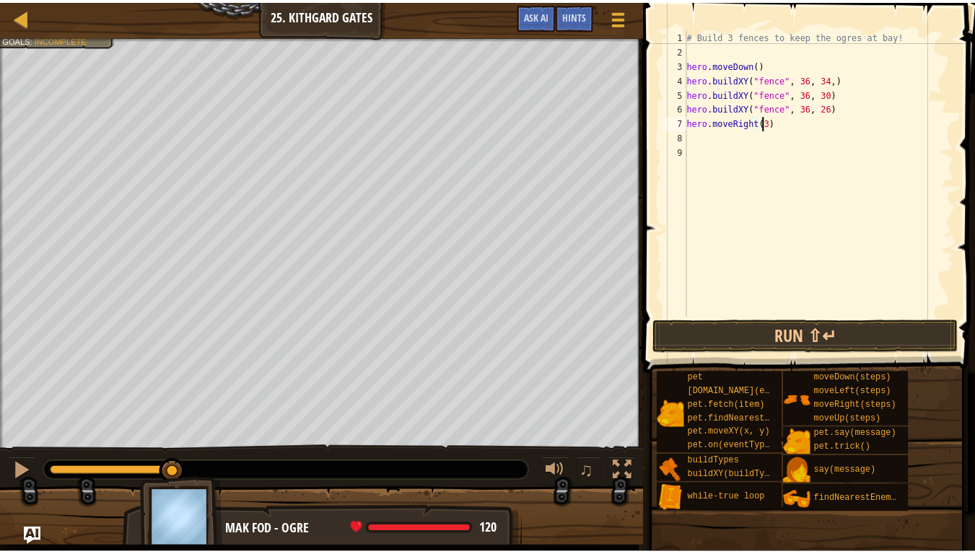
scroll to position [6, 6]
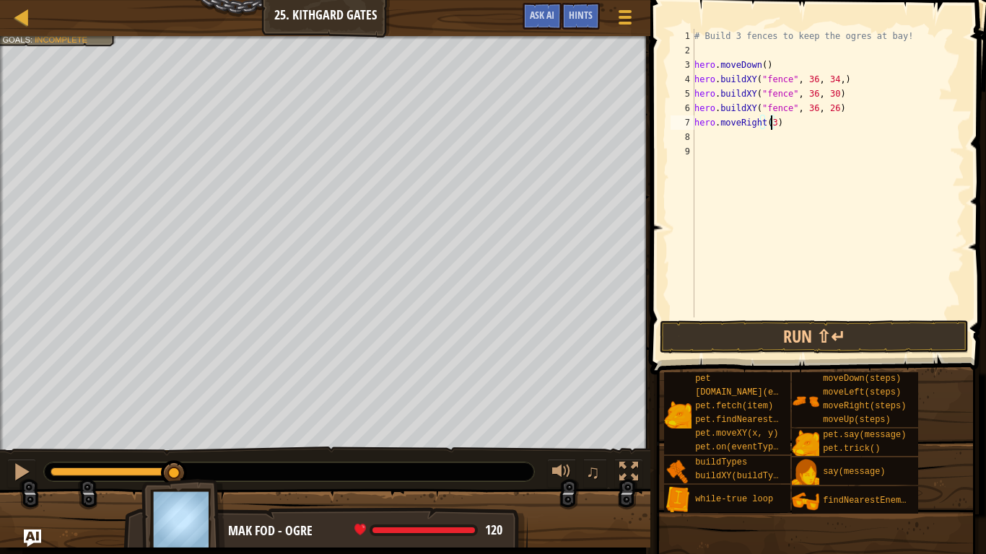
type textarea "hero.moveRight(3)"
click at [899, 333] on button "Run ⇧↵" at bounding box center [814, 336] width 309 height 33
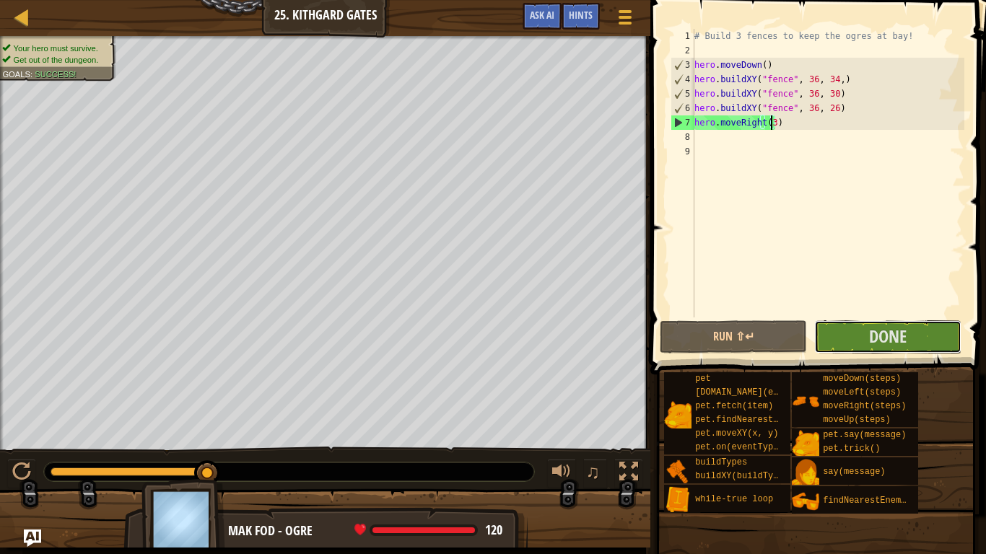
click at [907, 343] on span "Done" at bounding box center [888, 336] width 38 height 23
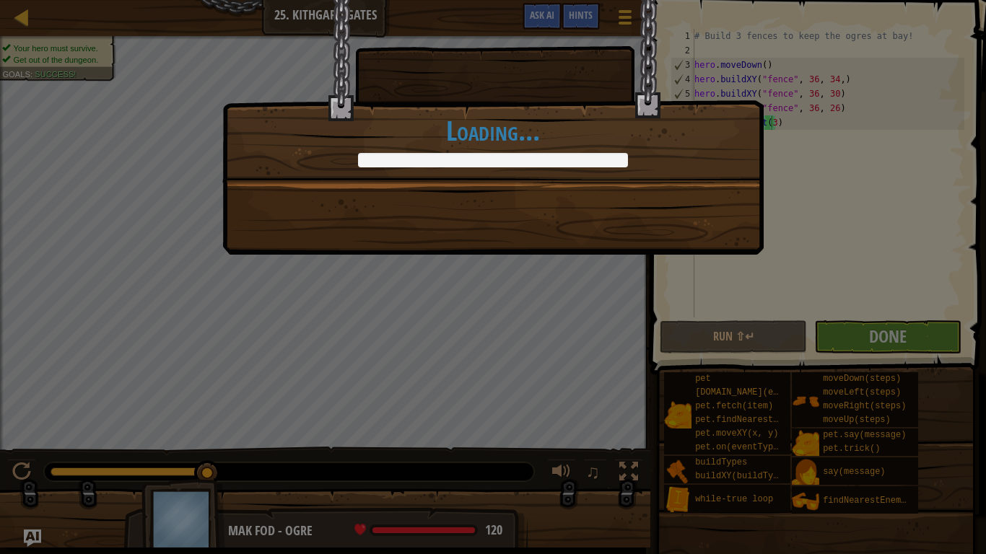
click at [764, 117] on div "You made it out of Kithgard with your life. [GEOGRAPHIC_DATA]. +0 +0 Clean code…" at bounding box center [493, 277] width 986 height 554
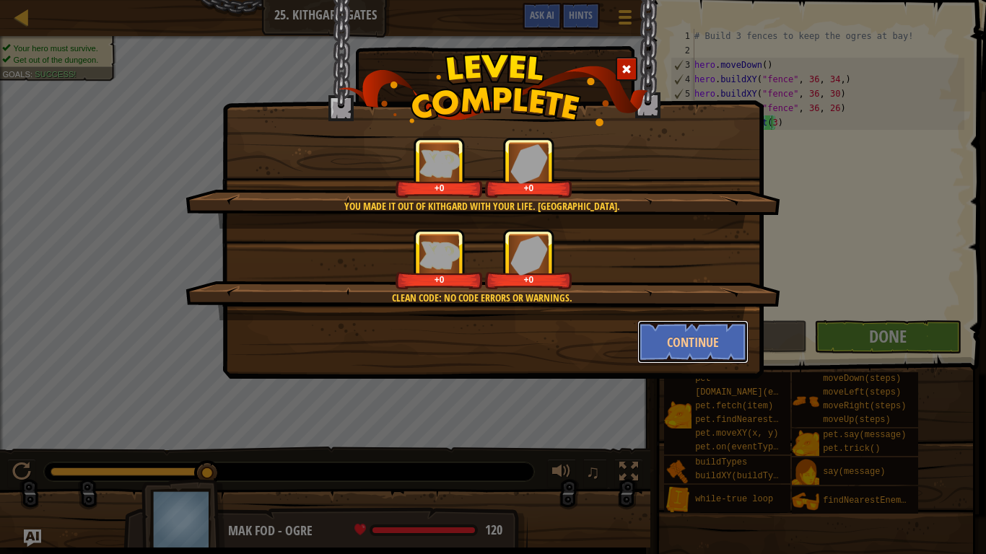
click at [725, 344] on button "Continue" at bounding box center [693, 341] width 112 height 43
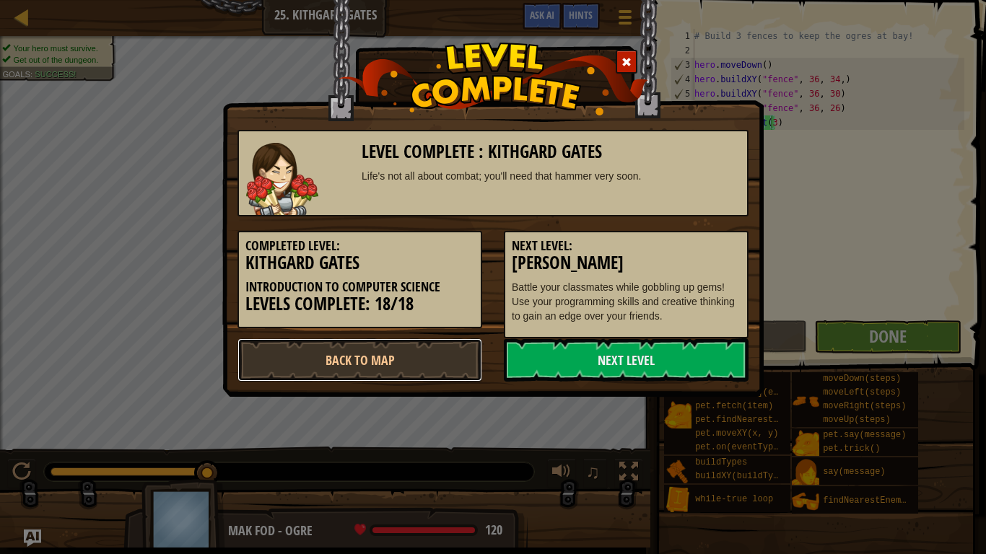
click at [334, 357] on link "Back to Map" at bounding box center [359, 360] width 245 height 43
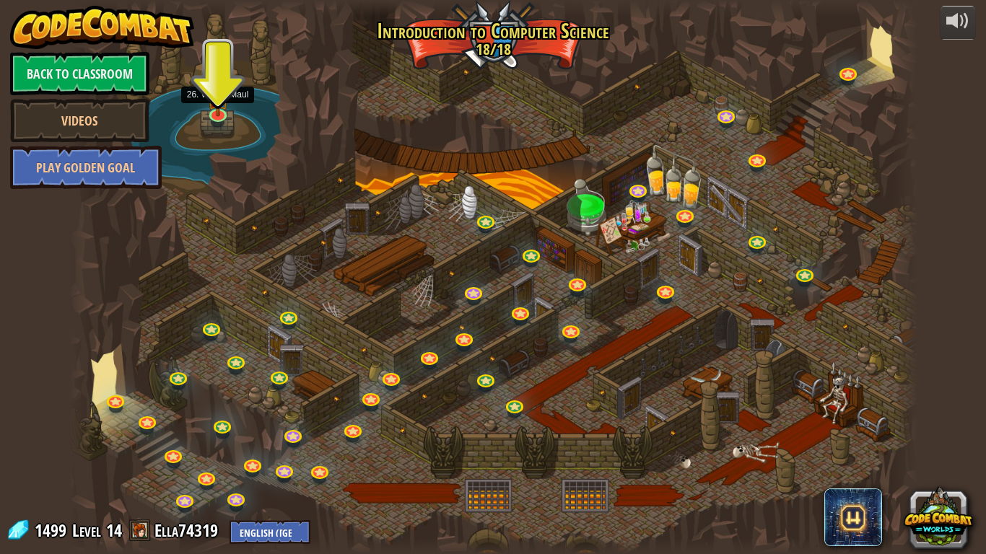
click at [222, 111] on img at bounding box center [218, 95] width 22 height 43
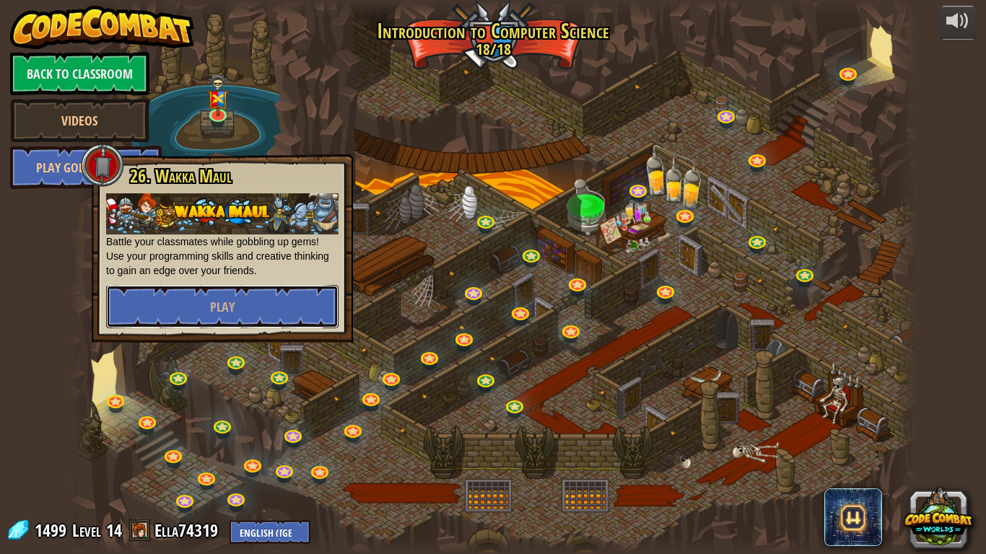
click at [224, 302] on span "Play" at bounding box center [222, 307] width 25 height 18
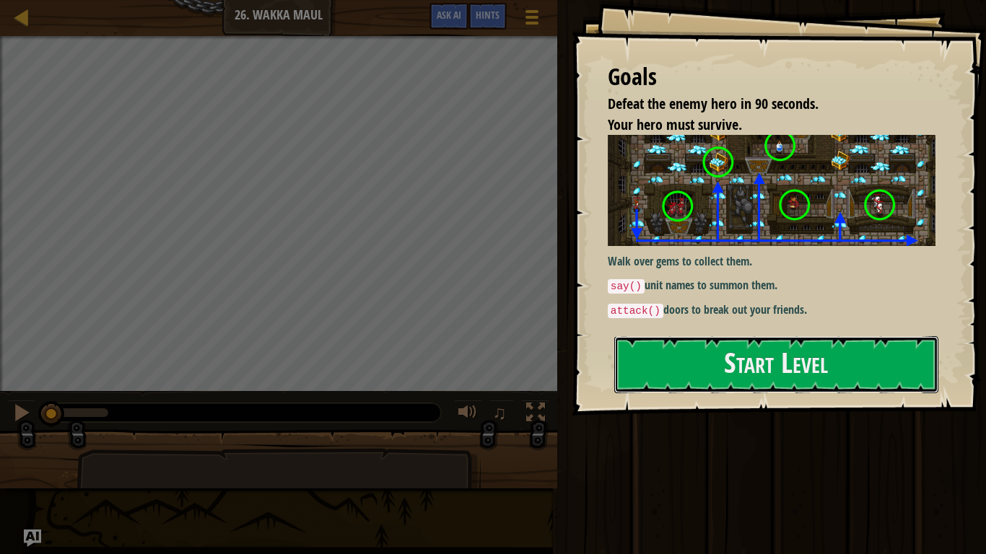
click at [741, 382] on button "Start Level" at bounding box center [776, 364] width 324 height 57
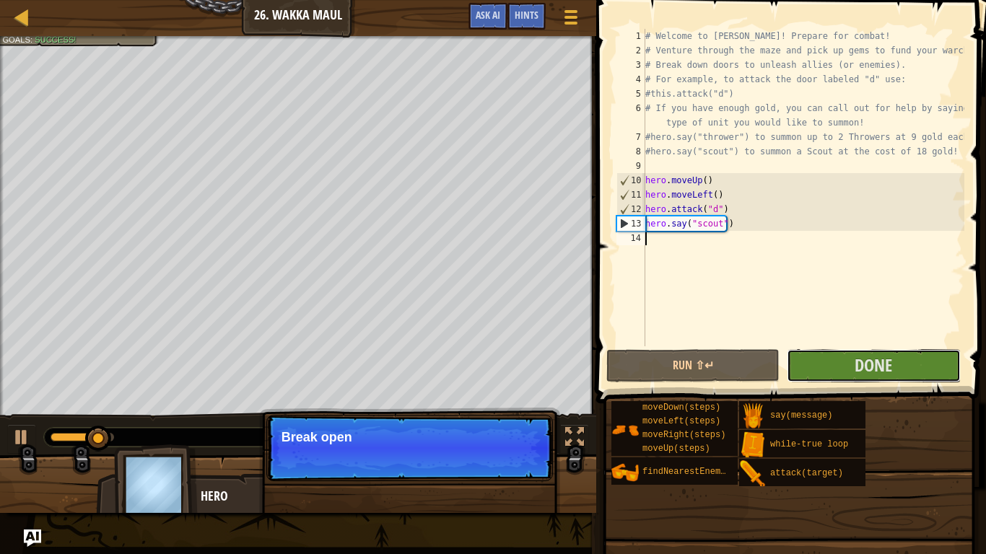
click at [912, 370] on button "Done" at bounding box center [873, 365] width 173 height 33
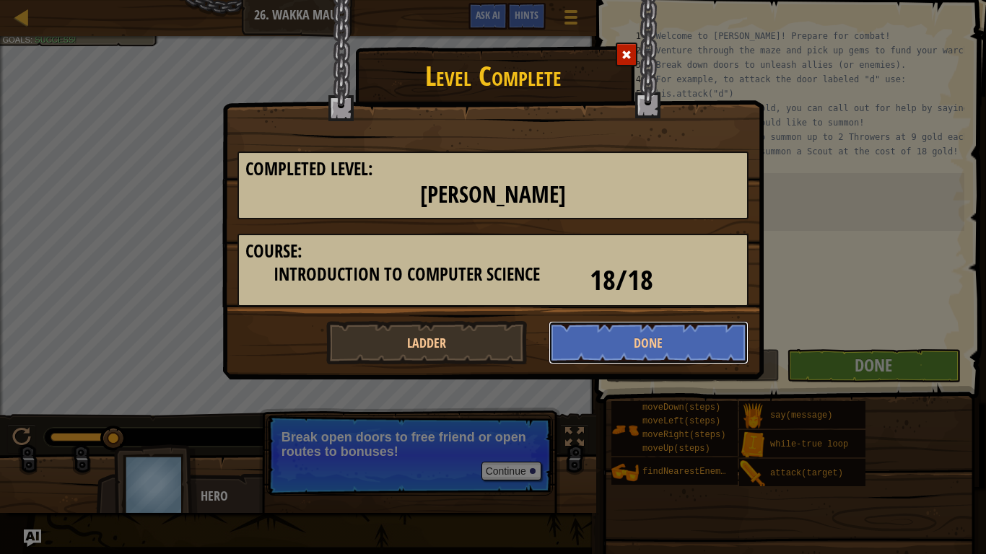
click at [624, 339] on button "Done" at bounding box center [649, 342] width 201 height 43
